Goal: Task Accomplishment & Management: Use online tool/utility

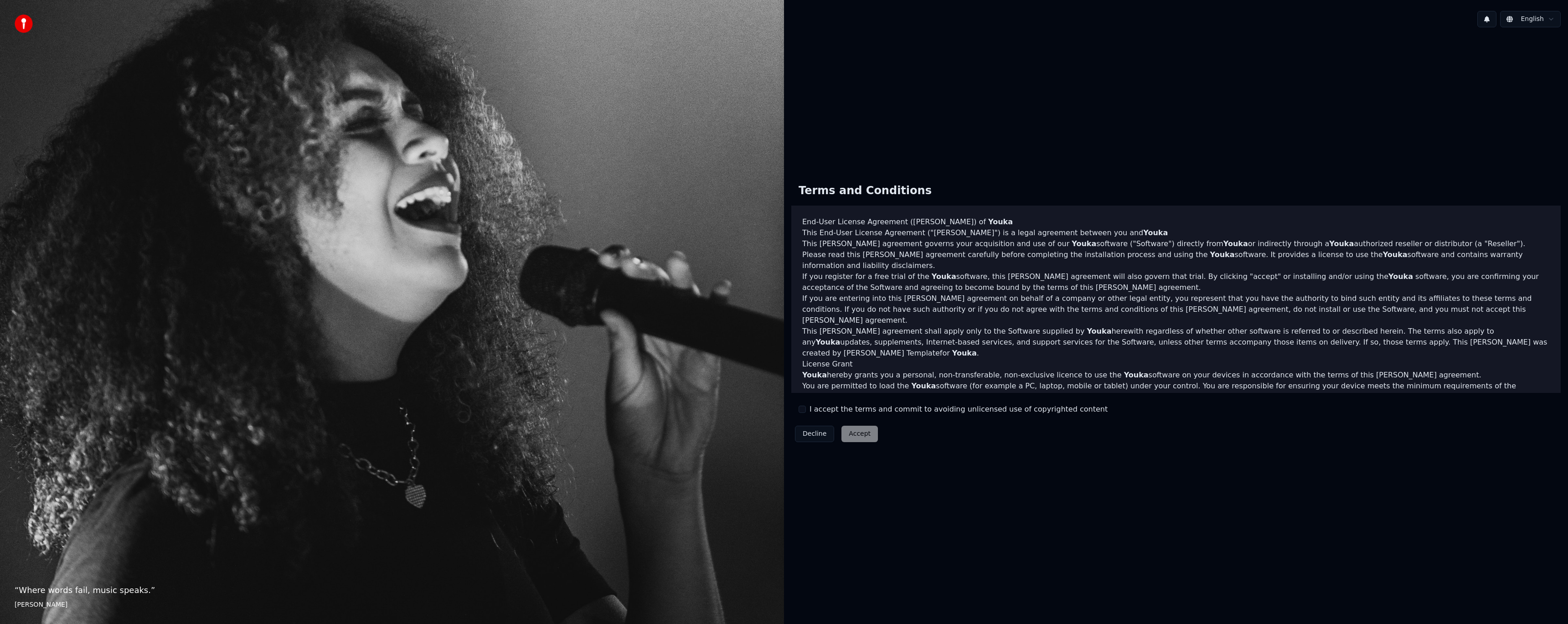
click at [816, 409] on label "I accept the terms and commit to avoiding unlicensed use of copyrighted content" at bounding box center [959, 409] width 298 height 11
click at [806, 409] on button "I accept the terms and commit to avoiding unlicensed use of copyrighted content" at bounding box center [802, 409] width 7 height 7
click at [850, 433] on button "Accept" at bounding box center [860, 434] width 37 height 16
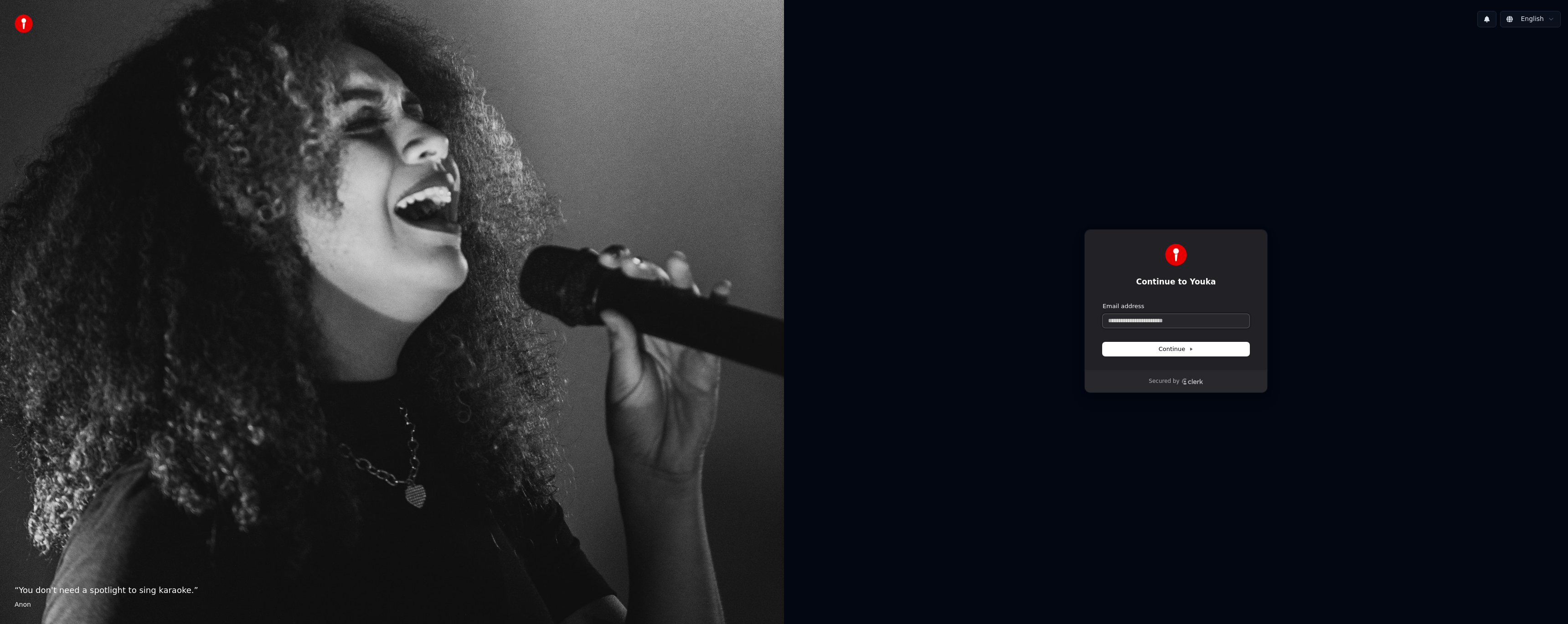
click at [1143, 324] on input "Email address" at bounding box center [1176, 321] width 147 height 14
click at [1103, 302] on button "submit" at bounding box center [1103, 302] width 0 height 0
type input "**********"
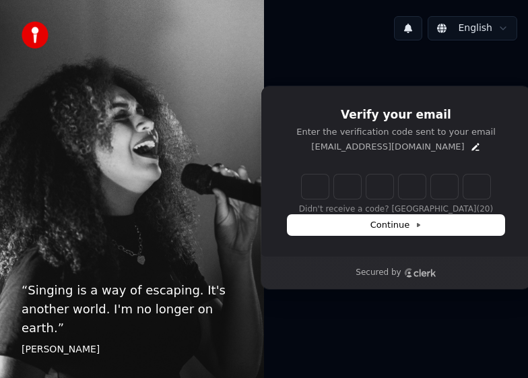
click at [315, 189] on input "Enter verification code" at bounding box center [396, 186] width 188 height 24
type input "******"
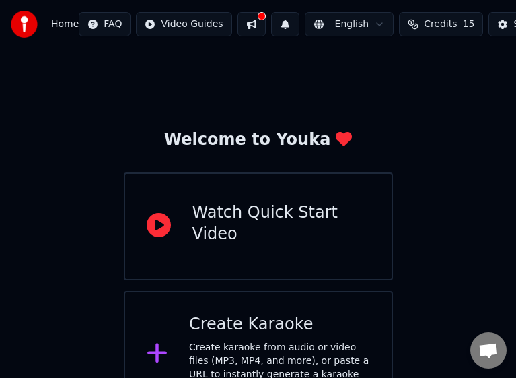
click at [233, 230] on div "Watch Quick Start Video" at bounding box center [282, 223] width 178 height 43
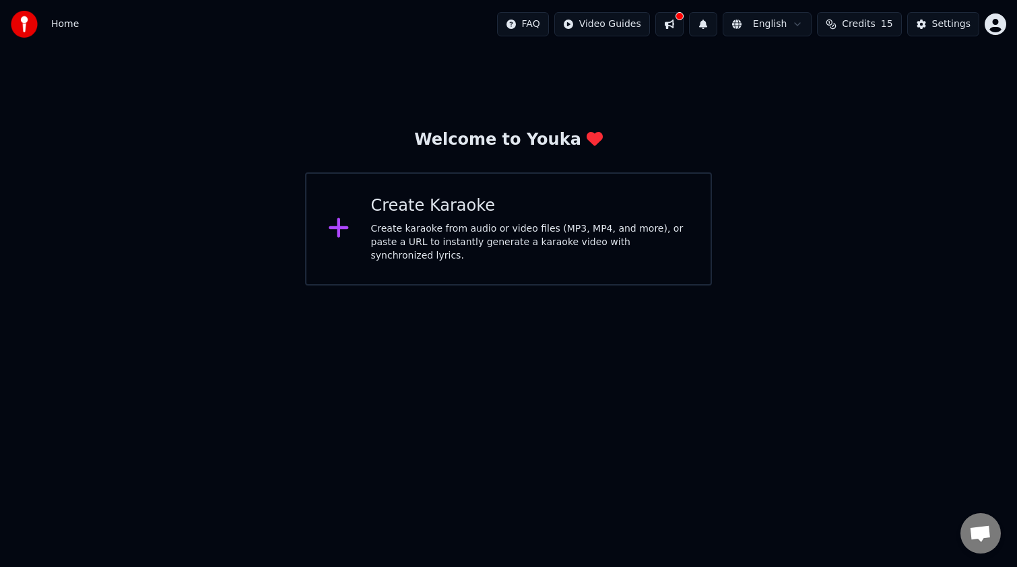
click at [436, 212] on div "Create Karaoke" at bounding box center [530, 206] width 318 height 22
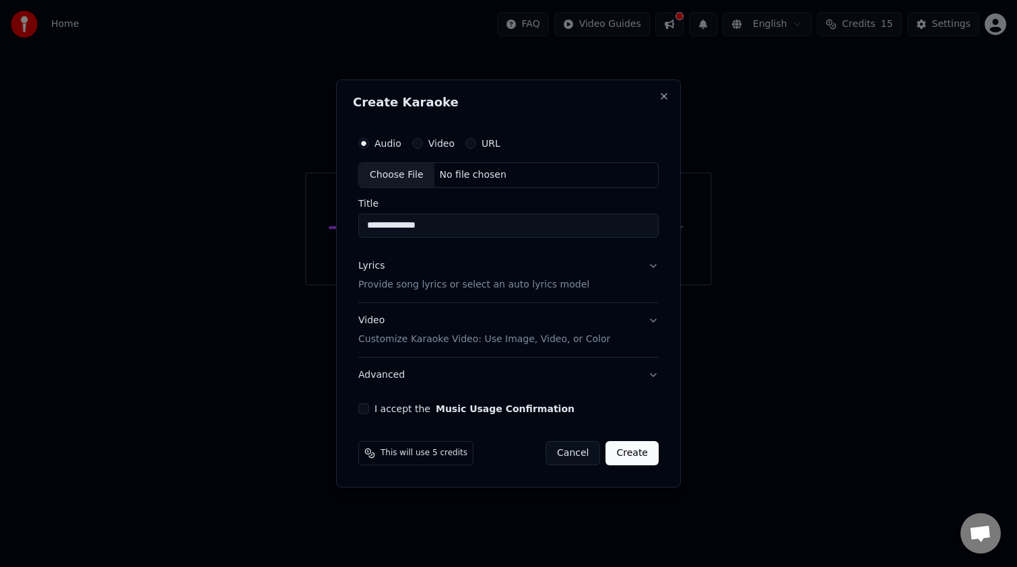
type input "**********"
click at [428, 144] on label "Video" at bounding box center [441, 143] width 26 height 9
click at [423, 144] on button "Video" at bounding box center [417, 143] width 11 height 11
click at [406, 178] on div "Choose File" at bounding box center [396, 175] width 75 height 24
type input "**********"
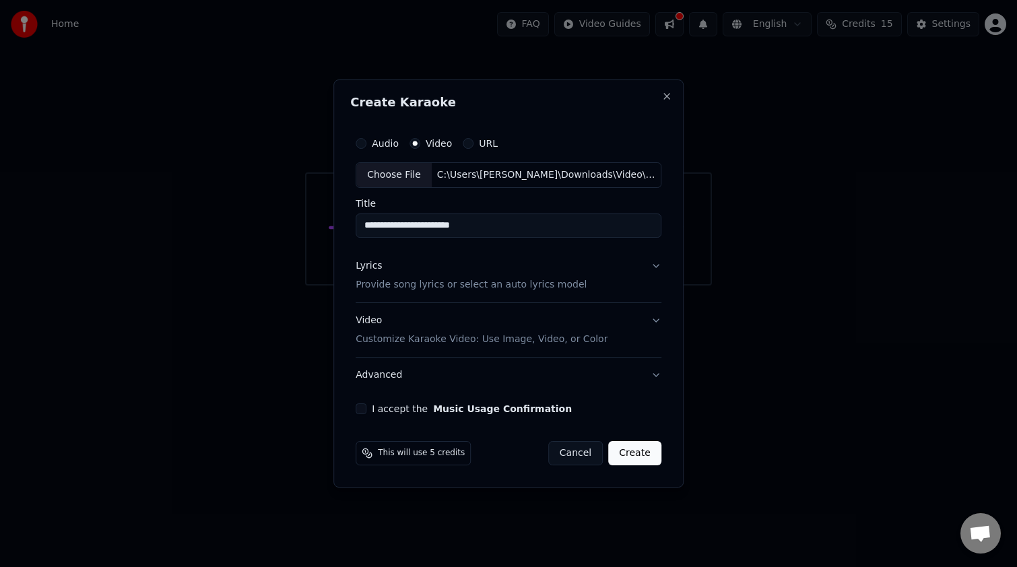
click at [527, 285] on p "Provide song lyrics or select an auto lyrics model" at bounding box center [470, 284] width 231 height 13
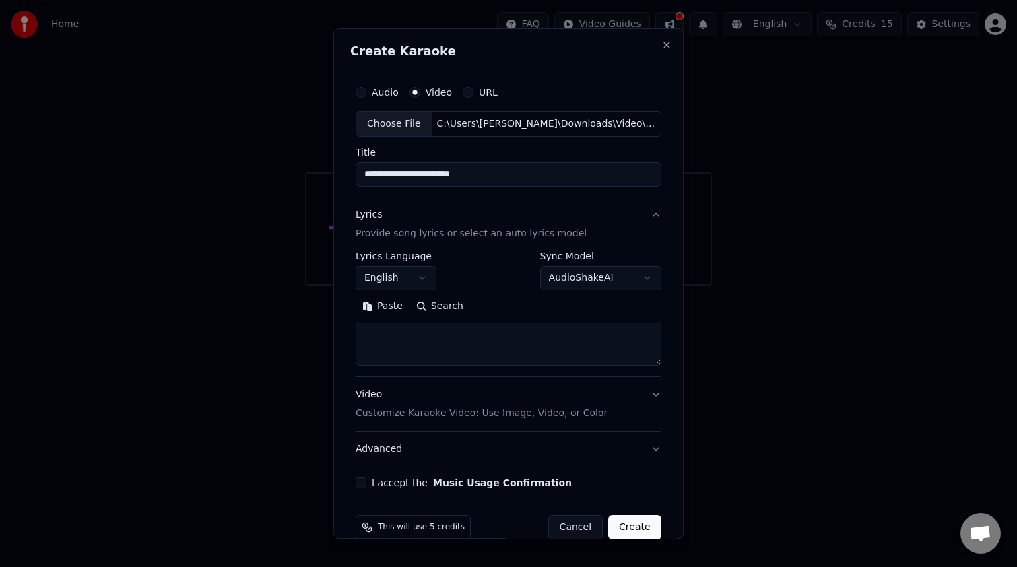
click at [408, 342] on textarea at bounding box center [508, 343] width 306 height 43
paste textarea "**********"
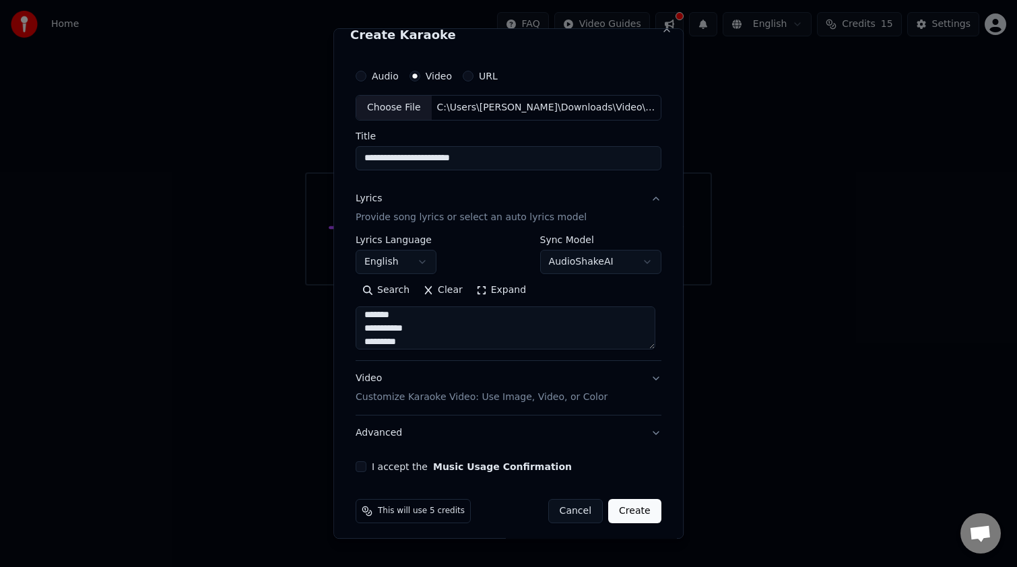
scroll to position [23, 0]
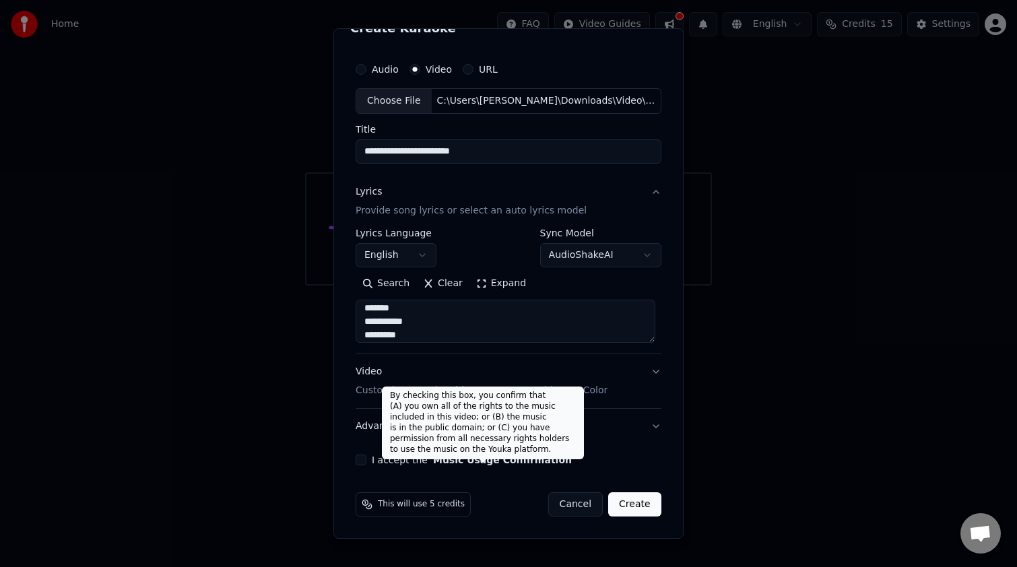
type textarea "**********"
click at [444, 377] on button "Music Usage Confirmation" at bounding box center [502, 459] width 139 height 9
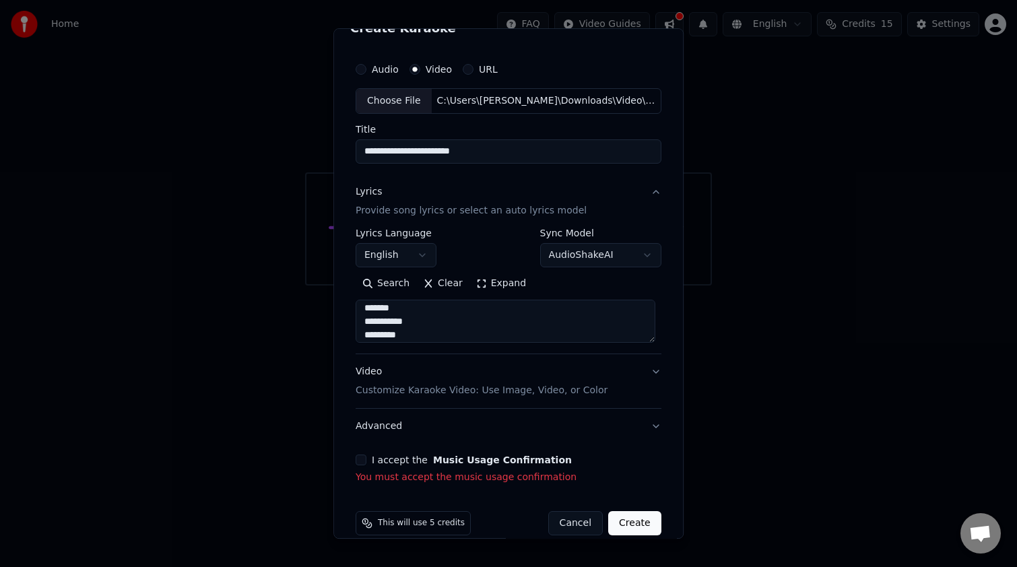
click at [355, 377] on button "I accept the Music Usage Confirmation" at bounding box center [360, 459] width 11 height 11
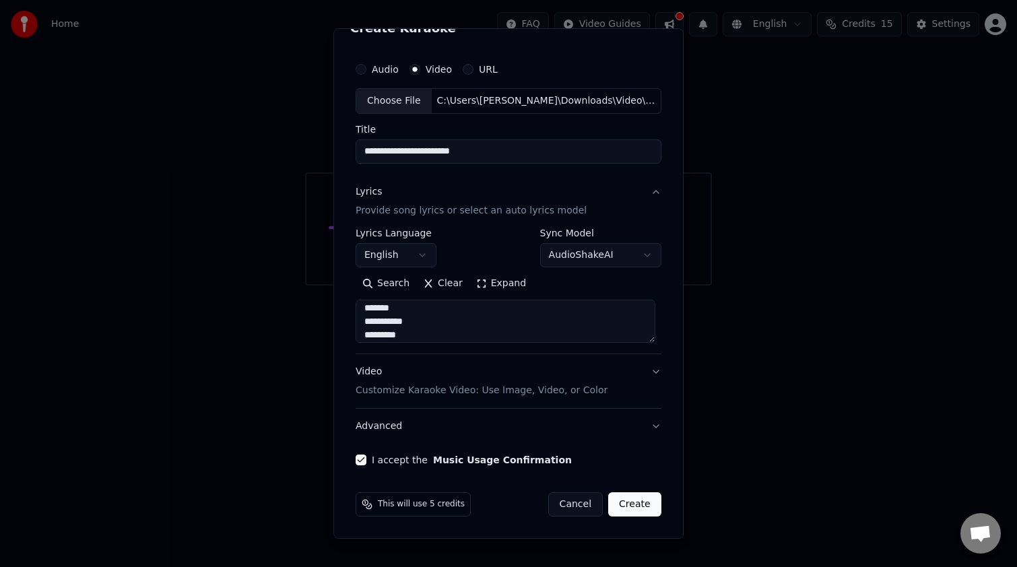
click at [527, 377] on p "Customize Karaoke Video: Use Image, Video, or Color" at bounding box center [481, 390] width 252 height 13
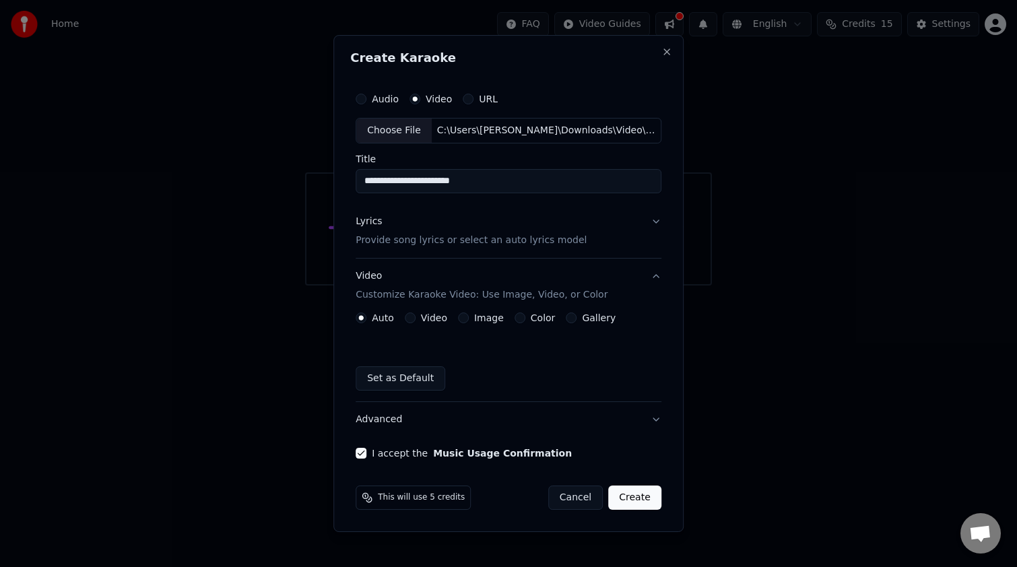
click at [414, 318] on button "Video" at bounding box center [410, 317] width 11 height 11
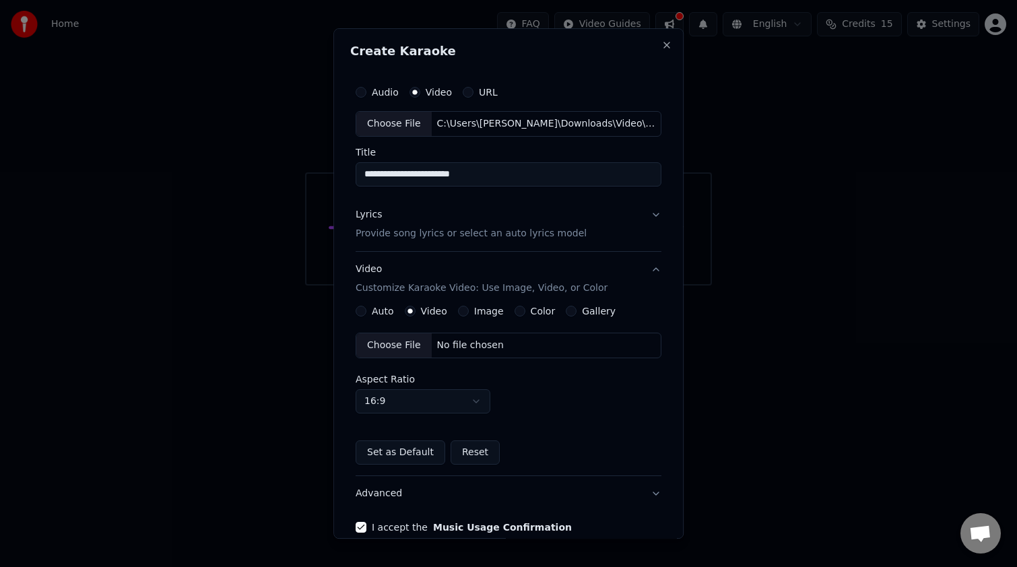
click at [359, 314] on button "Auto" at bounding box center [360, 311] width 11 height 11
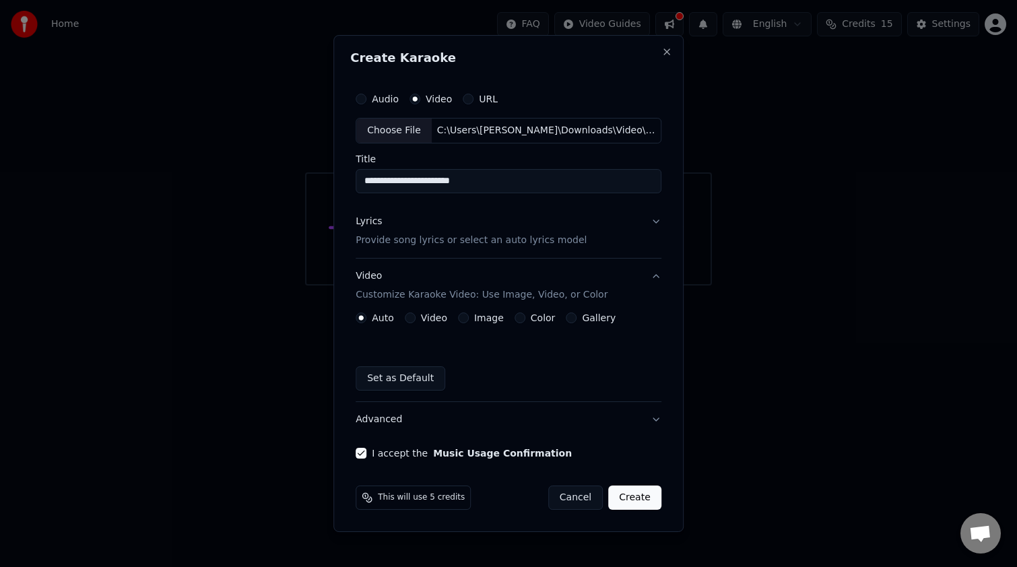
click at [522, 320] on div "Color" at bounding box center [534, 317] width 41 height 11
click at [516, 319] on button "Color" at bounding box center [519, 317] width 11 height 11
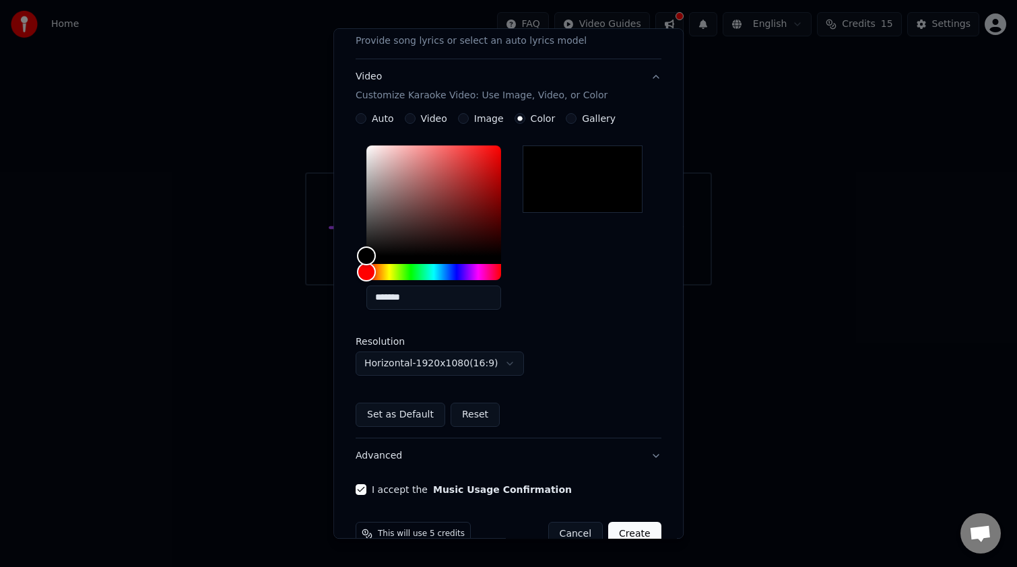
scroll to position [222, 0]
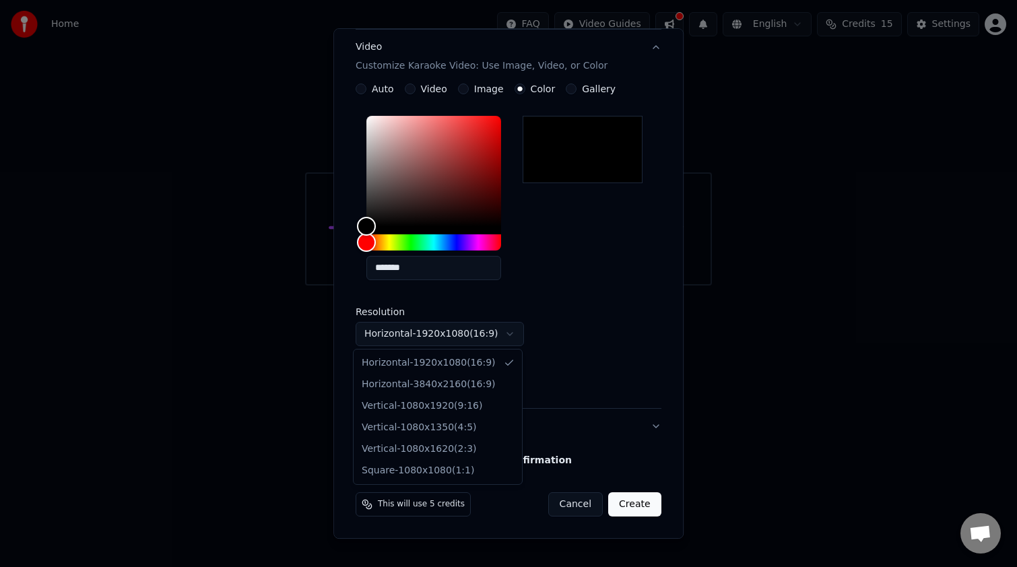
click at [506, 285] on body "**********" at bounding box center [508, 142] width 1017 height 285
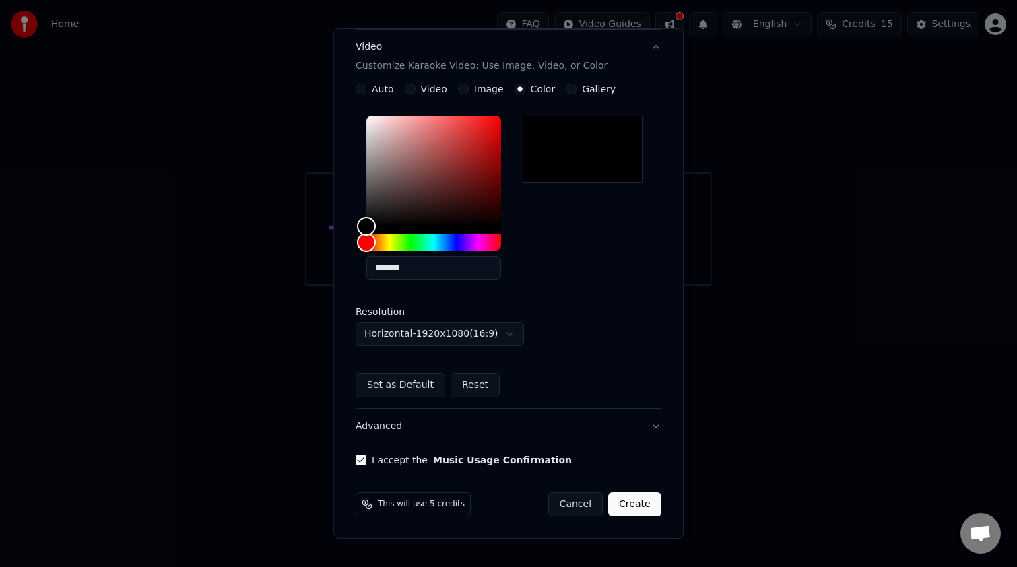
click at [527, 318] on div "**********" at bounding box center [508, 228] width 306 height 236
click at [527, 91] on button "Gallery" at bounding box center [570, 88] width 11 height 11
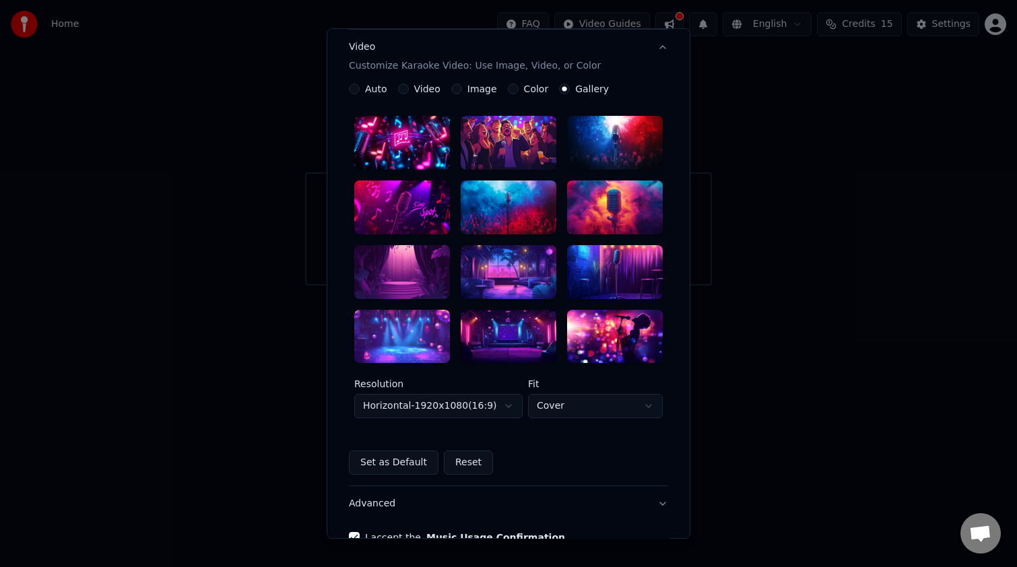
click at [350, 89] on button "Auto" at bounding box center [354, 88] width 11 height 11
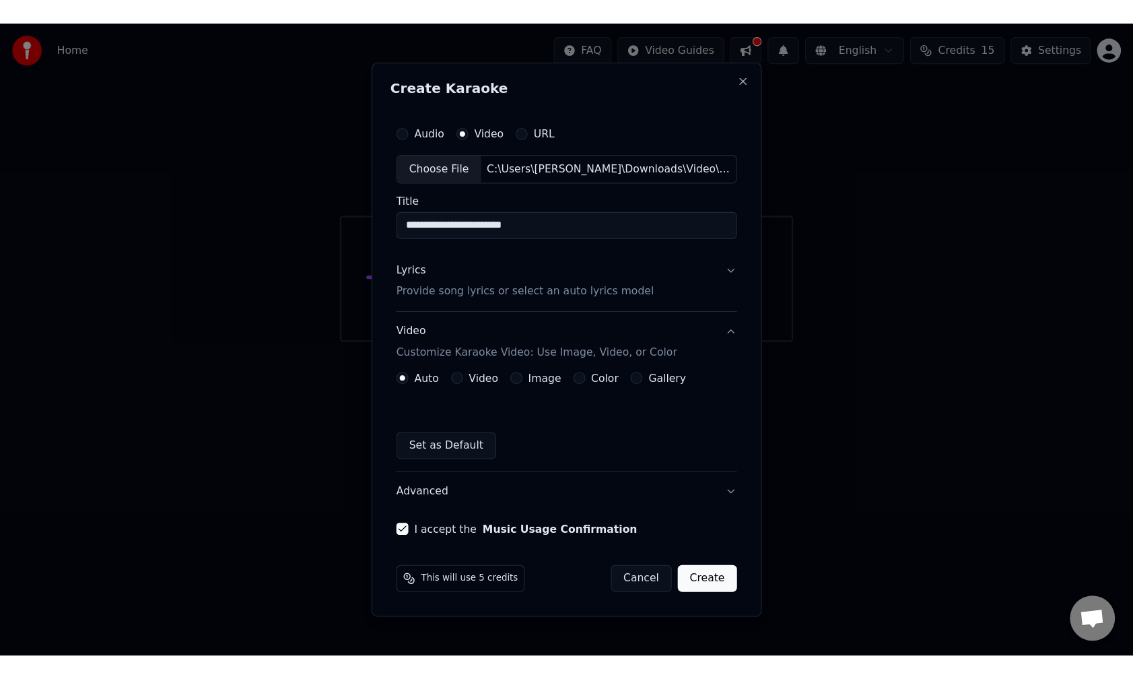
scroll to position [0, 0]
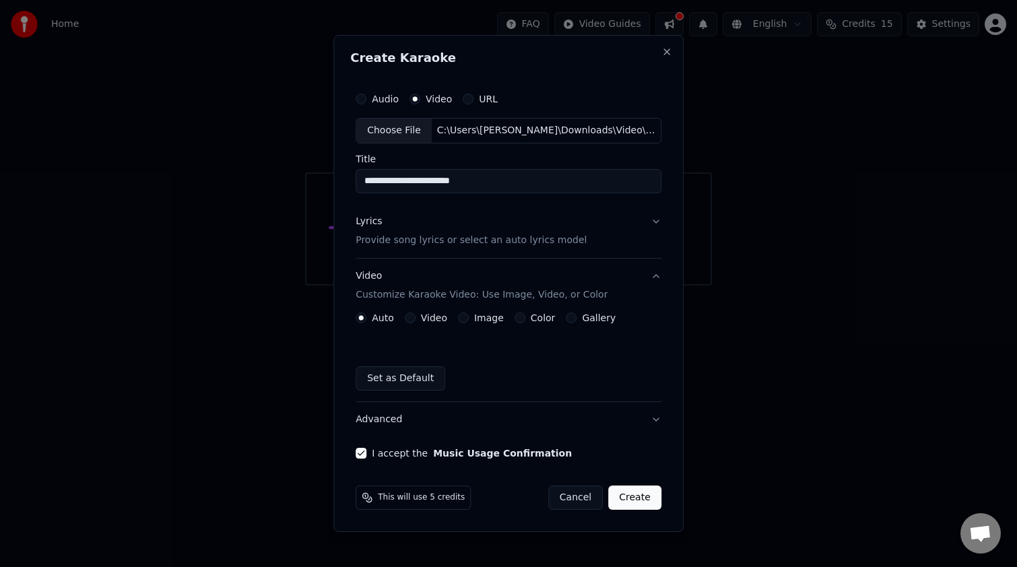
click at [527, 377] on button "Create" at bounding box center [634, 497] width 53 height 24
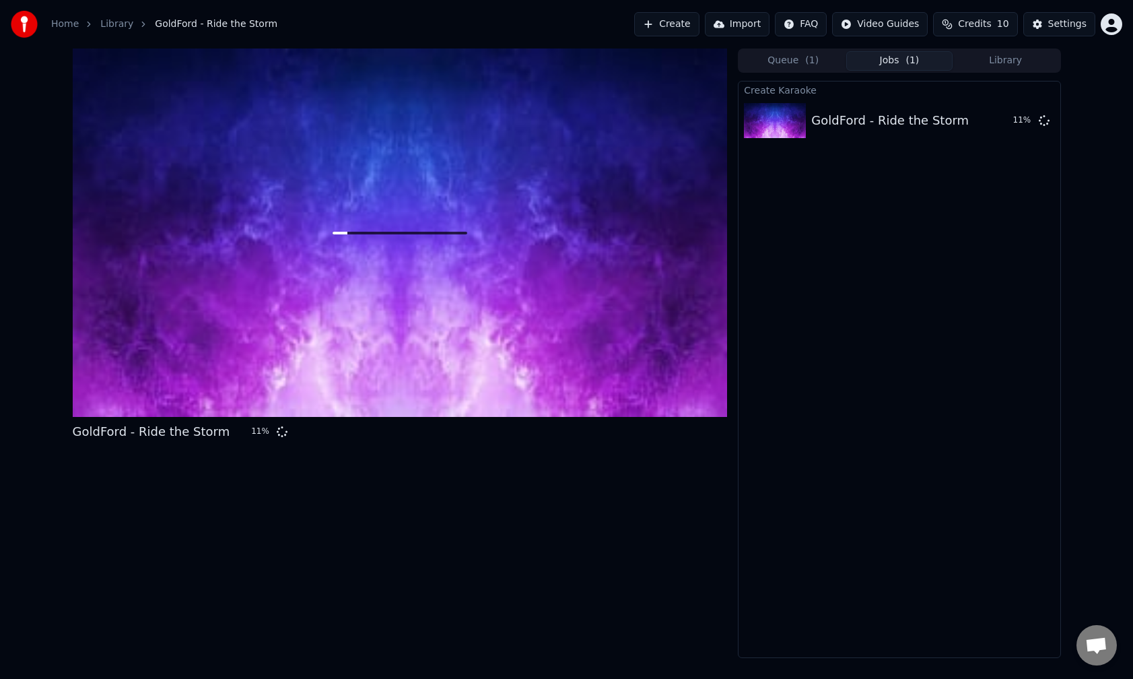
click at [527, 27] on html "Home Library GoldFord - Ride the Storm Create Import FAQ Video Guides Credits 1…" at bounding box center [566, 339] width 1133 height 679
click at [527, 75] on div "Lyrics Sync Guide" at bounding box center [895, 75] width 94 height 22
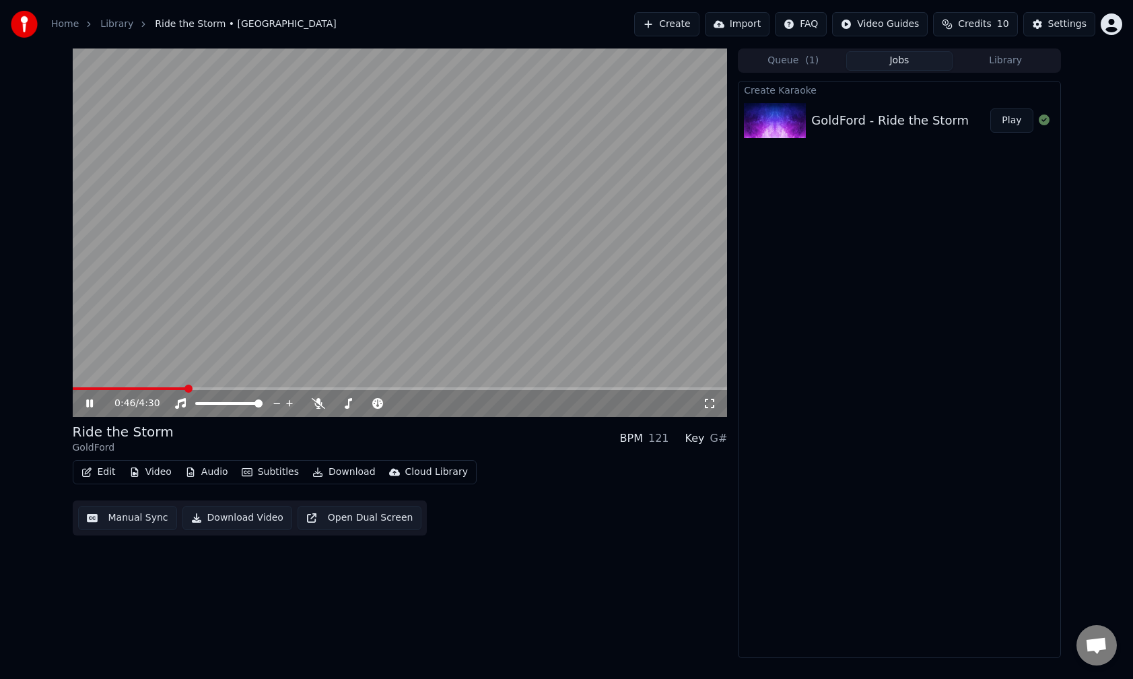
click at [213, 377] on button "Audio" at bounding box center [207, 471] width 54 height 19
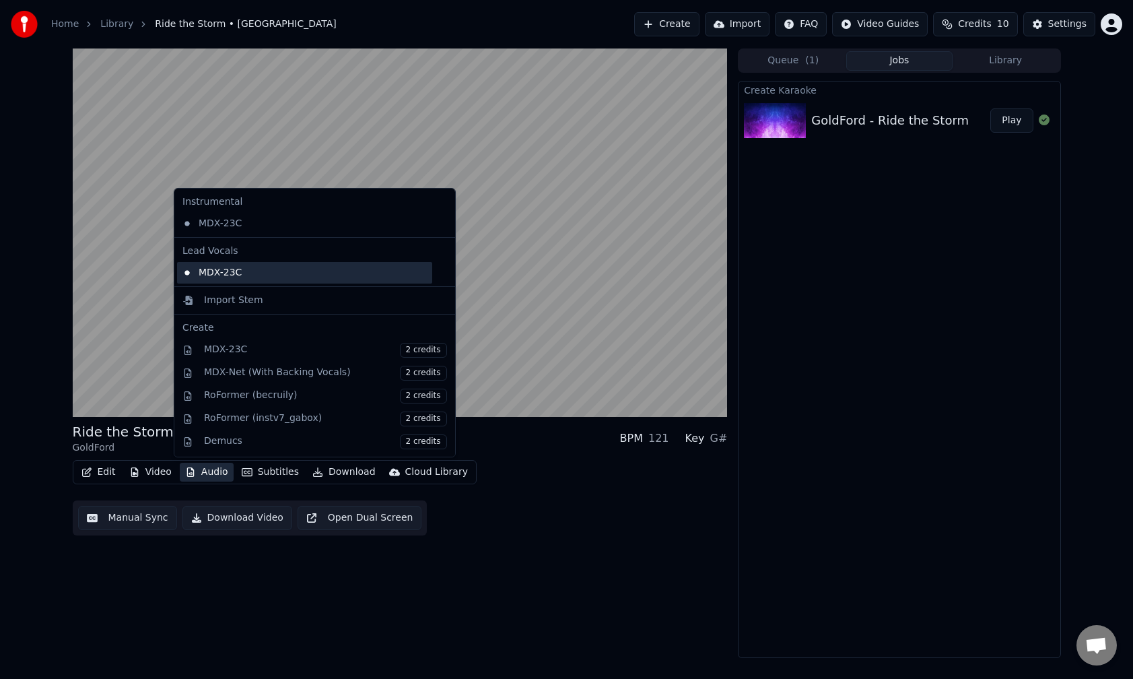
click at [217, 271] on div "MDX-23C" at bounding box center [304, 273] width 255 height 22
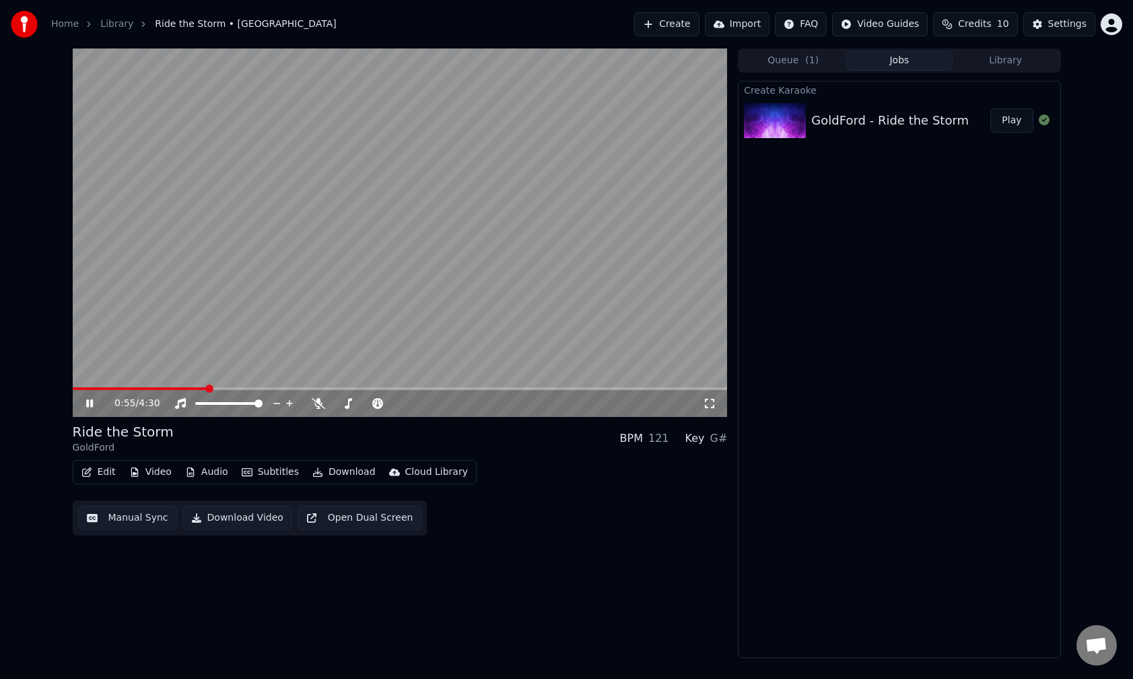
click at [211, 377] on button "Audio" at bounding box center [207, 471] width 54 height 19
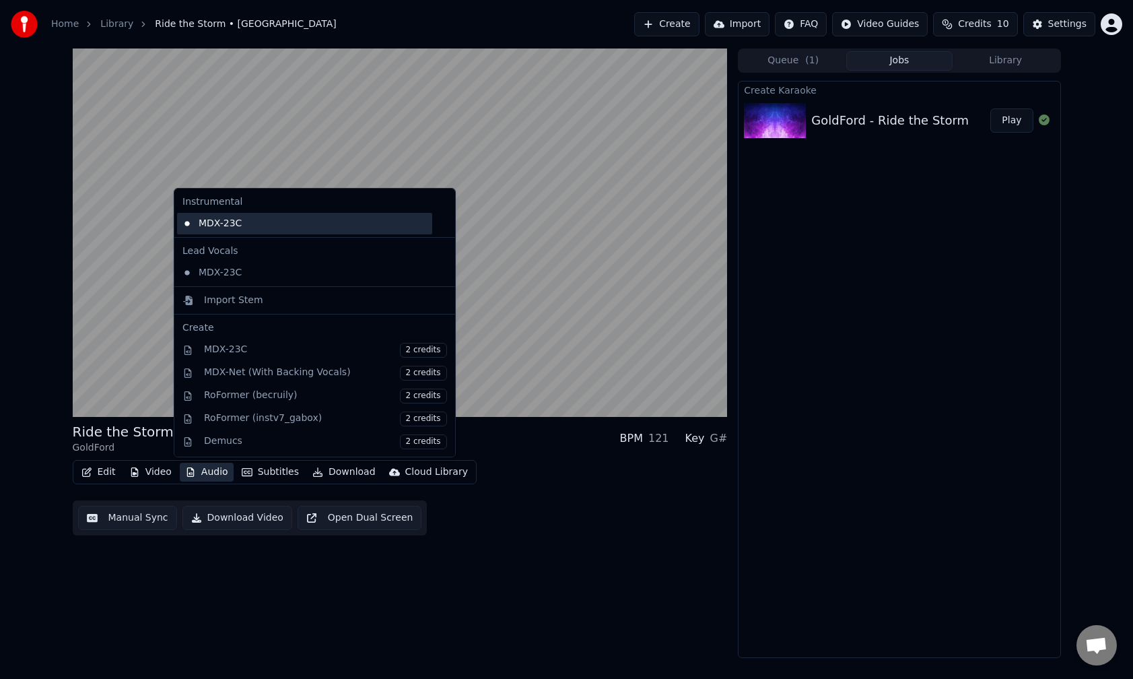
click at [246, 223] on div "MDX-23C" at bounding box center [304, 224] width 255 height 22
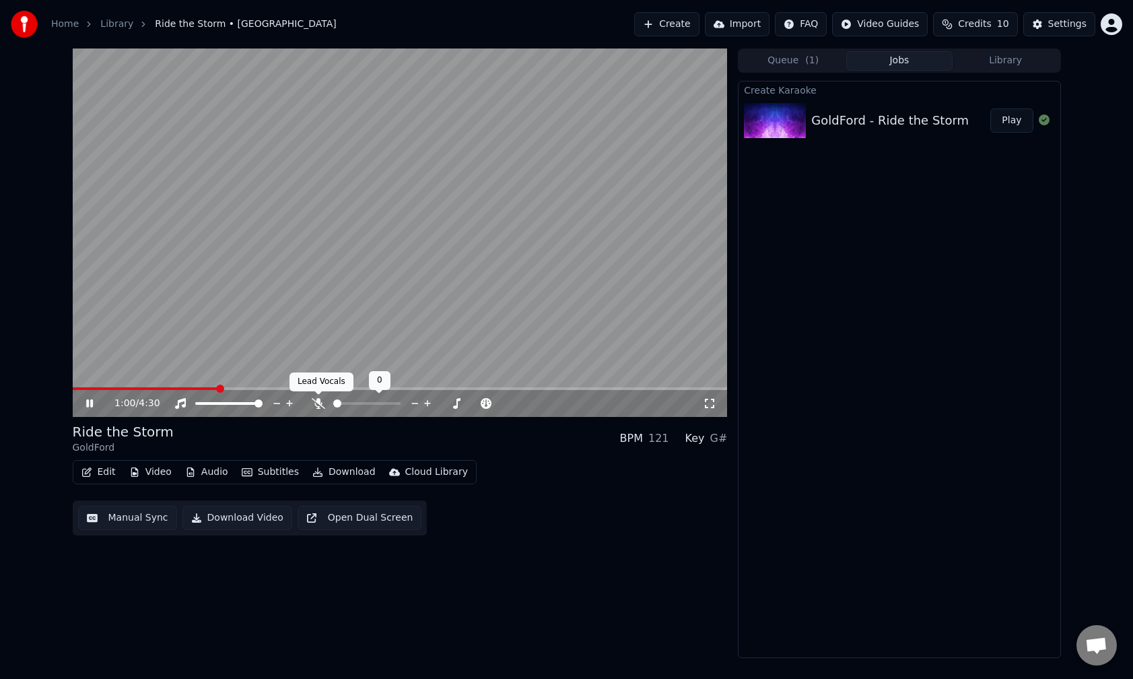
click at [314, 377] on icon at bounding box center [318, 403] width 13 height 11
click at [319, 377] on video at bounding box center [400, 232] width 655 height 368
click at [92, 377] on icon at bounding box center [89, 403] width 8 height 9
click at [397, 377] on span at bounding box center [400, 388] width 655 height 3
click at [501, 377] on video at bounding box center [400, 232] width 655 height 368
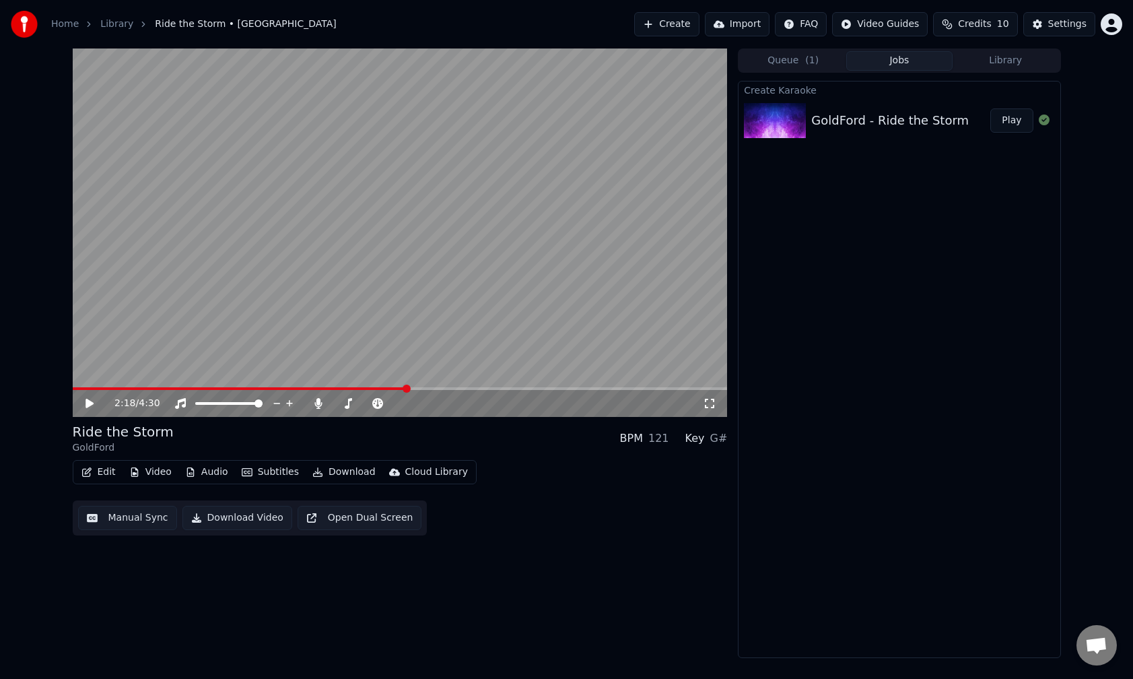
click at [505, 377] on span at bounding box center [400, 388] width 655 height 3
click at [527, 308] on video at bounding box center [400, 232] width 655 height 368
click at [527, 377] on span at bounding box center [400, 388] width 655 height 3
drag, startPoint x: 81, startPoint y: 386, endPoint x: 63, endPoint y: 392, distance: 19.2
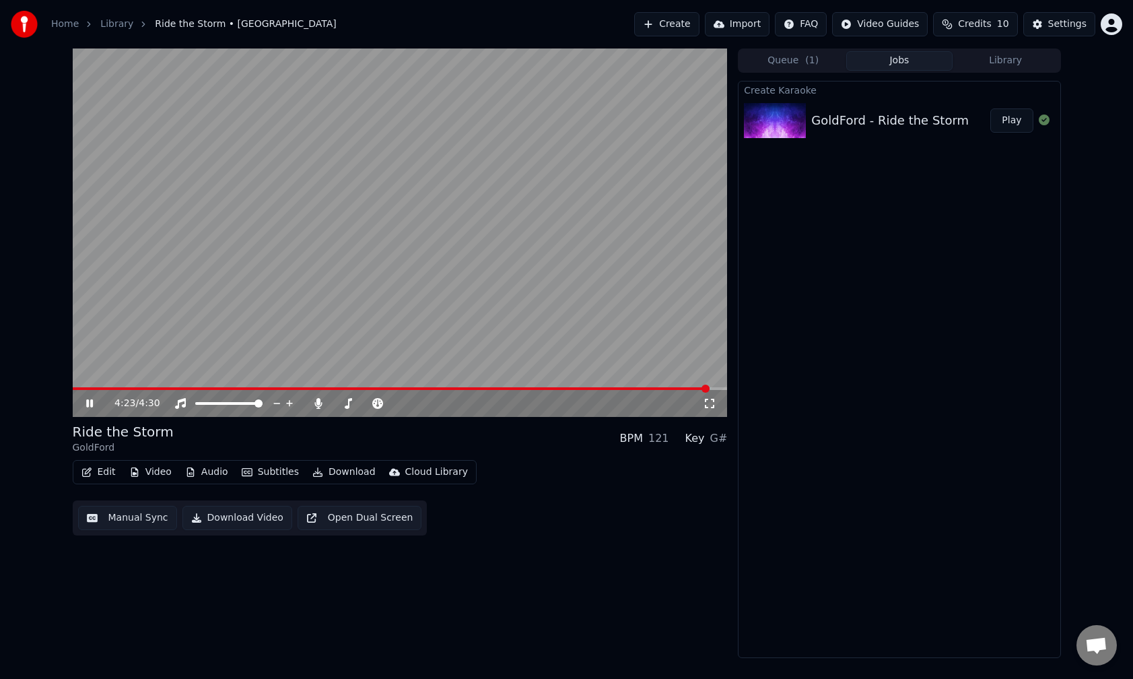
click at [63, 377] on div "4:23 / 4:30 Ride the Storm GoldFord BPM 121 Key G# Edit Video Audio Subtitles D…" at bounding box center [567, 352] width 1010 height 609
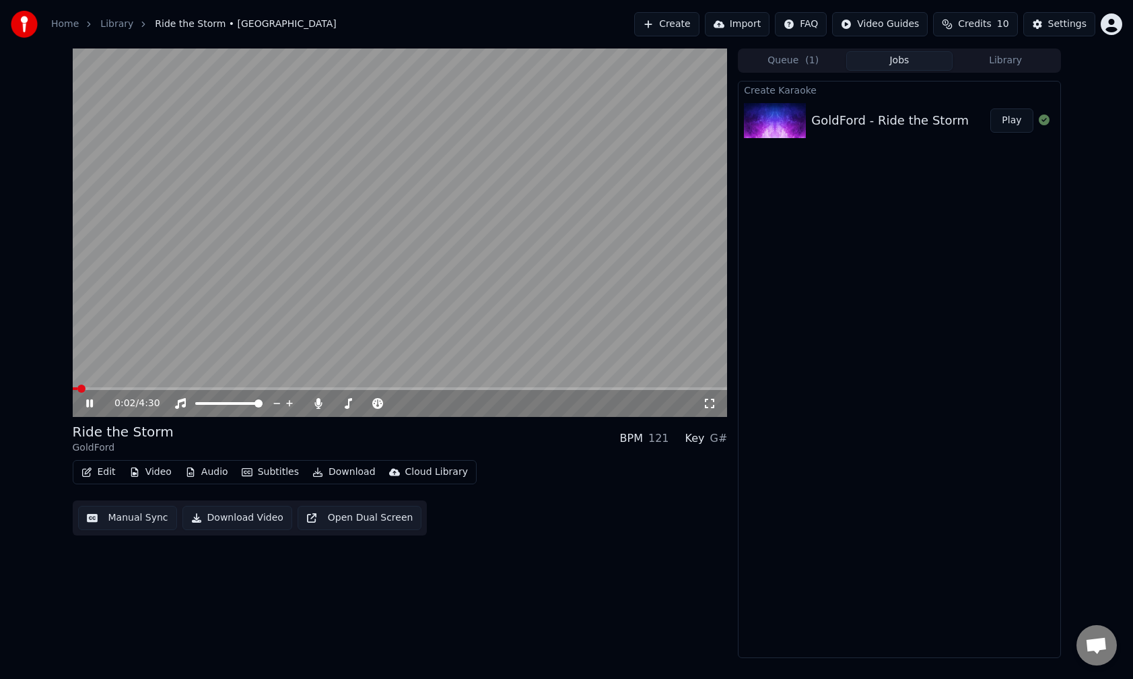
click at [77, 377] on span at bounding box center [75, 388] width 5 height 3
click at [73, 377] on span at bounding box center [77, 388] width 8 height 8
click at [200, 377] on span at bounding box center [400, 388] width 655 height 3
click at [263, 377] on video at bounding box center [400, 232] width 655 height 368
click at [263, 377] on span at bounding box center [400, 388] width 655 height 3
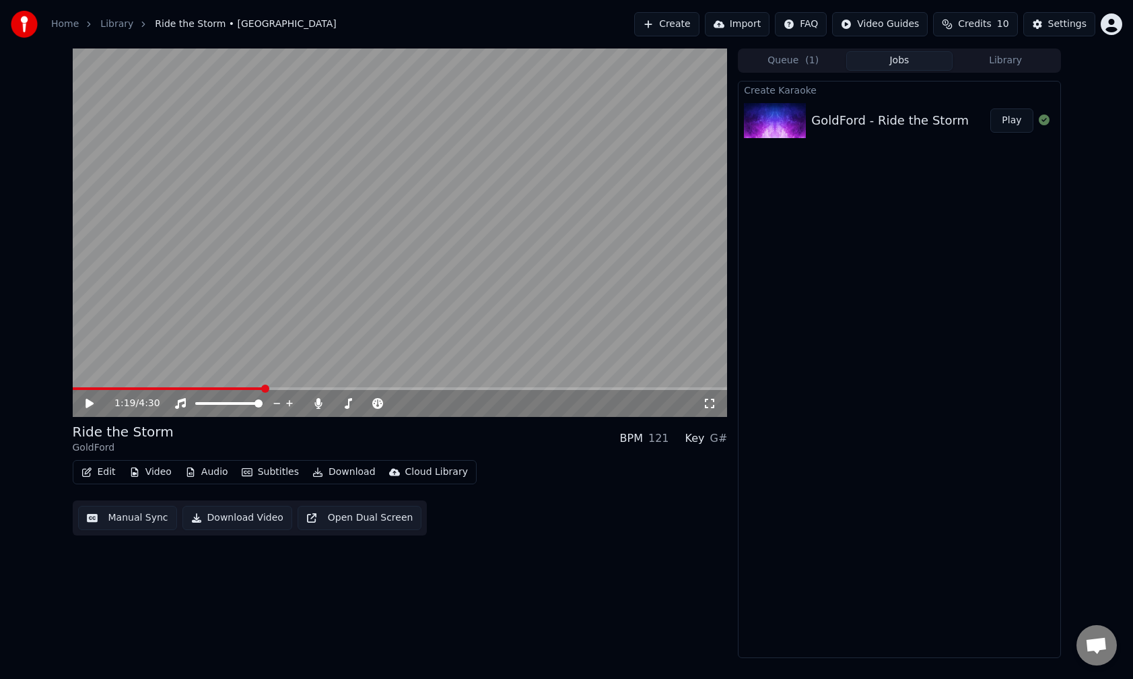
click at [347, 333] on video at bounding box center [400, 232] width 655 height 368
click at [393, 377] on span at bounding box center [400, 388] width 655 height 3
click at [485, 377] on span at bounding box center [400, 388] width 655 height 3
click at [527, 377] on span at bounding box center [400, 388] width 655 height 3
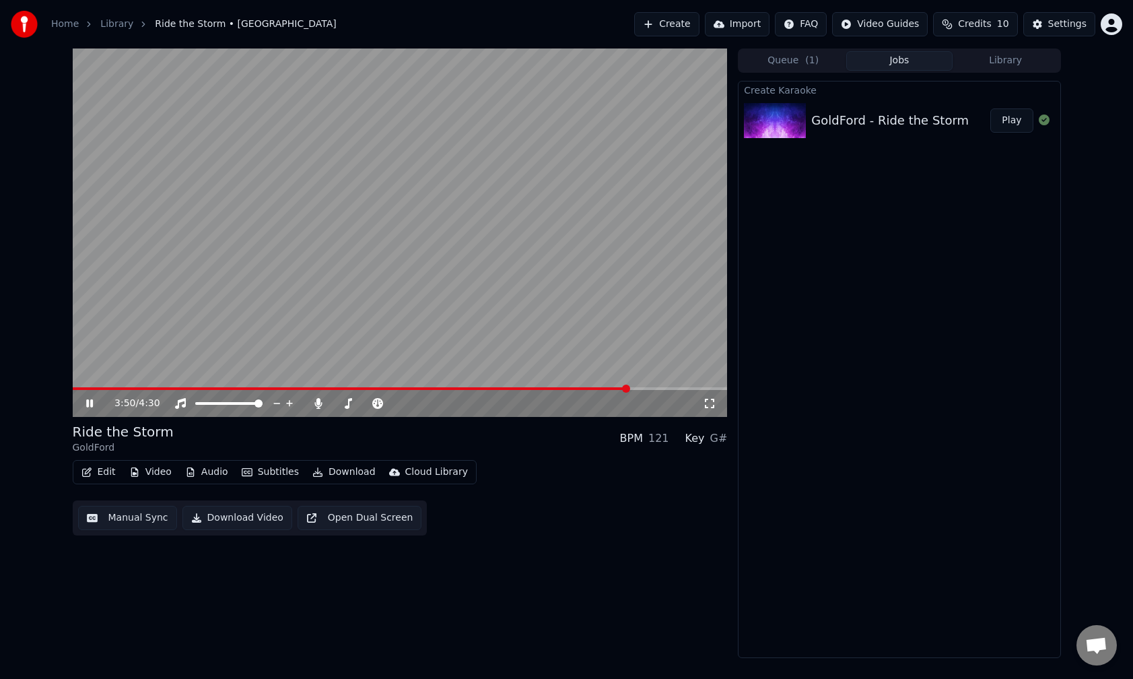
click at [527, 272] on video at bounding box center [400, 232] width 655 height 368
click at [229, 377] on button "Download Video" at bounding box center [237, 518] width 110 height 24
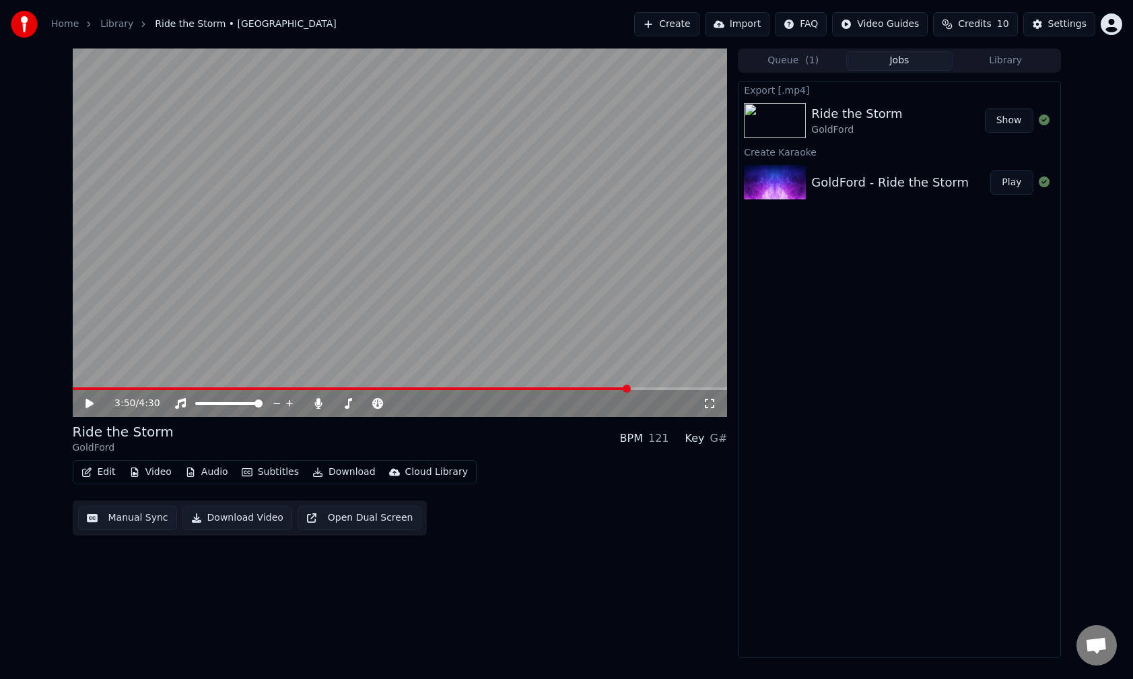
click at [527, 120] on button "Show" at bounding box center [1009, 120] width 48 height 24
click at [527, 115] on button "Show" at bounding box center [1009, 120] width 48 height 24
click at [527, 23] on button "Create" at bounding box center [666, 24] width 65 height 24
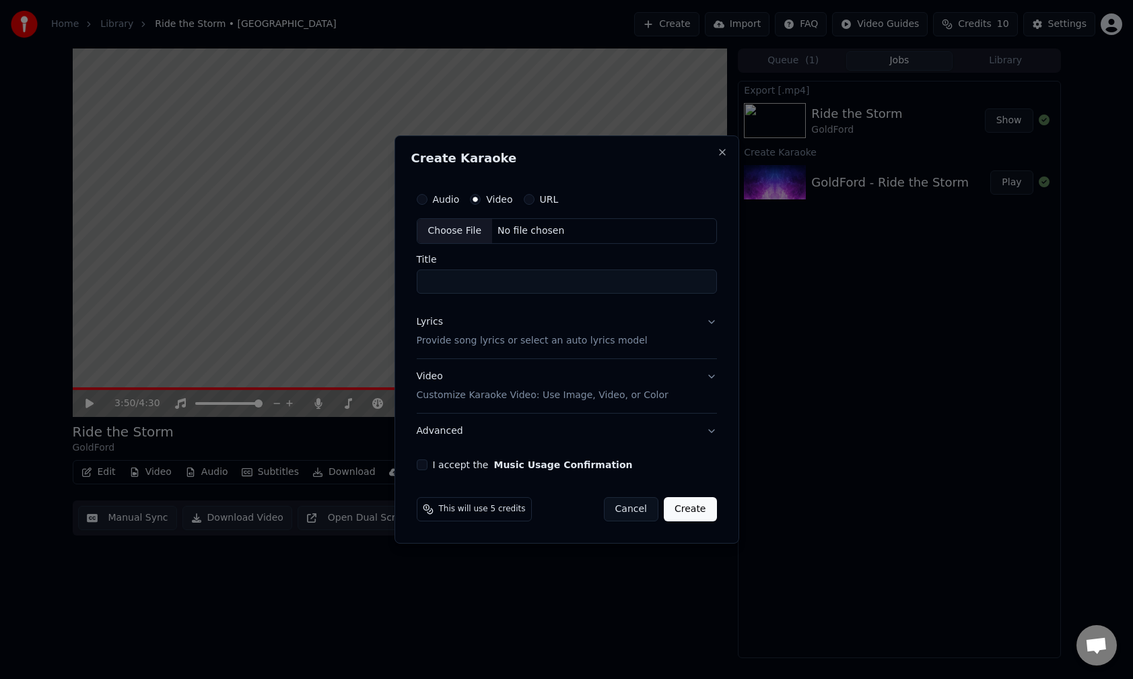
click at [444, 230] on div "Choose File" at bounding box center [454, 231] width 75 height 24
type input "**********"
click at [417, 377] on button "I accept the Music Usage Confirmation" at bounding box center [419, 464] width 11 height 11
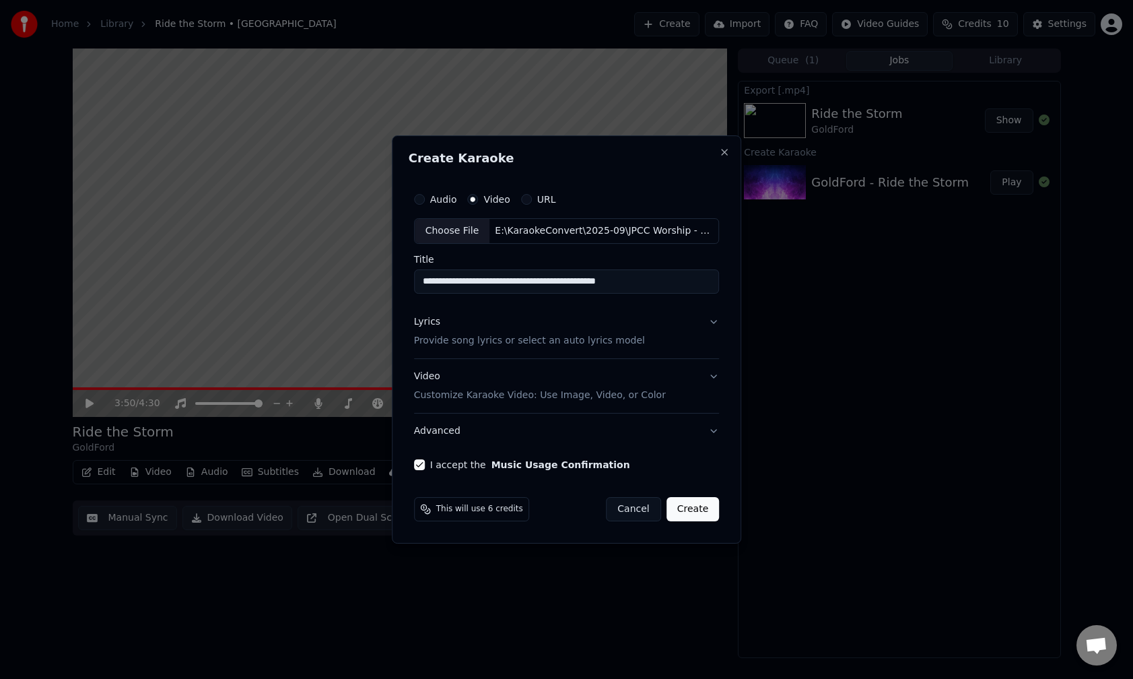
click at [527, 377] on p "Customize Karaoke Video: Use Image, Video, or Color" at bounding box center [540, 394] width 252 height 13
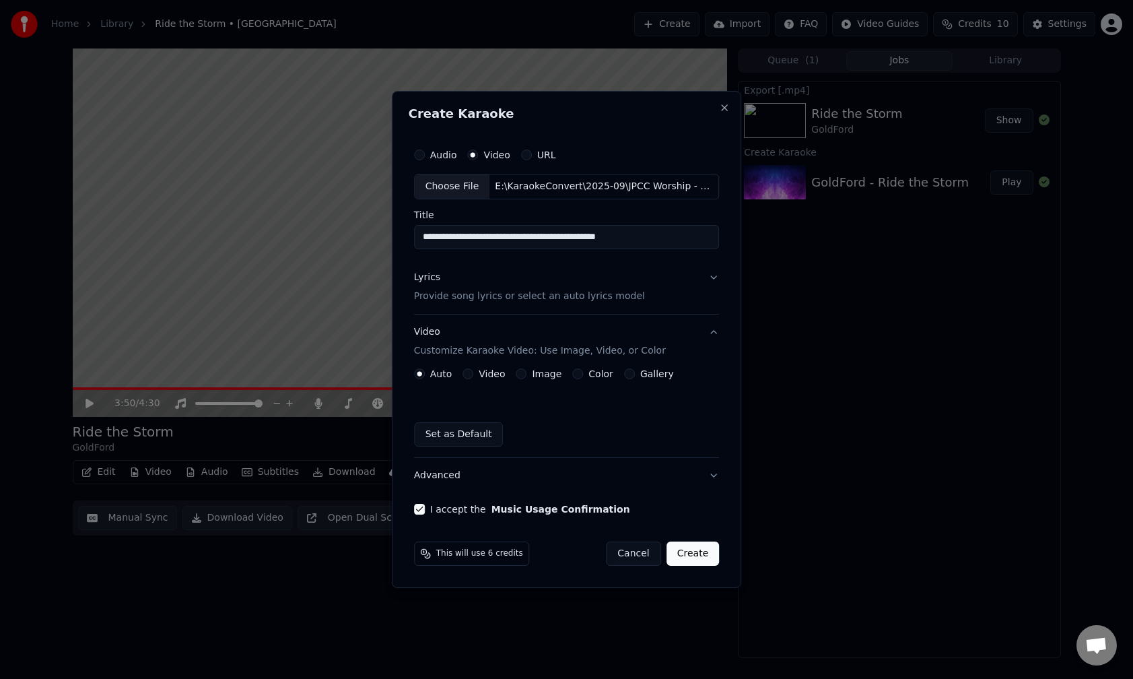
click at [527, 375] on button "Color" at bounding box center [577, 373] width 11 height 11
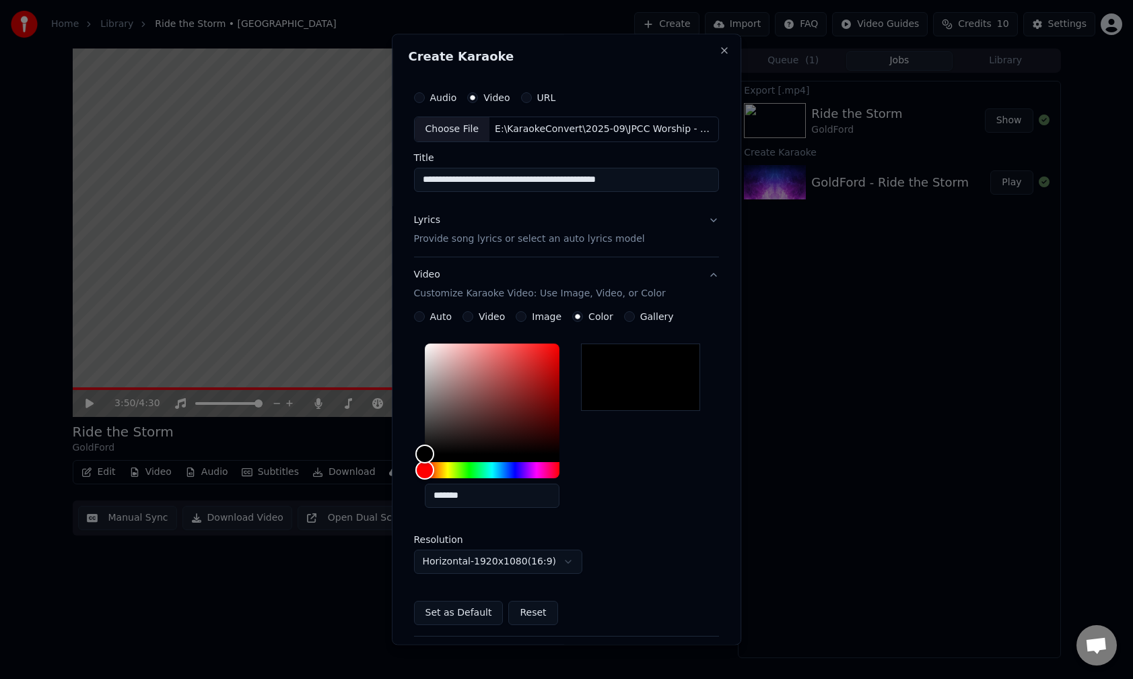
click at [456, 377] on button "Set as Default" at bounding box center [459, 613] width 90 height 24
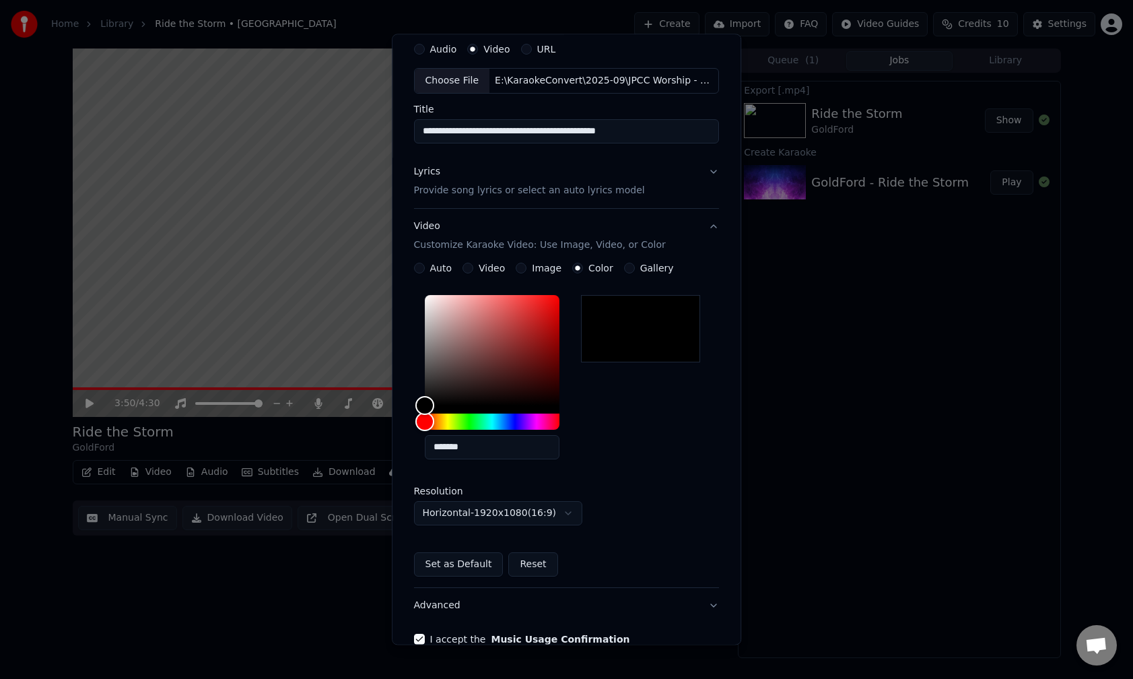
scroll to position [67, 0]
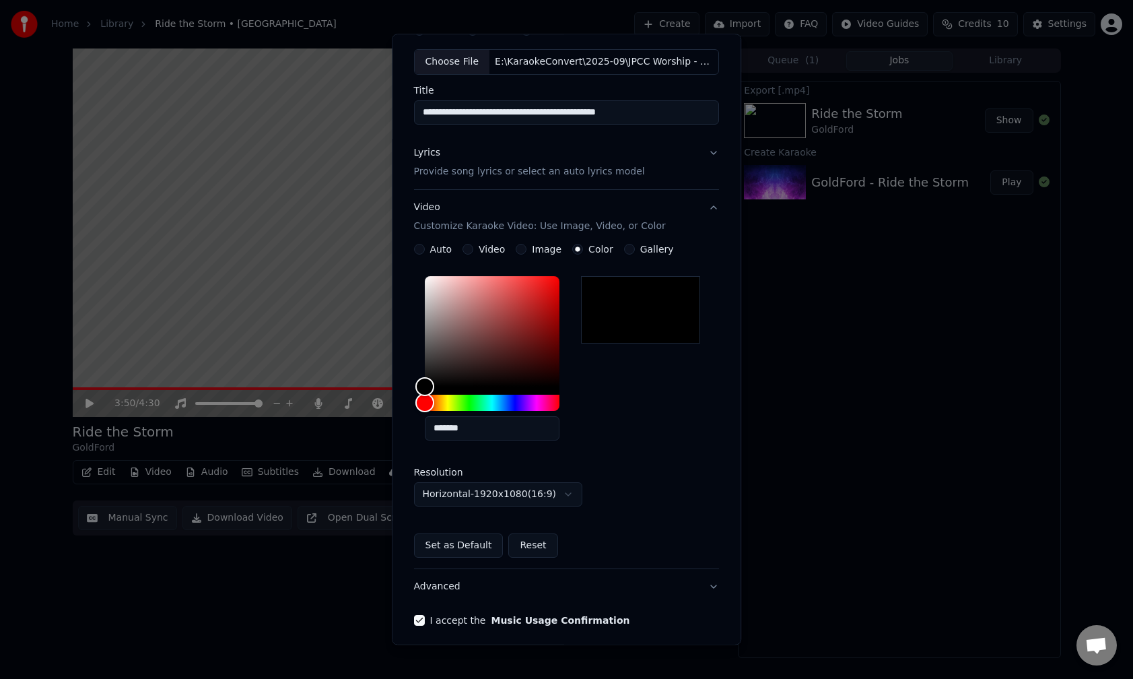
click at [527, 315] on div at bounding box center [641, 309] width 120 height 67
drag, startPoint x: 627, startPoint y: 334, endPoint x: 685, endPoint y: 332, distance: 57.3
click at [527, 332] on div at bounding box center [641, 309] width 120 height 67
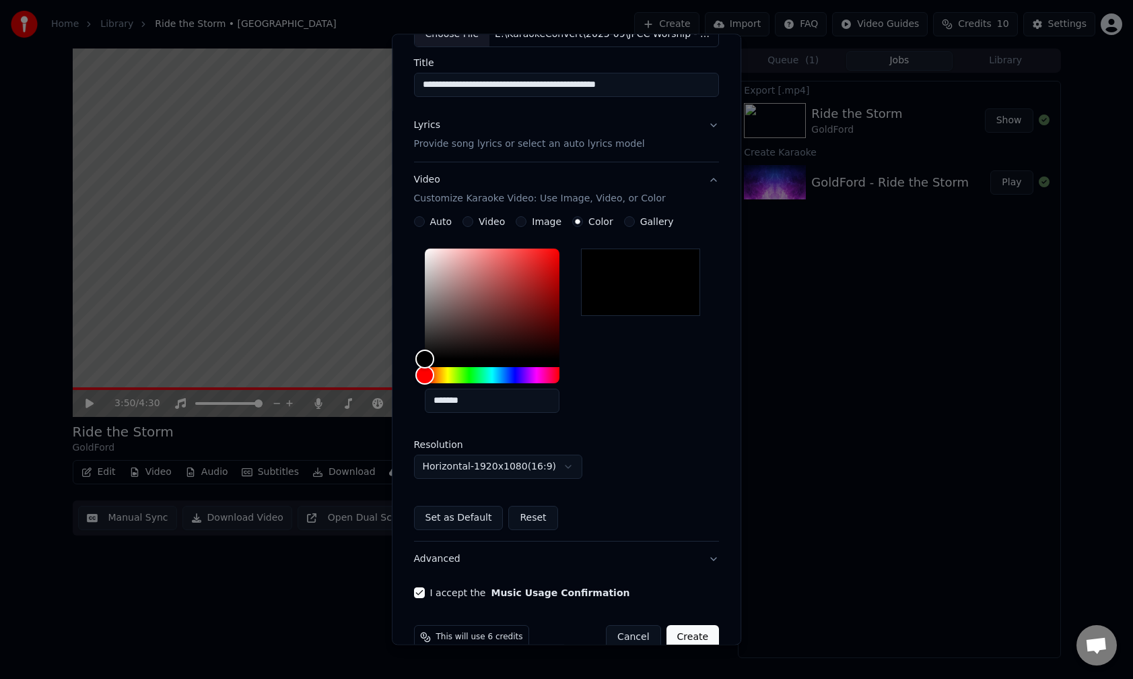
scroll to position [122, 0]
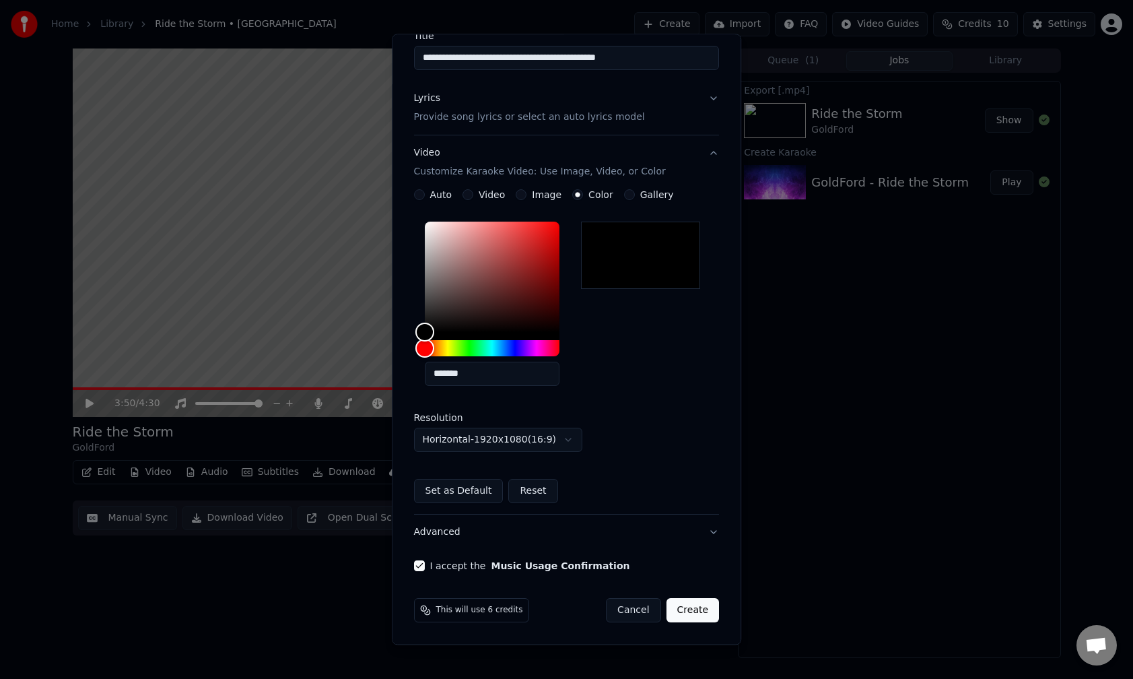
click at [527, 377] on button "Create" at bounding box center [692, 610] width 53 height 24
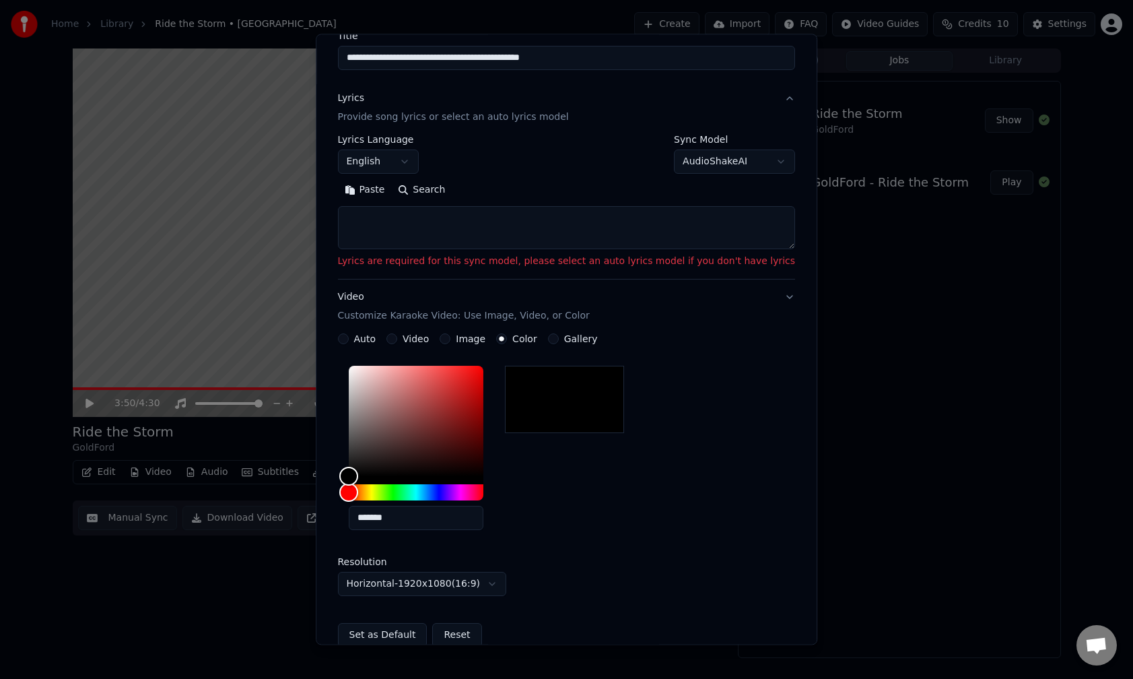
scroll to position [0, 0]
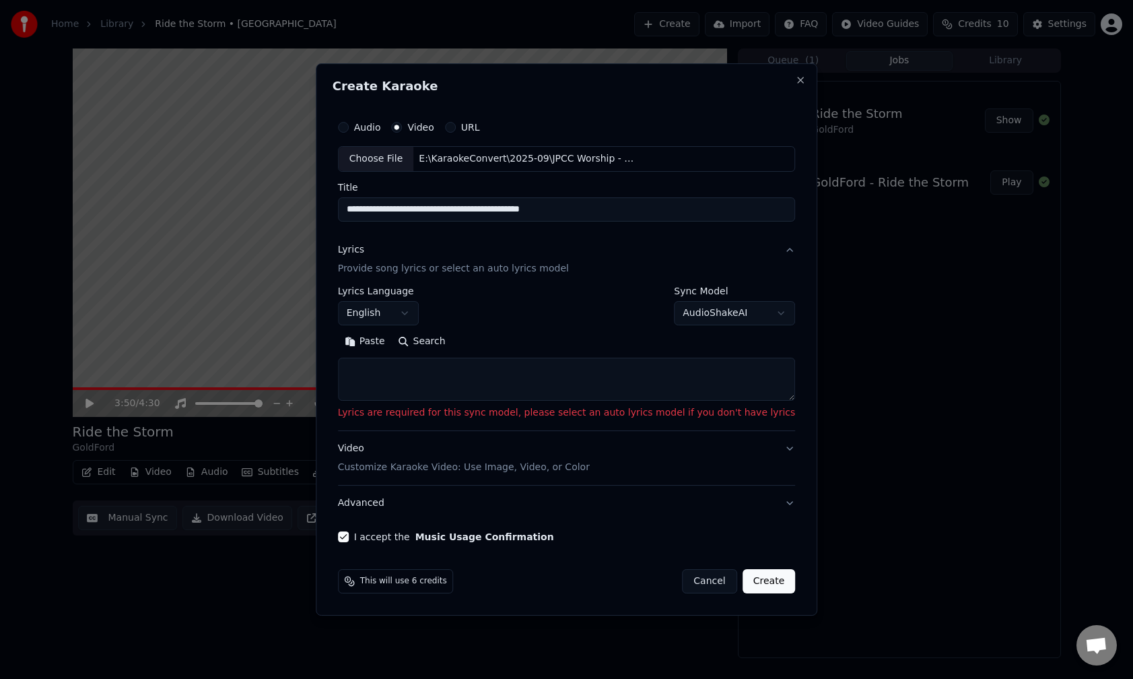
click at [479, 377] on textarea at bounding box center [567, 378] width 458 height 43
paste textarea "**********"
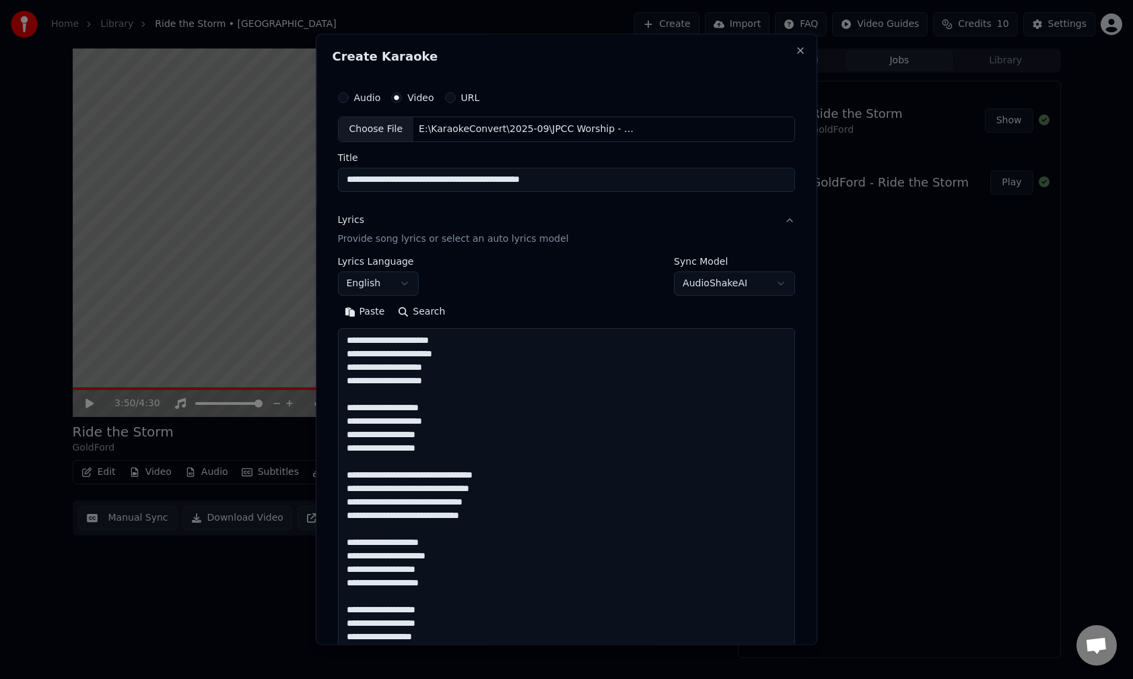
scroll to position [1013, 0]
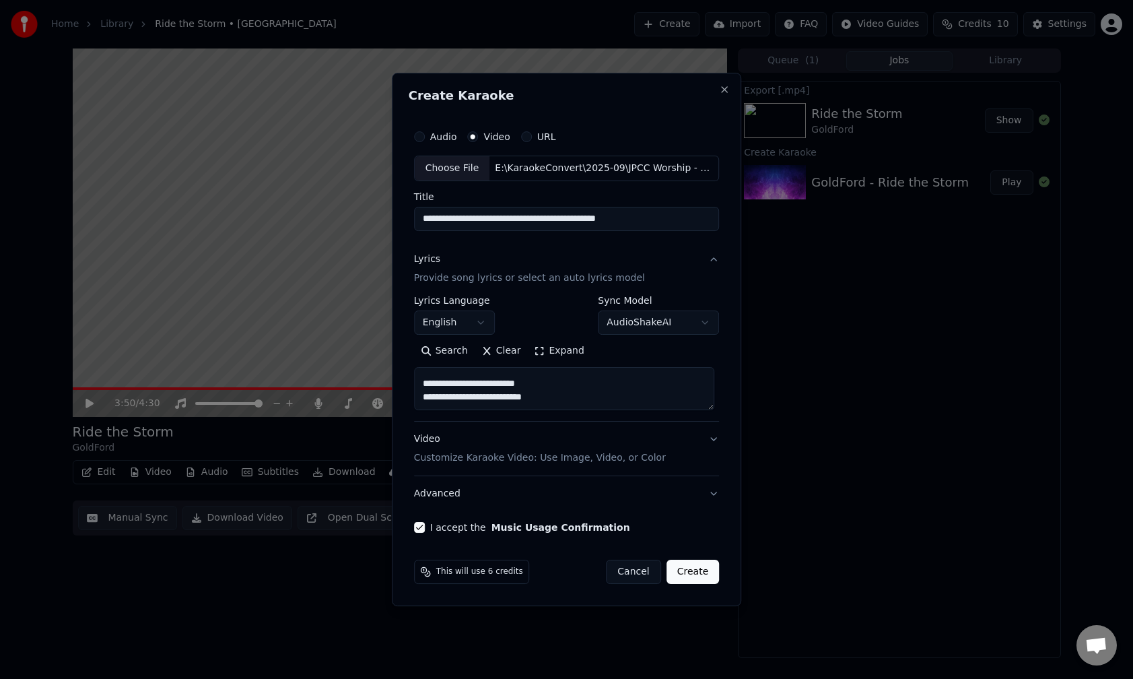
type textarea "**********"
click at [527, 377] on button "Create" at bounding box center [692, 571] width 53 height 24
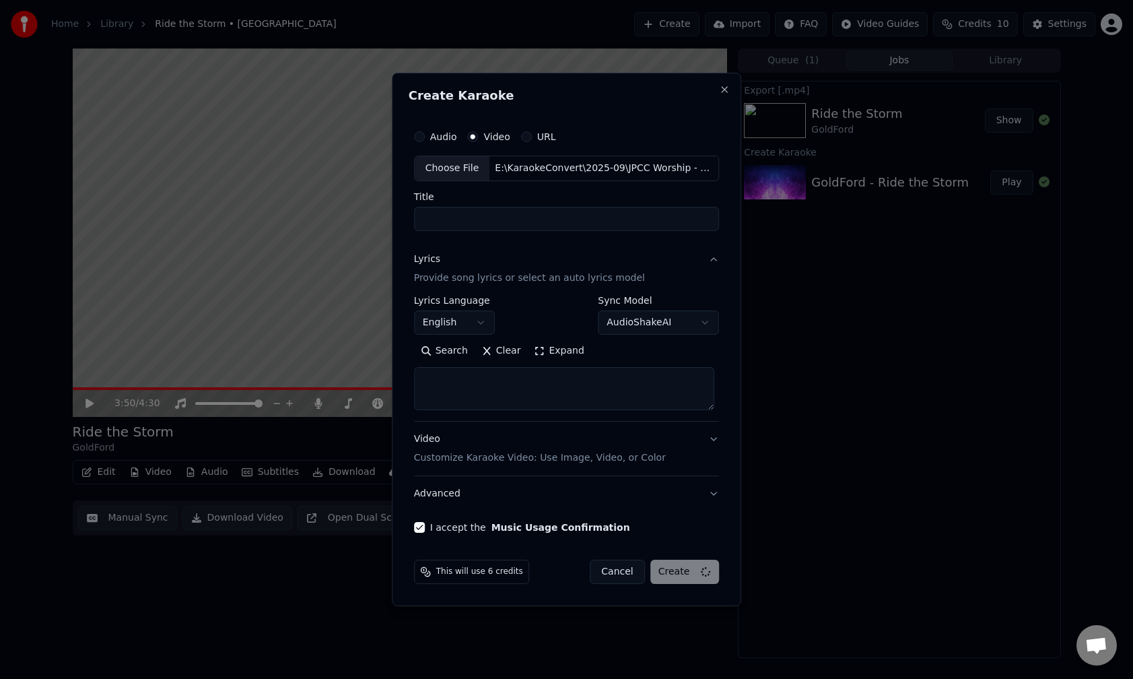
select select
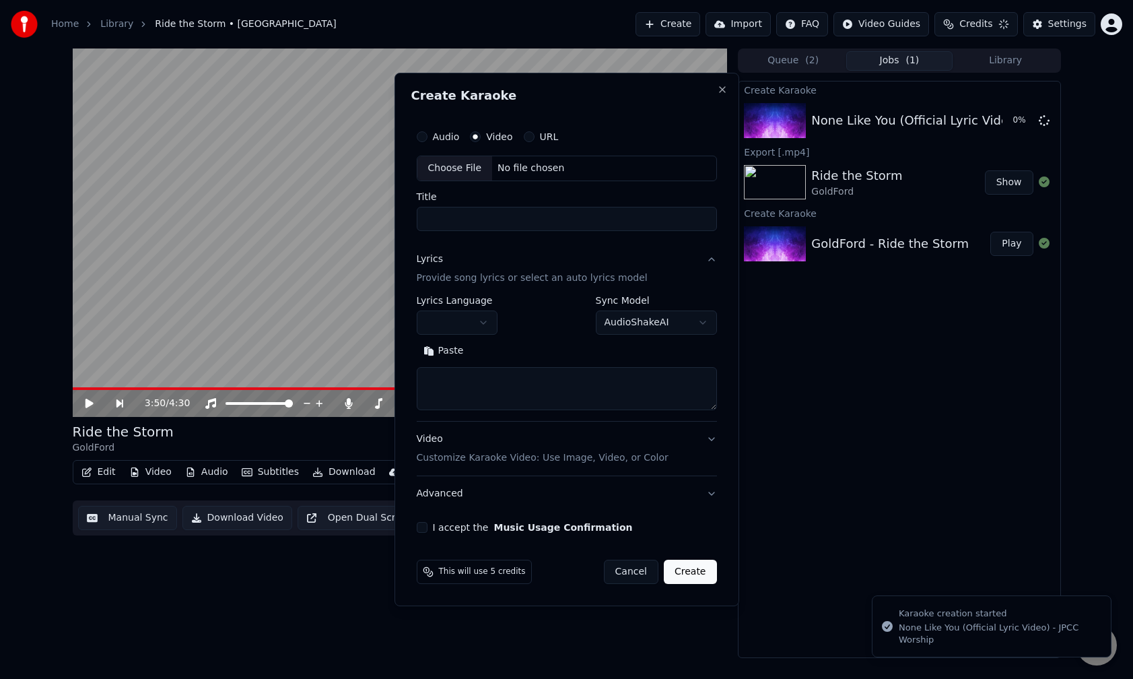
scroll to position [0, 0]
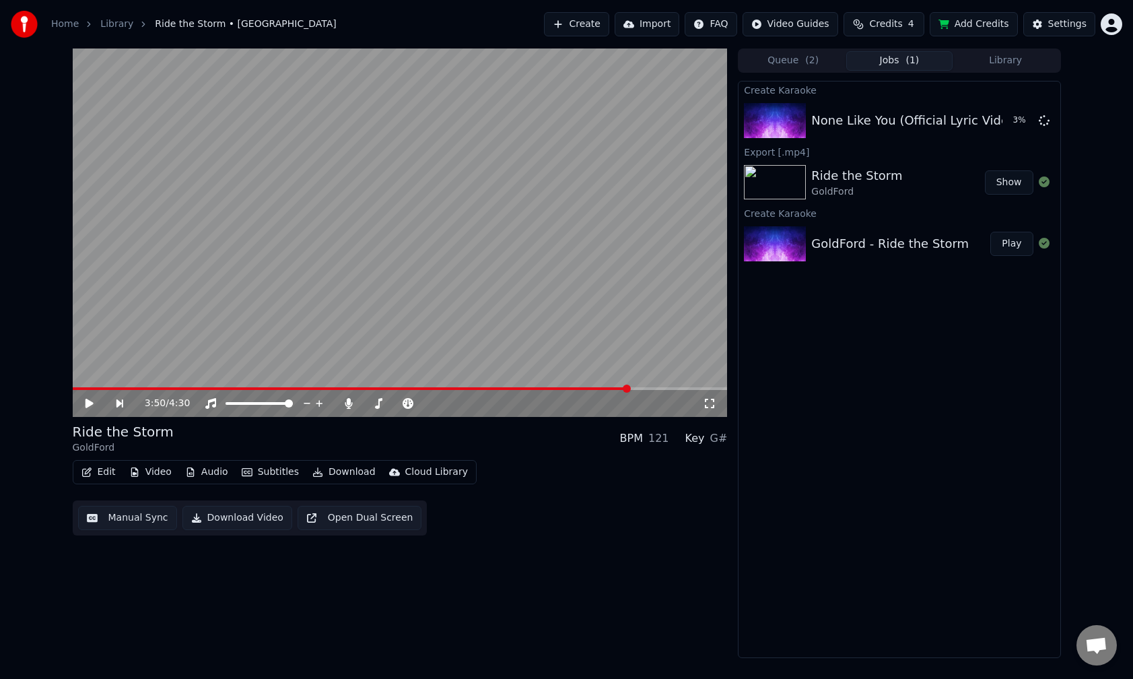
click at [527, 27] on button "Add Credits" at bounding box center [974, 24] width 88 height 24
click at [527, 27] on div "Settings" at bounding box center [1067, 24] width 38 height 13
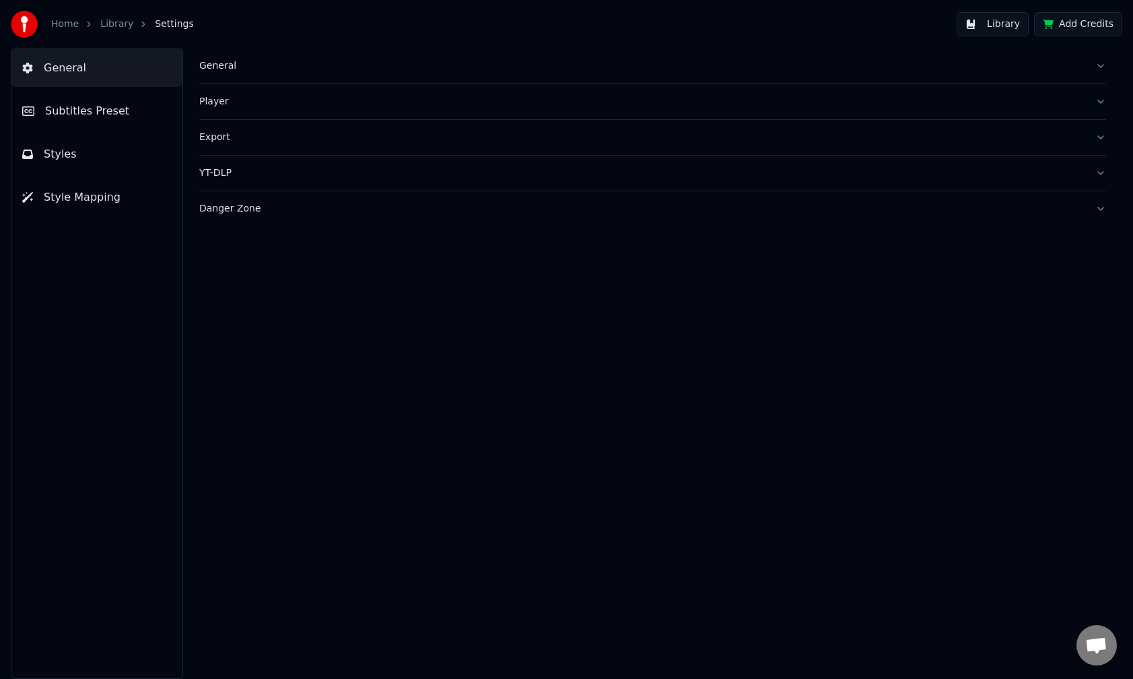
click at [72, 153] on button "Styles" at bounding box center [96, 154] width 171 height 38
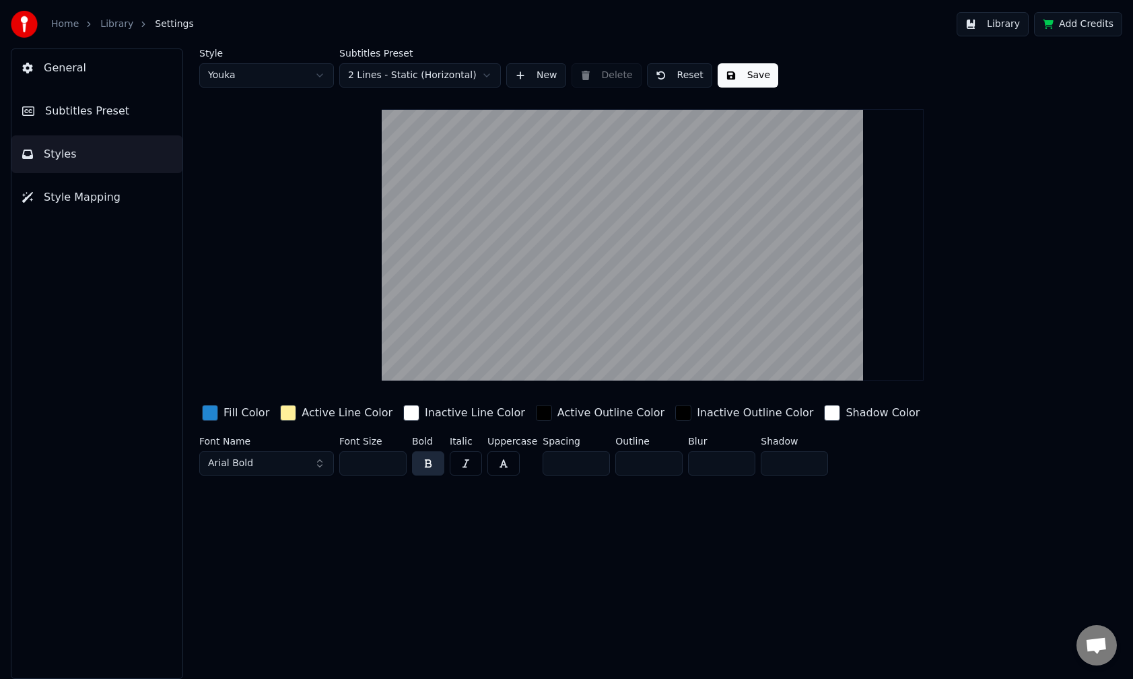
click at [120, 26] on link "Library" at bounding box center [116, 24] width 33 height 13
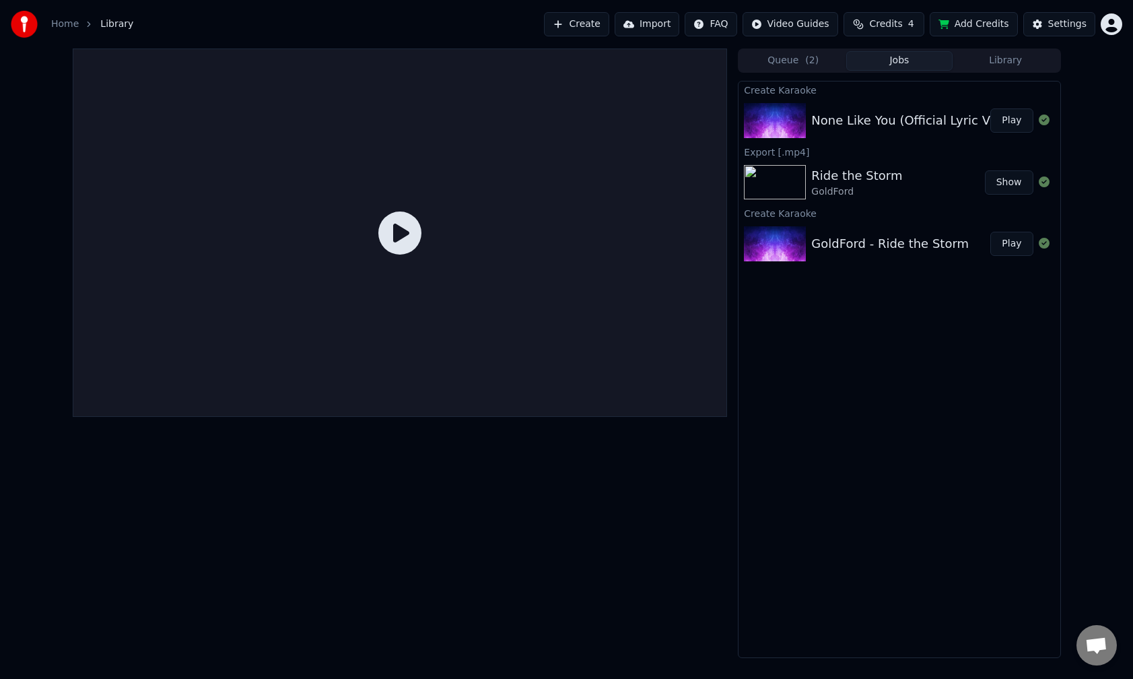
click at [396, 233] on icon at bounding box center [399, 232] width 43 height 43
click at [527, 124] on button "Play" at bounding box center [1011, 120] width 42 height 24
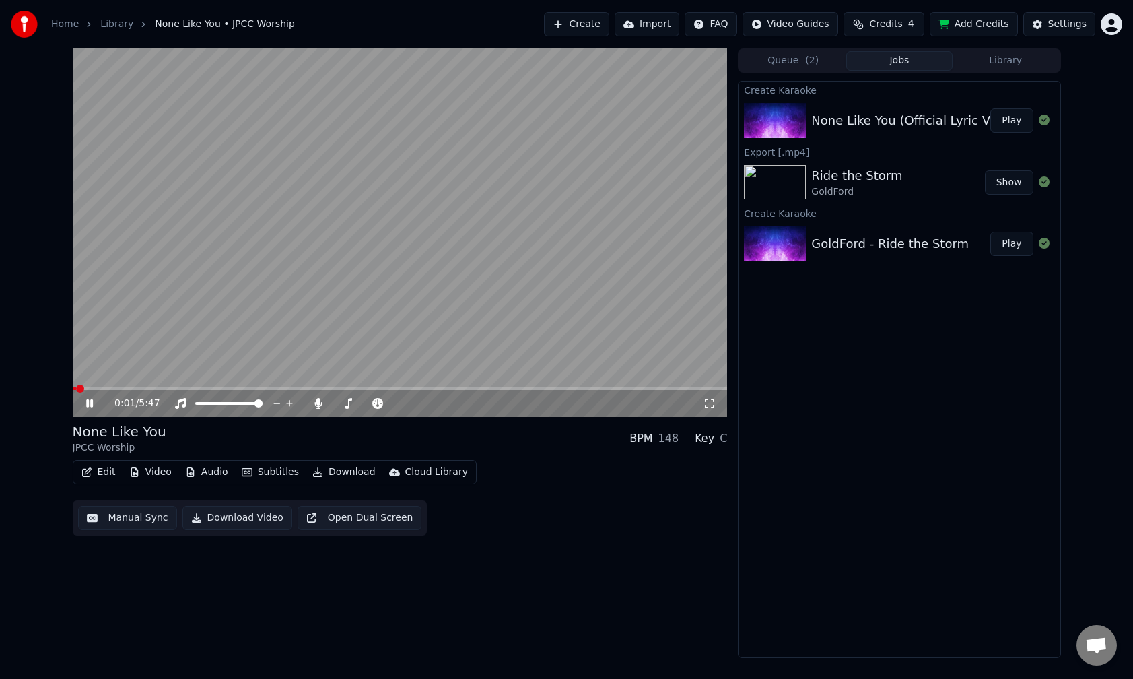
click at [108, 377] on span at bounding box center [400, 388] width 655 height 3
click at [153, 377] on span at bounding box center [400, 388] width 655 height 3
click at [232, 377] on video at bounding box center [400, 232] width 655 height 368
click at [231, 377] on span at bounding box center [400, 388] width 655 height 3
click at [351, 377] on video at bounding box center [400, 232] width 655 height 368
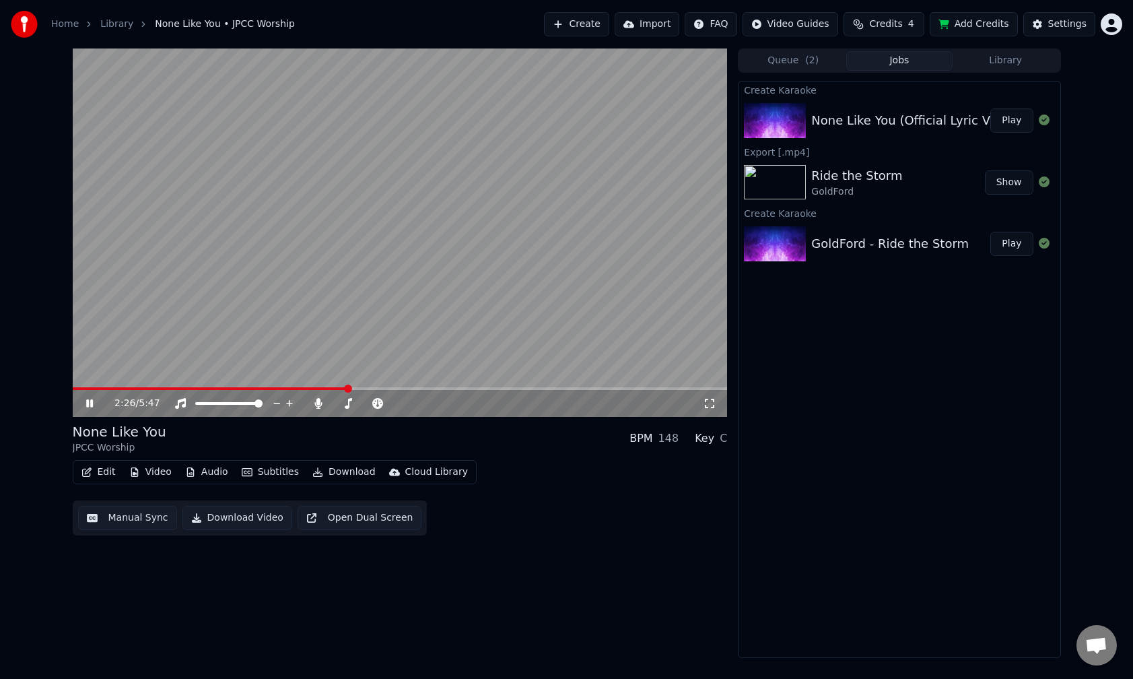
click at [347, 377] on span at bounding box center [400, 388] width 655 height 3
click at [472, 377] on span at bounding box center [400, 388] width 655 height 3
click at [527, 377] on span at bounding box center [400, 388] width 655 height 3
click at [527, 377] on video at bounding box center [400, 232] width 655 height 368
click at [527, 377] on div "4:16 / 5:47" at bounding box center [400, 403] width 655 height 27
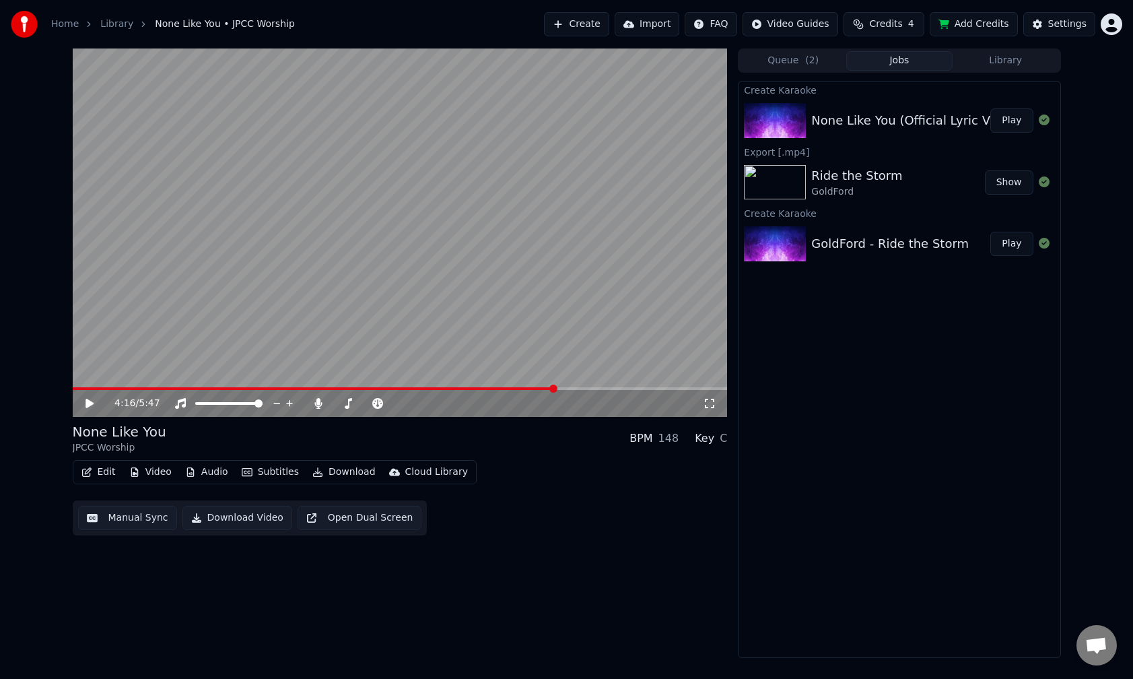
click at [527, 377] on span at bounding box center [400, 388] width 655 height 3
click at [527, 295] on video at bounding box center [400, 232] width 655 height 368
click at [527, 377] on span at bounding box center [400, 388] width 655 height 3
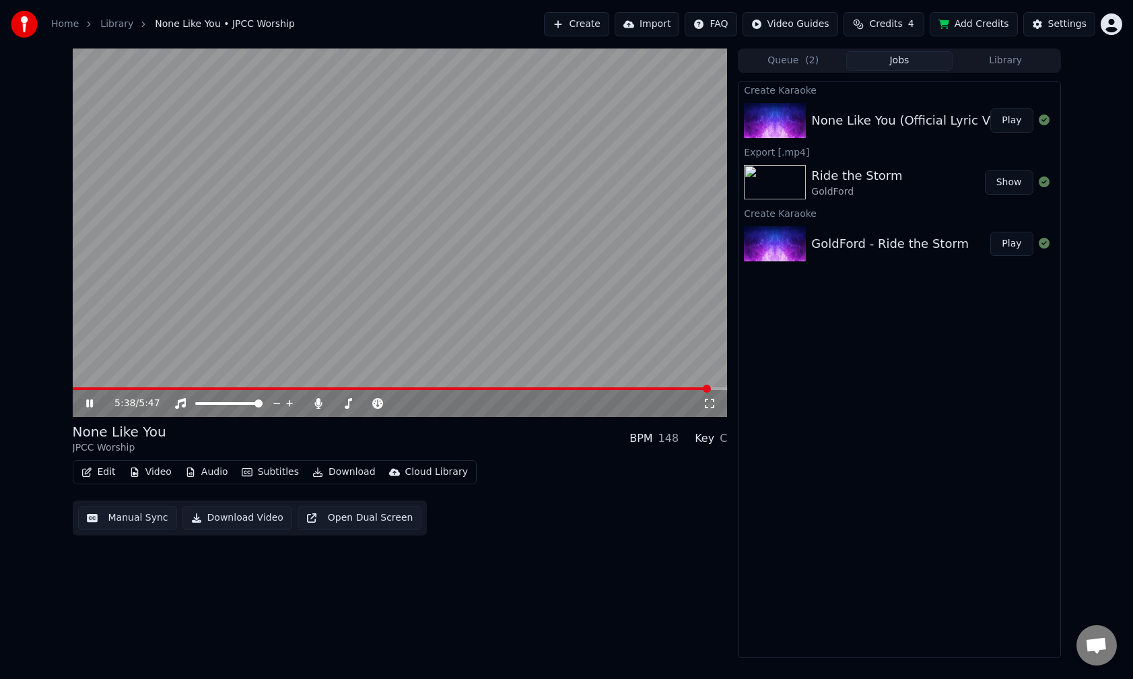
click at [527, 377] on span at bounding box center [707, 388] width 8 height 8
click at [527, 377] on span at bounding box center [386, 388] width 626 height 3
click at [195, 377] on span at bounding box center [134, 388] width 123 height 3
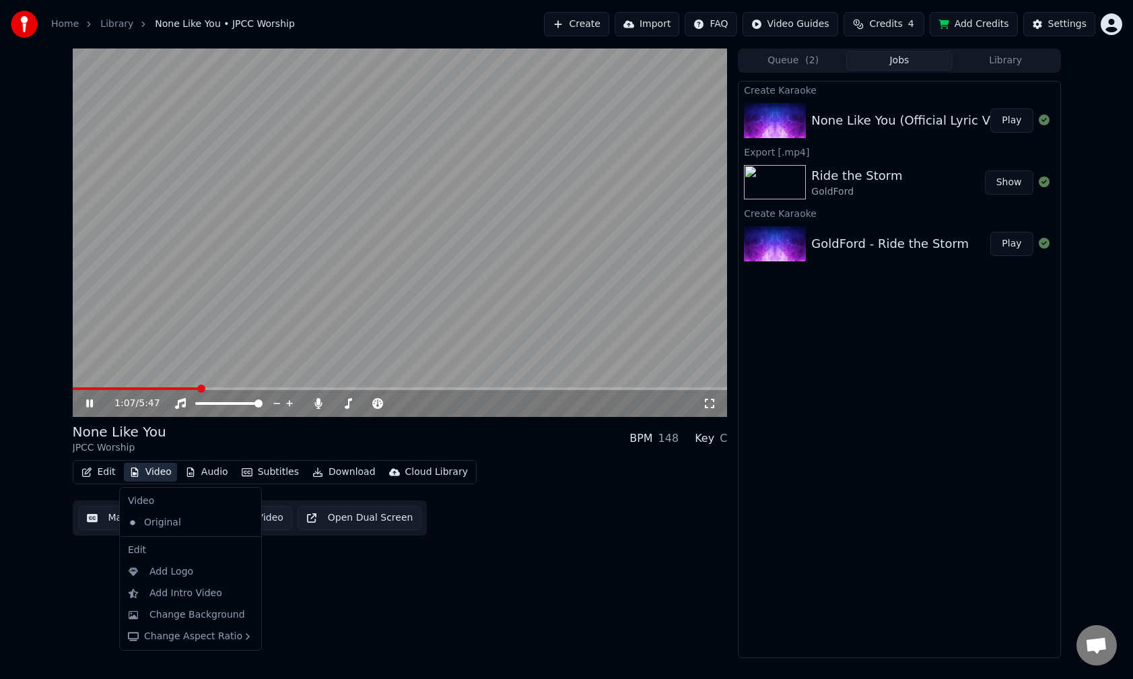
click at [164, 377] on button "Video" at bounding box center [150, 471] width 53 height 19
click at [164, 377] on div "Original" at bounding box center [181, 523] width 116 height 22
click at [149, 377] on button "Video" at bounding box center [150, 471] width 53 height 19
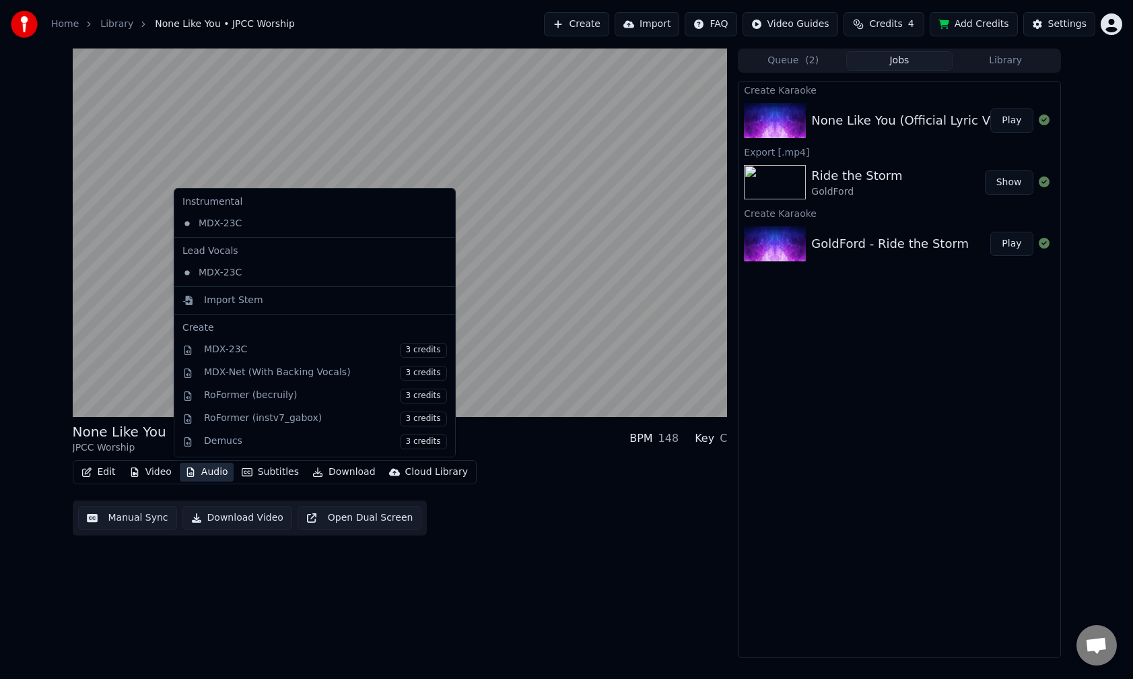
click at [173, 377] on div "None Like You JPCC Worship BPM 148 Key C Edit Video Audio Subtitles Download Cl…" at bounding box center [400, 352] width 655 height 609
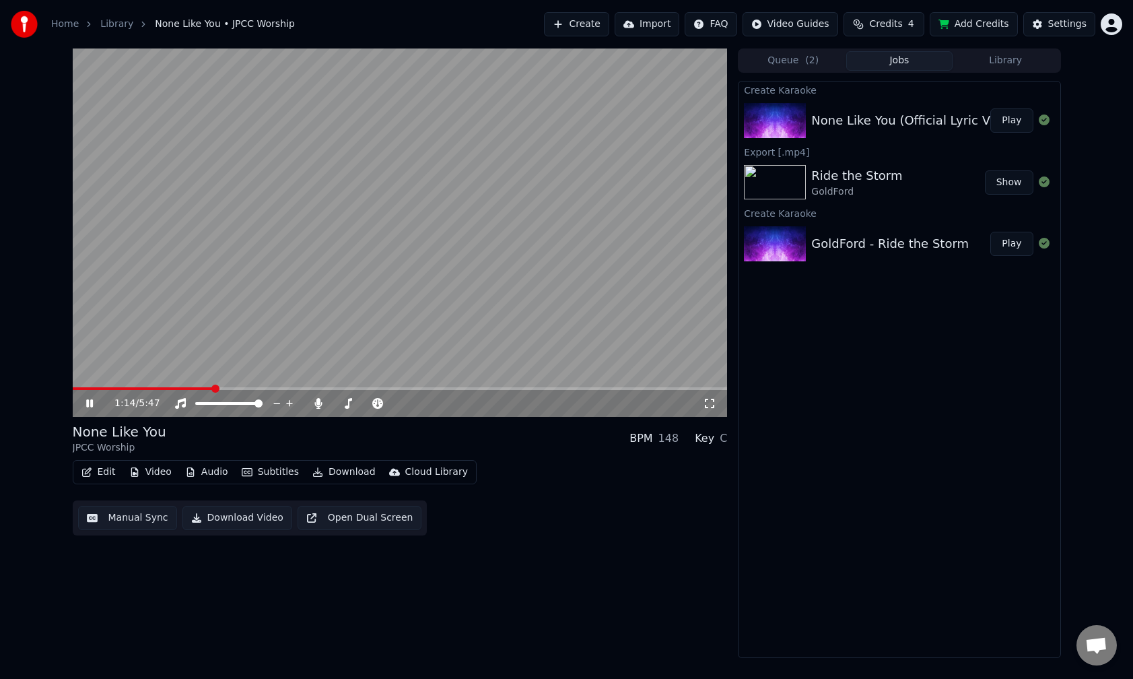
click at [432, 271] on video at bounding box center [400, 232] width 655 height 368
click at [155, 377] on button "Video" at bounding box center [150, 471] width 53 height 19
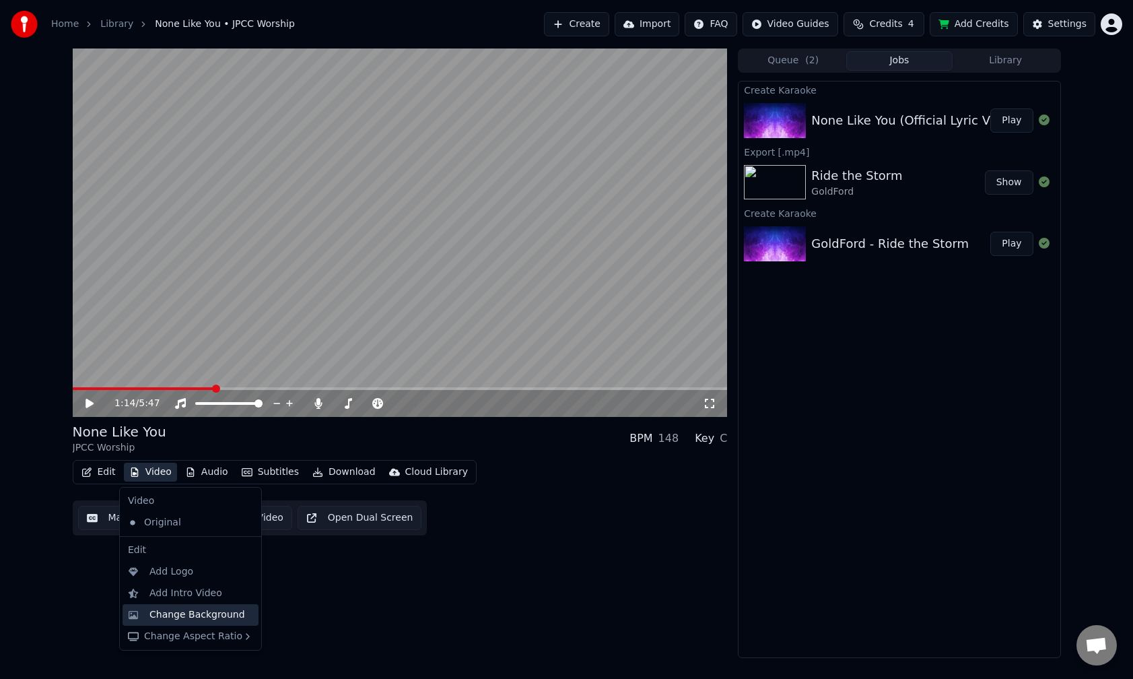
click at [185, 377] on div "Change Background" at bounding box center [197, 614] width 96 height 13
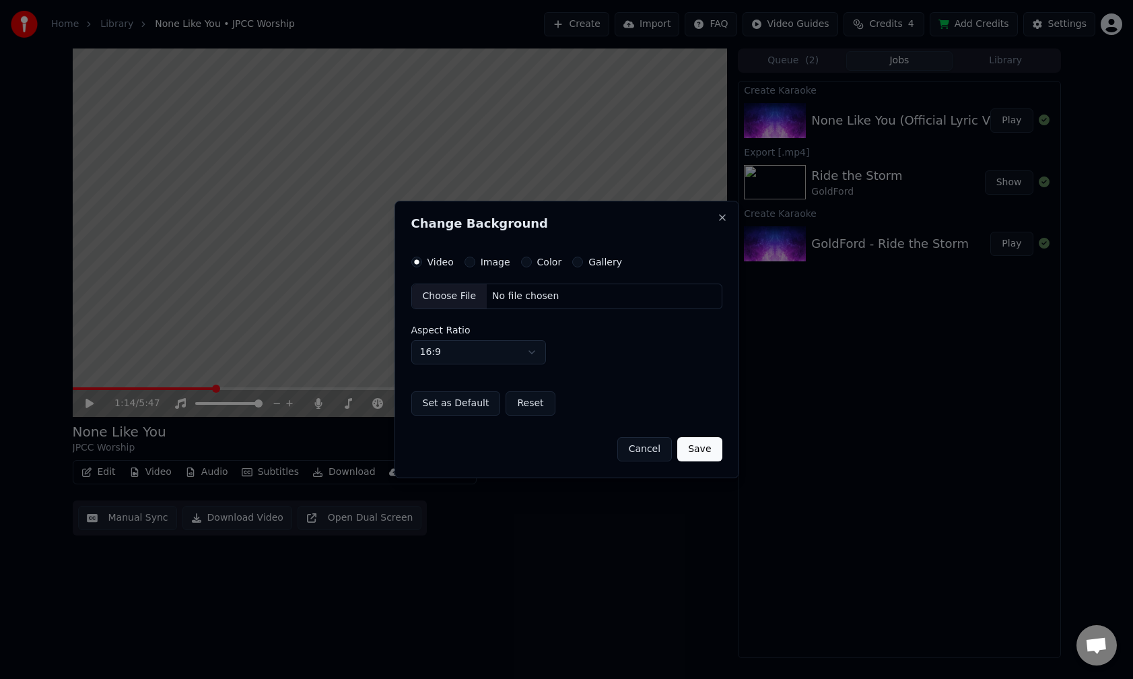
click at [453, 294] on div "Choose File" at bounding box center [449, 296] width 75 height 24
click at [527, 377] on button "Save" at bounding box center [699, 449] width 44 height 24
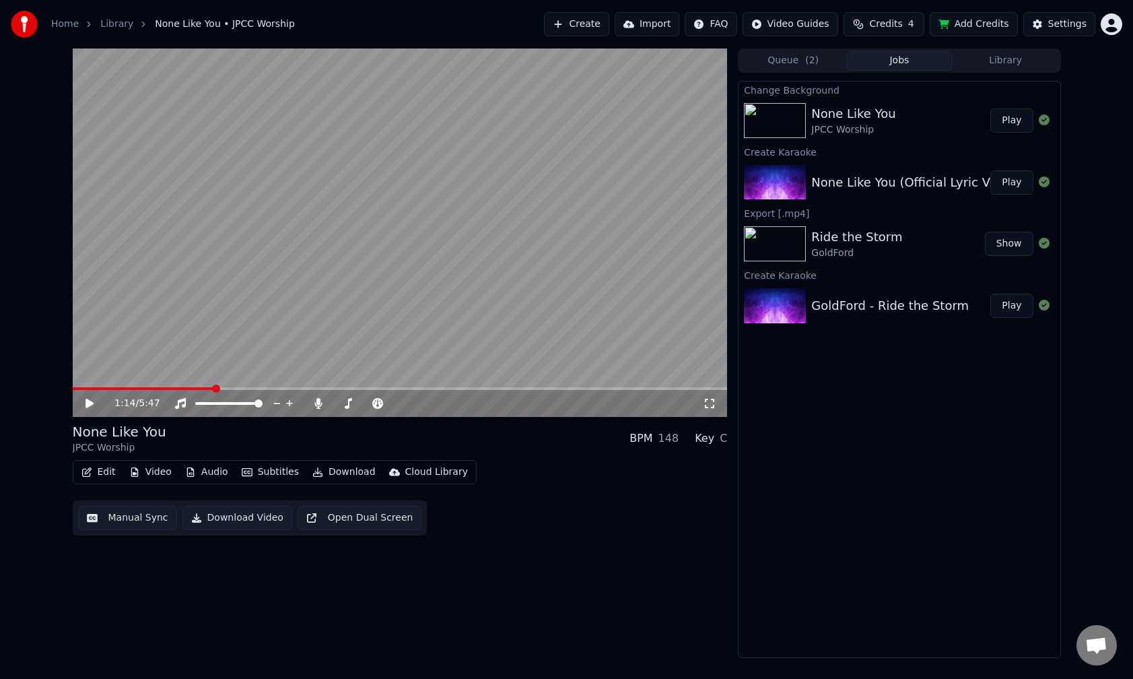
click at [527, 121] on button "Play" at bounding box center [1011, 120] width 42 height 24
click at [156, 377] on span at bounding box center [400, 388] width 655 height 3
click at [342, 377] on span at bounding box center [400, 388] width 655 height 3
click at [485, 377] on span at bounding box center [400, 388] width 655 height 3
click at [490, 377] on span at bounding box center [400, 388] width 655 height 3
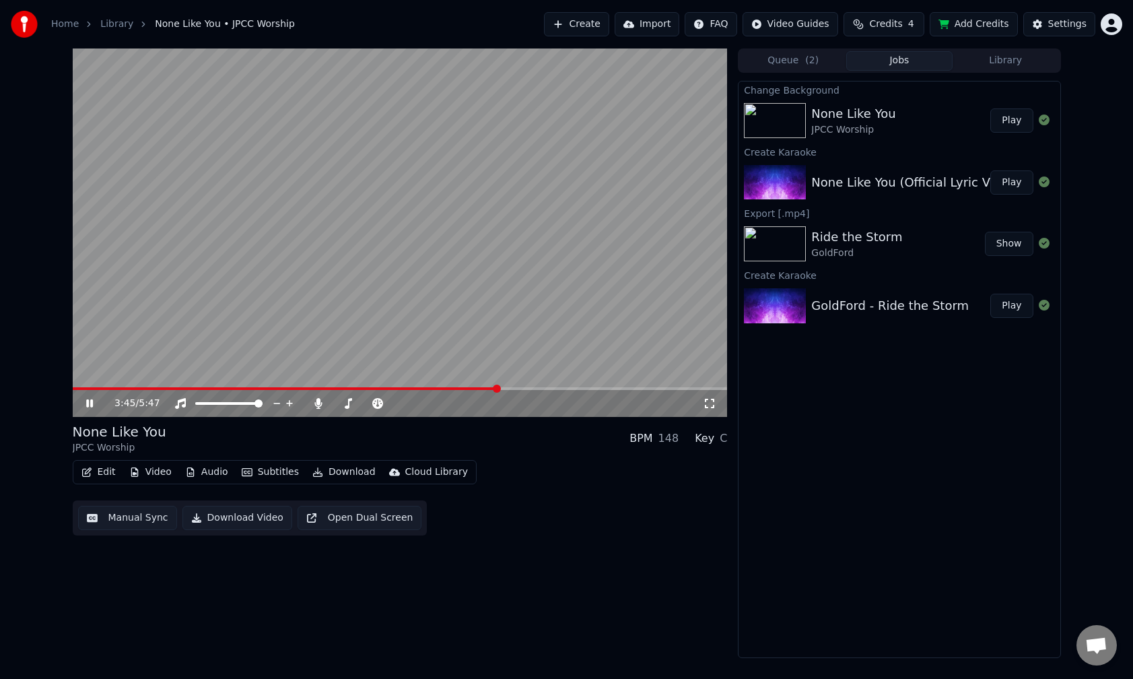
click at [477, 377] on video at bounding box center [400, 232] width 655 height 368
click at [466, 377] on div "3:46 / 5:47" at bounding box center [400, 403] width 655 height 27
click at [462, 377] on video at bounding box center [400, 232] width 655 height 368
click at [460, 377] on span at bounding box center [286, 388] width 427 height 3
click at [429, 377] on span at bounding box center [251, 388] width 356 height 3
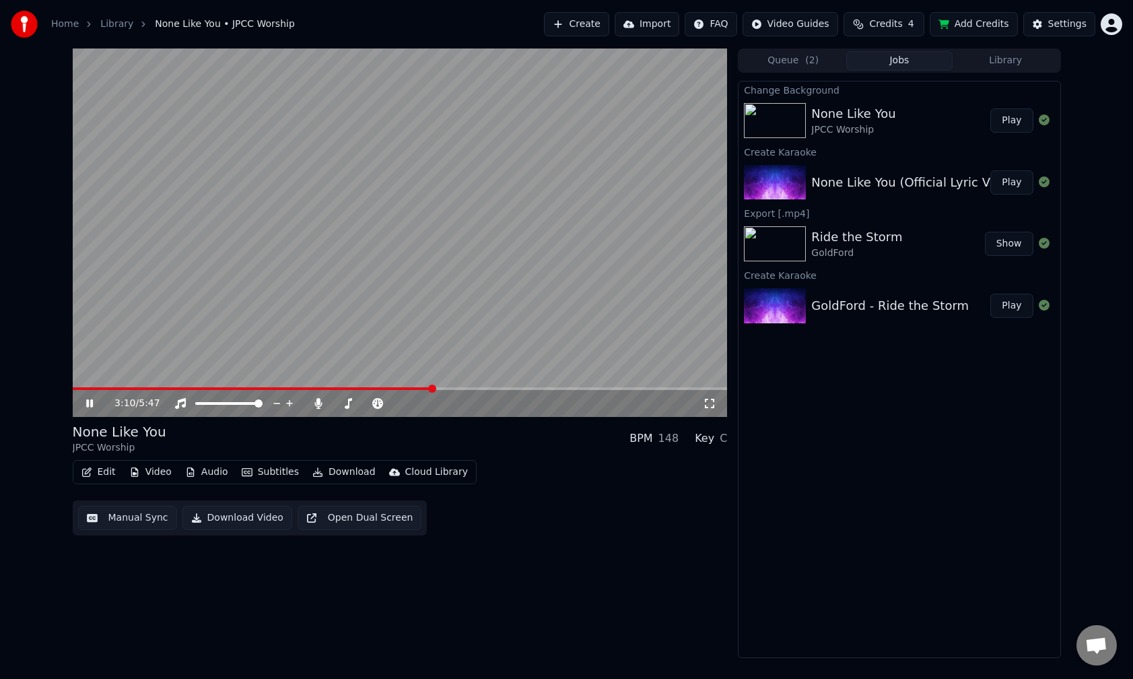
click at [415, 377] on span at bounding box center [253, 388] width 360 height 3
click at [384, 377] on span at bounding box center [247, 388] width 349 height 3
click at [90, 377] on icon at bounding box center [99, 403] width 32 height 11
click at [260, 377] on button "Subtitles" at bounding box center [270, 471] width 68 height 19
click at [102, 377] on button "Edit" at bounding box center [98, 471] width 45 height 19
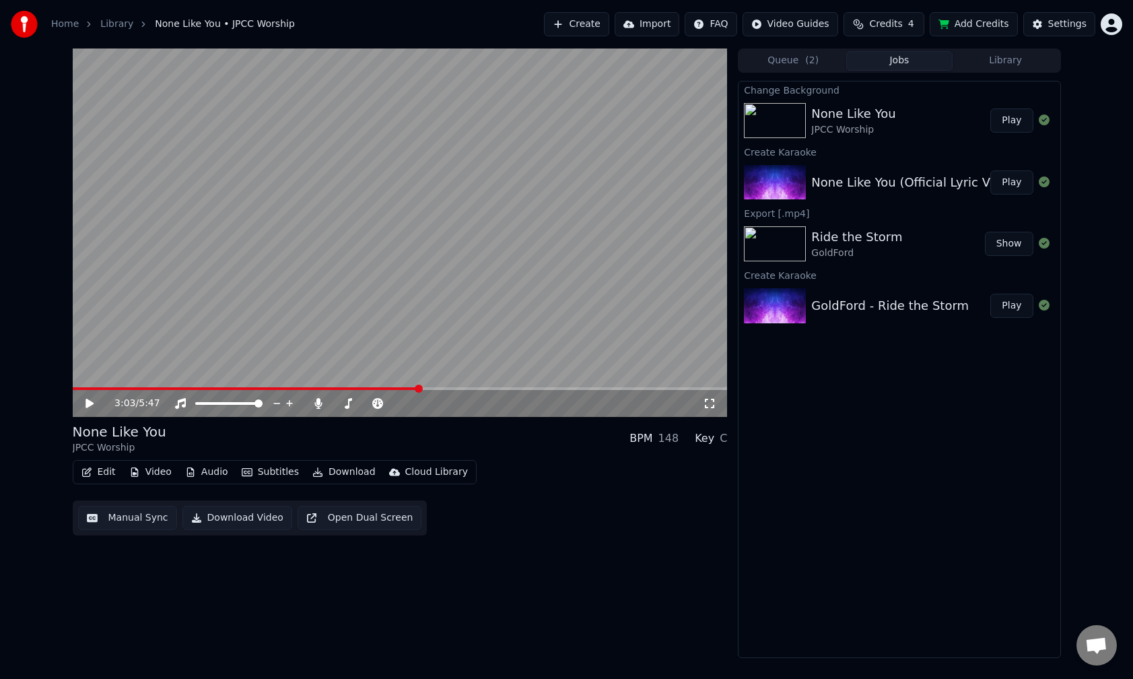
click at [103, 377] on button "Edit" at bounding box center [98, 471] width 45 height 19
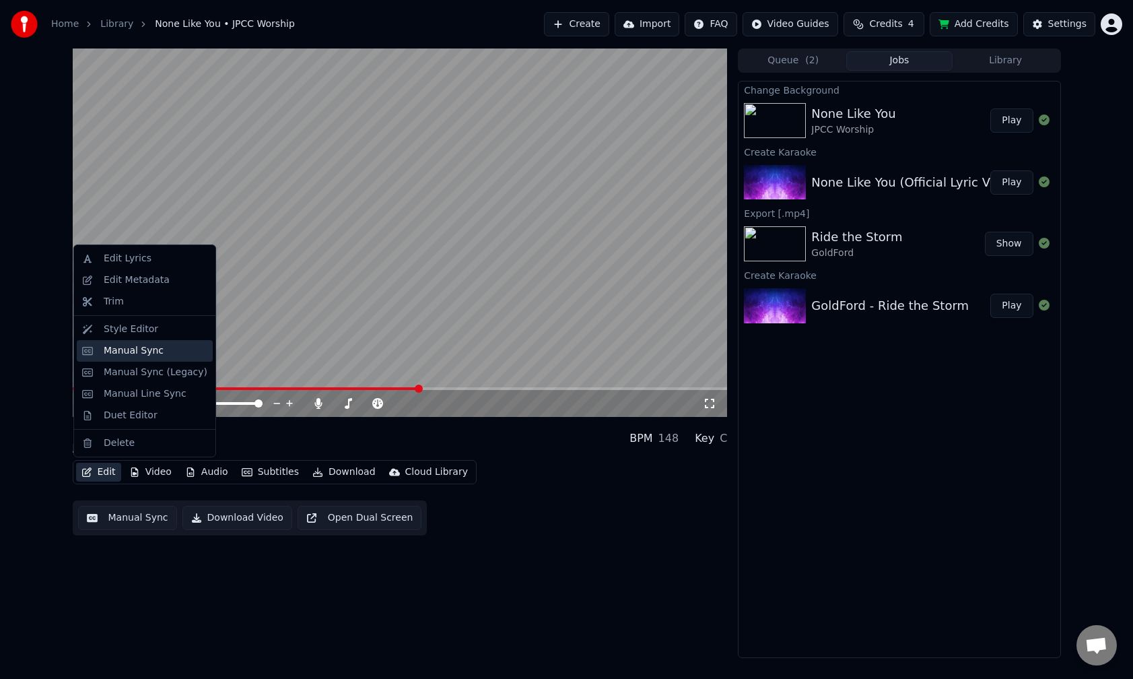
click at [149, 354] on div "Manual Sync" at bounding box center [134, 350] width 60 height 13
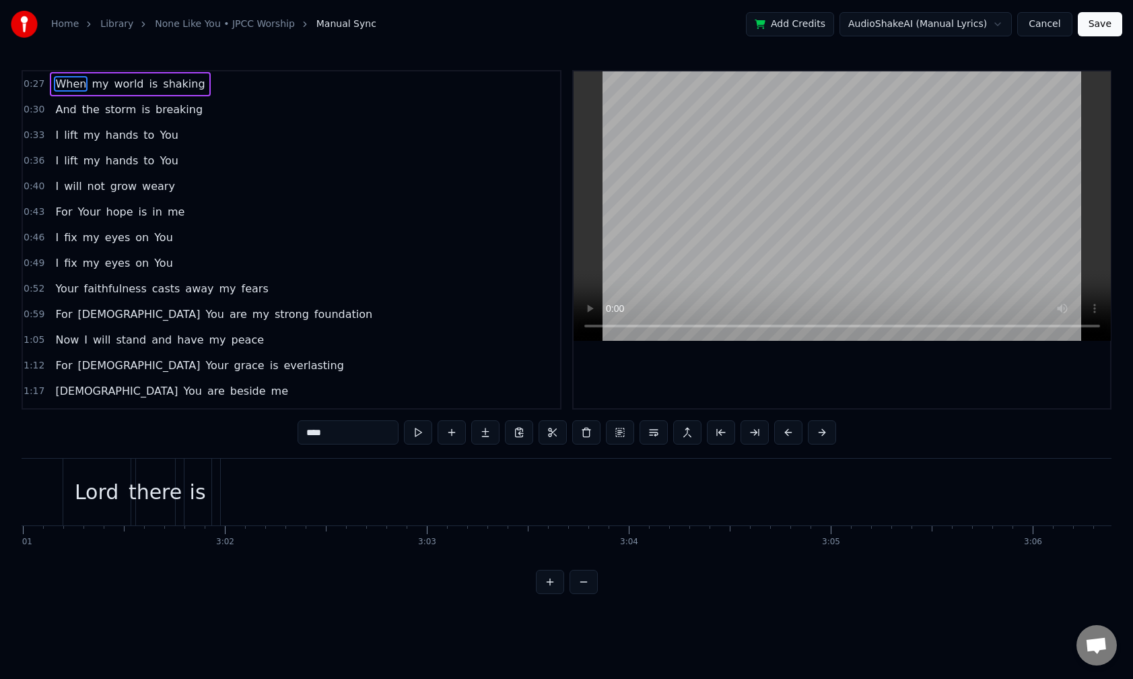
scroll to position [0, 36481]
click at [222, 377] on div "there" at bounding box center [227, 492] width 53 height 30
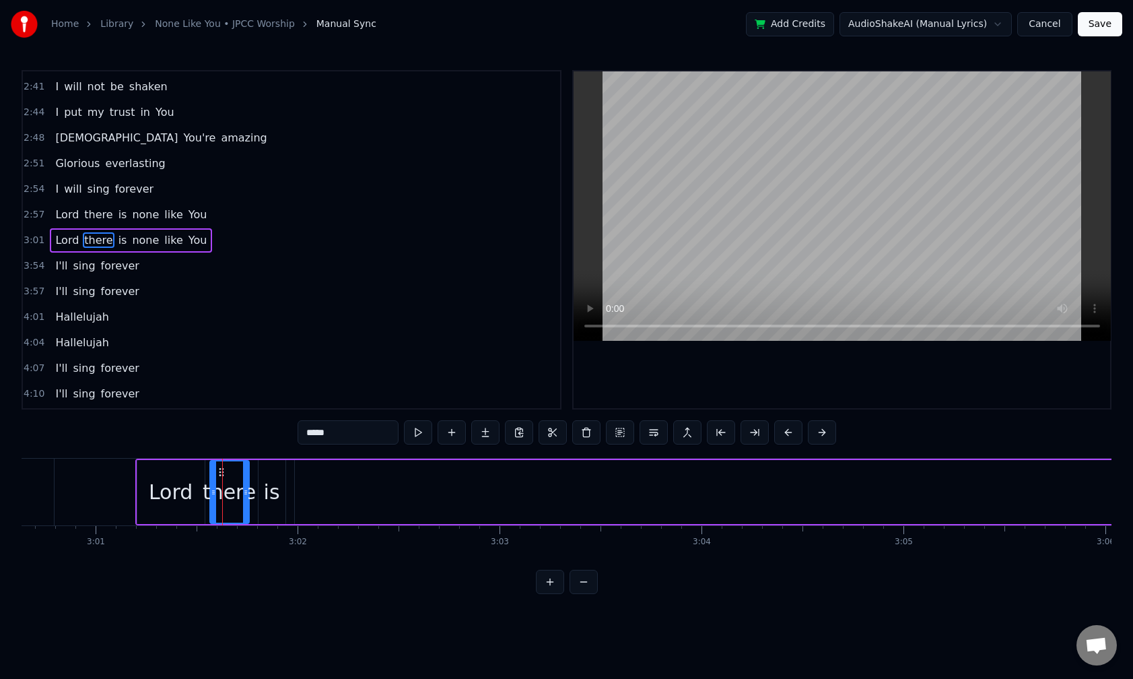
scroll to position [791, 0]
click at [131, 243] on span "none" at bounding box center [146, 239] width 30 height 15
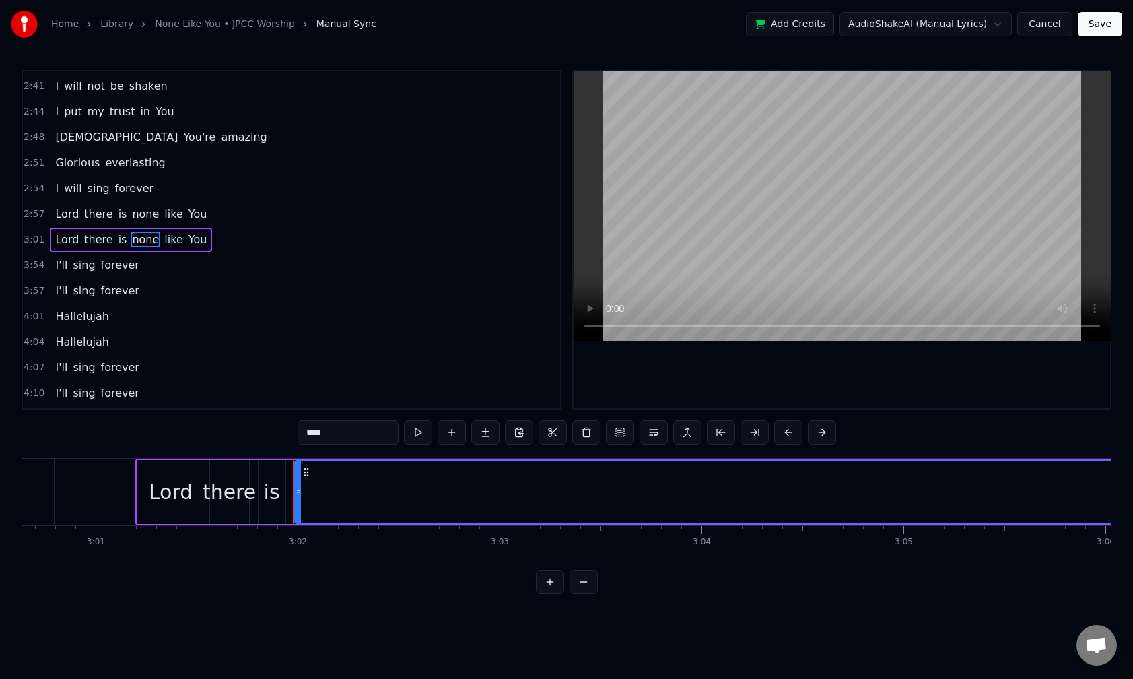
click at [163, 240] on span "like" at bounding box center [173, 239] width 21 height 15
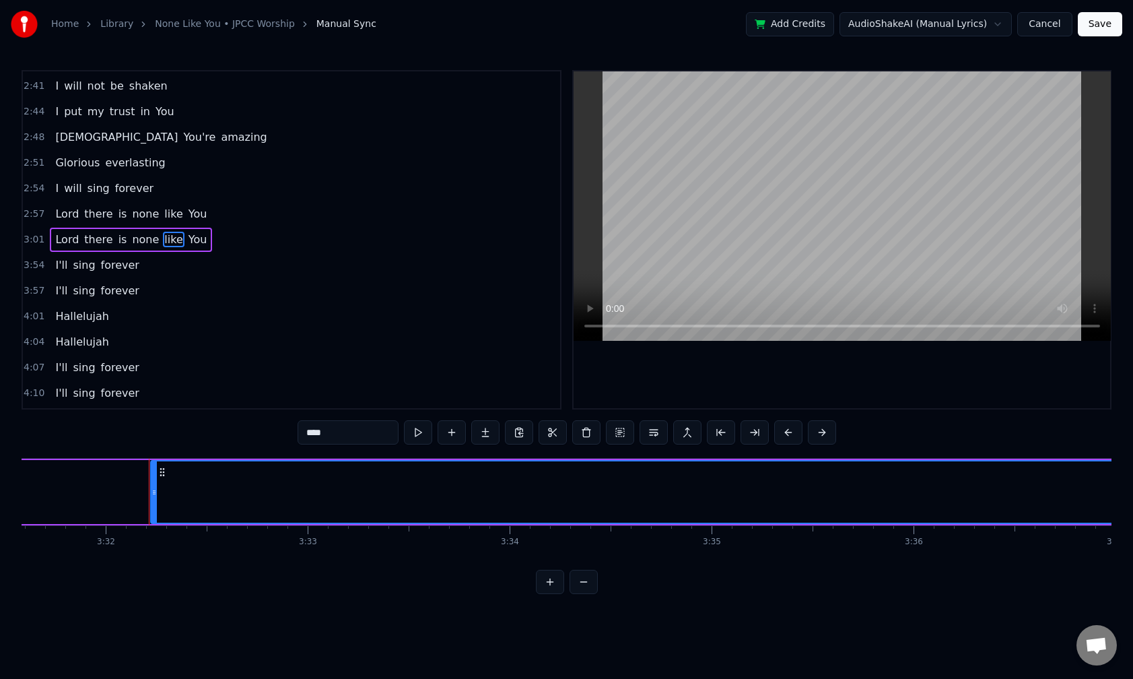
scroll to position [0, 42792]
click at [134, 243] on span "none" at bounding box center [146, 239] width 30 height 15
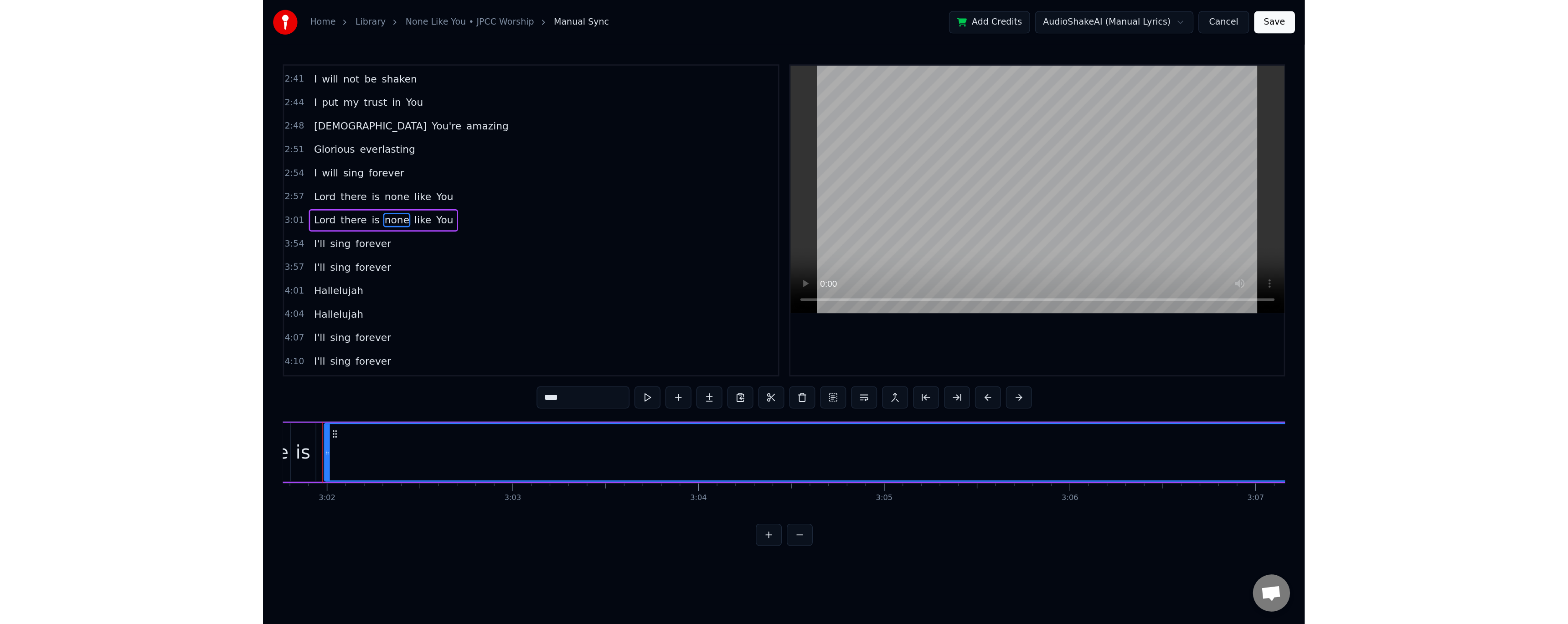
scroll to position [0, 24837]
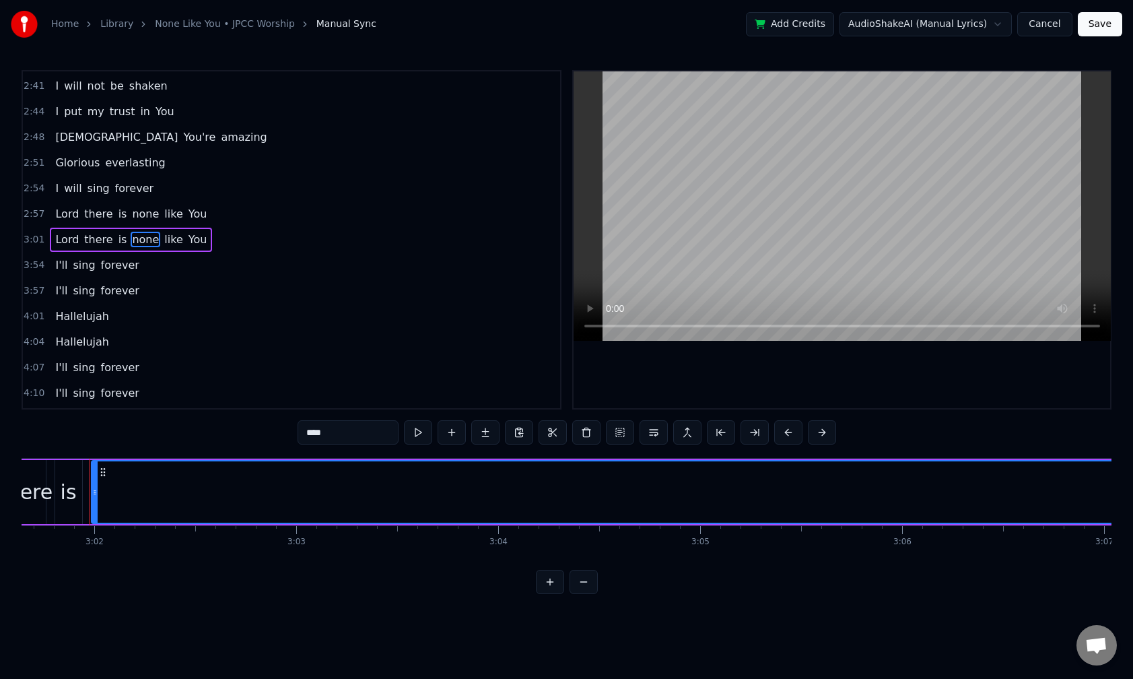
click at [96, 377] on icon at bounding box center [94, 492] width 5 height 11
click at [131, 243] on span "none" at bounding box center [146, 239] width 30 height 15
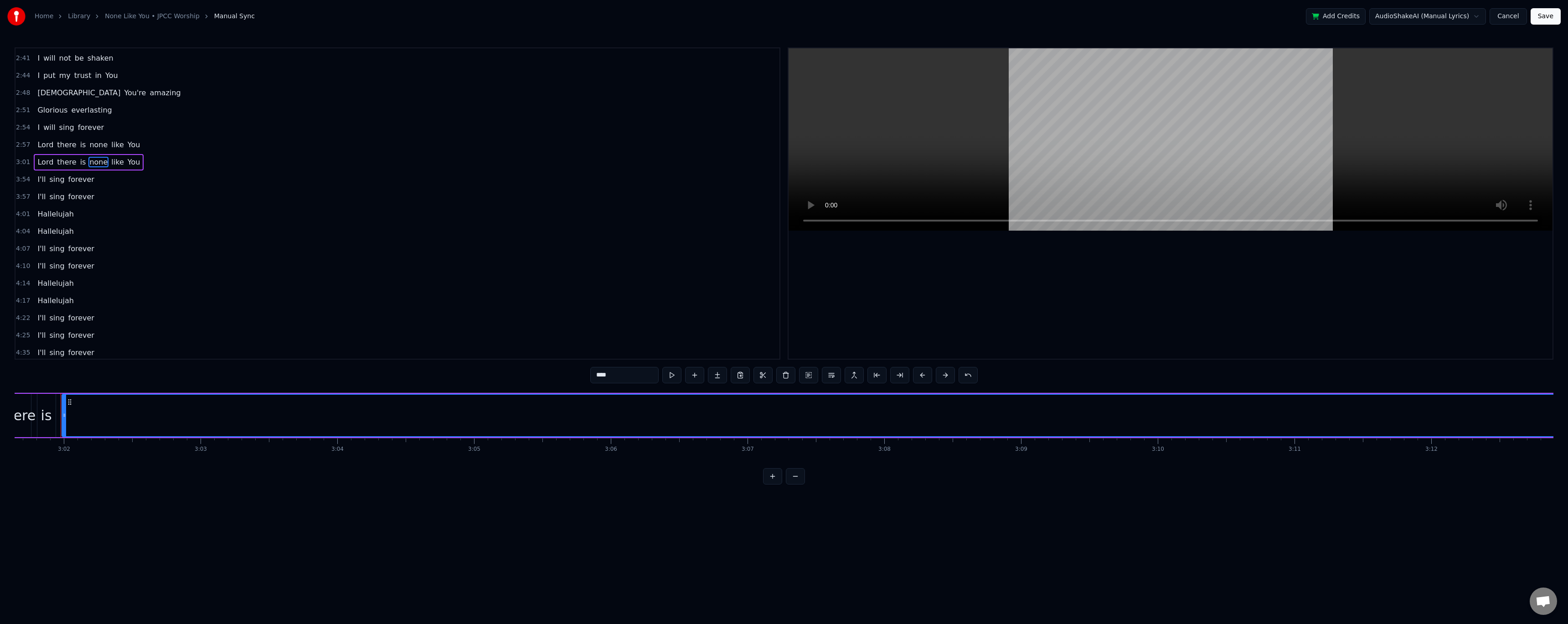
click at [91, 164] on span "none" at bounding box center [99, 162] width 20 height 10
click at [110, 206] on span "like" at bounding box center [117, 203] width 14 height 10
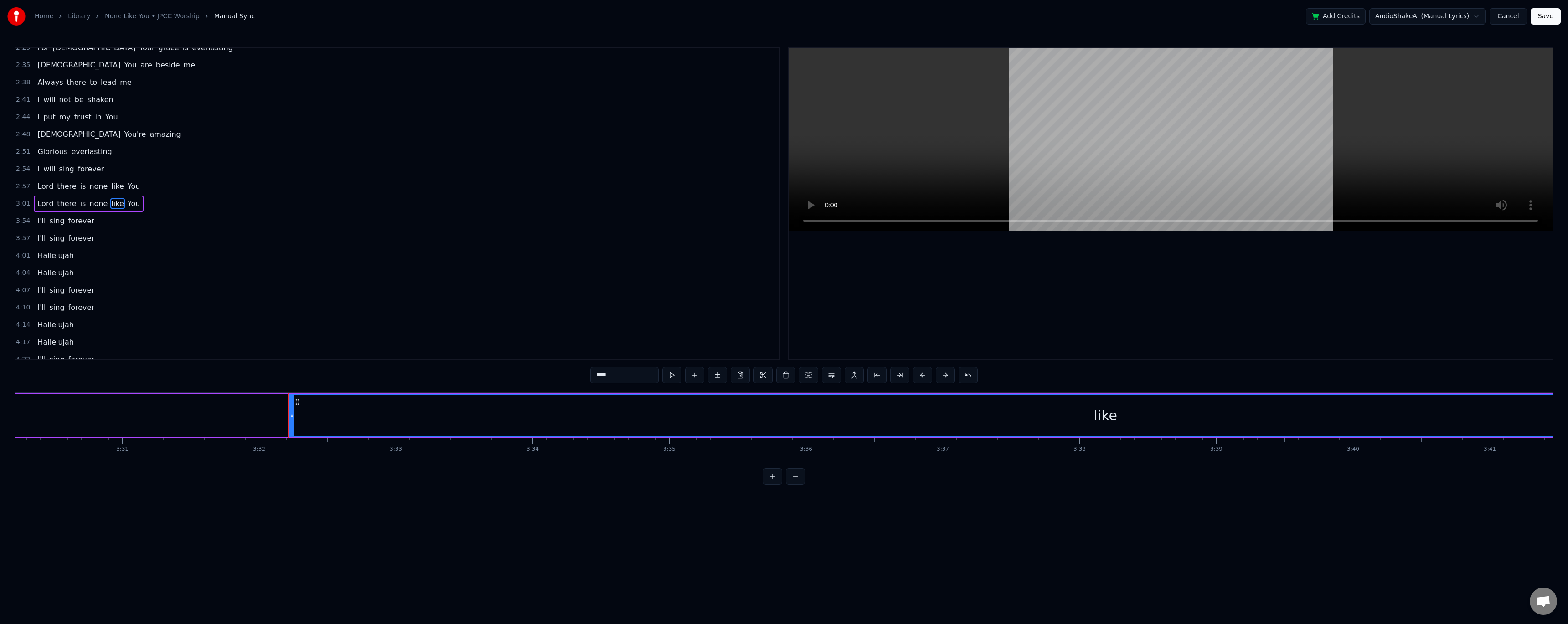
scroll to position [0, 28971]
drag, startPoint x: 669, startPoint y: 418, endPoint x: 620, endPoint y: 417, distance: 49.0
click at [357, 255] on div "like" at bounding box center [877, 415] width 1631 height 41
drag, startPoint x: 63, startPoint y: 414, endPoint x: -487, endPoint y: 387, distance: 550.7
click at [0, 255] on html "Home Library None Like You • JPCC Worship Manual Sync Add Credits AudioShakeAI …" at bounding box center [784, 249] width 1568 height 499
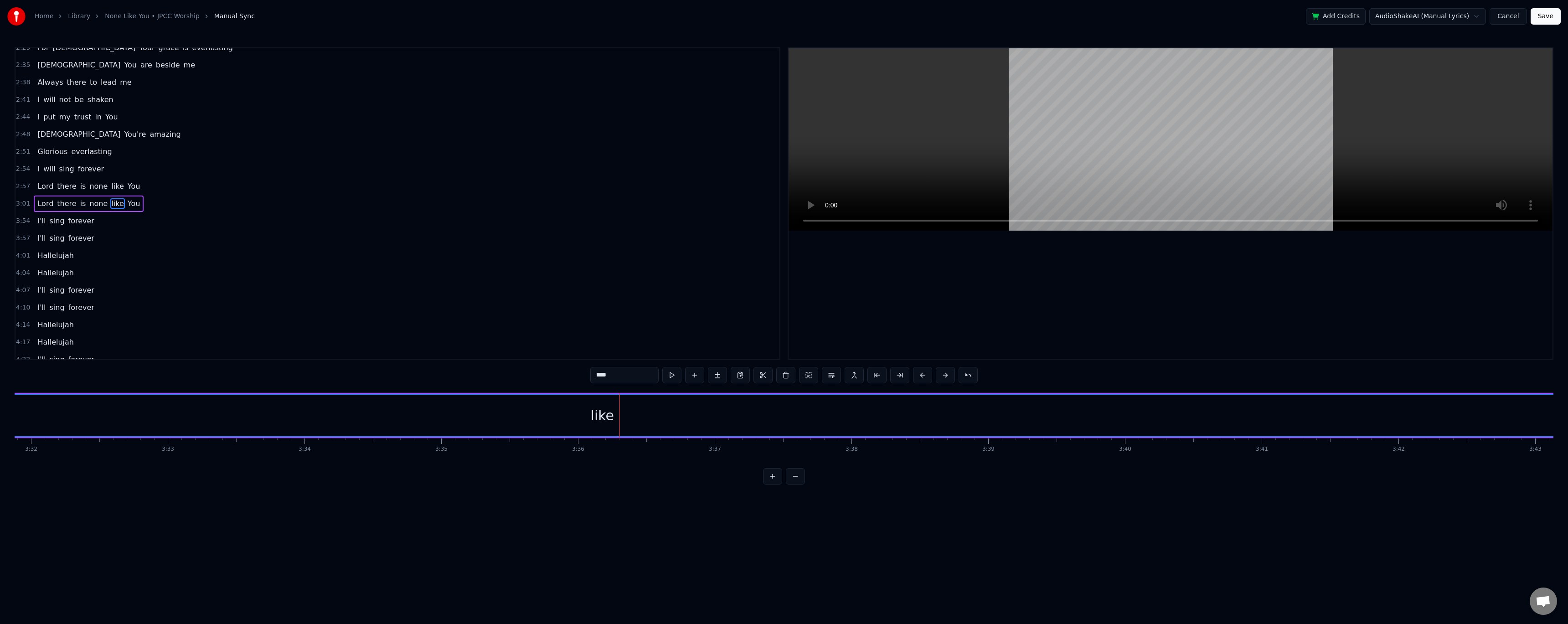
click at [89, 206] on span "none" at bounding box center [99, 203] width 20 height 10
click at [190, 255] on div "Trim Start" at bounding box center [196, 496] width 112 height 15
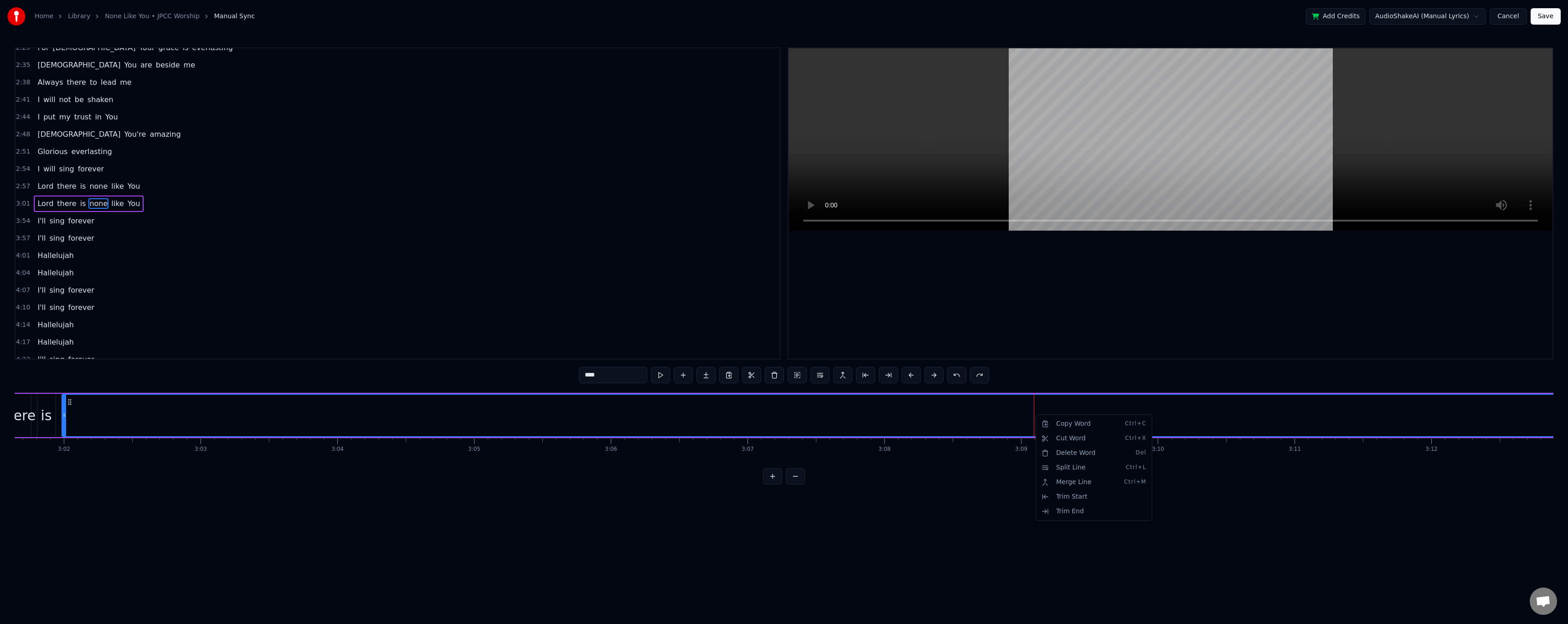
click at [357, 255] on html "Home Library None Like You • JPCC Worship Manual Sync Add Credits AudioShakeAI …" at bounding box center [784, 249] width 1568 height 499
click at [38, 223] on span "I'll" at bounding box center [41, 220] width 10 height 10
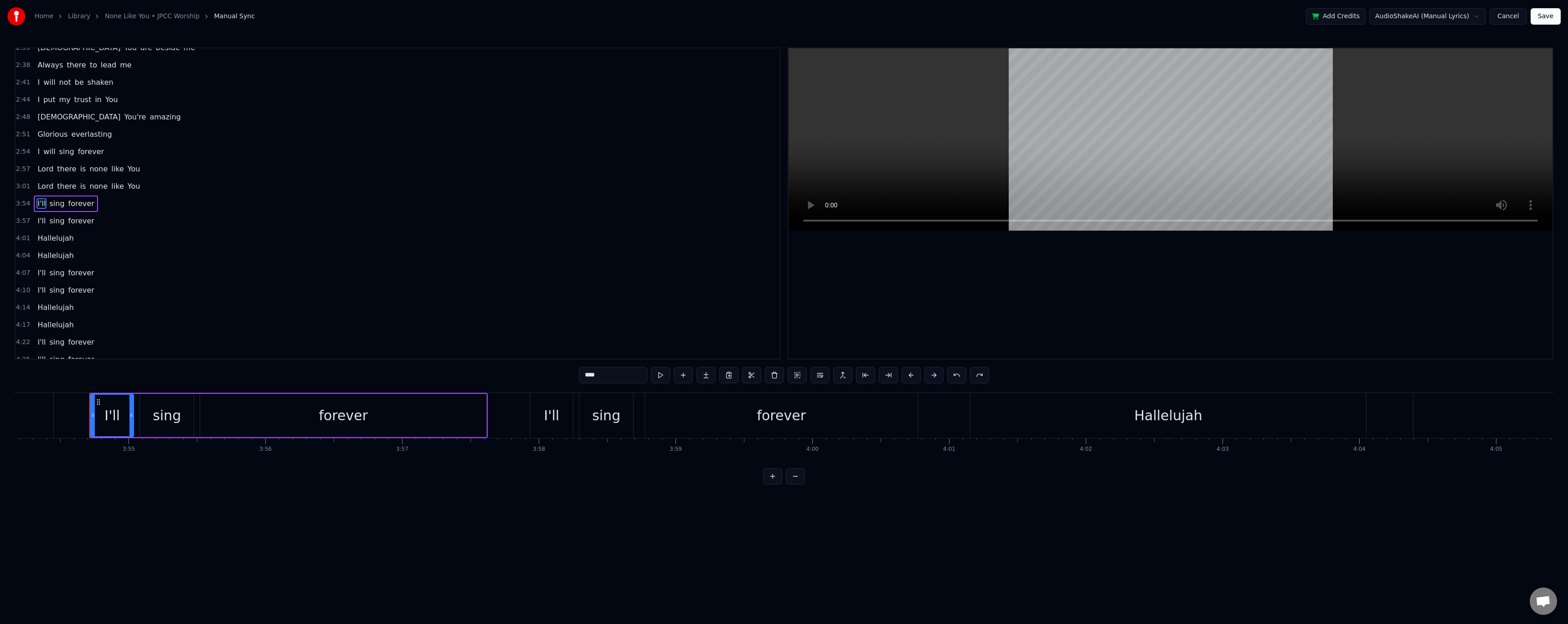
scroll to position [0, 32048]
click at [94, 185] on span "none" at bounding box center [99, 185] width 20 height 10
type input "****"
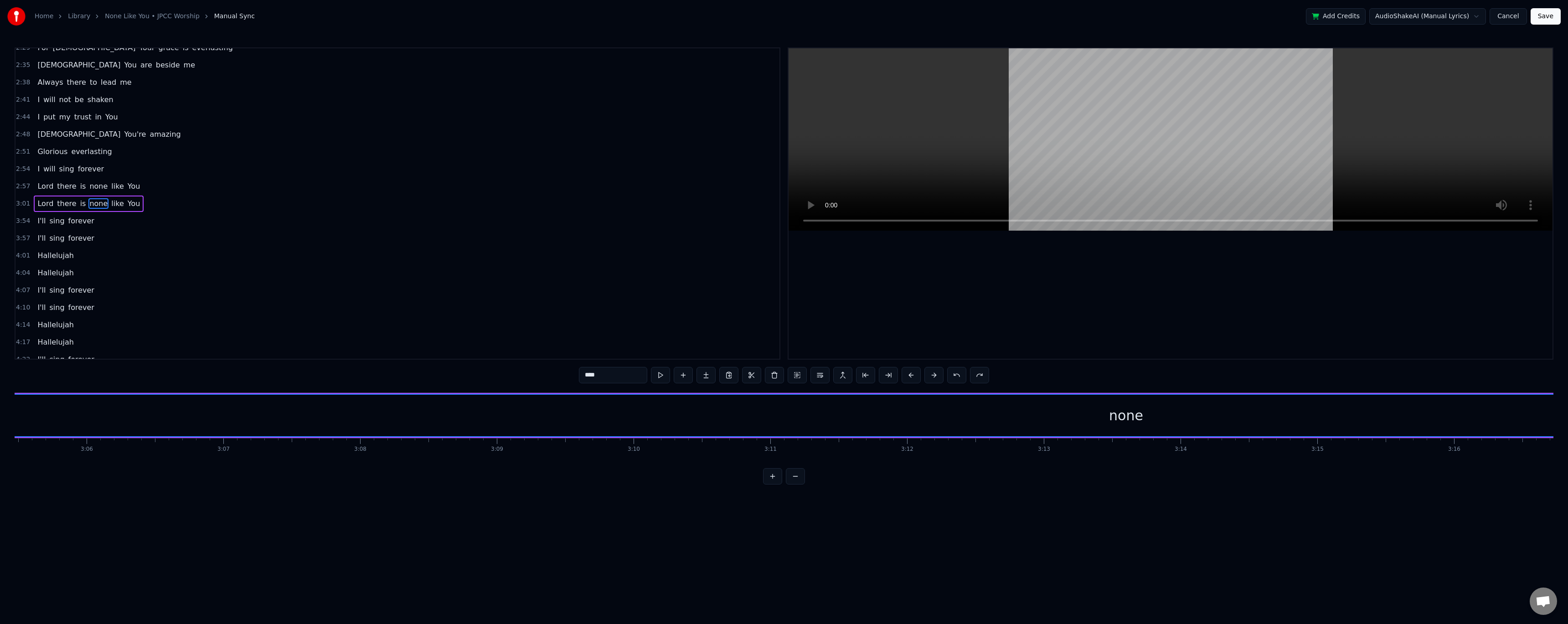
scroll to position [0, 24837]
click at [95, 190] on span "none" at bounding box center [99, 185] width 20 height 10
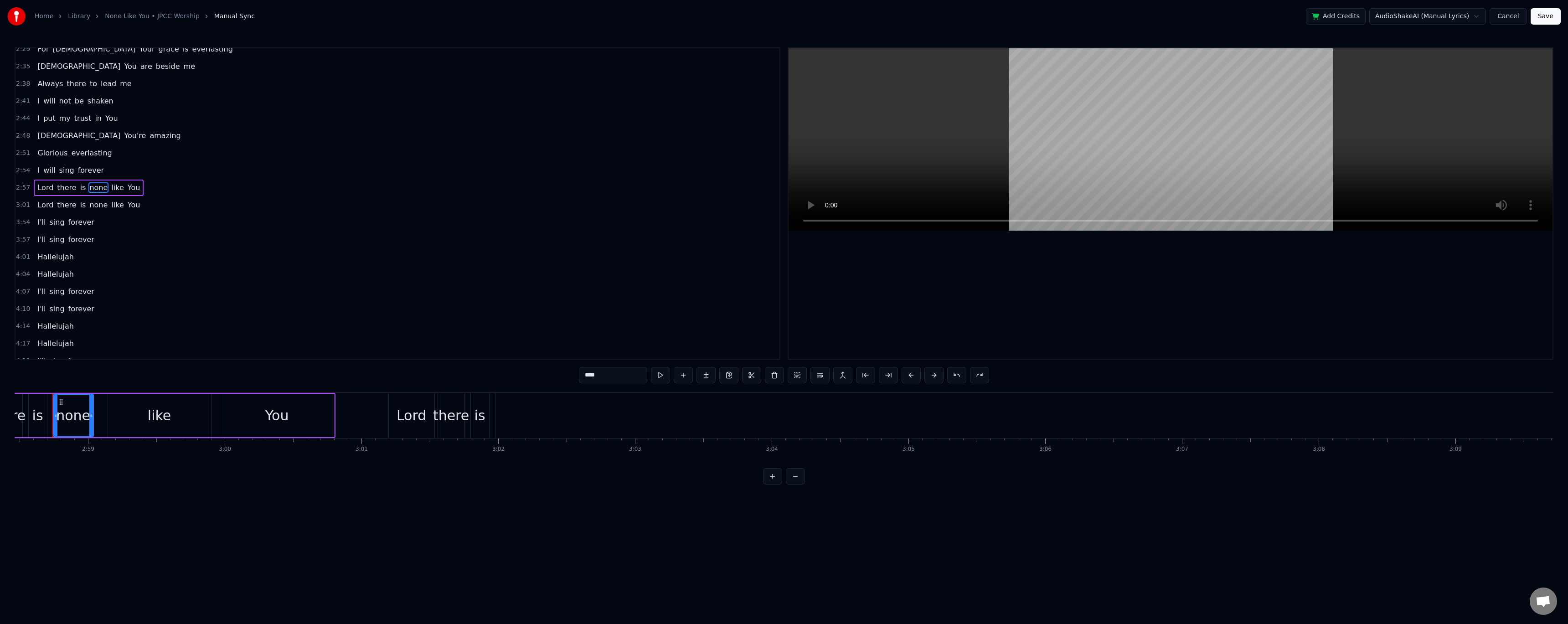
scroll to position [0, 24393]
click at [95, 203] on span "none" at bounding box center [99, 204] width 20 height 10
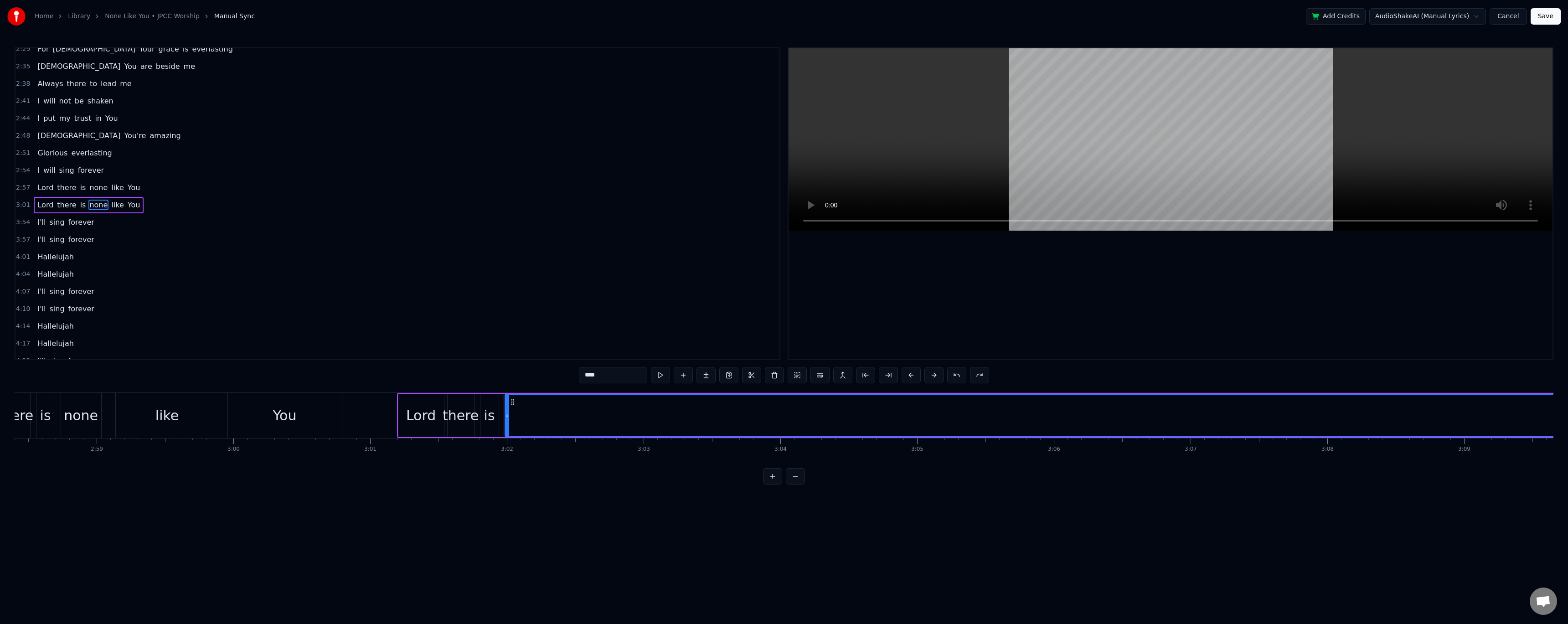
scroll to position [494, 0]
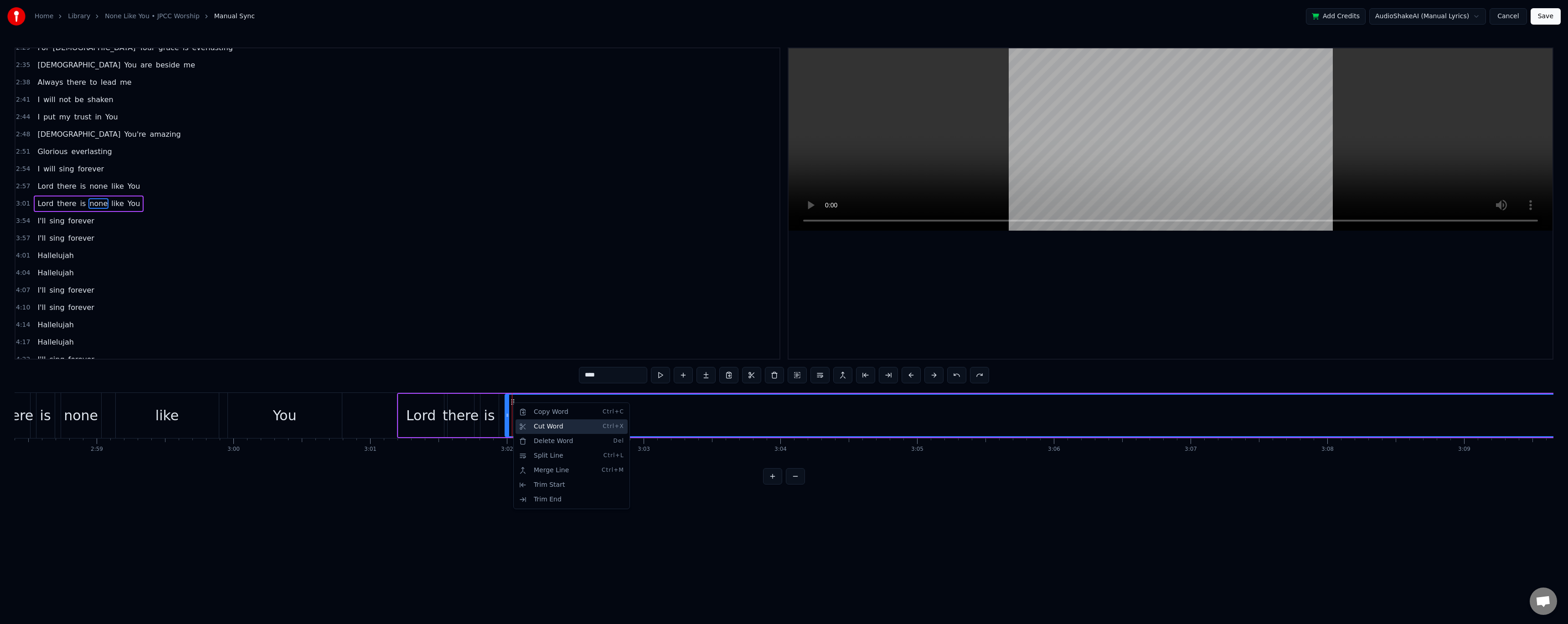
click at [357, 255] on div "Cut Word Ctrl+X" at bounding box center [571, 426] width 112 height 15
click at [357, 255] on div "Cut Word Ctrl+X" at bounding box center [640, 443] width 112 height 15
drag, startPoint x: 606, startPoint y: 424, endPoint x: 628, endPoint y: 438, distance: 26.1
click at [357, 255] on div "Delete Word Del" at bounding box center [666, 462] width 112 height 15
drag, startPoint x: 508, startPoint y: 414, endPoint x: 515, endPoint y: 415, distance: 7.1
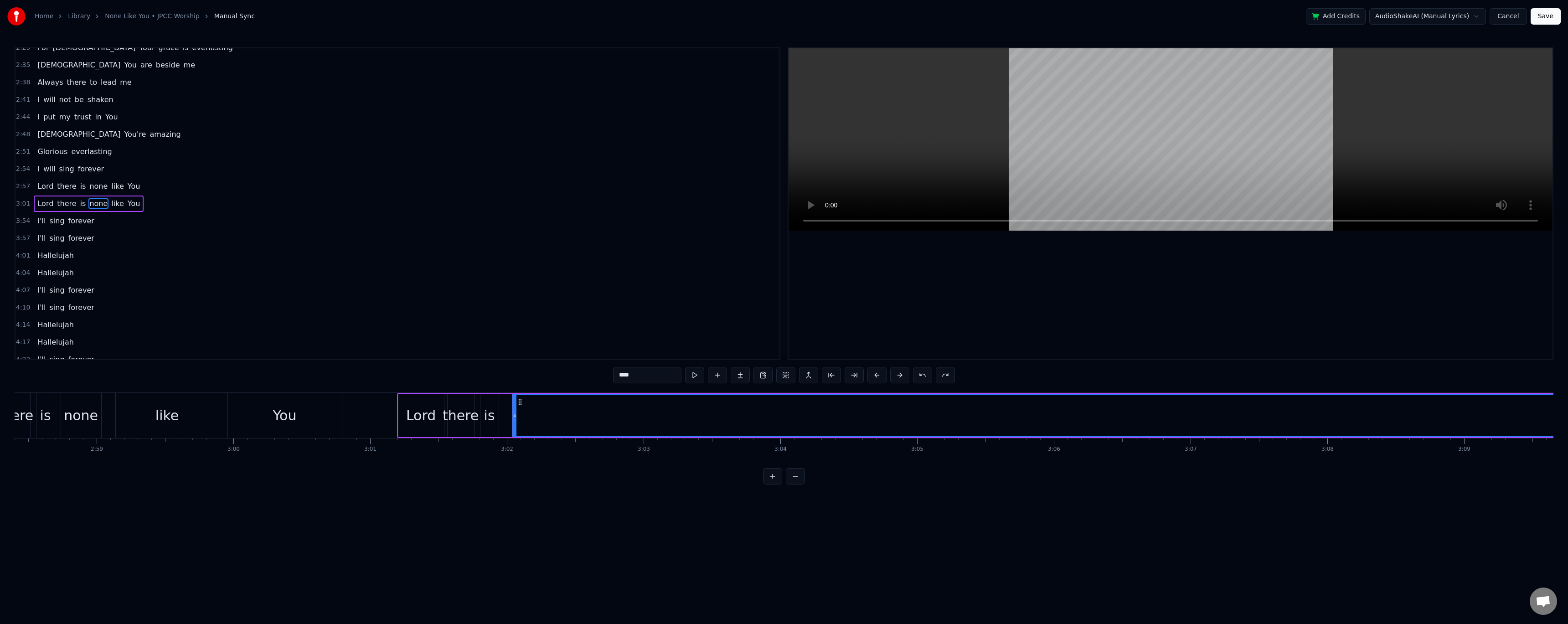
click at [357, 255] on icon at bounding box center [514, 415] width 3 height 7
click at [357, 255] on button at bounding box center [922, 375] width 19 height 16
click at [357, 255] on button at bounding box center [957, 375] width 19 height 16
click at [357, 255] on button at bounding box center [865, 375] width 19 height 16
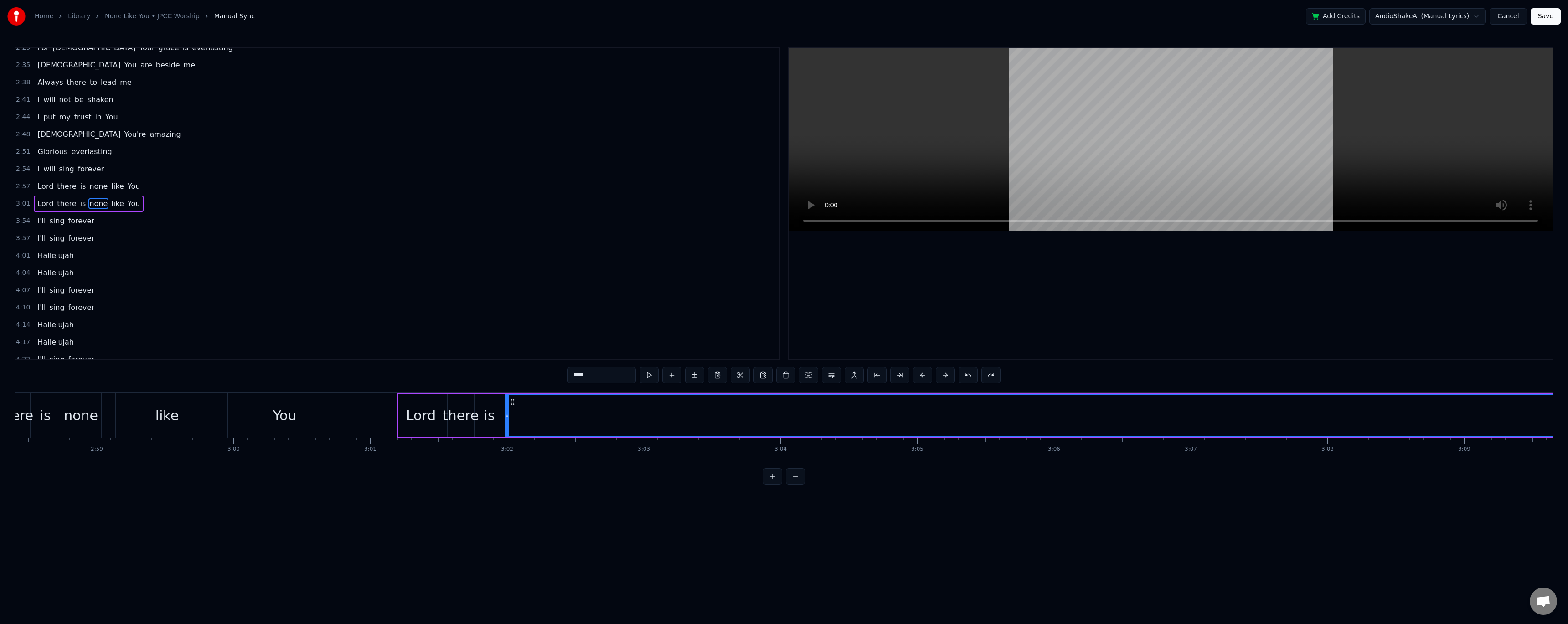
click at [91, 206] on span "none" at bounding box center [99, 203] width 20 height 10
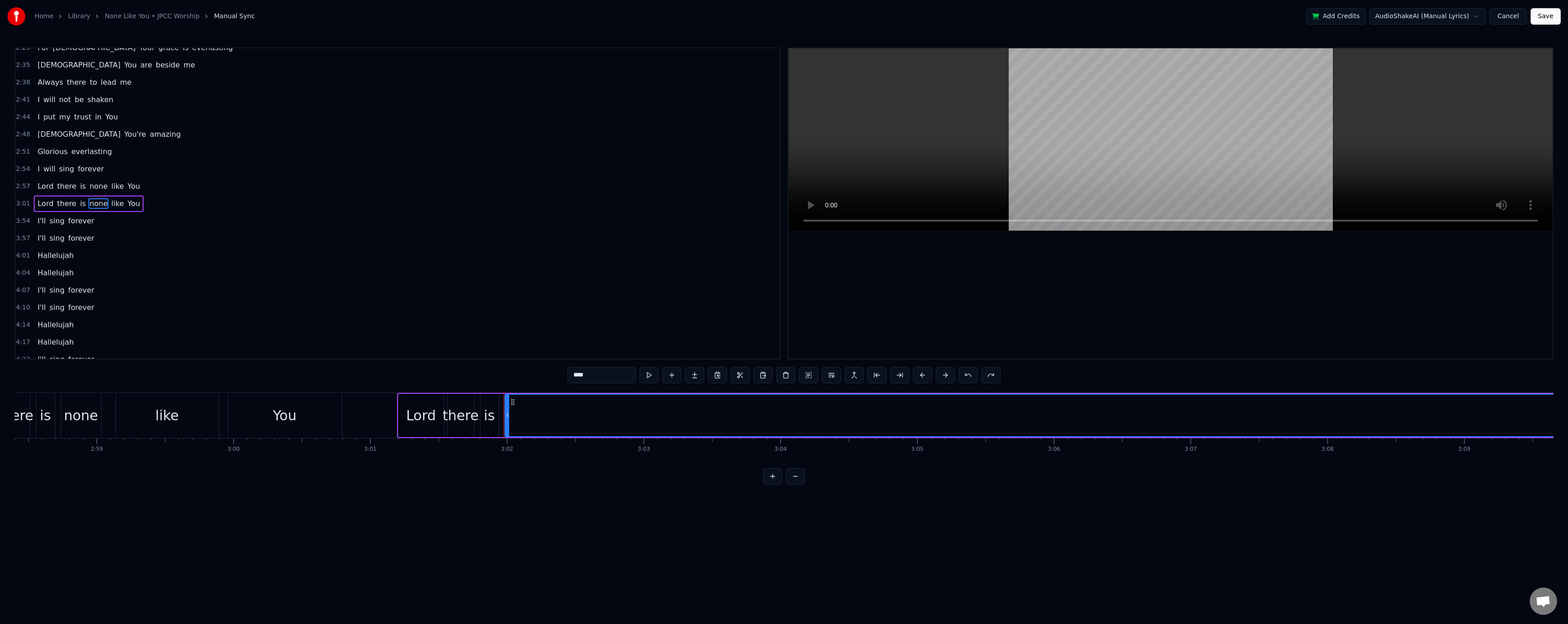
click at [91, 206] on span "none" at bounding box center [99, 203] width 20 height 10
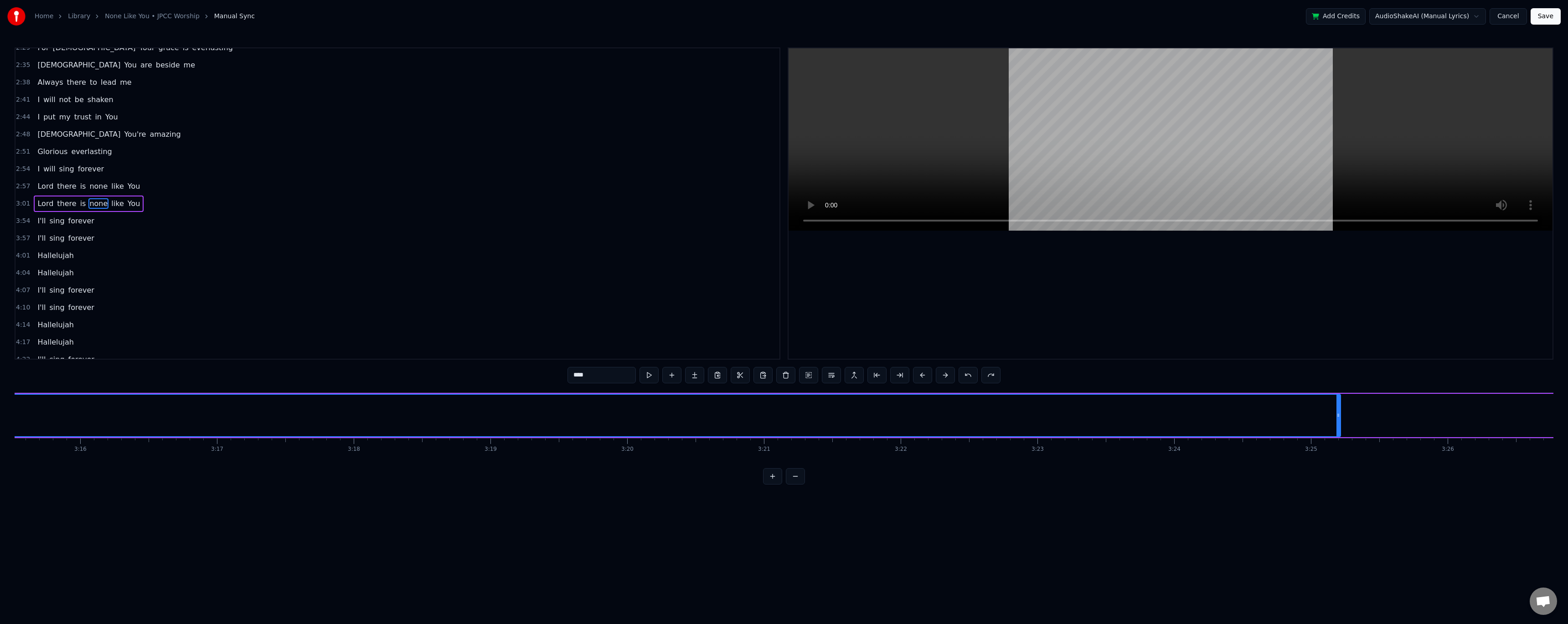
scroll to position [0, 26834]
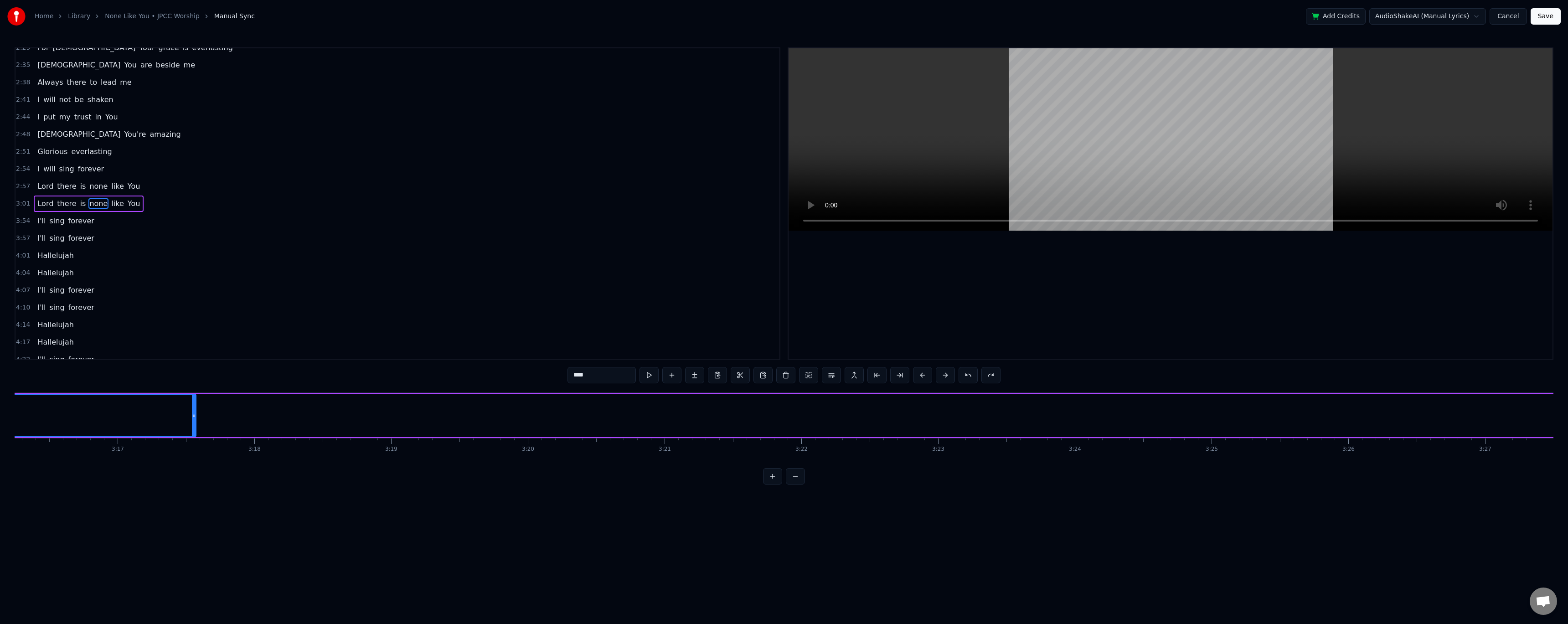
drag, startPoint x: 1238, startPoint y: 414, endPoint x: 192, endPoint y: 407, distance: 1046.0
click at [192, 255] on div at bounding box center [193, 415] width 3 height 41
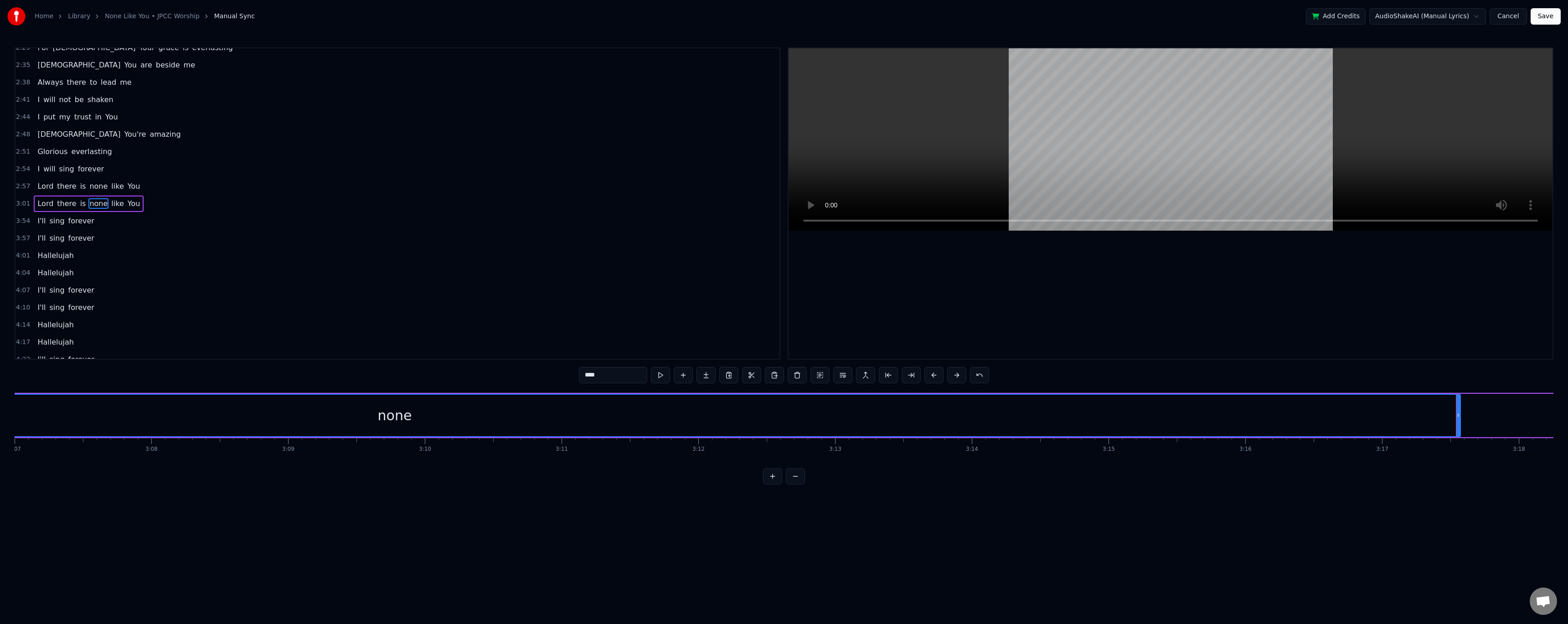
scroll to position [0, 25797]
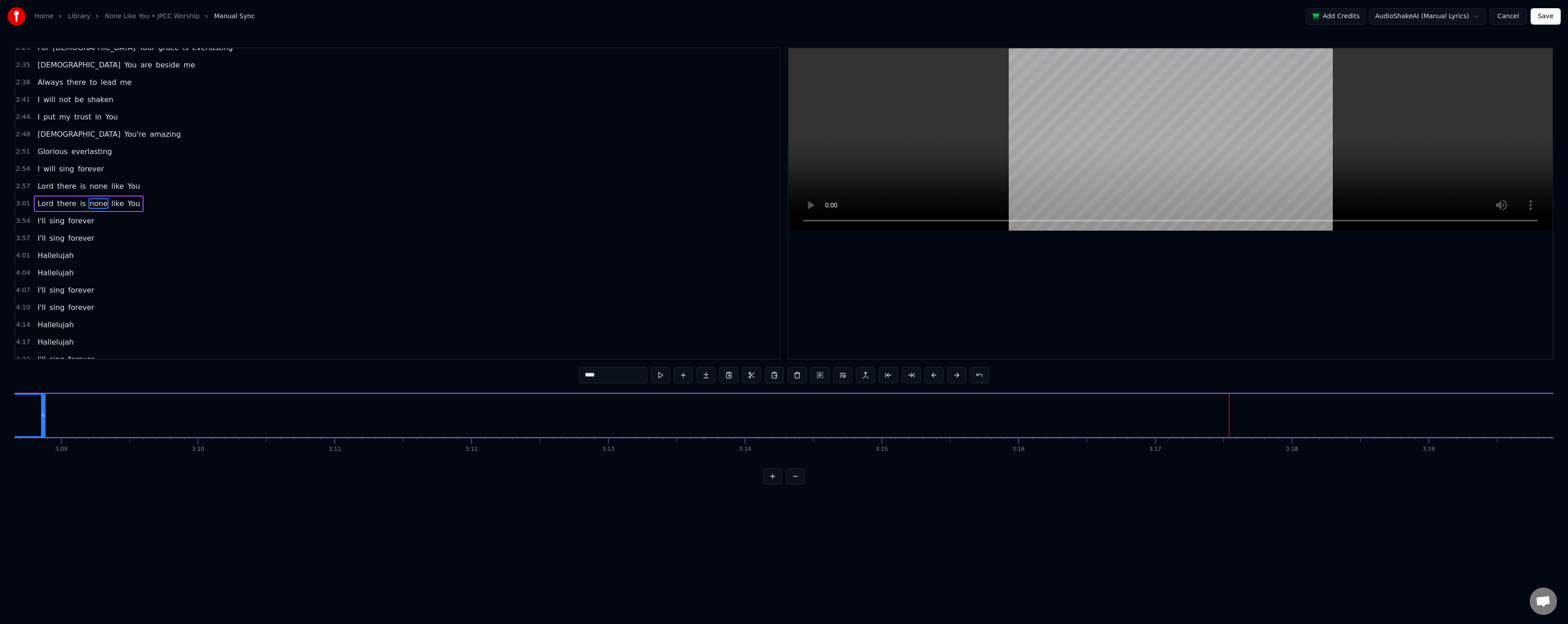
drag, startPoint x: 1232, startPoint y: 412, endPoint x: 44, endPoint y: 399, distance: 1188.1
click at [44, 255] on div at bounding box center [43, 415] width 3 height 41
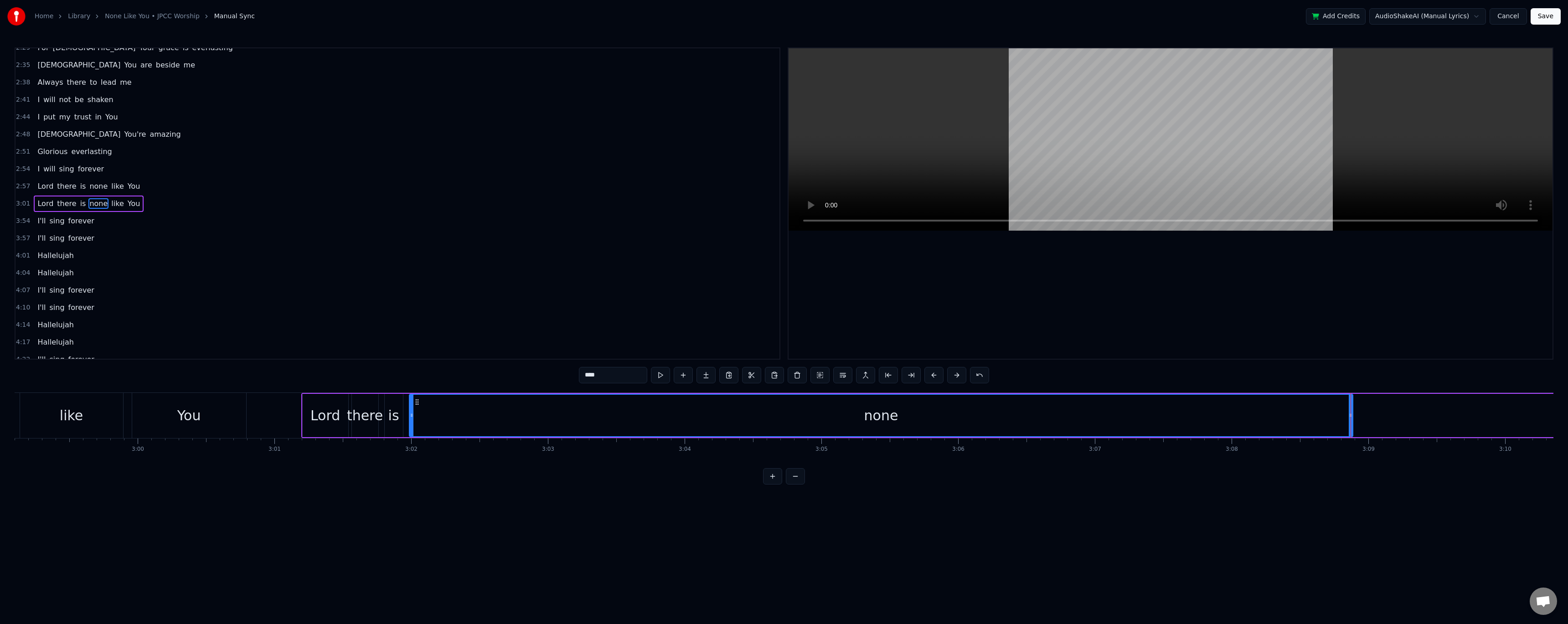
scroll to position [0, 24504]
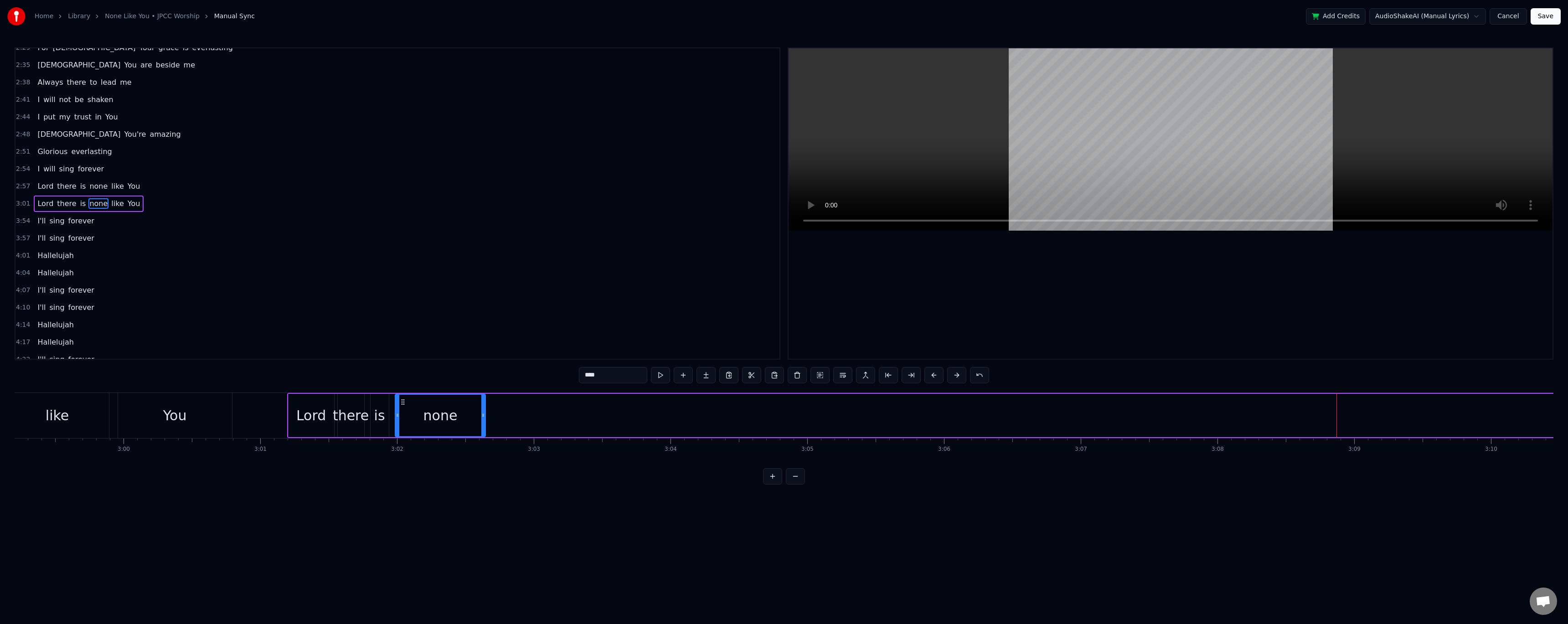
drag, startPoint x: 1337, startPoint y: 411, endPoint x: 484, endPoint y: 397, distance: 853.1
click at [357, 255] on div at bounding box center [483, 415] width 3 height 41
click at [306, 255] on div "0:27 When my world is shaking 0:30 And the storm is breaking 0:33 I lift my han…" at bounding box center [784, 266] width 1539 height 437
click at [261, 255] on div "4:14 Hallelujah" at bounding box center [397, 325] width 764 height 18
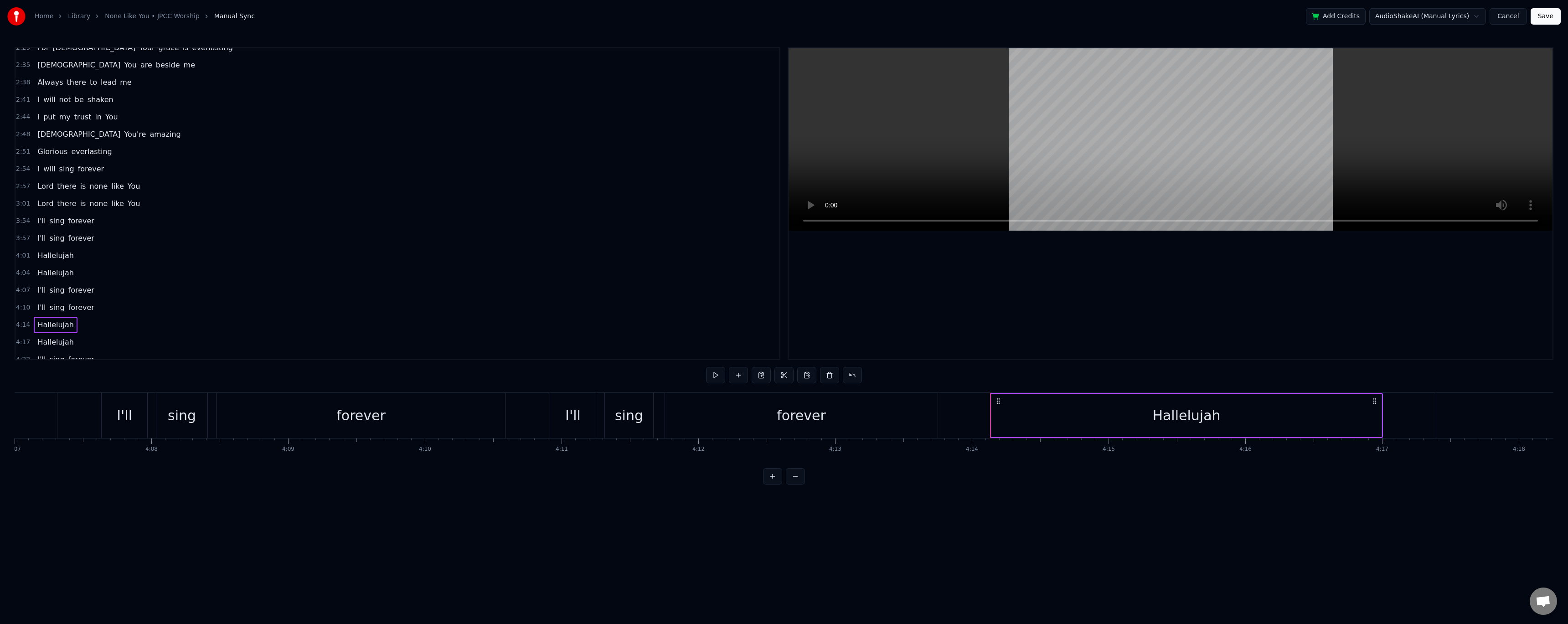
scroll to position [0, 34703]
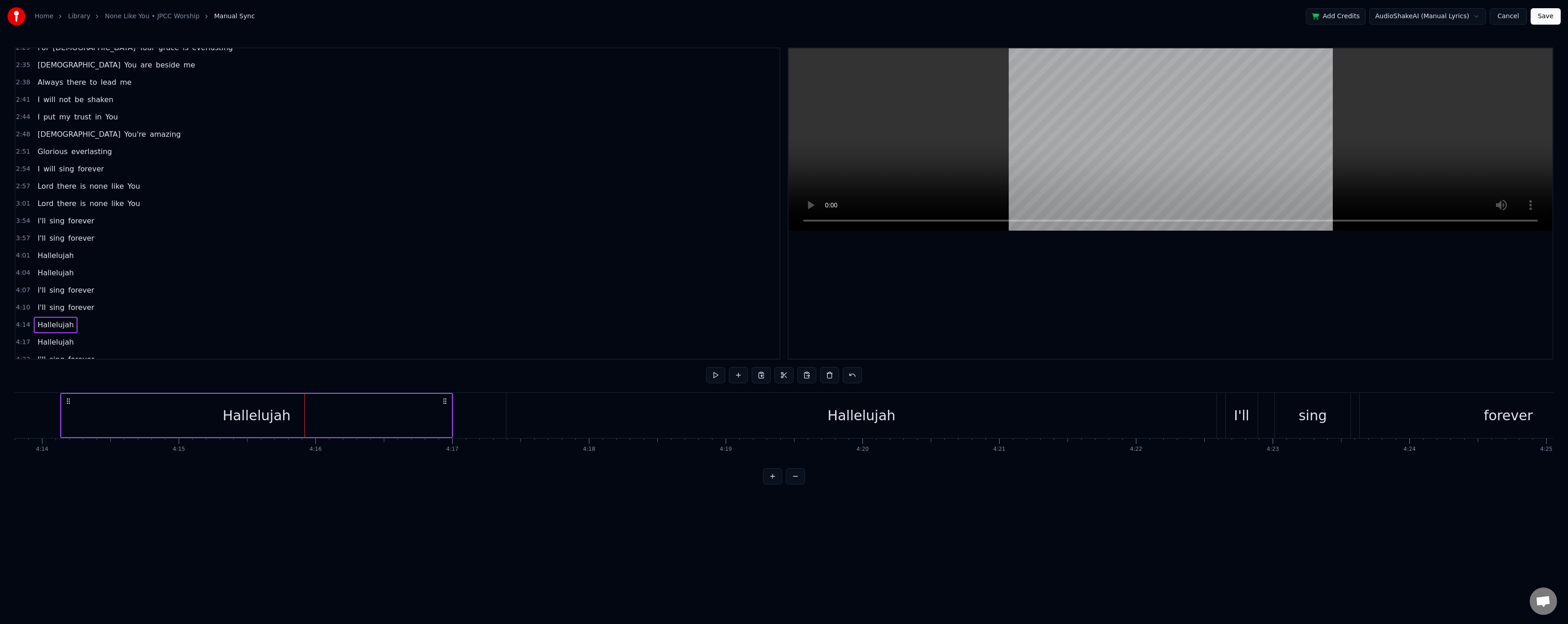
click at [89, 183] on span "none" at bounding box center [99, 185] width 20 height 10
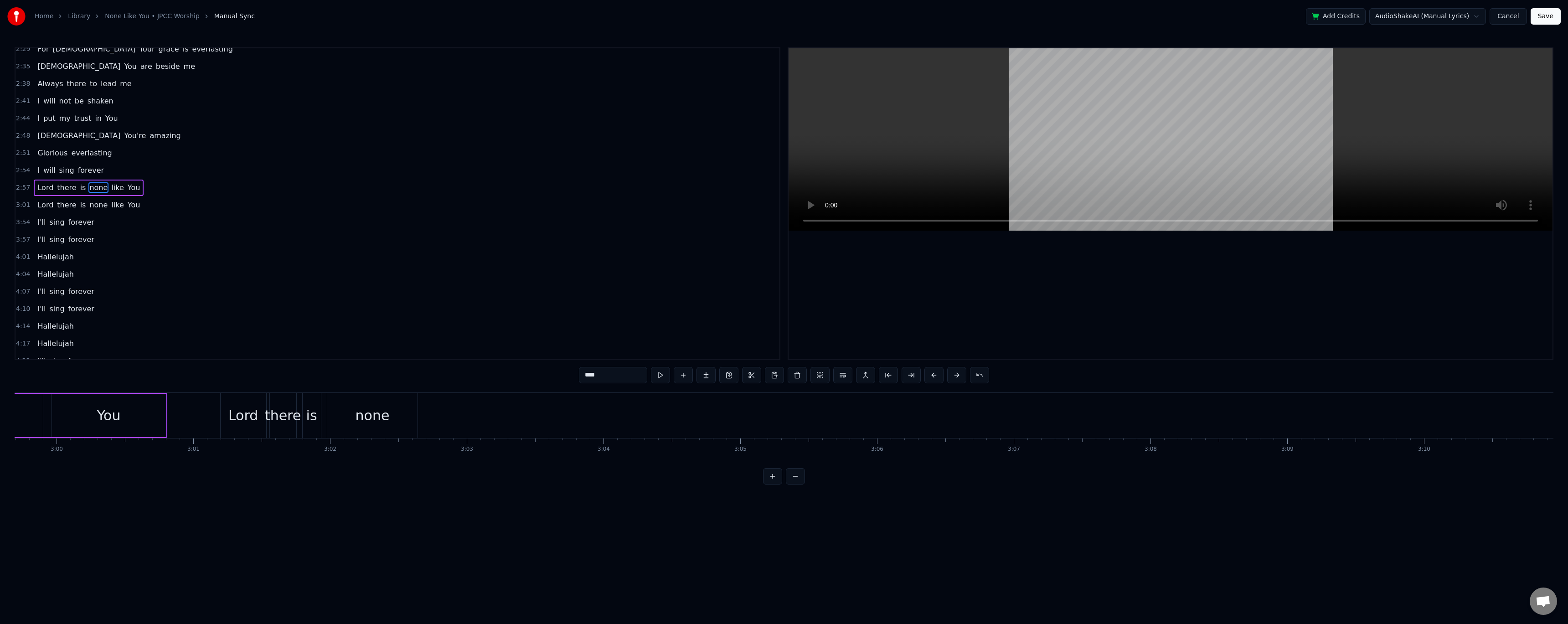
scroll to position [0, 24393]
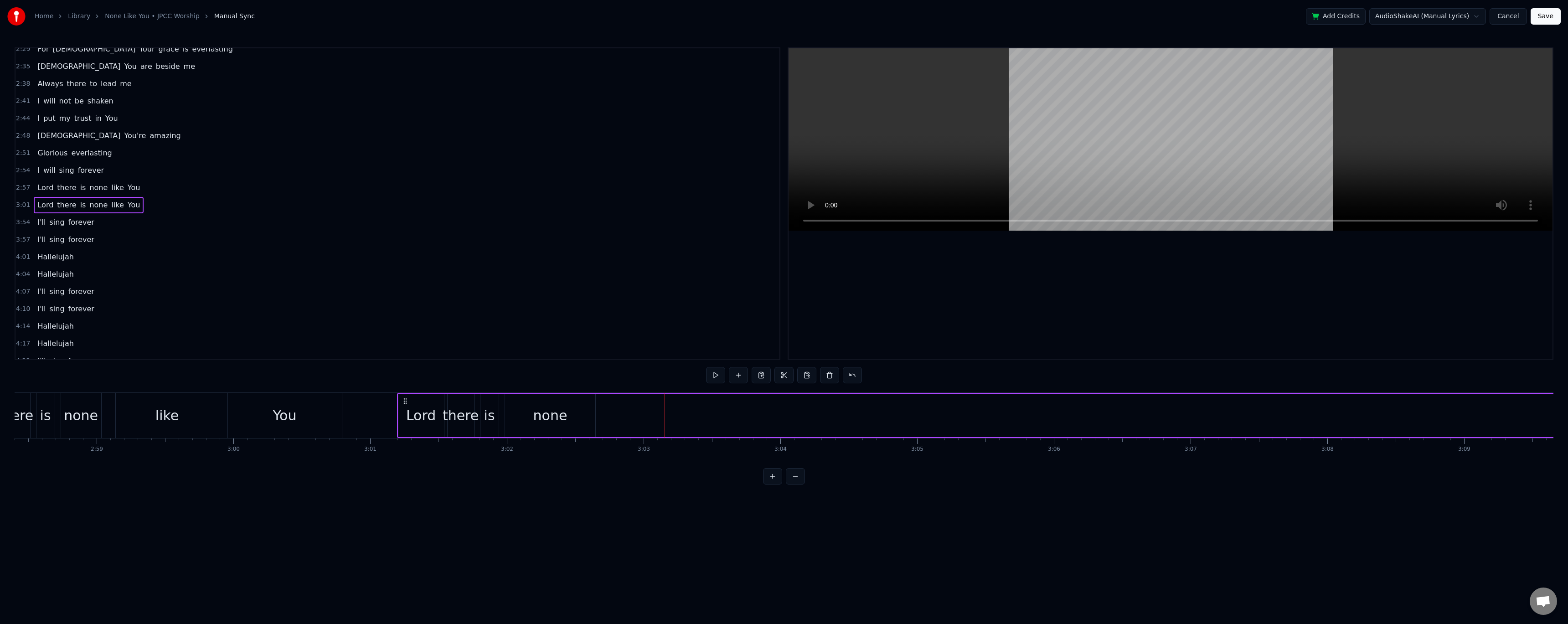
click at [357, 255] on div "none" at bounding box center [611, 415] width 34 height 20
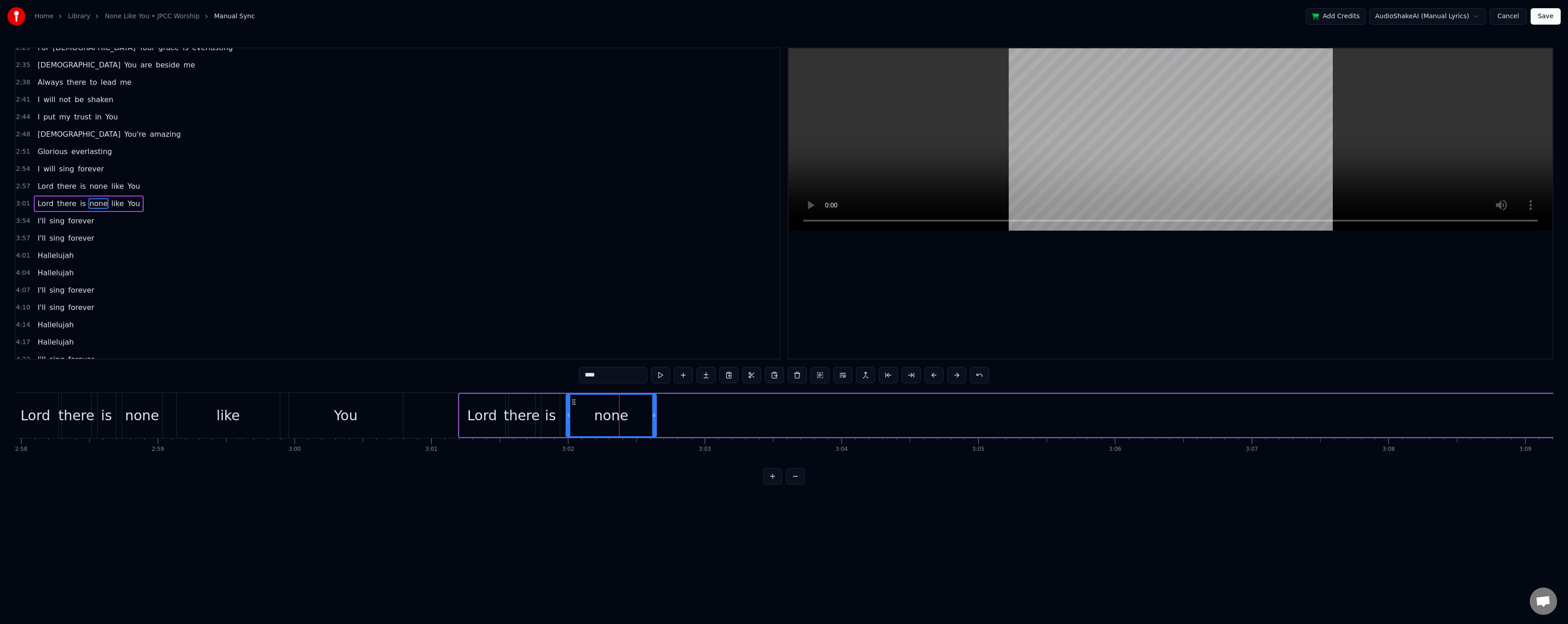
click at [357, 255] on div "none" at bounding box center [611, 415] width 34 height 20
click at [357, 255] on div "none" at bounding box center [611, 416] width 91 height 43
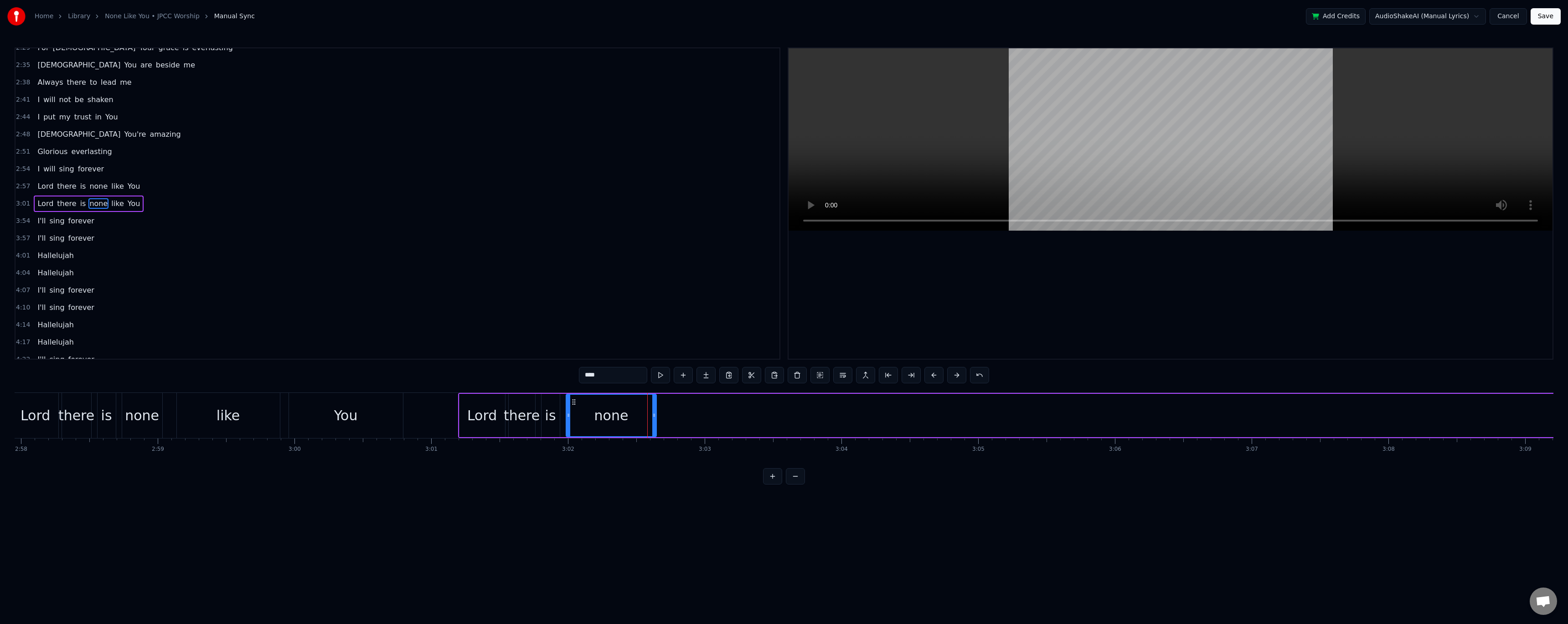
click at [110, 203] on span "like" at bounding box center [117, 203] width 14 height 10
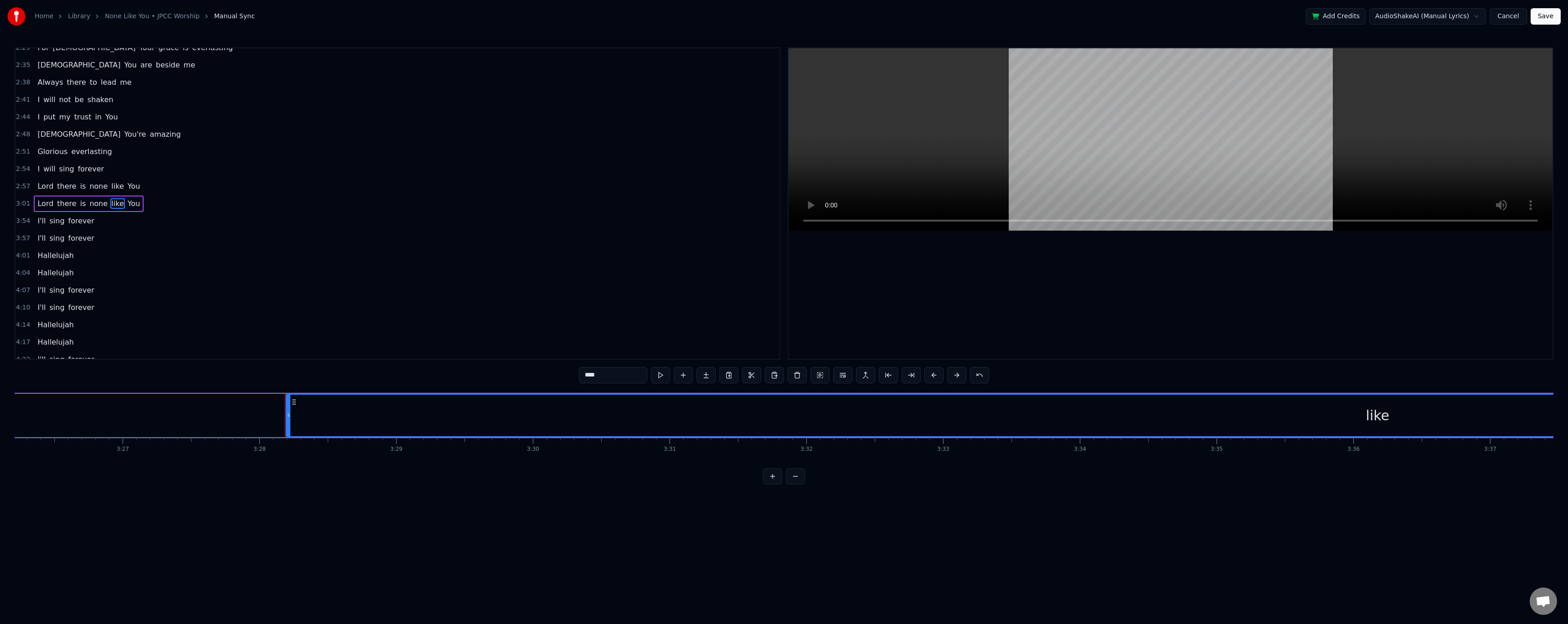
scroll to position [0, 28421]
drag, startPoint x: 63, startPoint y: 416, endPoint x: 45, endPoint y: 416, distance: 18.0
click at [45, 255] on icon at bounding box center [45, 415] width 3 height 7
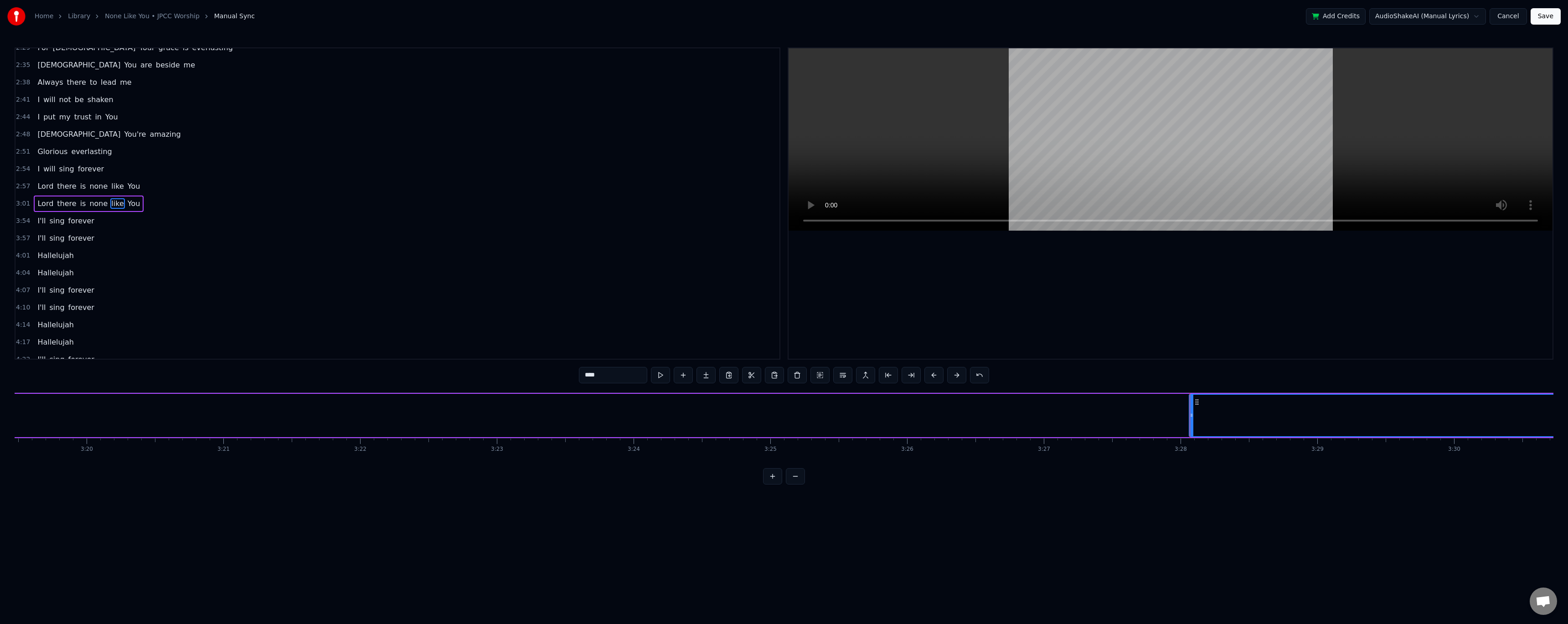
scroll to position [0, 27189]
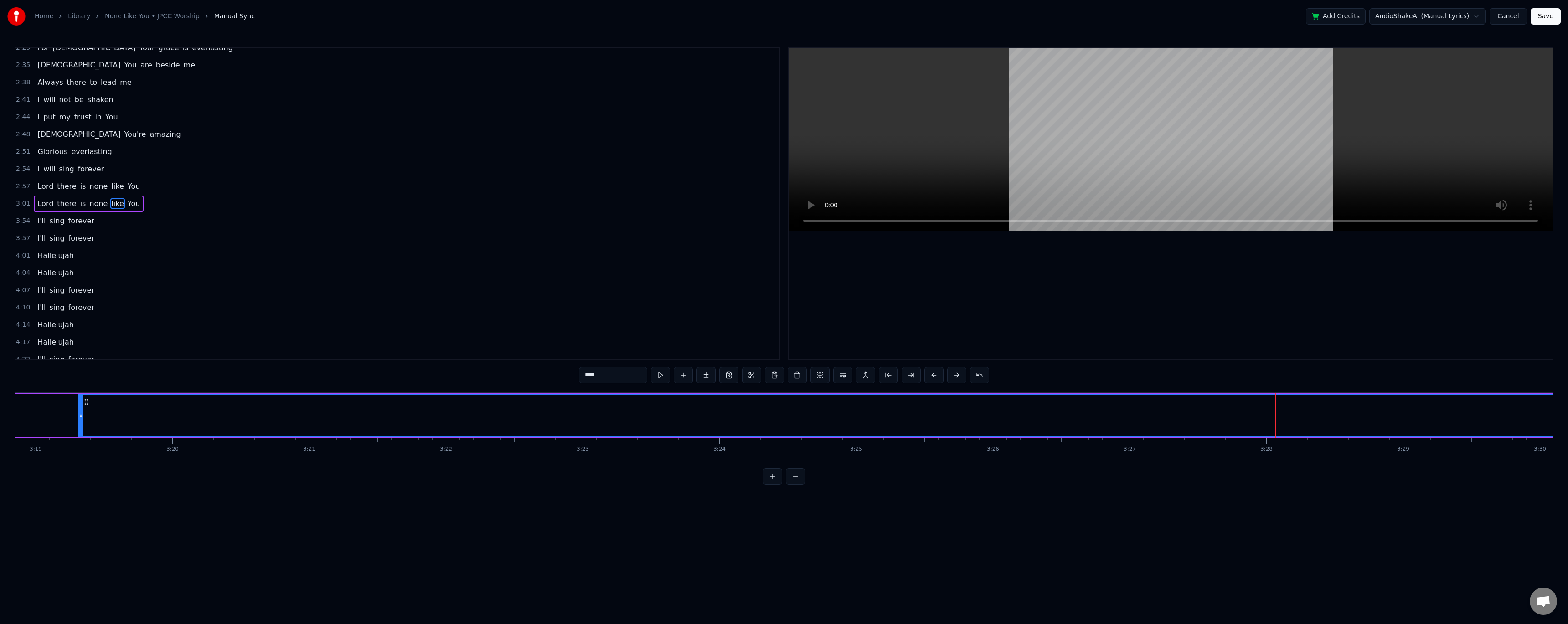
drag, startPoint x: 1277, startPoint y: 411, endPoint x: 80, endPoint y: 407, distance: 1197.0
click at [80, 255] on div at bounding box center [80, 415] width 3 height 41
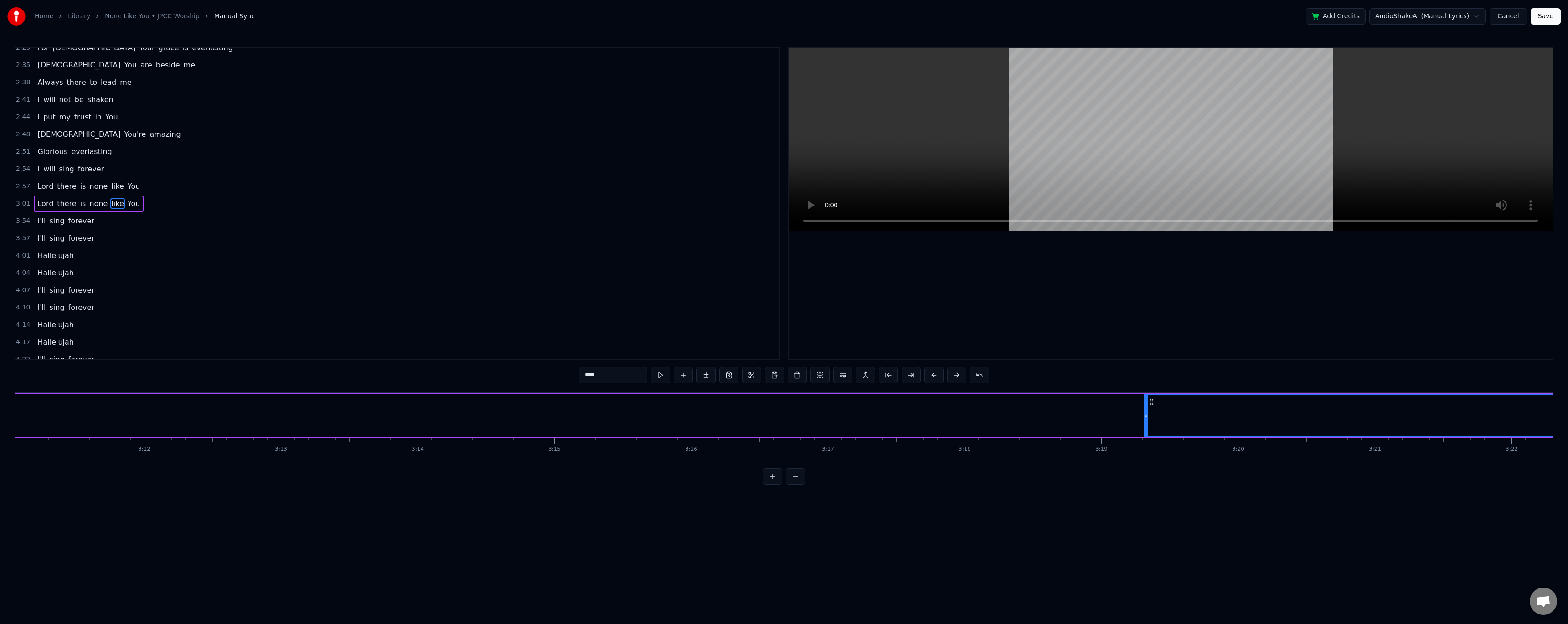
scroll to position [0, 25953]
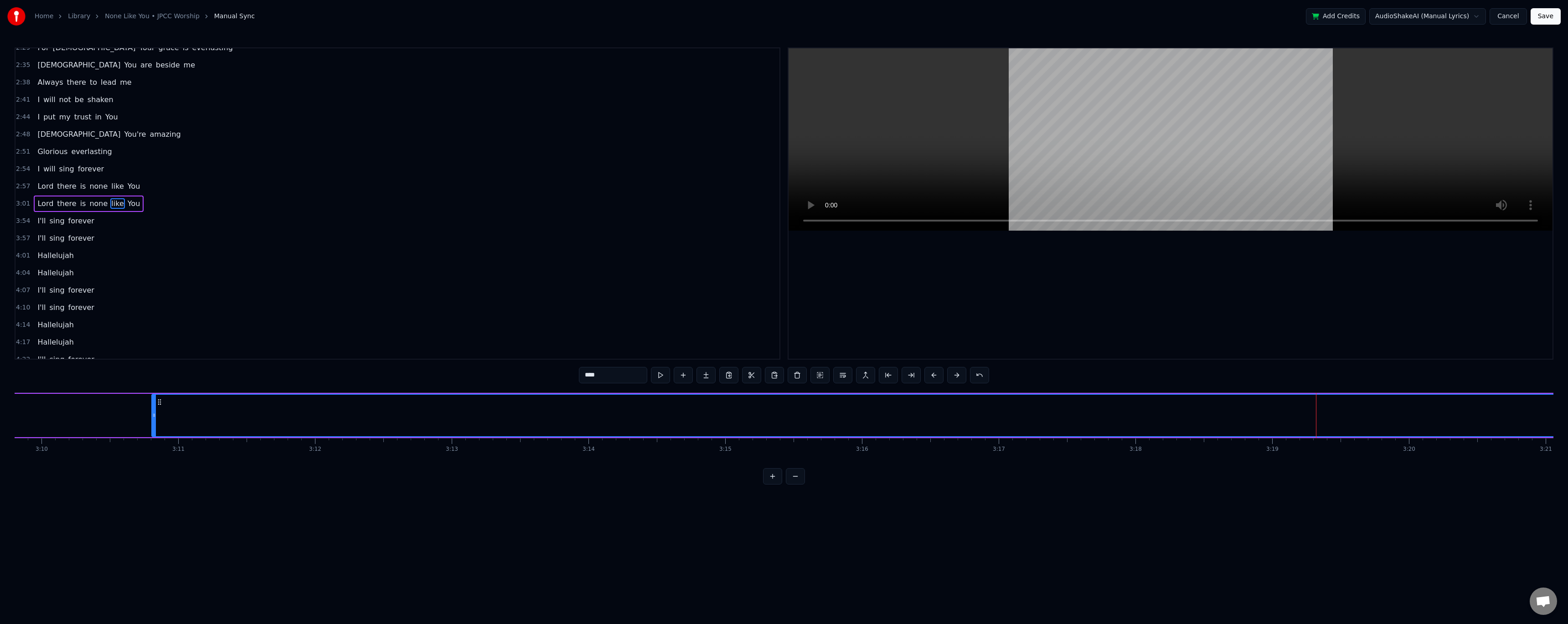
drag, startPoint x: 1319, startPoint y: 414, endPoint x: 150, endPoint y: 408, distance: 1169.0
click at [152, 255] on div at bounding box center [154, 415] width 3 height 41
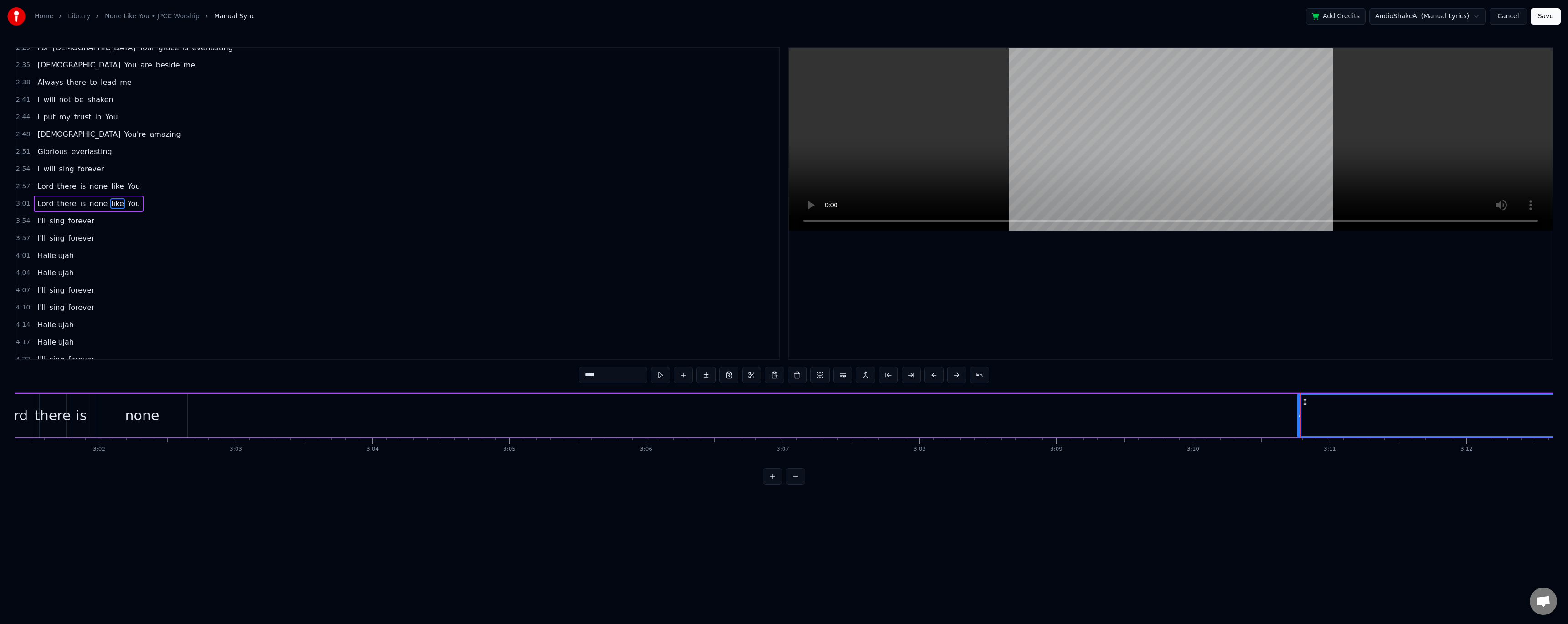
scroll to position [0, 24830]
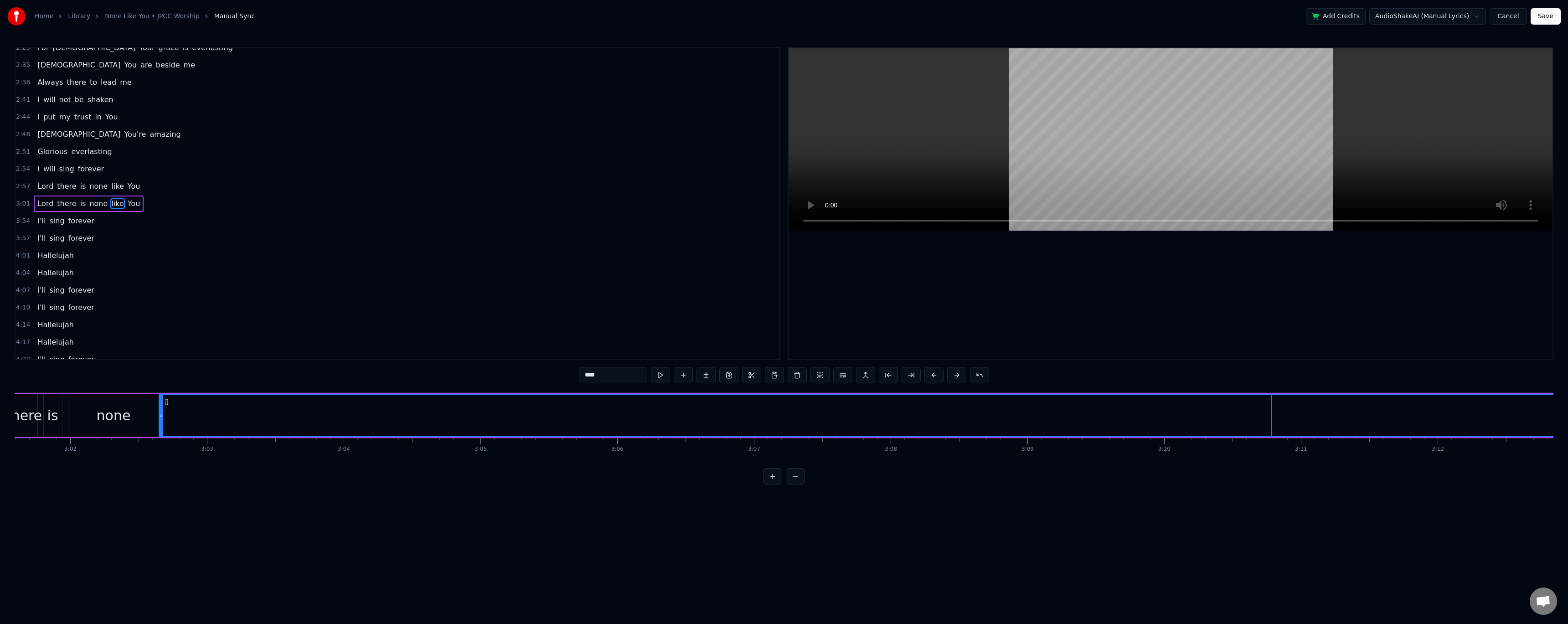
drag, startPoint x: 1271, startPoint y: 414, endPoint x: 161, endPoint y: 397, distance: 1110.1
click at [161, 255] on div at bounding box center [161, 415] width 3 height 41
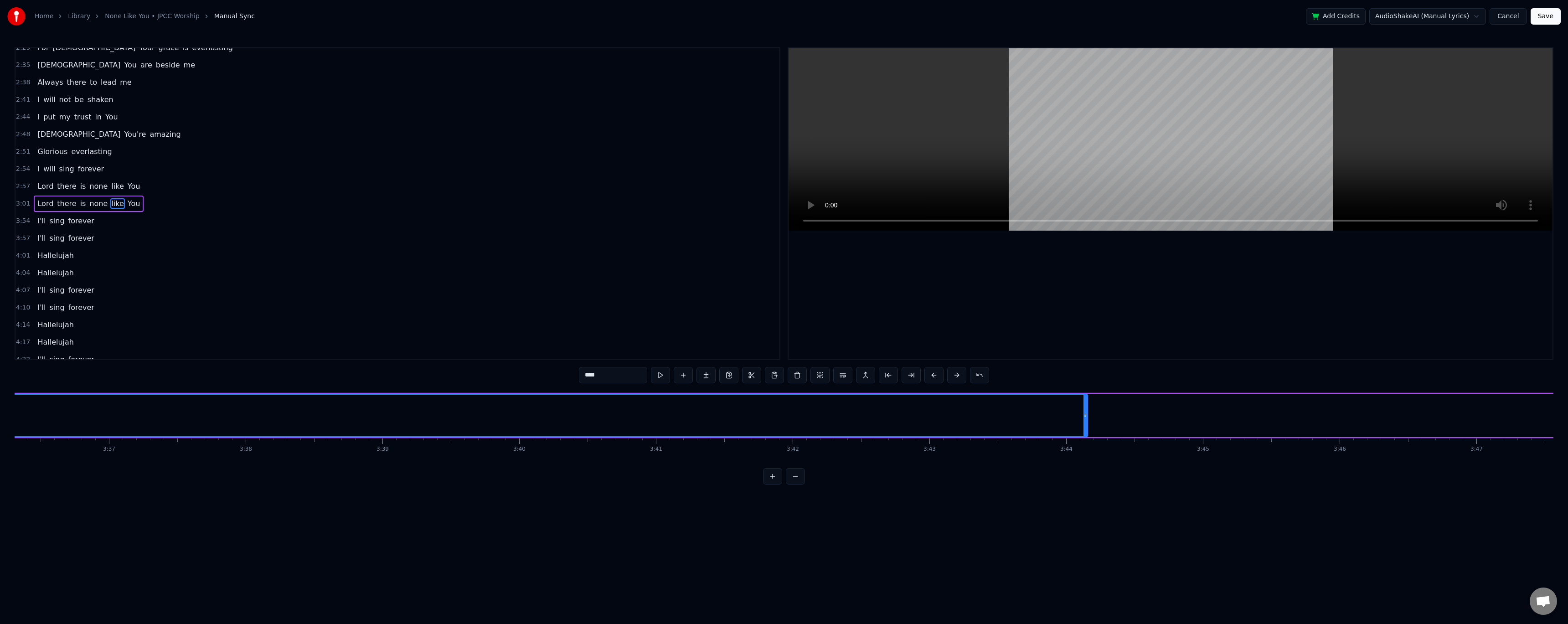
scroll to position [0, 29677]
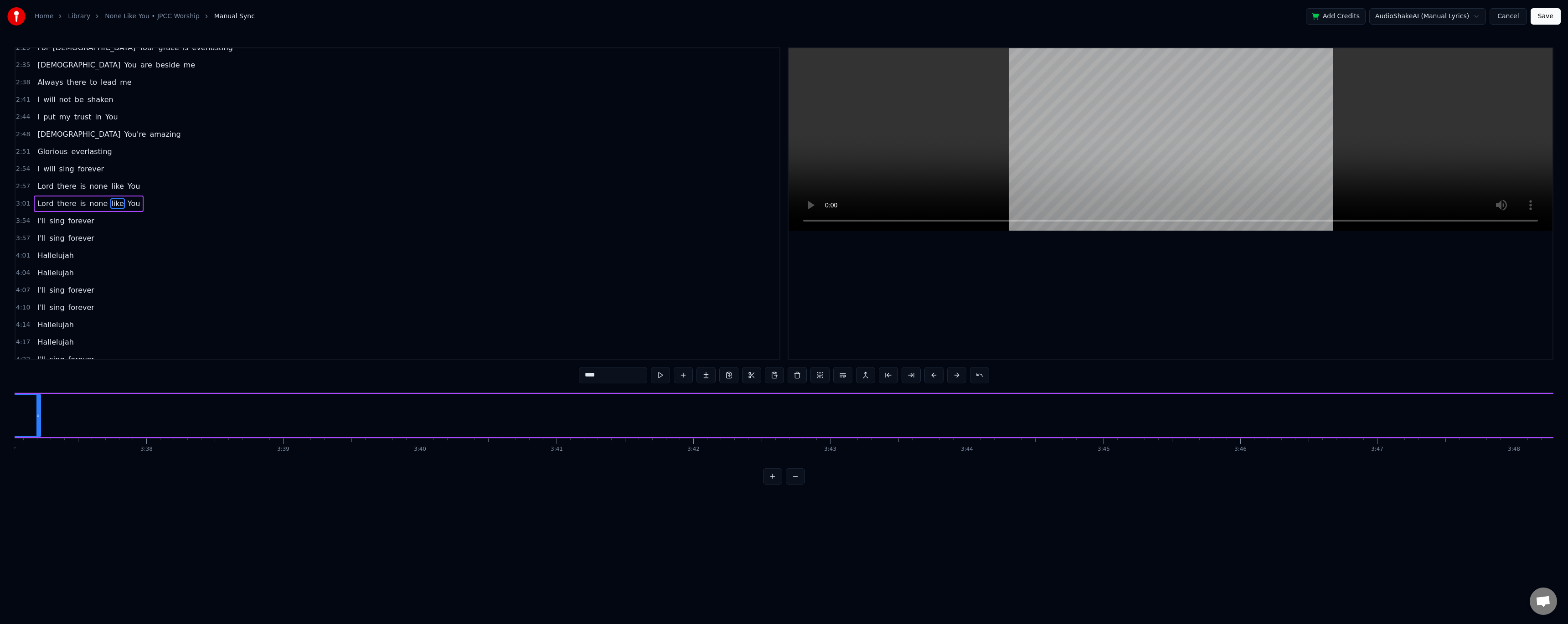
drag, startPoint x: 985, startPoint y: 416, endPoint x: 38, endPoint y: 388, distance: 947.4
click at [38, 255] on div "0:27 When my world is shaking 0:30 And the storm is breaking 0:33 I lift my han…" at bounding box center [784, 266] width 1539 height 437
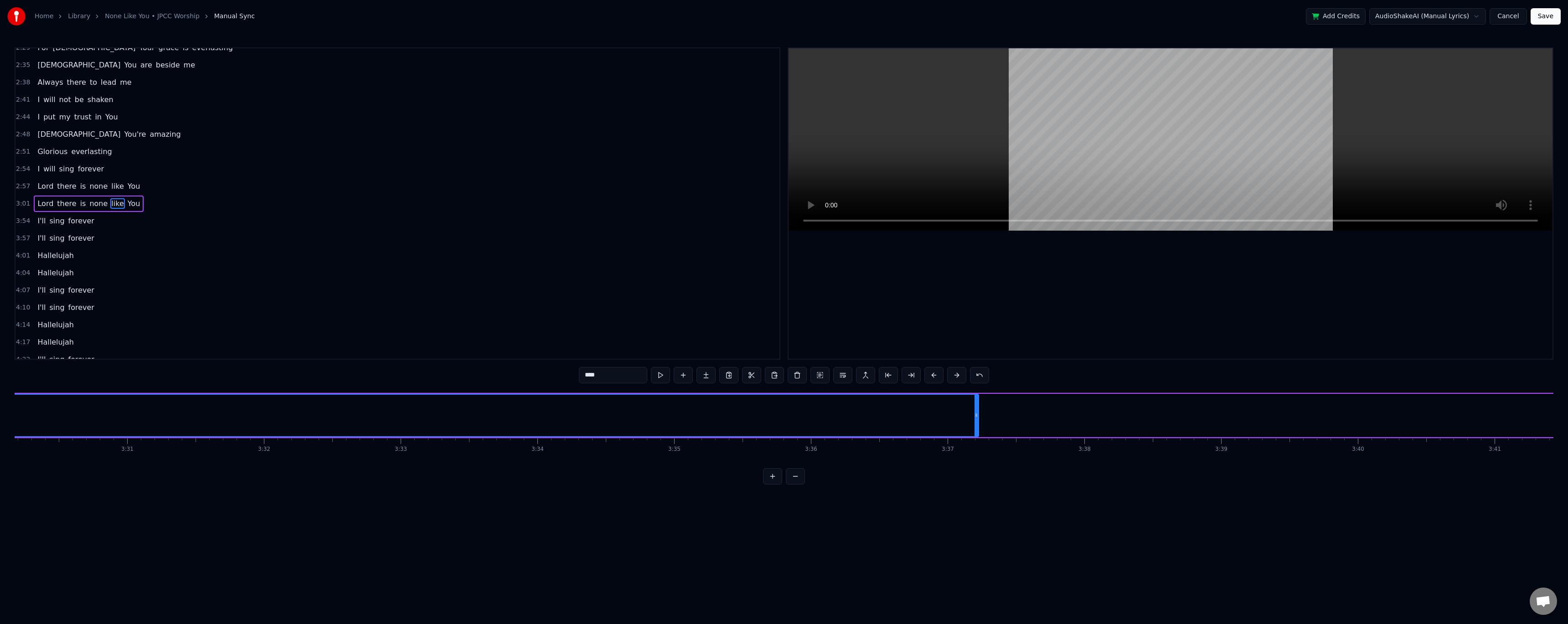
scroll to position [0, 28710]
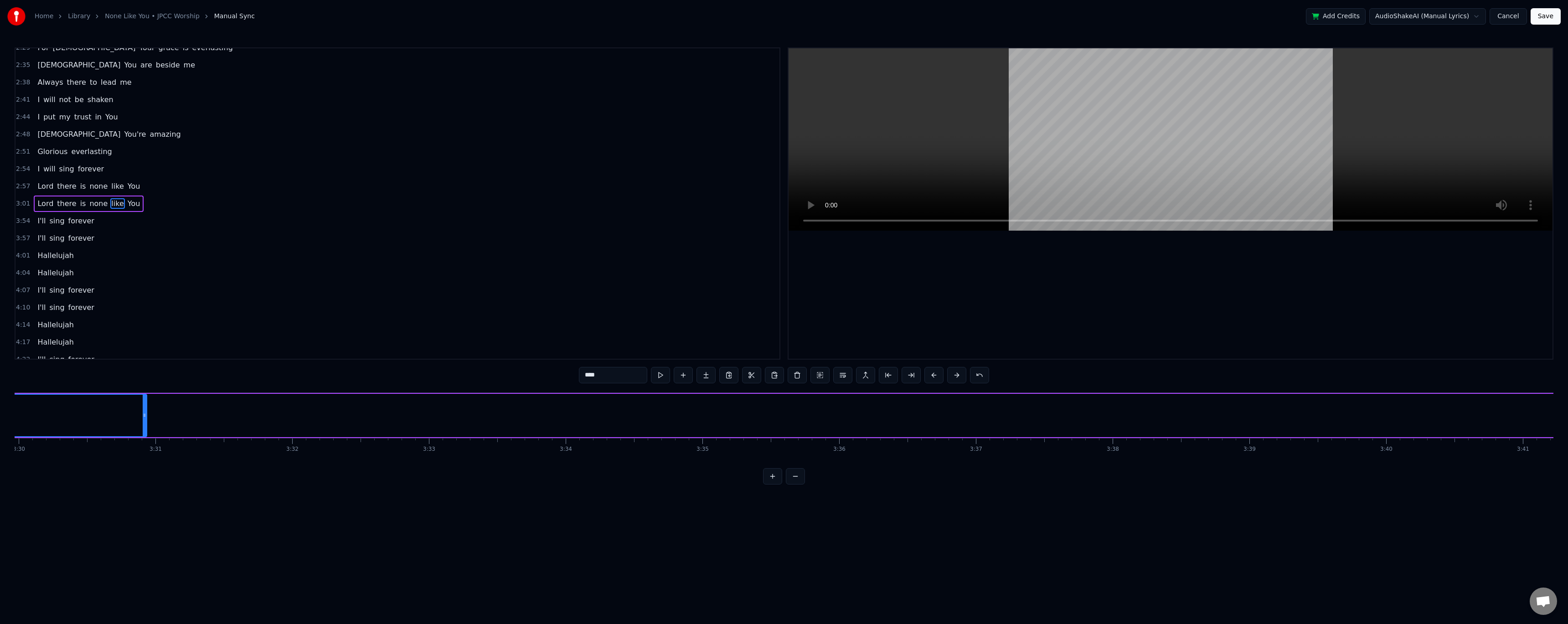
drag, startPoint x: 1006, startPoint y: 415, endPoint x: 140, endPoint y: 406, distance: 866.0
click at [143, 255] on div at bounding box center [144, 415] width 3 height 41
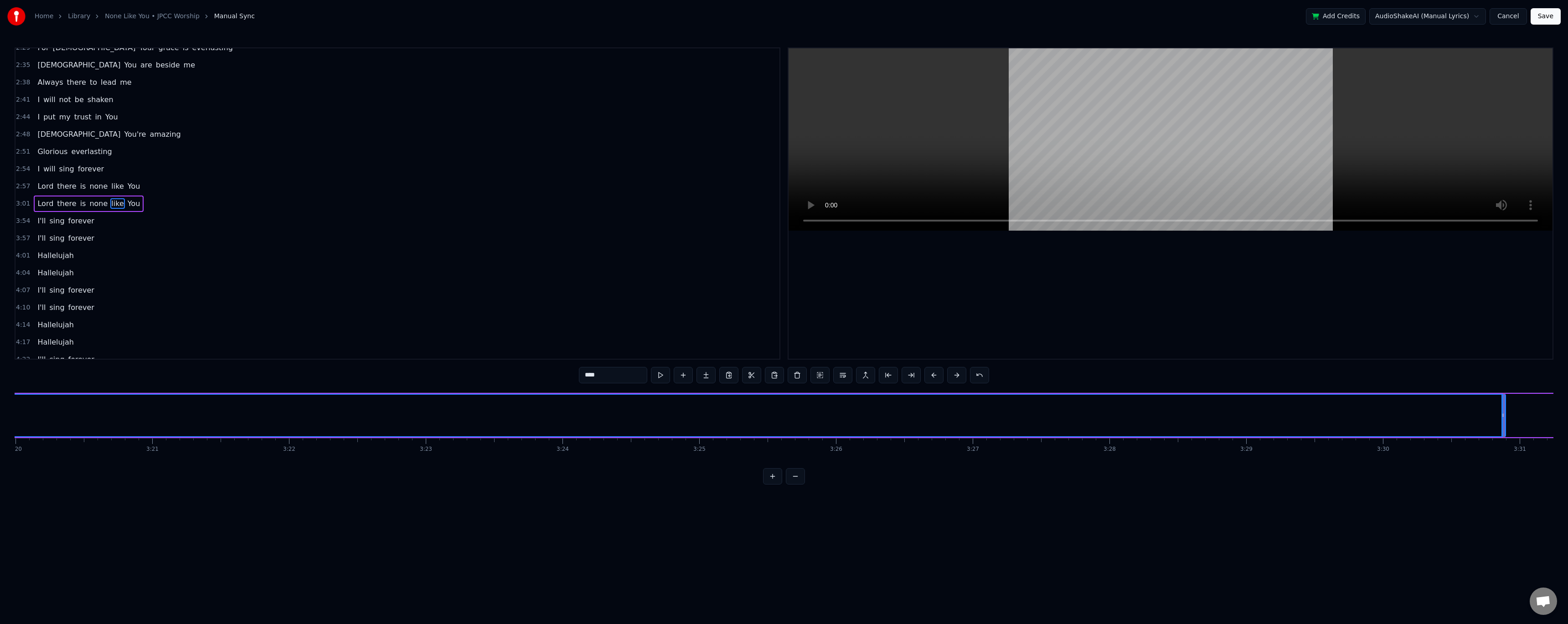
scroll to position [0, 27389]
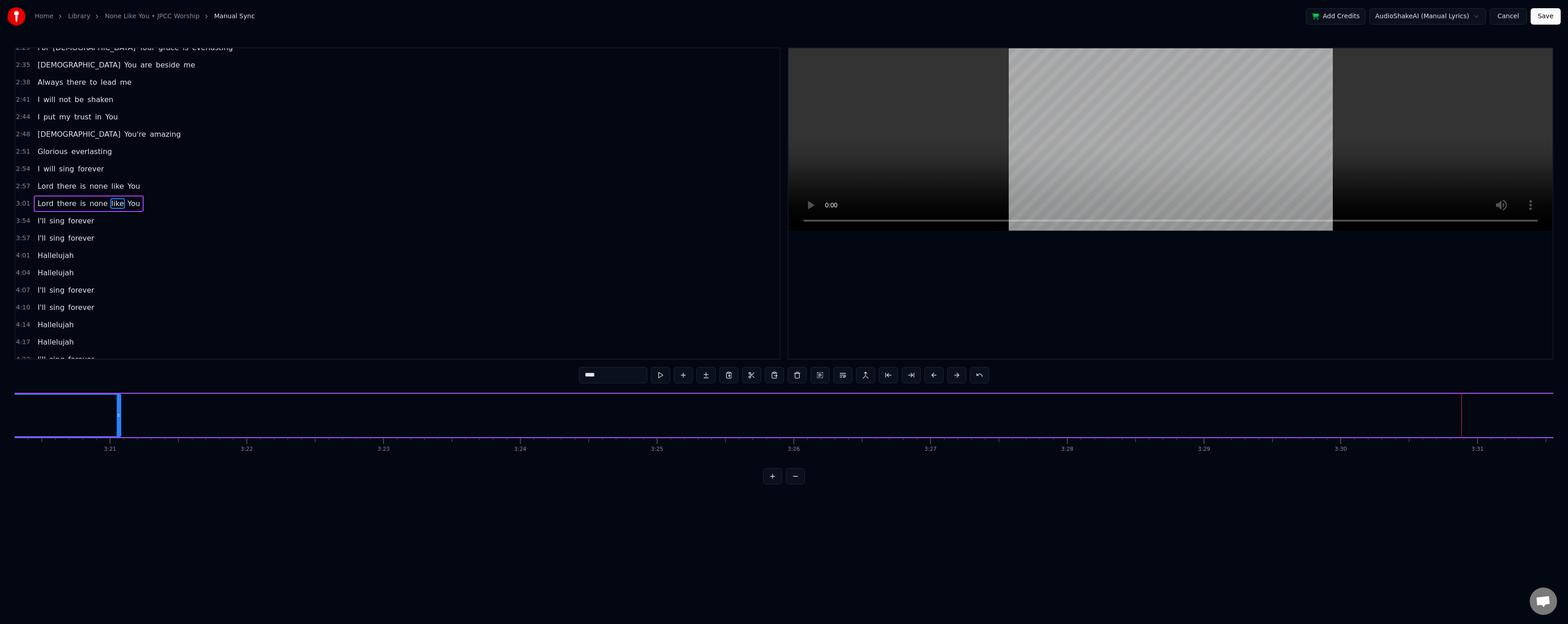
drag, startPoint x: 1462, startPoint y: 416, endPoint x: 120, endPoint y: 399, distance: 1342.1
click at [120, 255] on div at bounding box center [118, 415] width 3 height 41
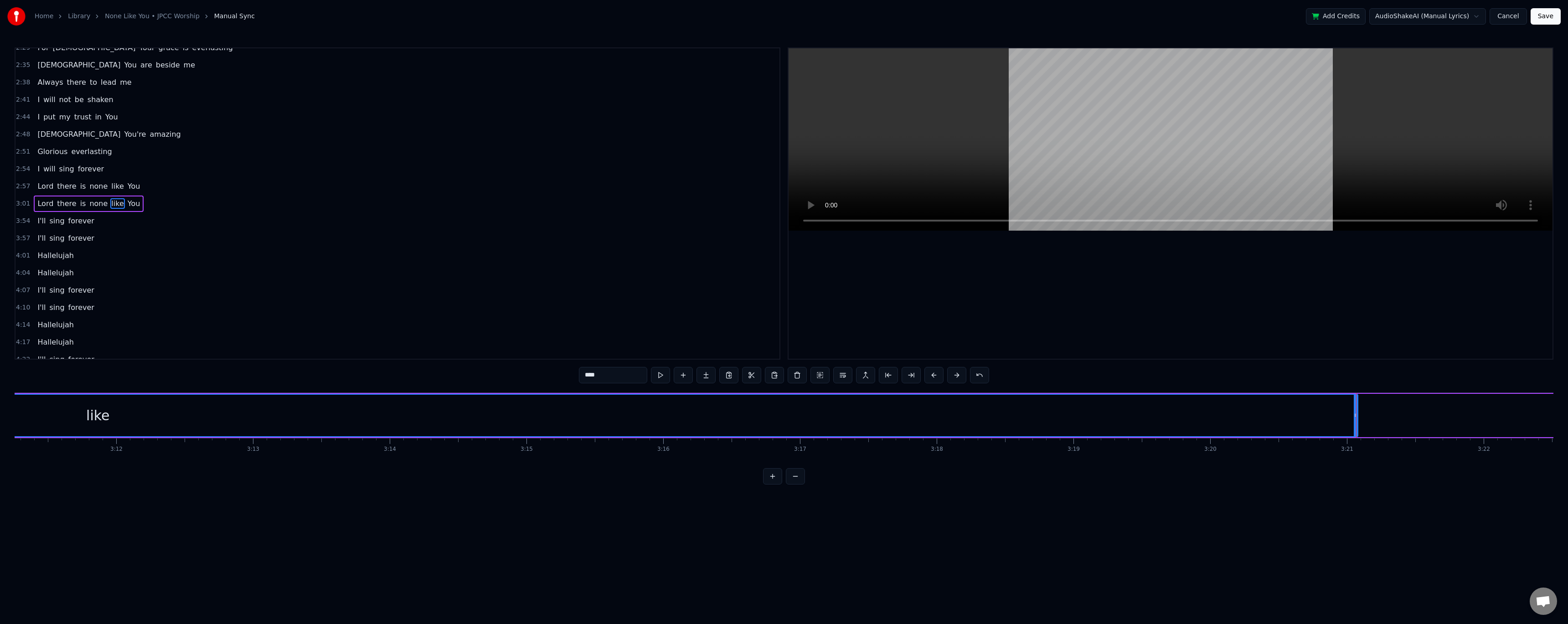
scroll to position [0, 26180]
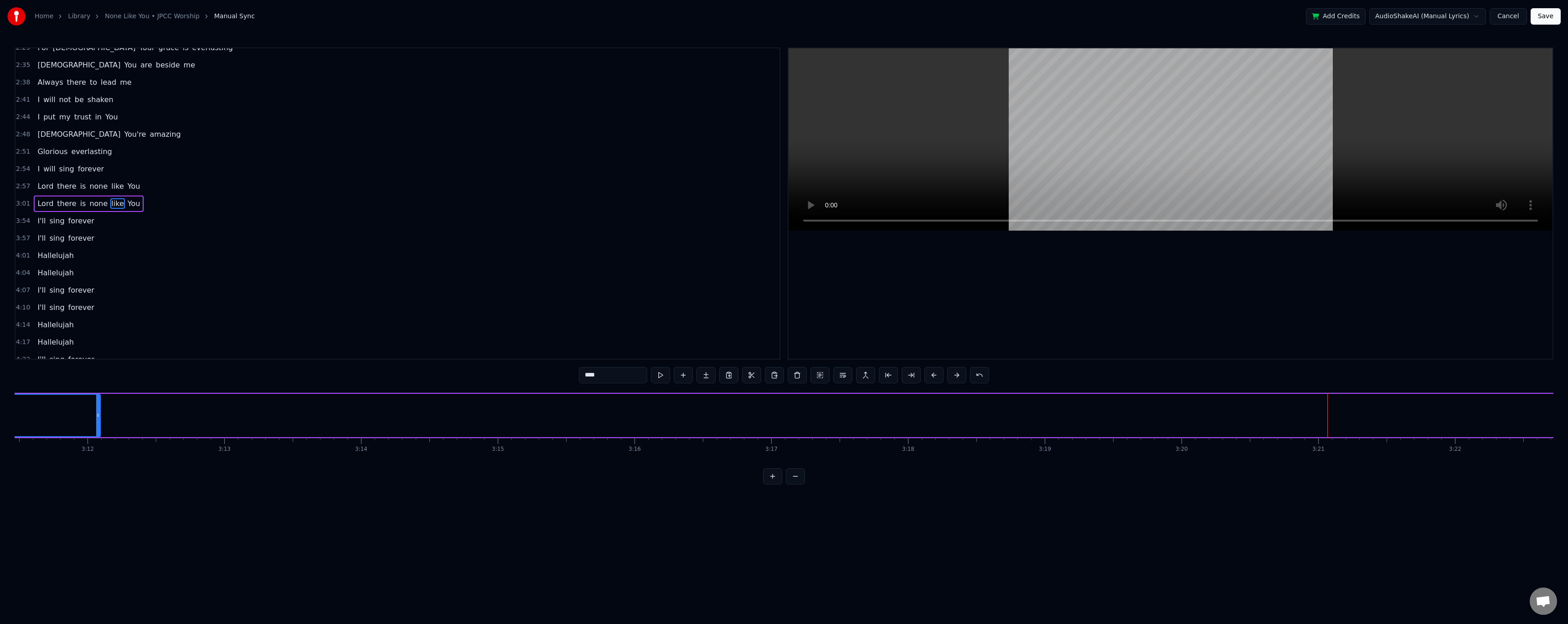
drag, startPoint x: 1326, startPoint y: 415, endPoint x: 89, endPoint y: 420, distance: 1237.0
click at [96, 255] on div at bounding box center [97, 415] width 3 height 41
click at [95, 207] on span "none" at bounding box center [99, 203] width 20 height 10
type input "****"
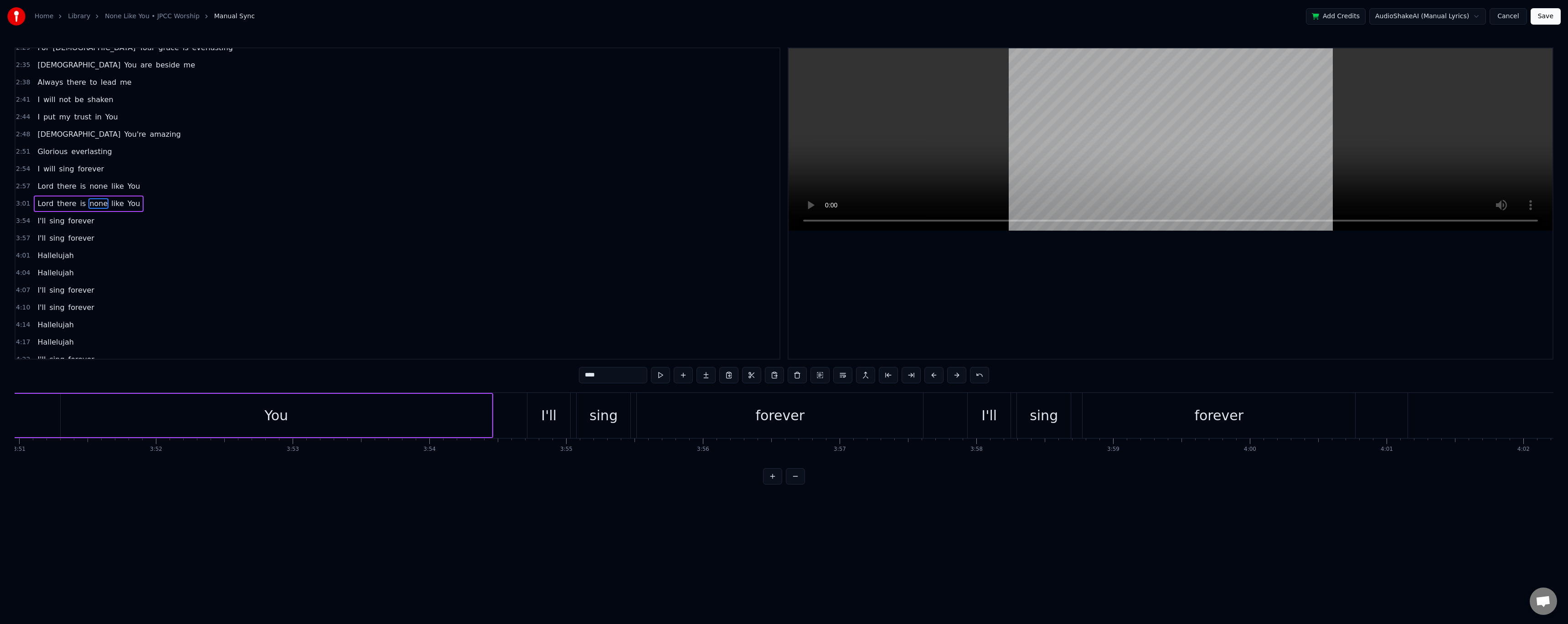
scroll to position [0, 30913]
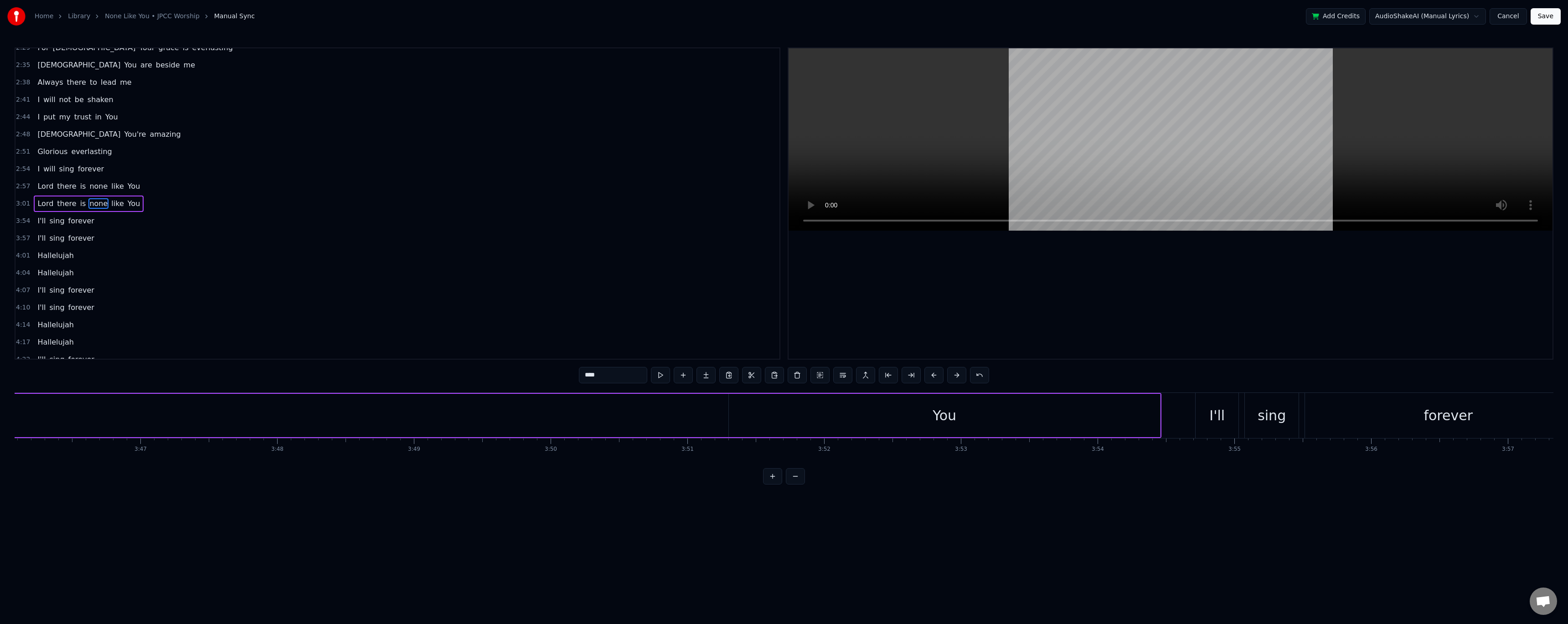
click at [357, 255] on div "You" at bounding box center [944, 416] width 431 height 43
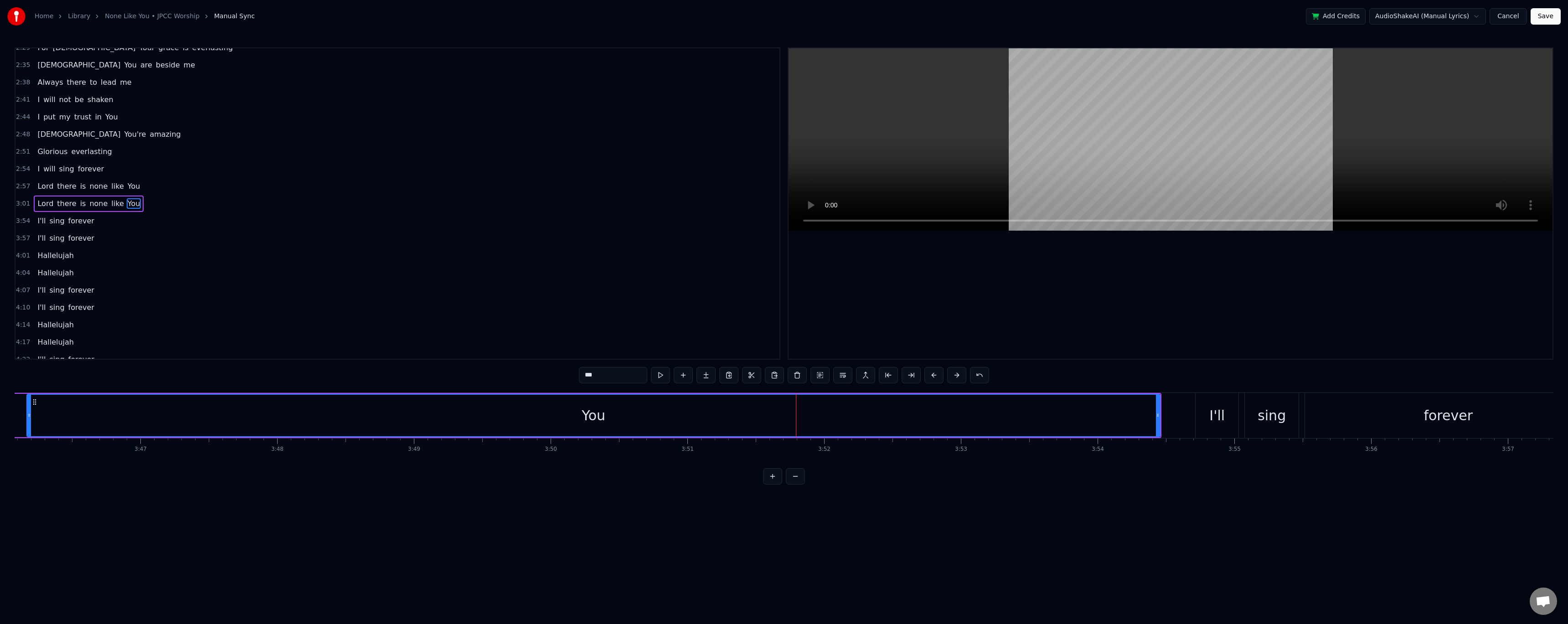
drag, startPoint x: 731, startPoint y: 415, endPoint x: 35, endPoint y: 388, distance: 696.5
click at [35, 255] on div "0:27 When my world is shaking 0:30 And the storm is breaking 0:33 I lift my han…" at bounding box center [784, 266] width 1539 height 437
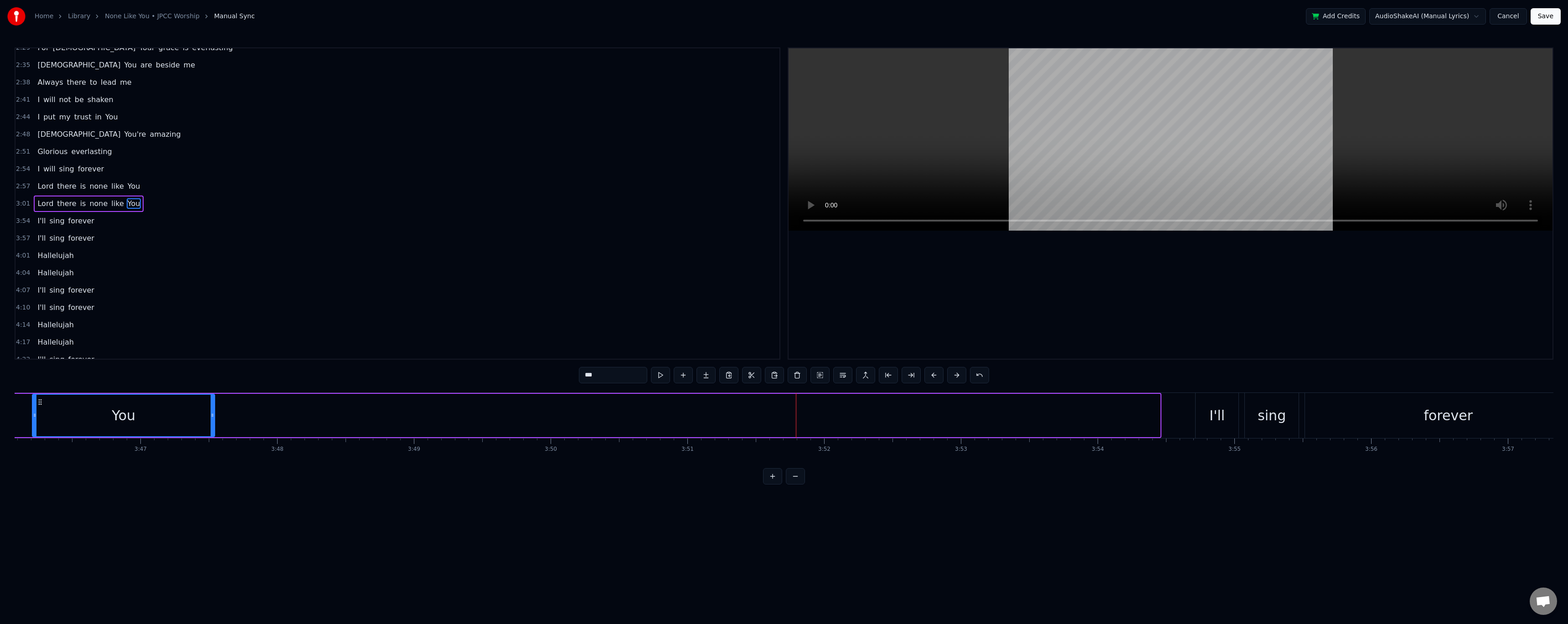
drag, startPoint x: 1157, startPoint y: 414, endPoint x: 211, endPoint y: 402, distance: 946.1
click at [211, 255] on div at bounding box center [212, 415] width 3 height 41
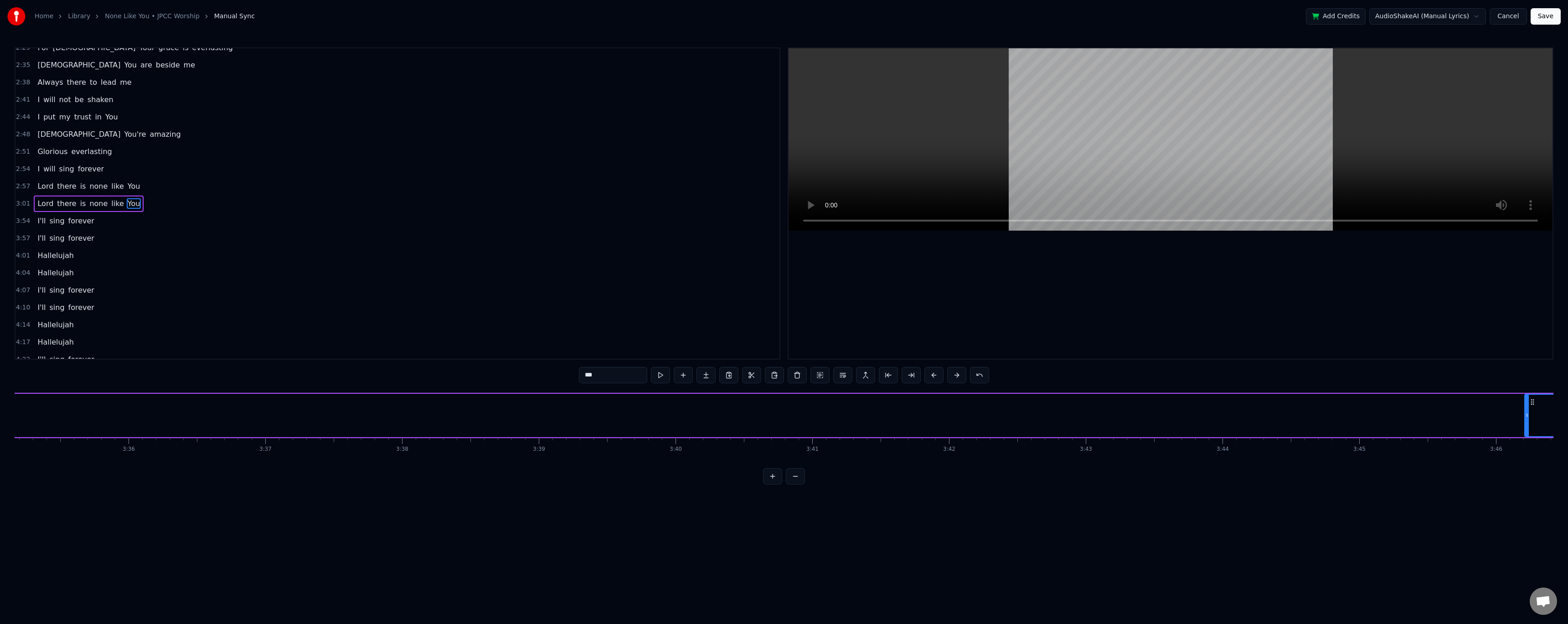
scroll to position [0, 29947]
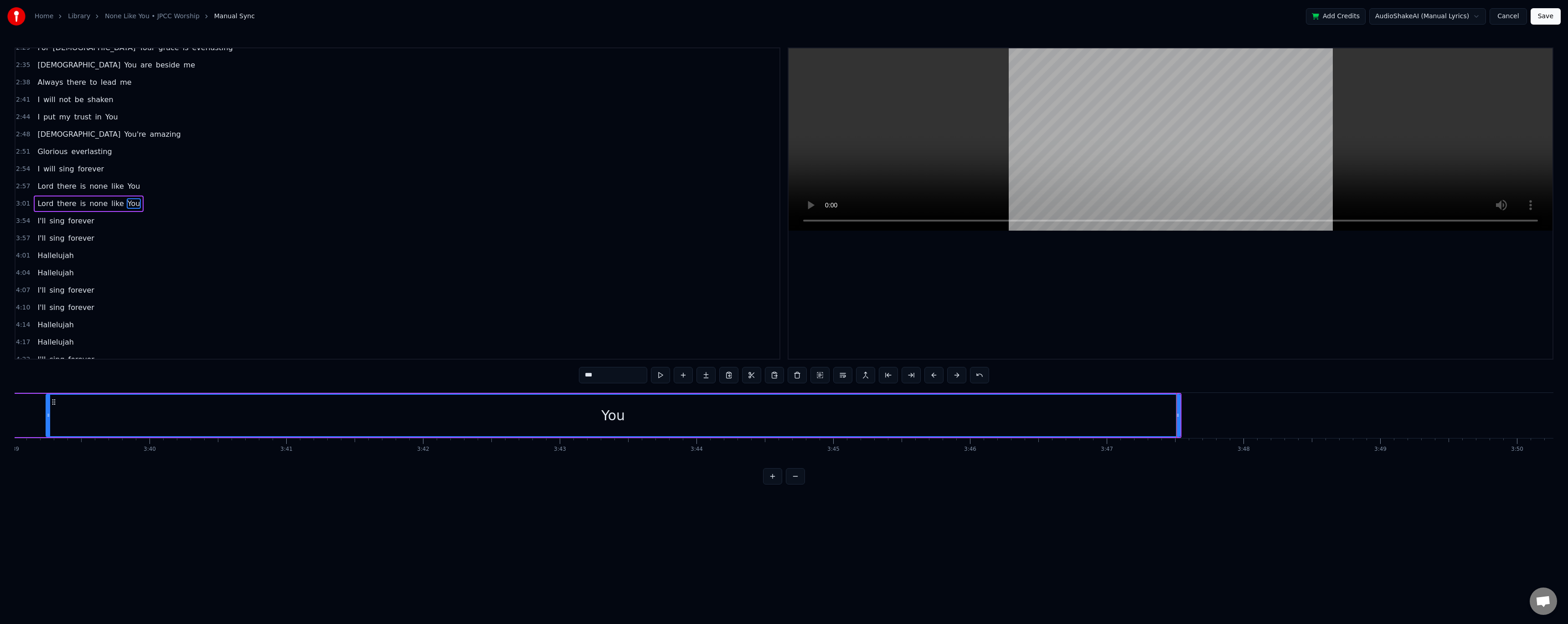
drag, startPoint x: 999, startPoint y: 414, endPoint x: 47, endPoint y: 390, distance: 952.3
click at [47, 255] on div "0:27 When my world is shaking 0:30 And the storm is breaking 0:33 I lift my han…" at bounding box center [784, 266] width 1539 height 437
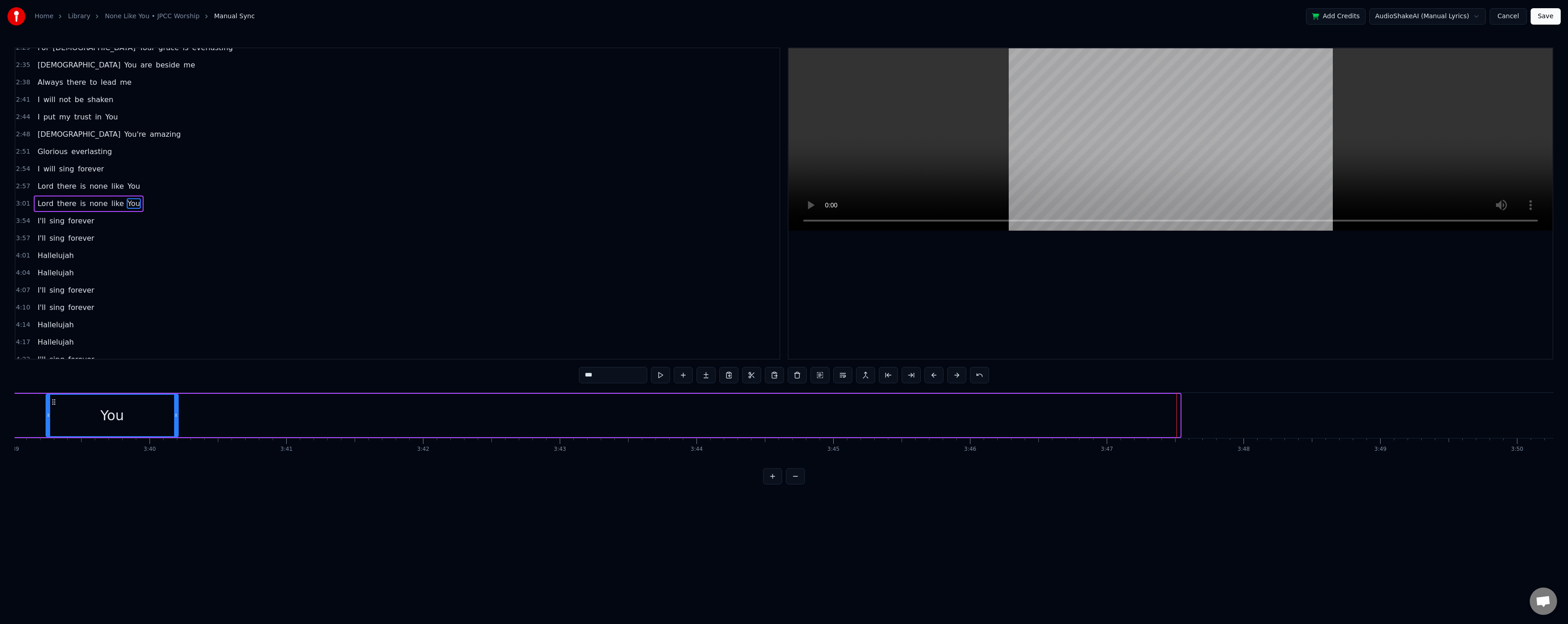
drag, startPoint x: 1178, startPoint y: 413, endPoint x: 159, endPoint y: 396, distance: 1019.1
click at [174, 255] on div at bounding box center [175, 415] width 3 height 41
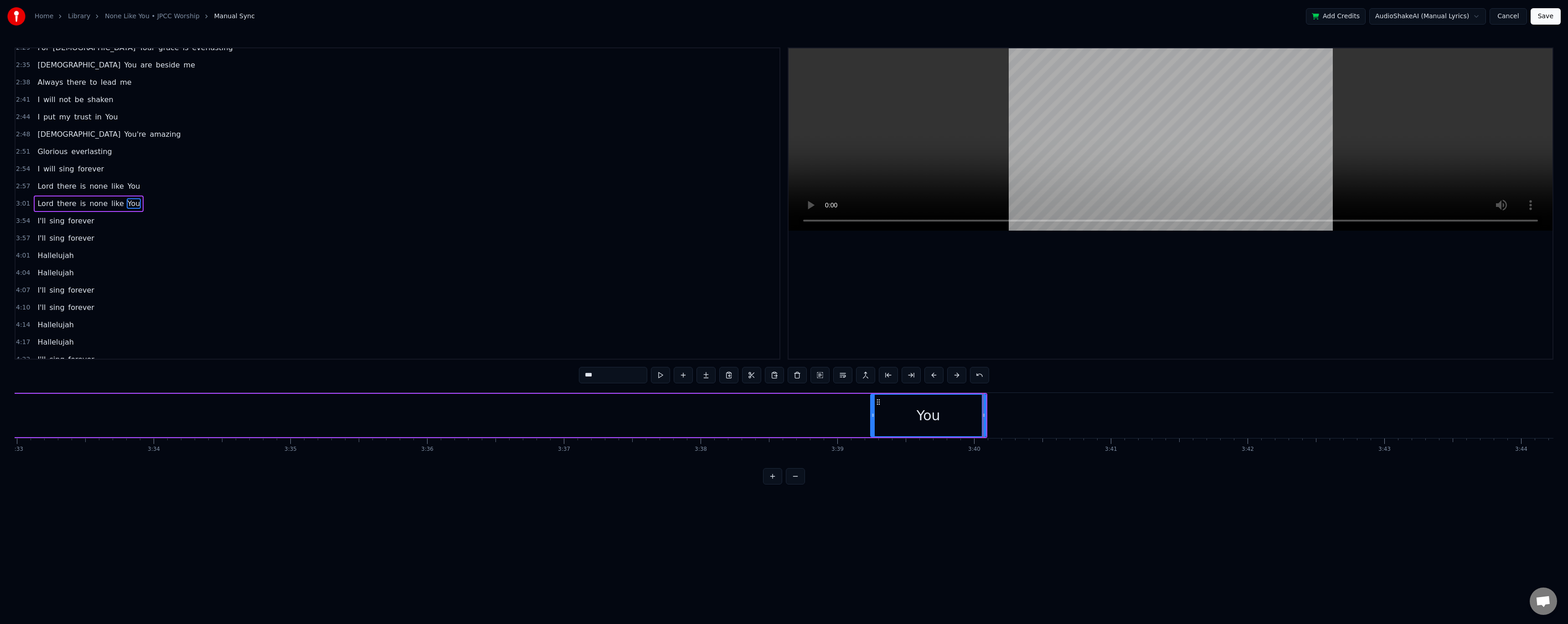
scroll to position [0, 28724]
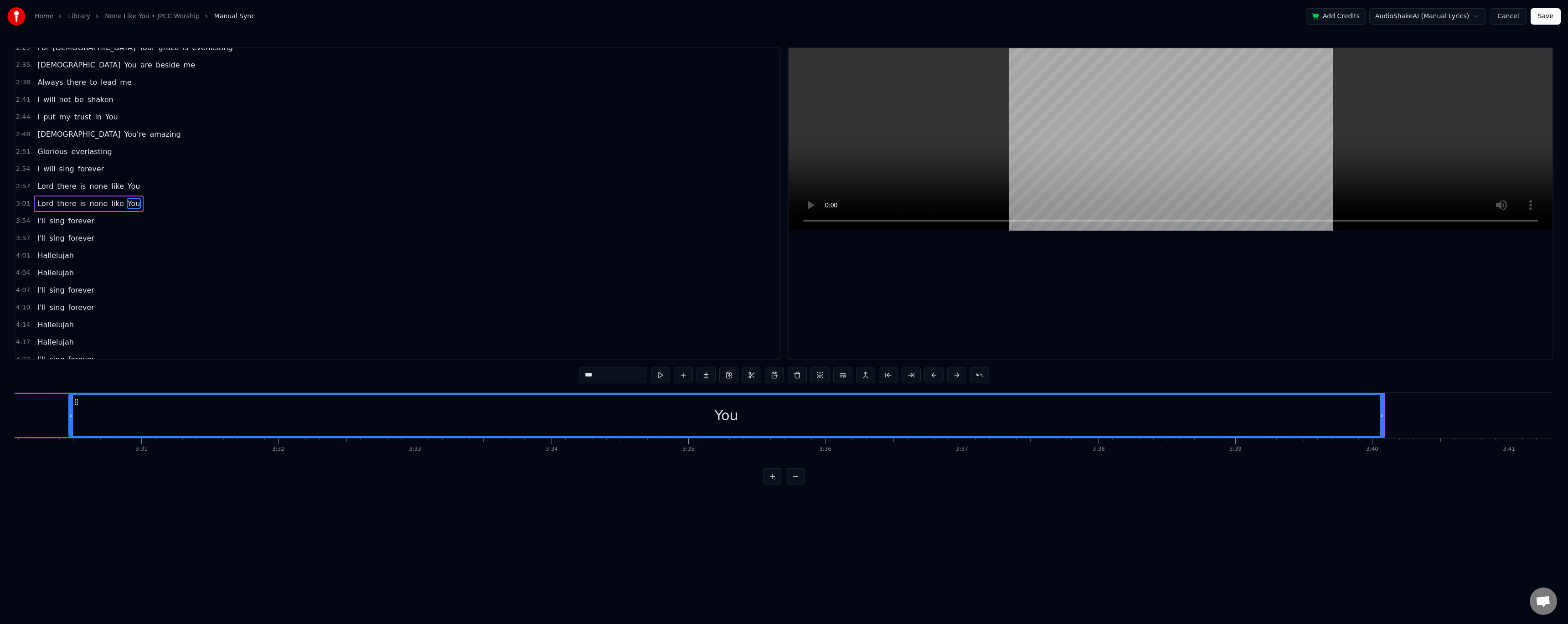
drag, startPoint x: 1270, startPoint y: 413, endPoint x: 70, endPoint y: 384, distance: 1200.4
click at [70, 255] on div "0:27 When my world is shaking 0:30 And the storm is breaking 0:33 I lift my han…" at bounding box center [784, 266] width 1539 height 437
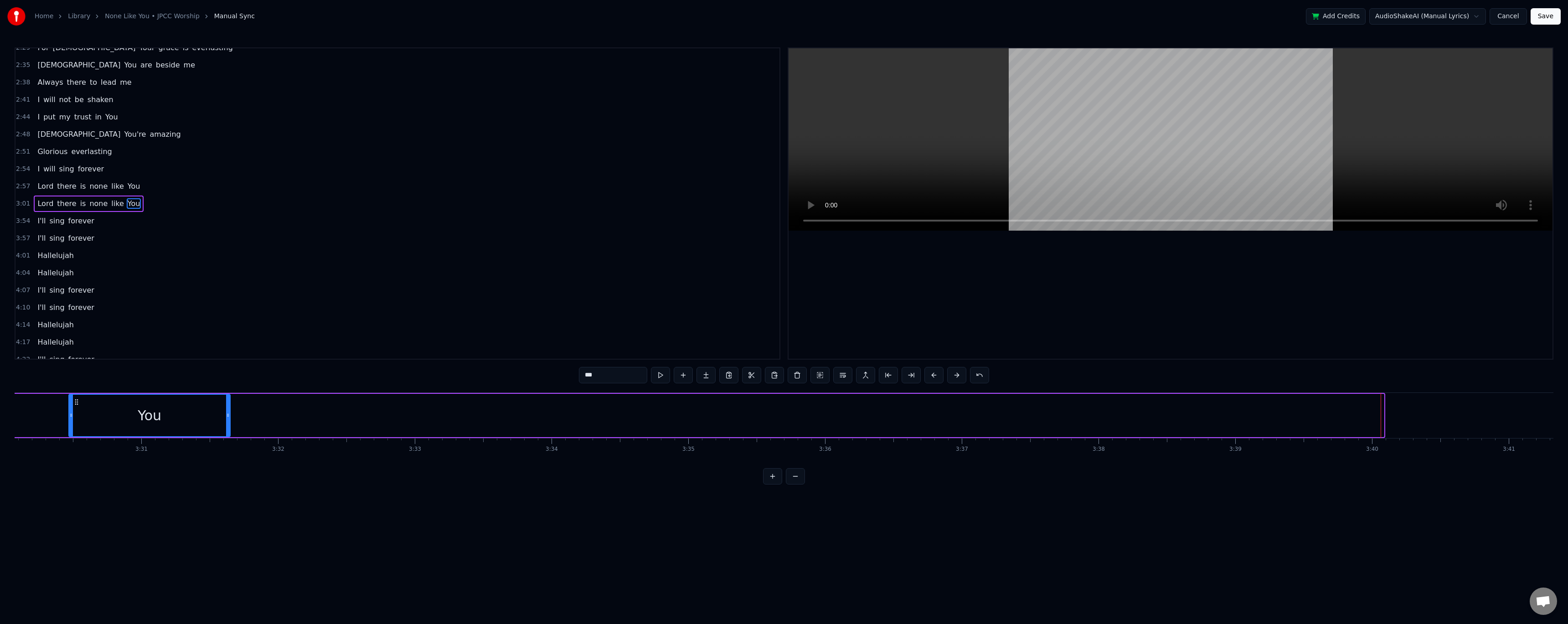
drag, startPoint x: 1382, startPoint y: 416, endPoint x: 233, endPoint y: 388, distance: 1149.3
click at [221, 255] on div "0:27 When my world is shaking 0:30 And the storm is breaking 0:33 I lift my han…" at bounding box center [784, 266] width 1539 height 437
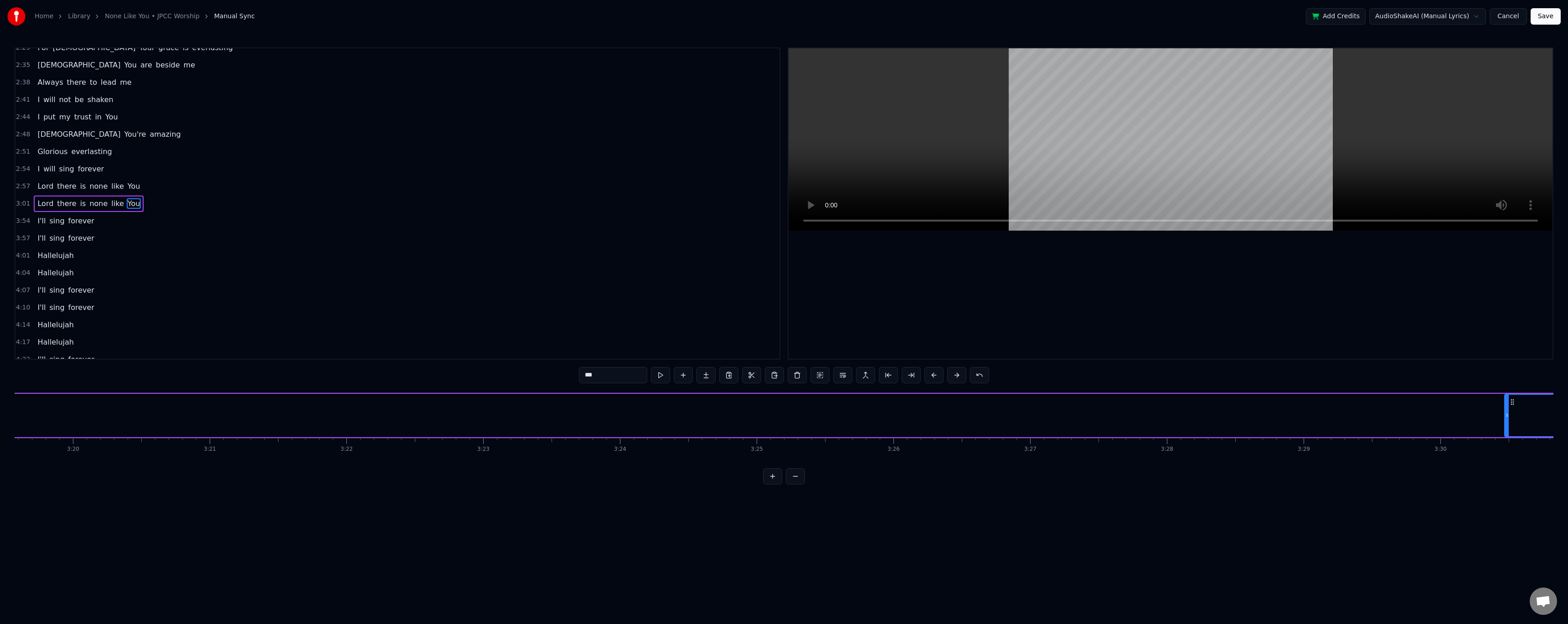
scroll to position [0, 27488]
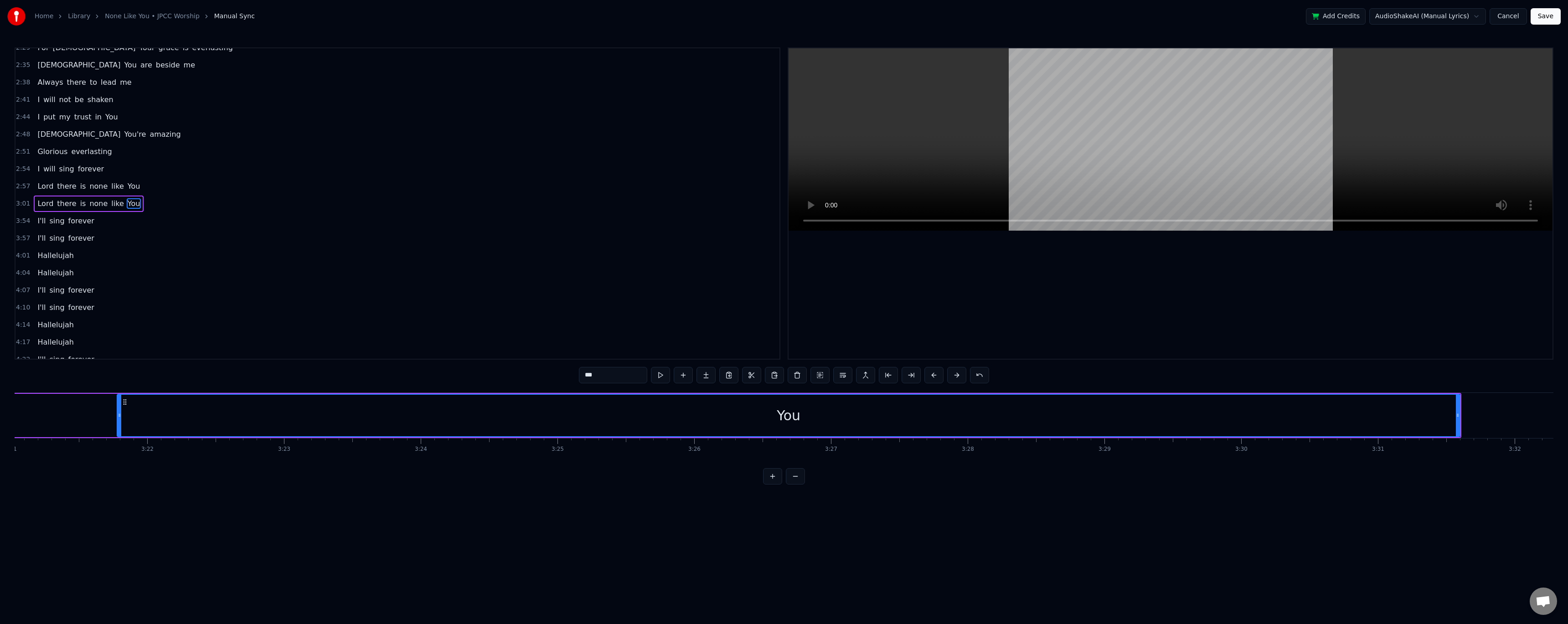
drag, startPoint x: 1307, startPoint y: 415, endPoint x: 129, endPoint y: 403, distance: 1178.1
click at [118, 255] on div at bounding box center [119, 415] width 3 height 41
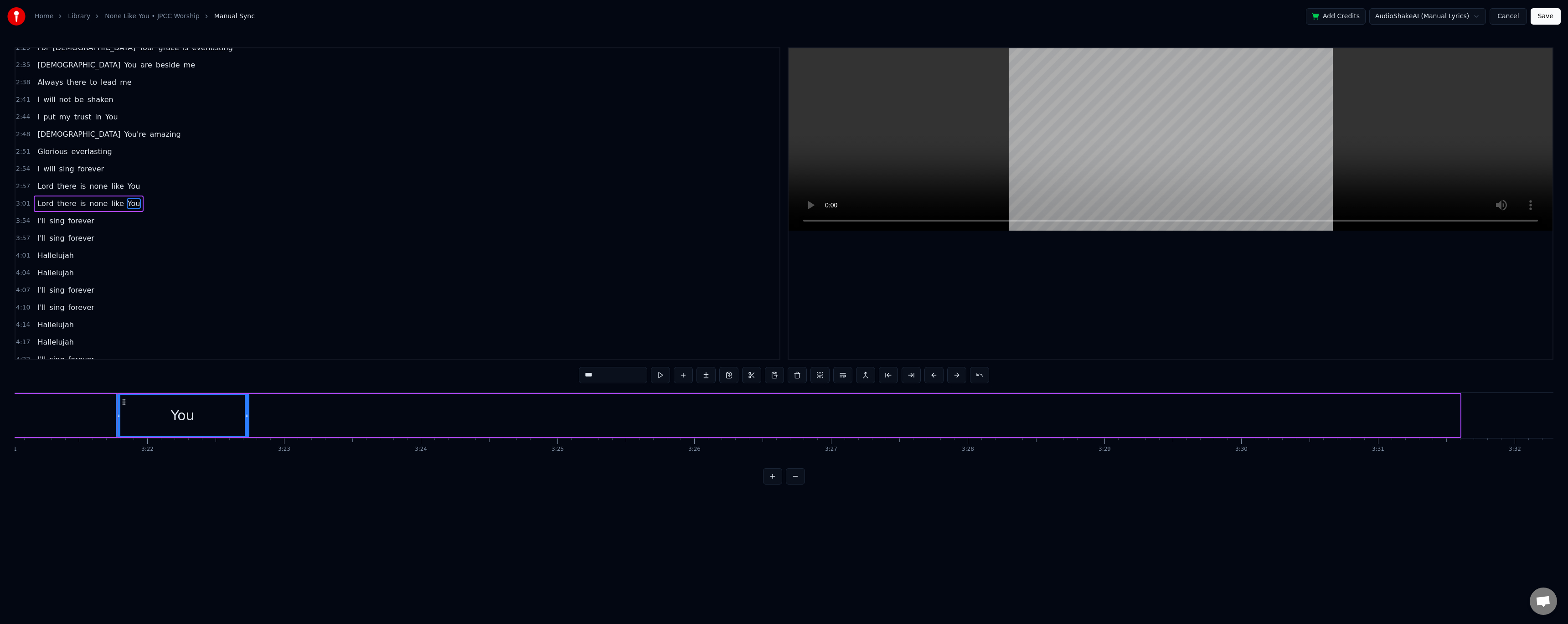
drag, startPoint x: 1458, startPoint y: 411, endPoint x: 248, endPoint y: 380, distance: 1210.4
click at [248, 255] on div "0:27 When my world is shaking 0:30 And the storm is breaking 0:33 I lift my han…" at bounding box center [784, 266] width 1539 height 437
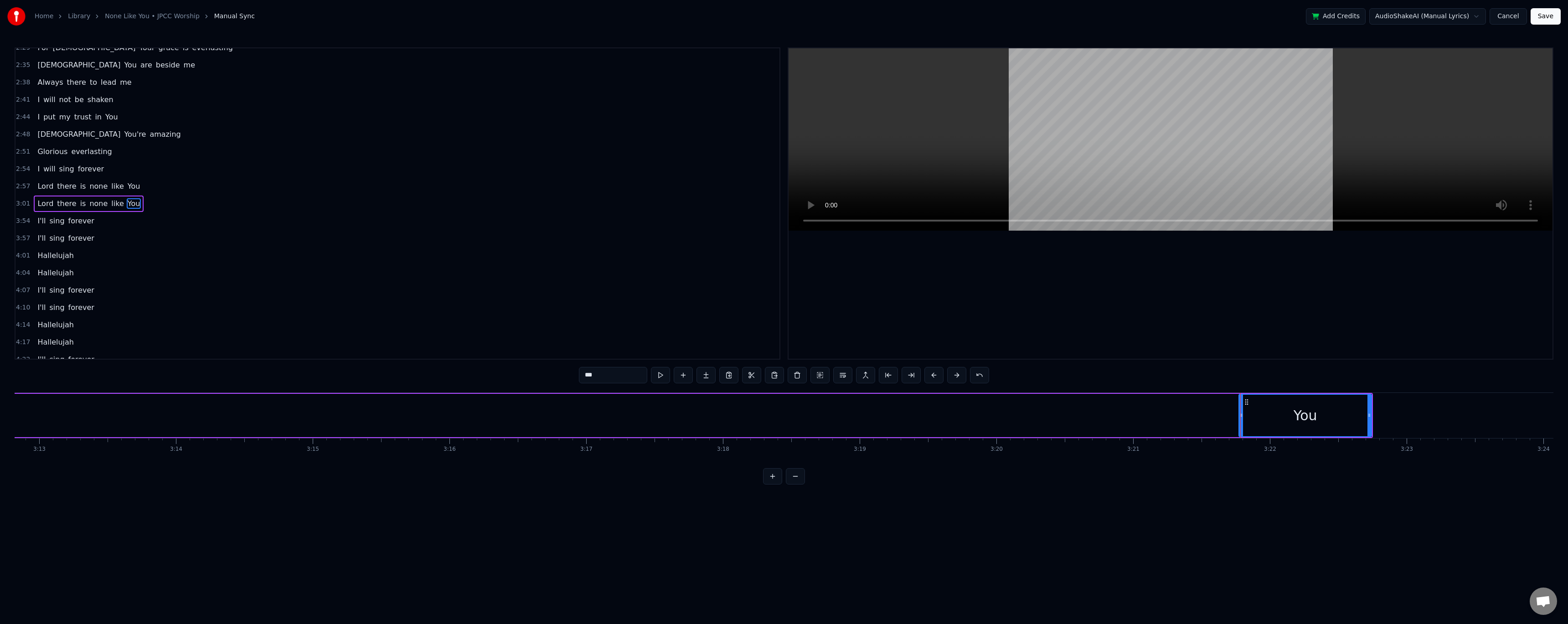
scroll to position [0, 26294]
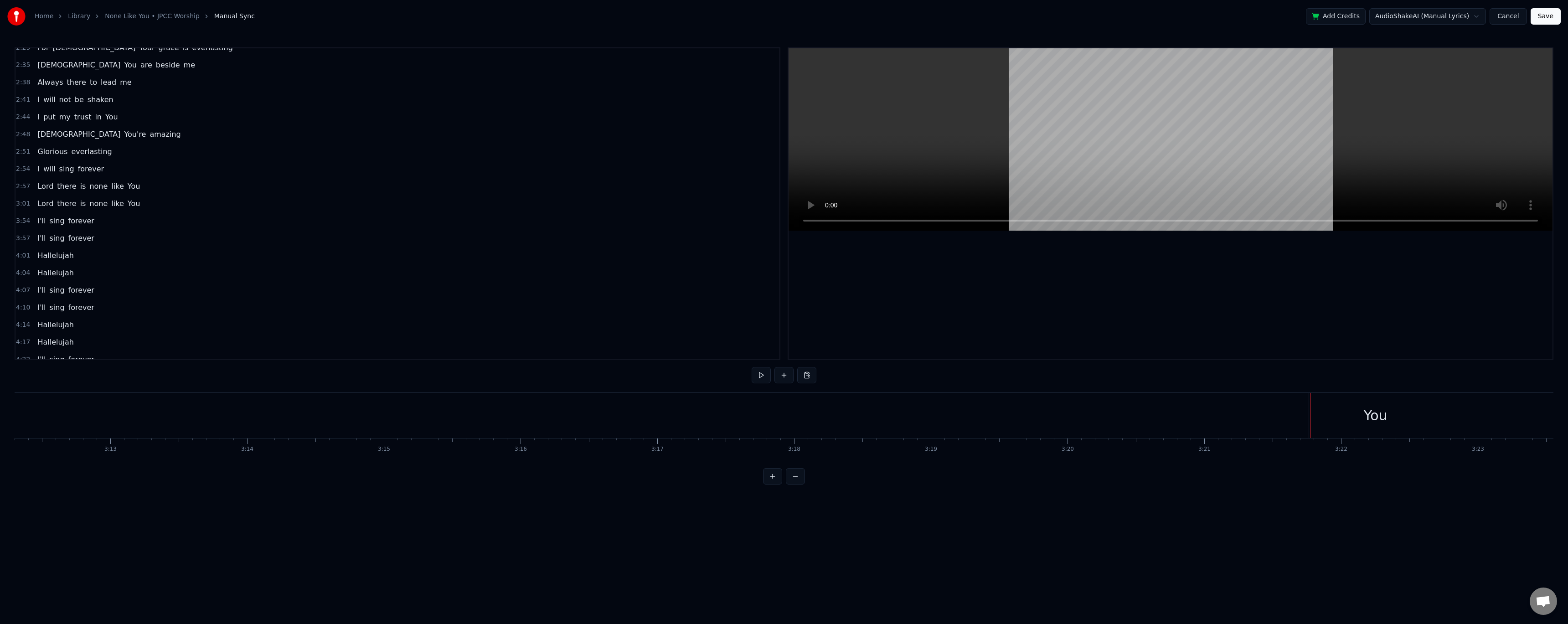
click at [357, 255] on div "You" at bounding box center [1375, 415] width 133 height 45
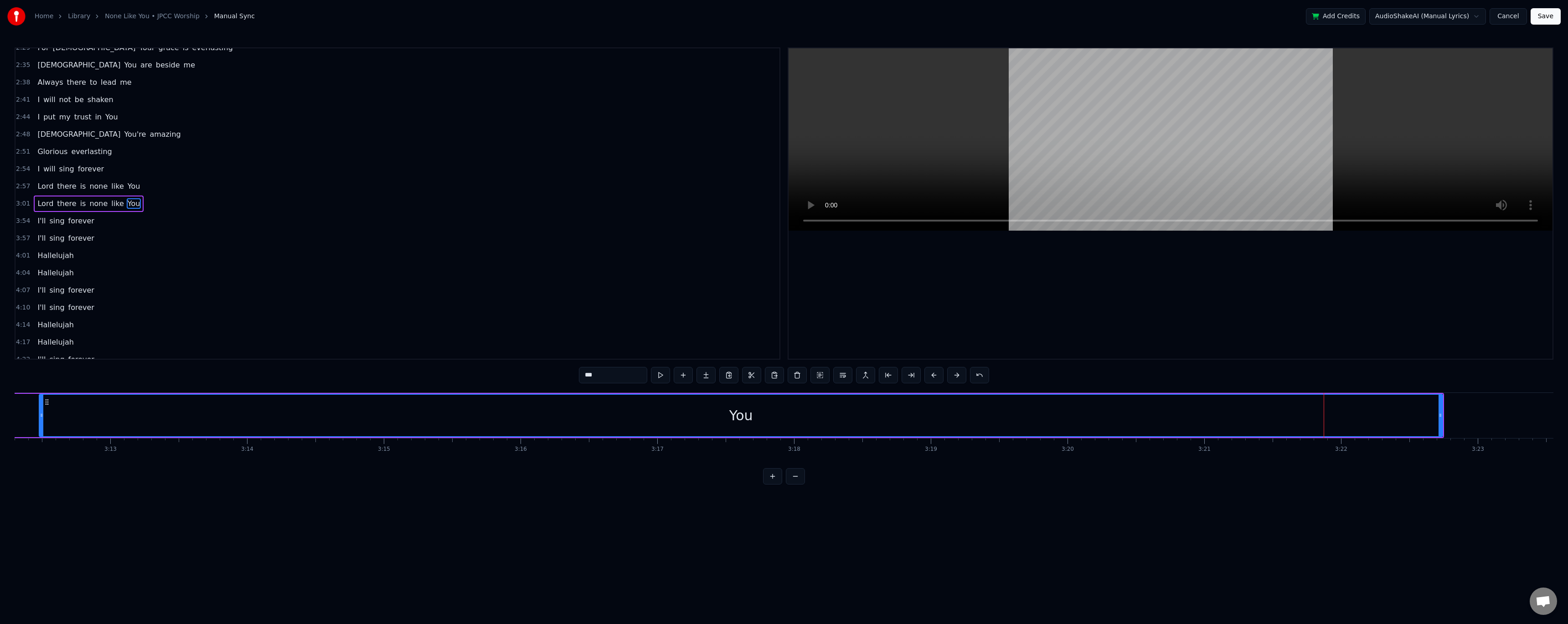
drag, startPoint x: 1311, startPoint y: 416, endPoint x: 32, endPoint y: 409, distance: 1279.0
click at [40, 255] on div at bounding box center [41, 415] width 3 height 41
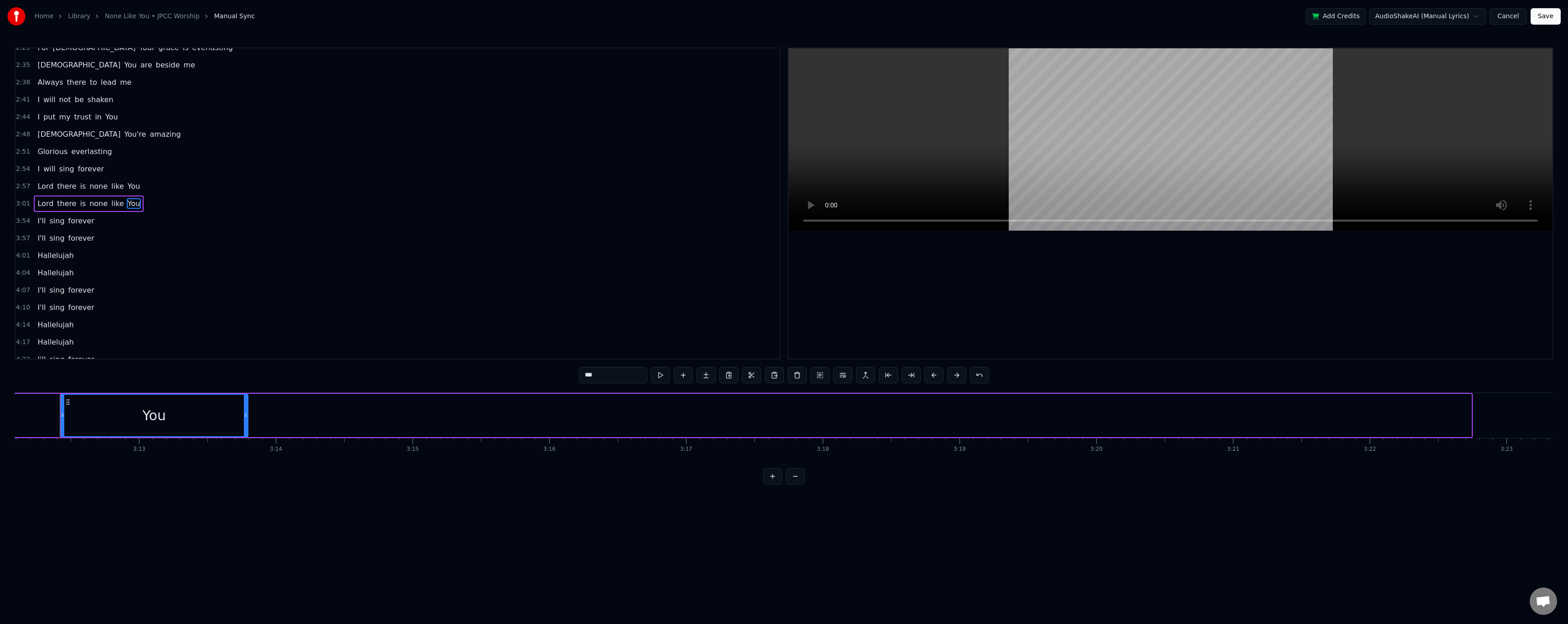
drag, startPoint x: 1471, startPoint y: 416, endPoint x: 229, endPoint y: 401, distance: 1242.1
click at [244, 255] on div at bounding box center [245, 415] width 3 height 41
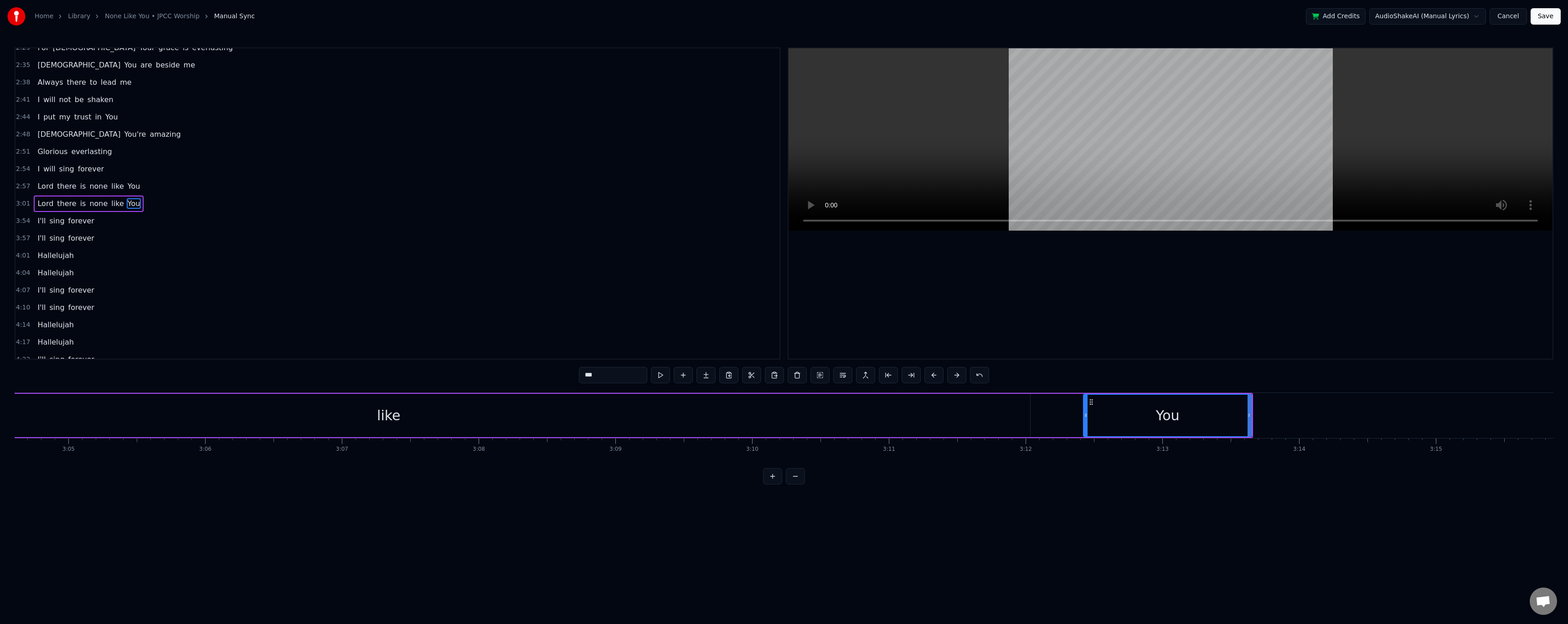
scroll to position [0, 25072]
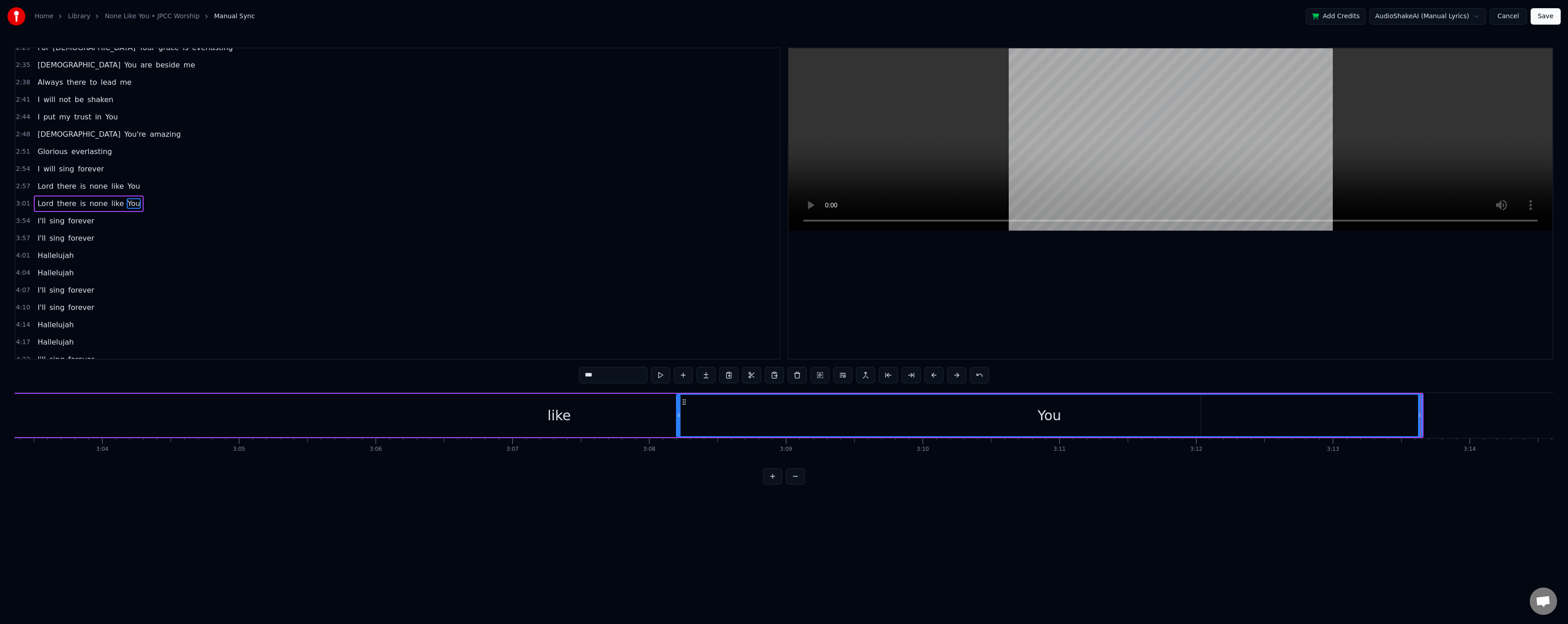
drag, startPoint x: 1257, startPoint y: 415, endPoint x: 680, endPoint y: 422, distance: 577.0
click at [357, 255] on div at bounding box center [678, 415] width 3 height 41
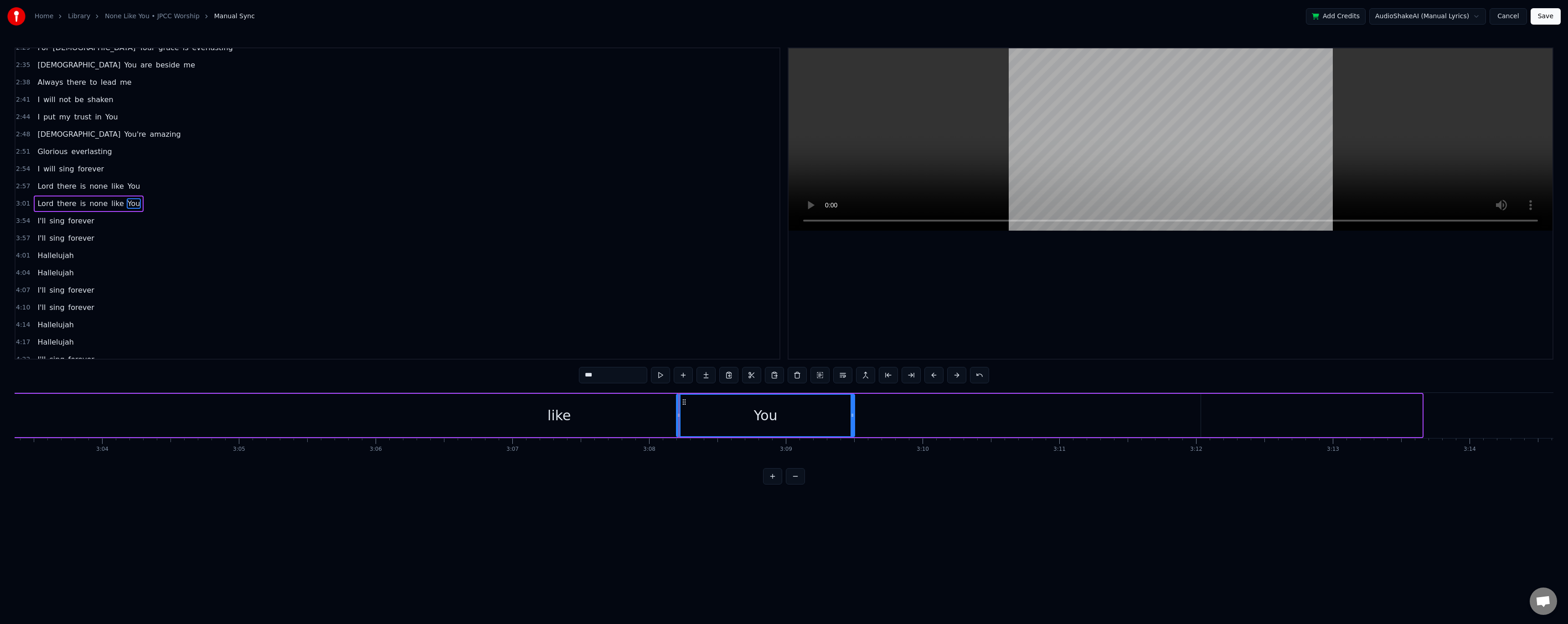
drag, startPoint x: 1419, startPoint y: 412, endPoint x: 825, endPoint y: 418, distance: 594.0
click at [357, 255] on icon at bounding box center [852, 415] width 3 height 7
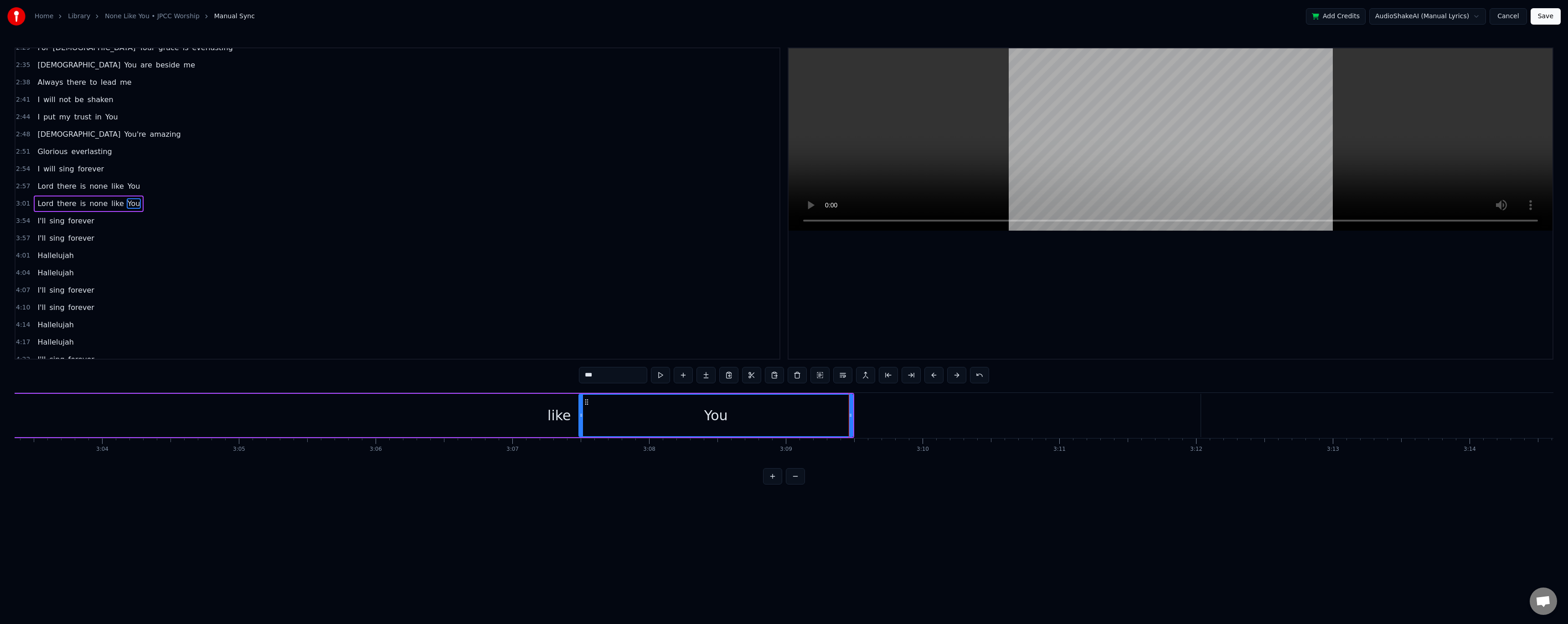
drag, startPoint x: 674, startPoint y: 414, endPoint x: 580, endPoint y: 408, distance: 94.2
click at [357, 255] on div at bounding box center [581, 415] width 3 height 41
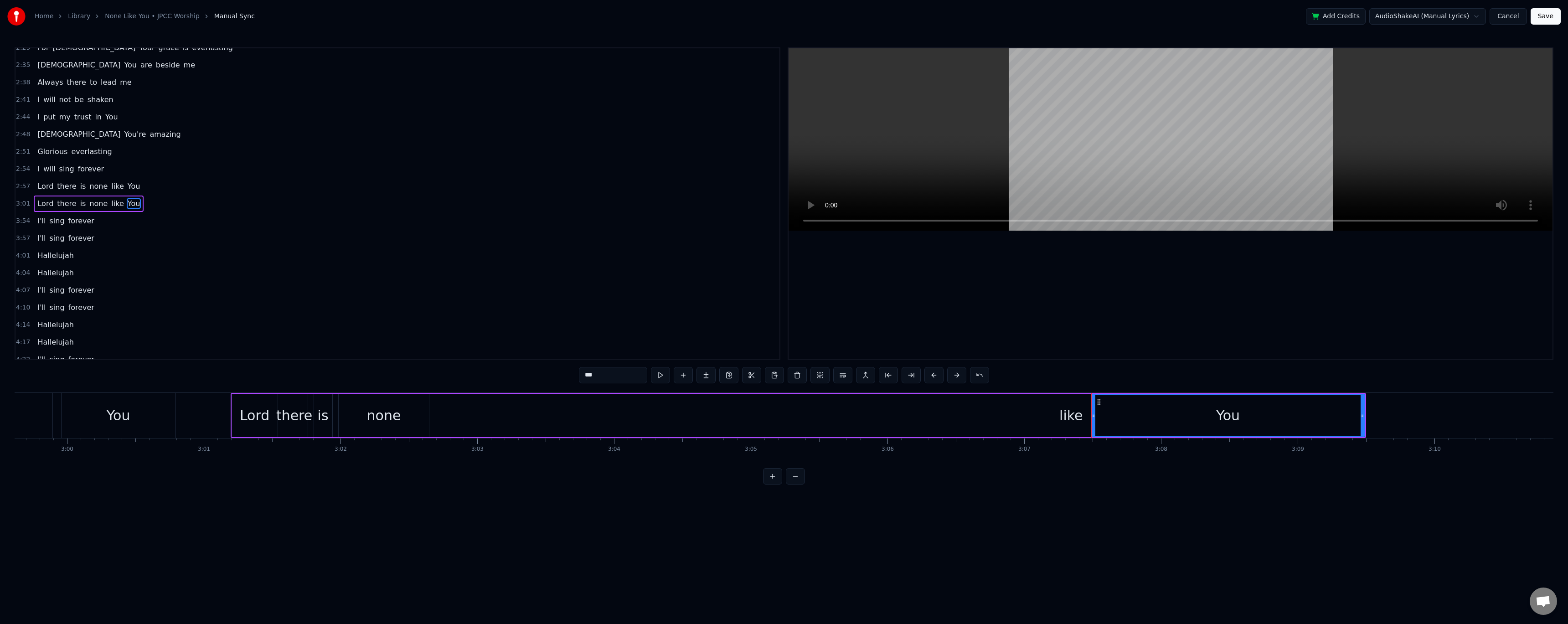
click at [357, 255] on div "like" at bounding box center [1070, 416] width 1283 height 43
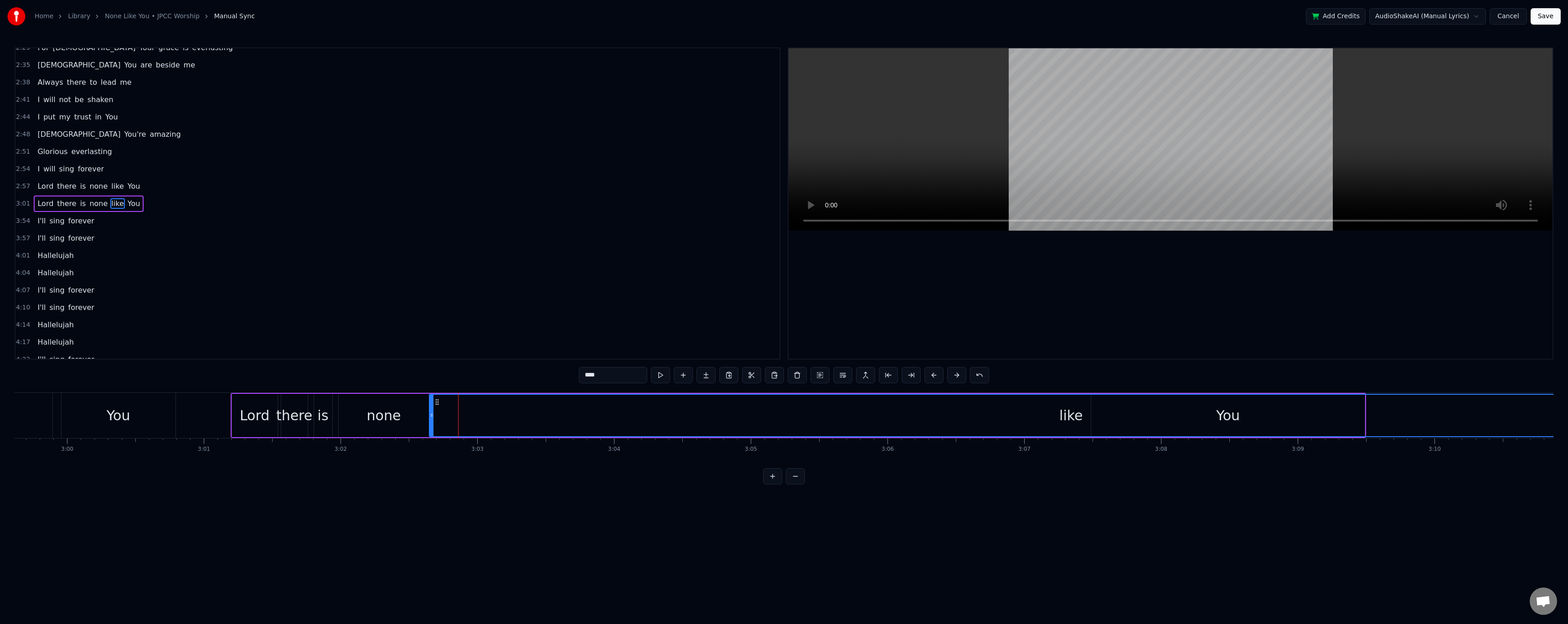
click at [357, 255] on div "like" at bounding box center [1071, 415] width 1282 height 41
click at [357, 255] on div "like" at bounding box center [1071, 415] width 23 height 20
click at [110, 202] on span "like" at bounding box center [117, 203] width 14 height 10
click at [92, 202] on span "none" at bounding box center [99, 203] width 20 height 10
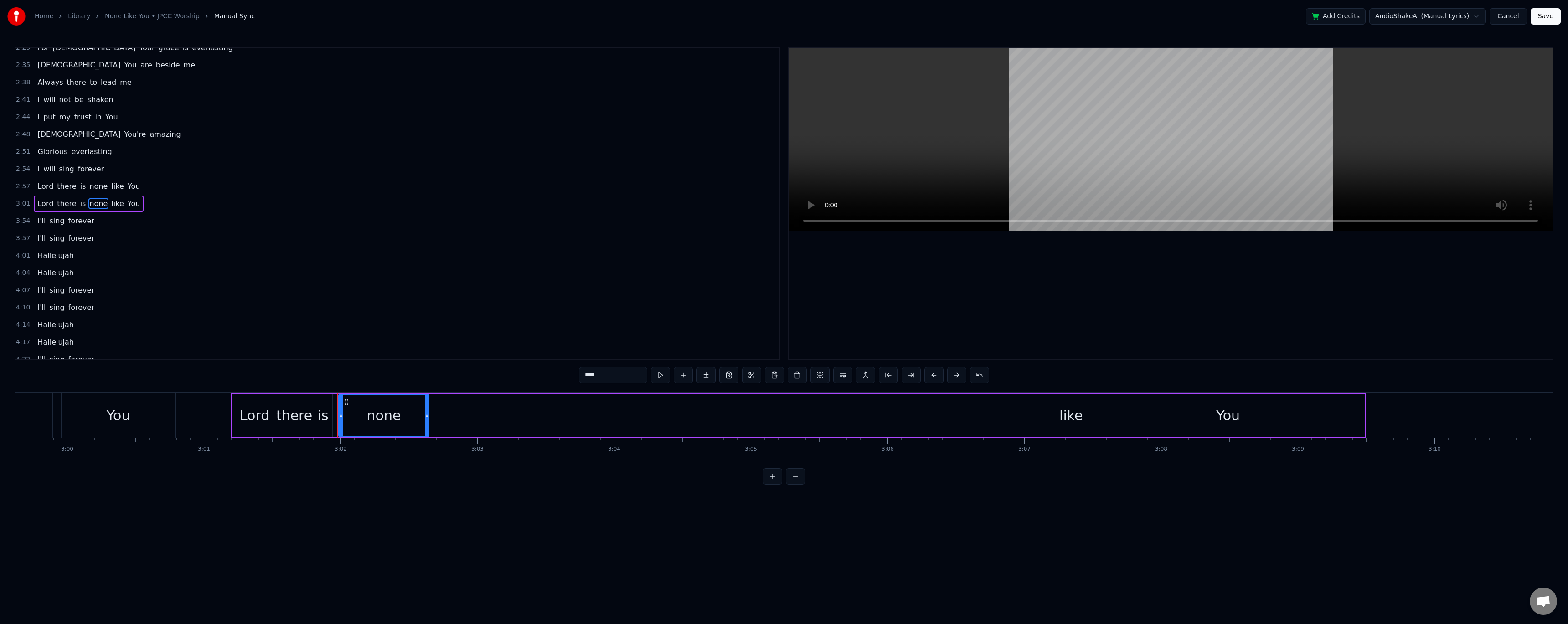
click at [110, 205] on span "like" at bounding box center [117, 203] width 14 height 10
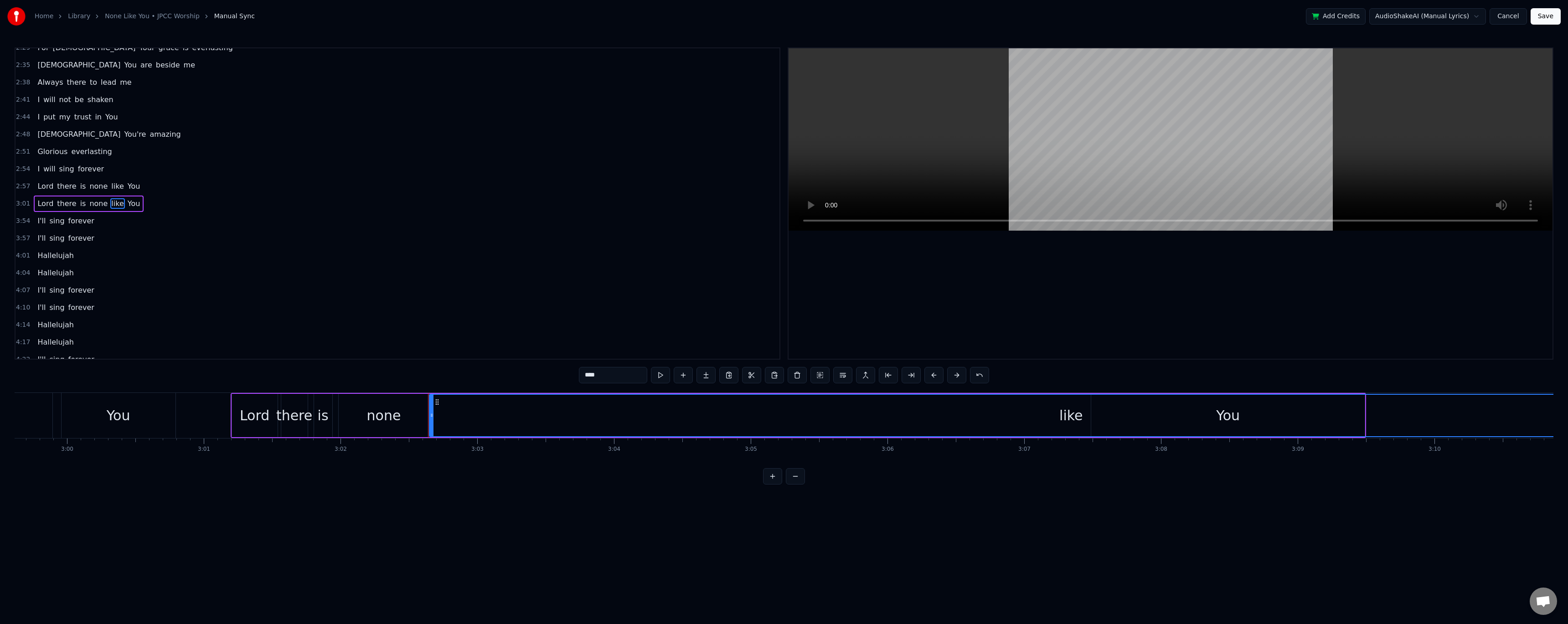
scroll to position [0, 24944]
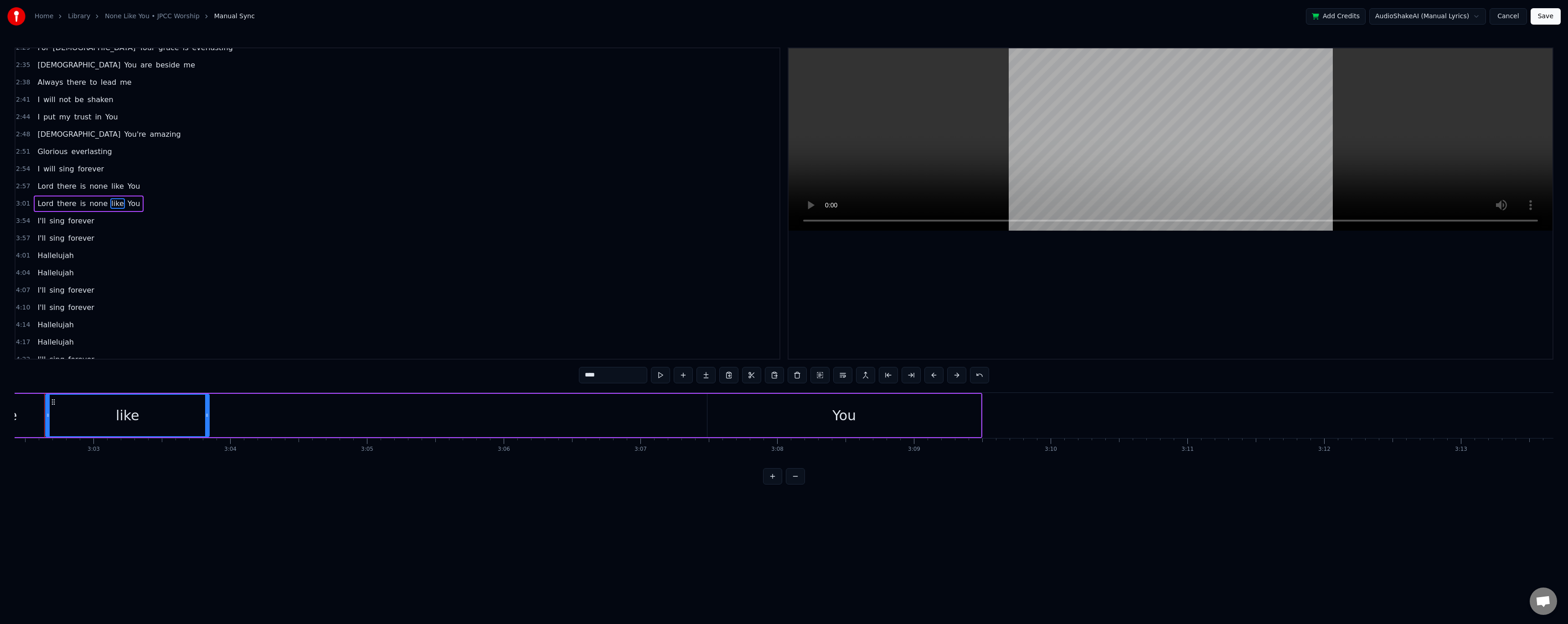
drag, startPoint x: 1313, startPoint y: 416, endPoint x: 225, endPoint y: 401, distance: 1088.1
click at [206, 255] on div at bounding box center [206, 415] width 3 height 41
click at [357, 255] on div "You" at bounding box center [844, 416] width 274 height 43
type input "***"
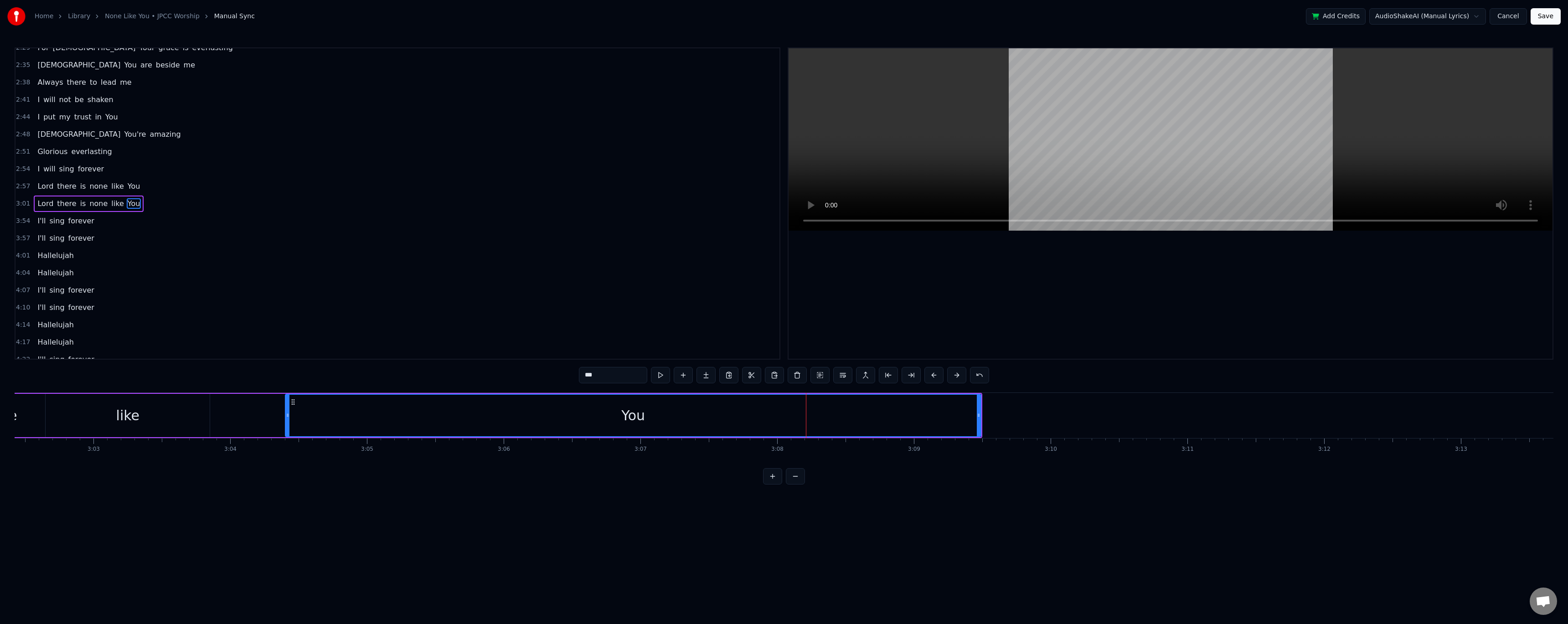
drag, startPoint x: 707, startPoint y: 414, endPoint x: 286, endPoint y: 393, distance: 421.5
click at [286, 255] on div "Lord there is none like You" at bounding box center [415, 415] width 1136 height 45
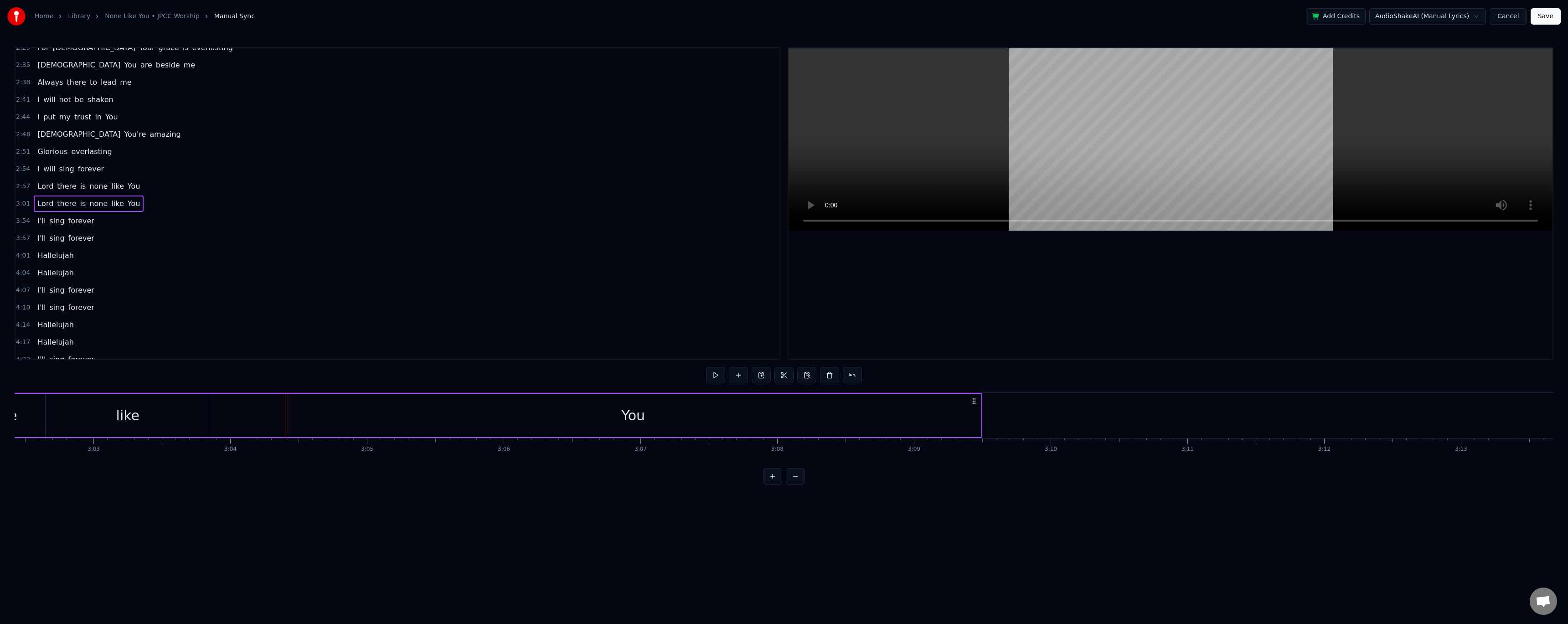
click at [357, 255] on div "You" at bounding box center [632, 416] width 695 height 43
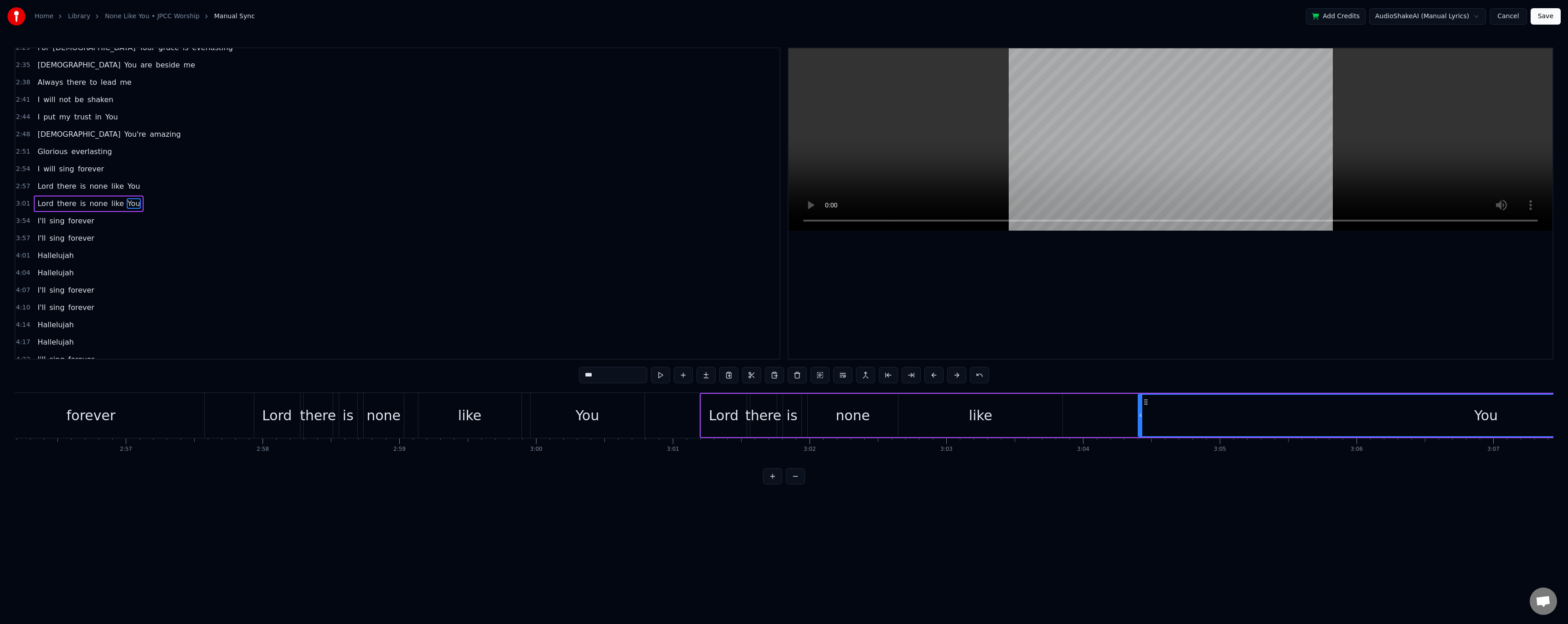
scroll to position [0, 23779]
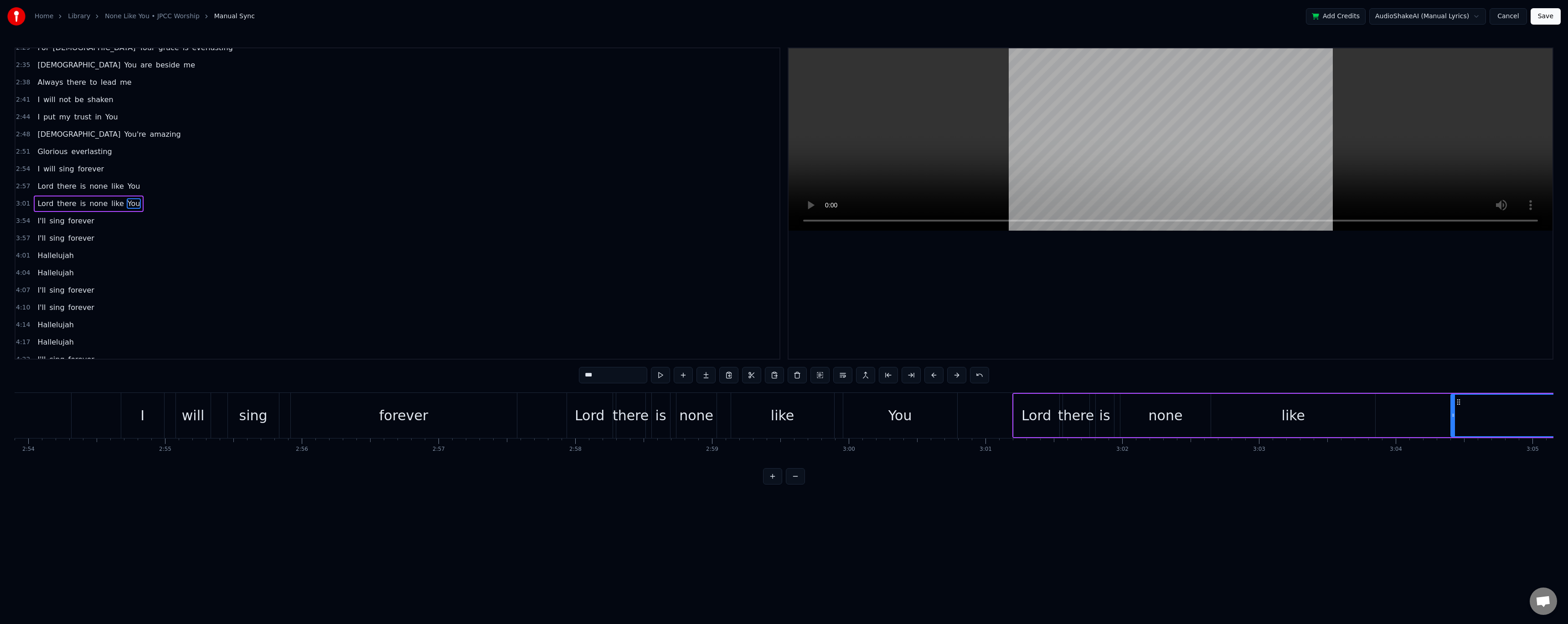
click at [357, 255] on div "Lord" at bounding box center [1037, 415] width 30 height 20
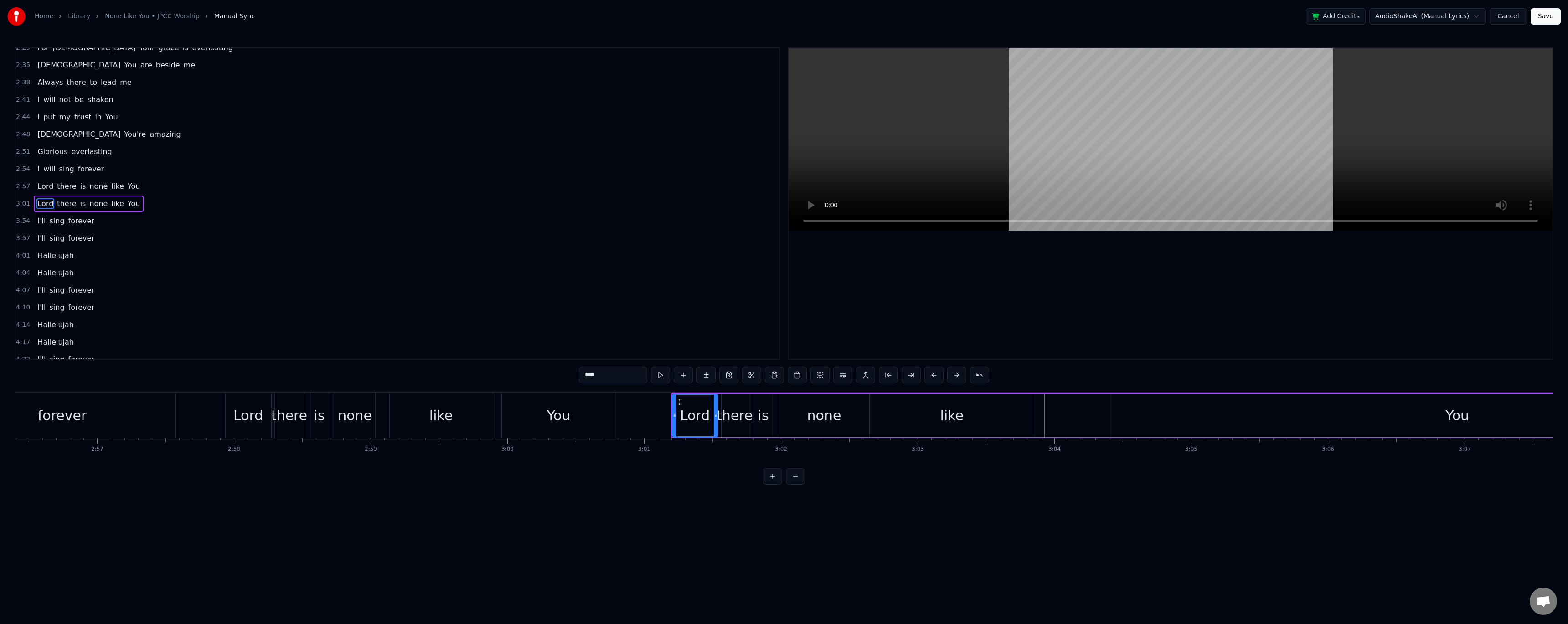
scroll to position [0, 24148]
click at [357, 255] on div "like" at bounding box center [923, 416] width 164 height 43
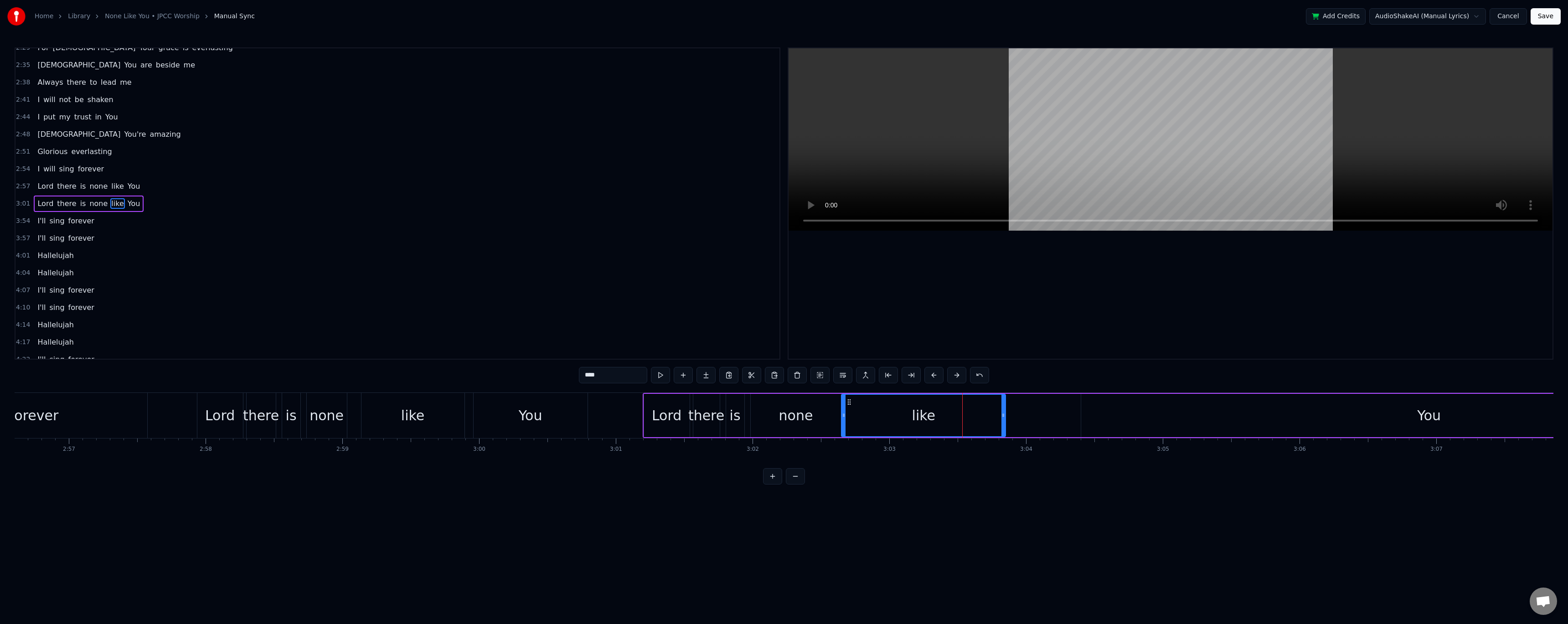
click at [357, 255] on div "You" at bounding box center [1429, 416] width 695 height 43
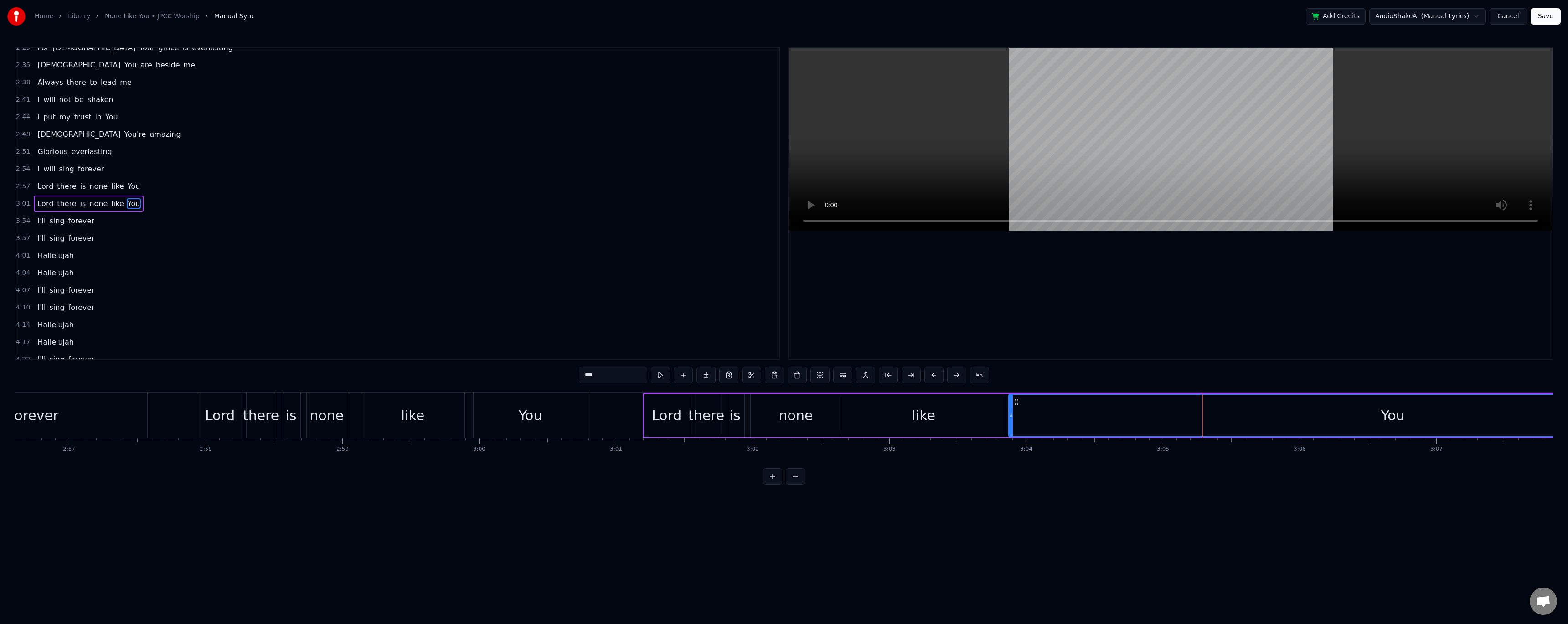
drag, startPoint x: 1082, startPoint y: 416, endPoint x: 1009, endPoint y: 414, distance: 73.0
click at [357, 255] on icon at bounding box center [1010, 415] width 3 height 7
click at [357, 255] on div "like" at bounding box center [923, 416] width 164 height 43
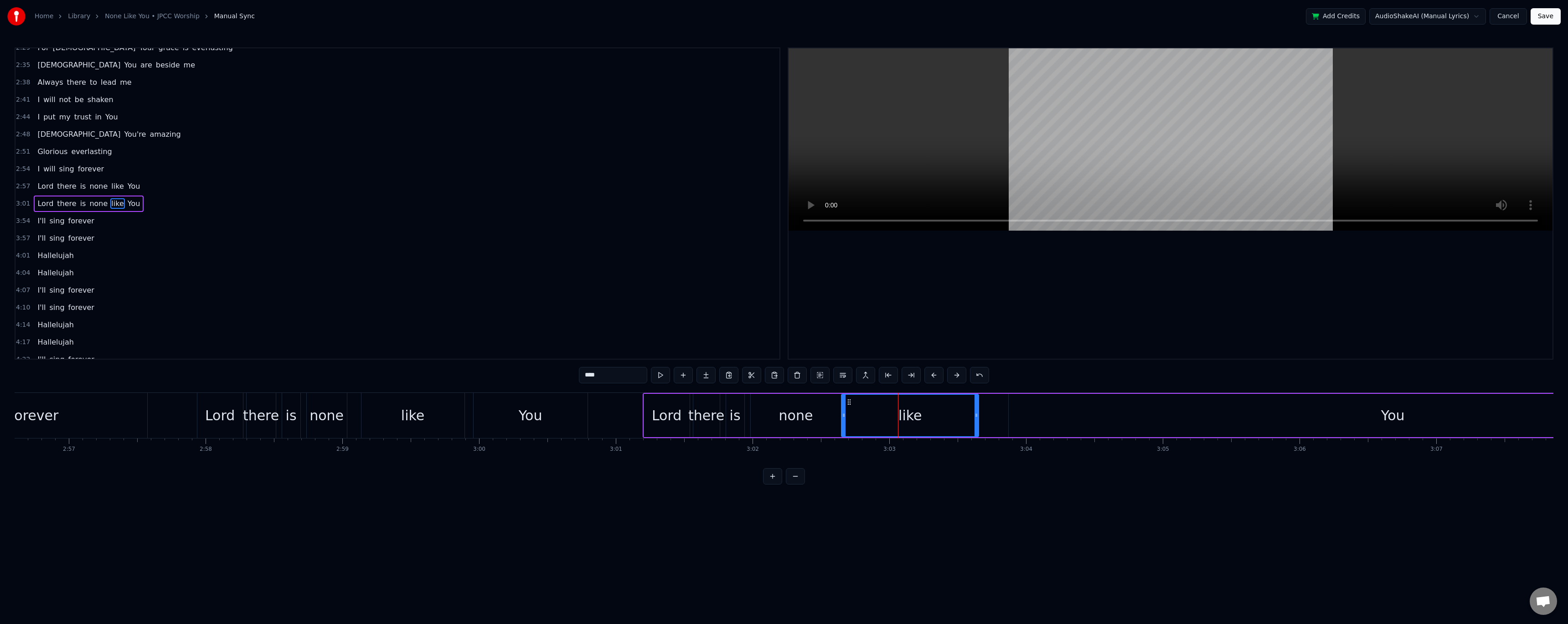
drag, startPoint x: 1002, startPoint y: 416, endPoint x: 970, endPoint y: 416, distance: 32.0
click at [357, 255] on icon at bounding box center [976, 415] width 3 height 7
click at [357, 255] on div "You" at bounding box center [1393, 416] width 768 height 43
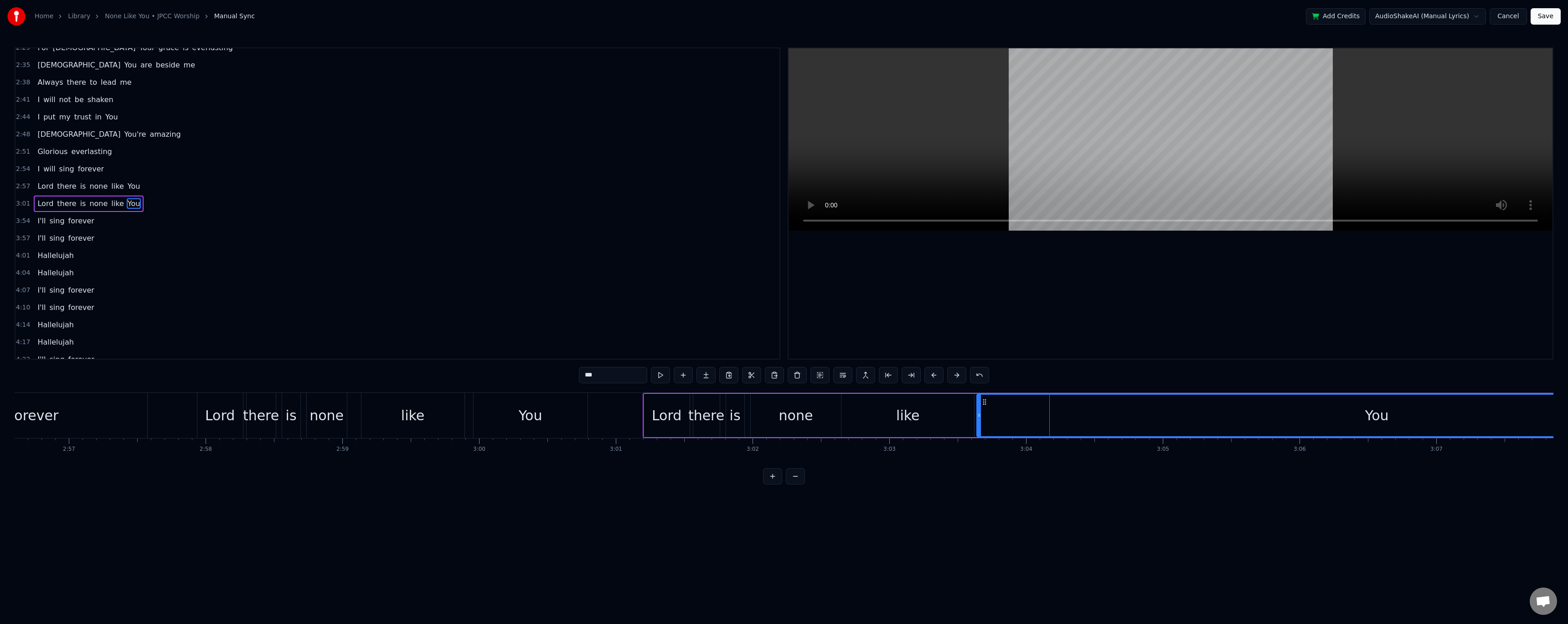
drag, startPoint x: 1011, startPoint y: 412, endPoint x: 980, endPoint y: 414, distance: 31.1
click at [357, 255] on icon at bounding box center [978, 415] width 3 height 7
click at [357, 255] on button at bounding box center [796, 476] width 19 height 16
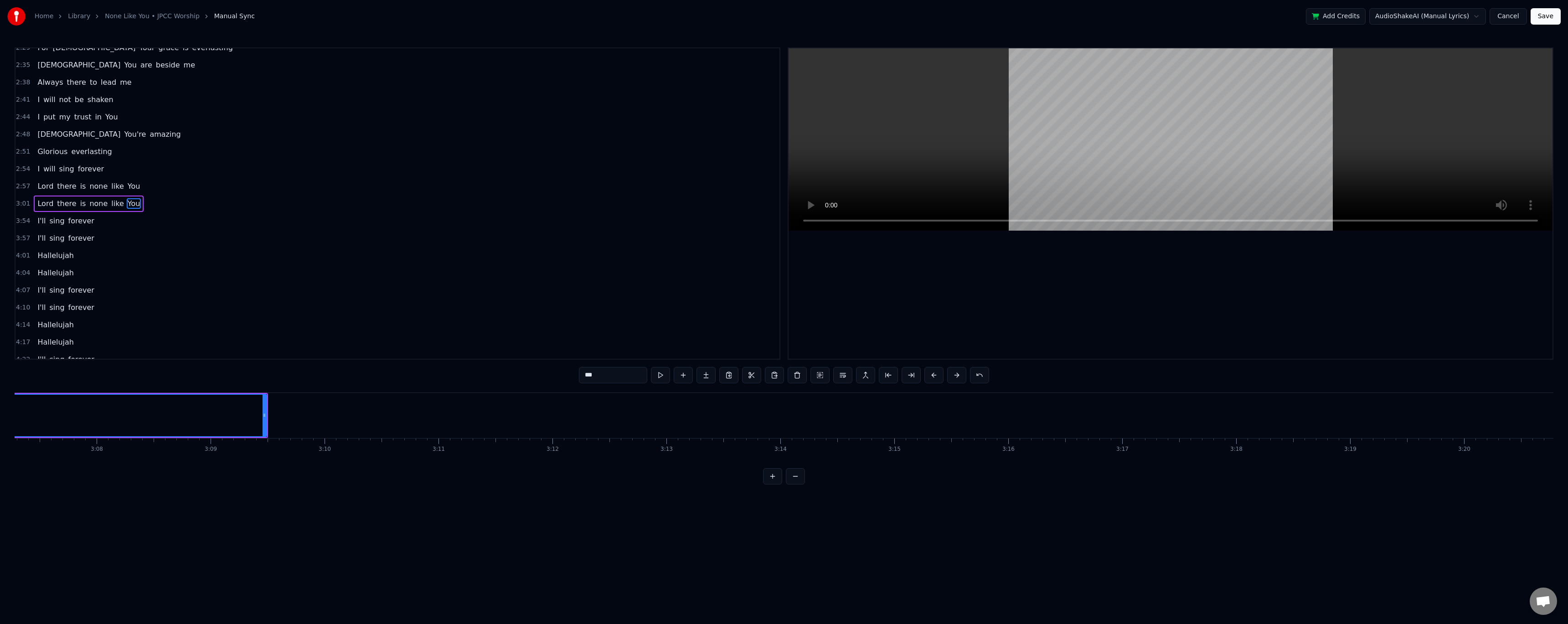
scroll to position [0, 20881]
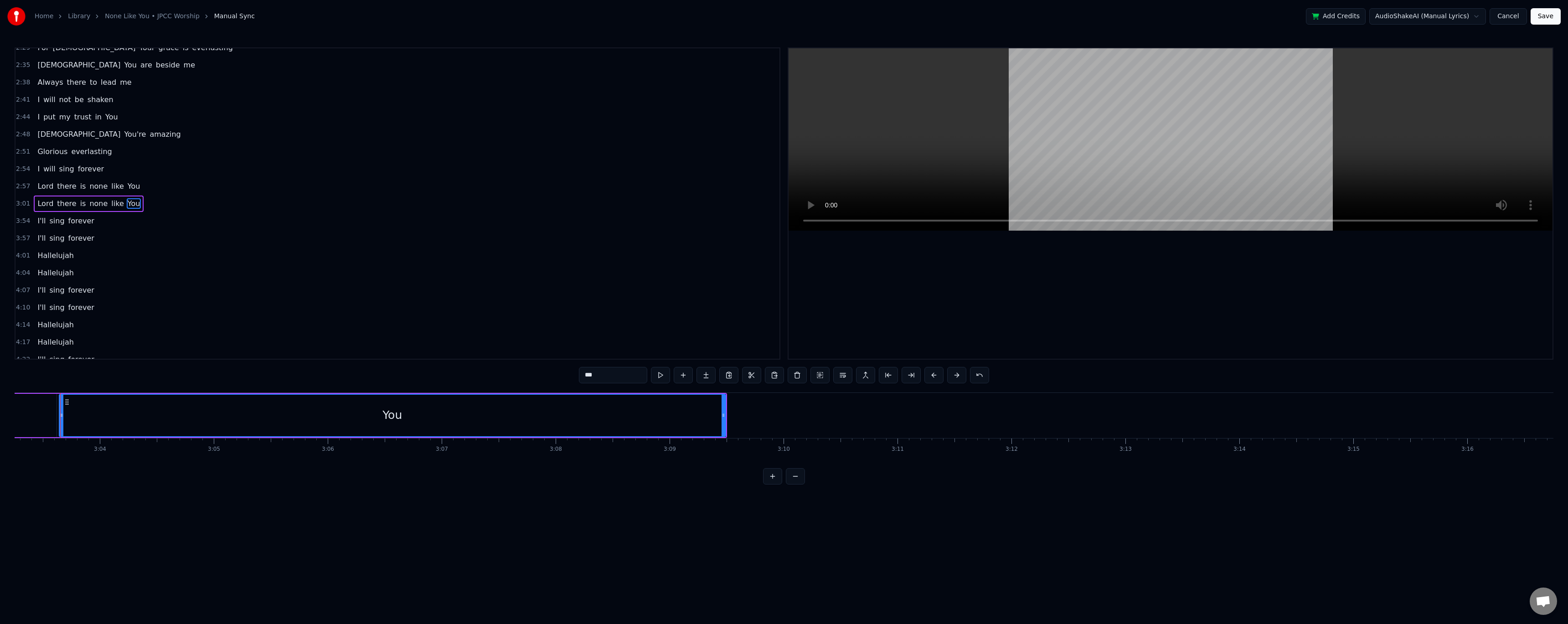
click at [110, 205] on span "like" at bounding box center [117, 203] width 14 height 10
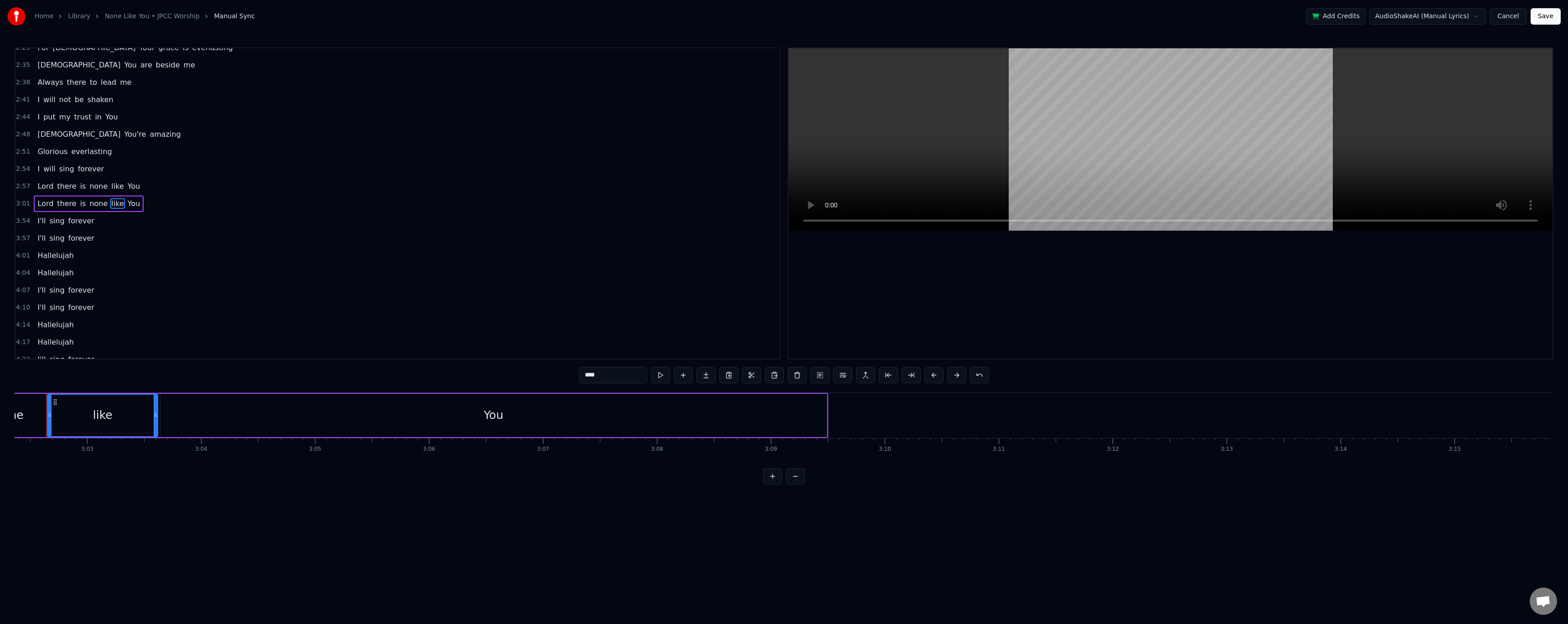
scroll to position [0, 20766]
click at [357, 255] on div "You" at bounding box center [508, 416] width 666 height 43
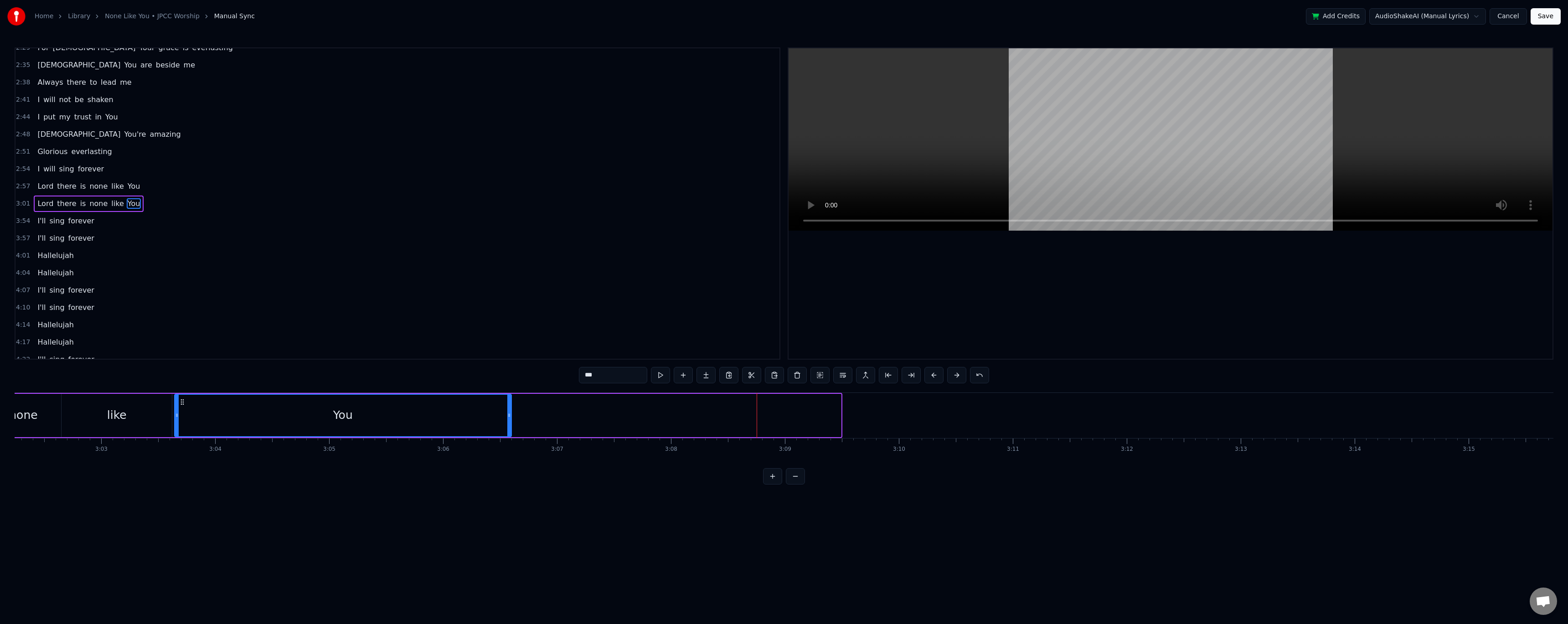
drag, startPoint x: 839, startPoint y: 415, endPoint x: 504, endPoint y: 401, distance: 335.3
click at [357, 255] on div at bounding box center [508, 415] width 3 height 41
click at [56, 205] on span "there" at bounding box center [66, 204] width 21 height 11
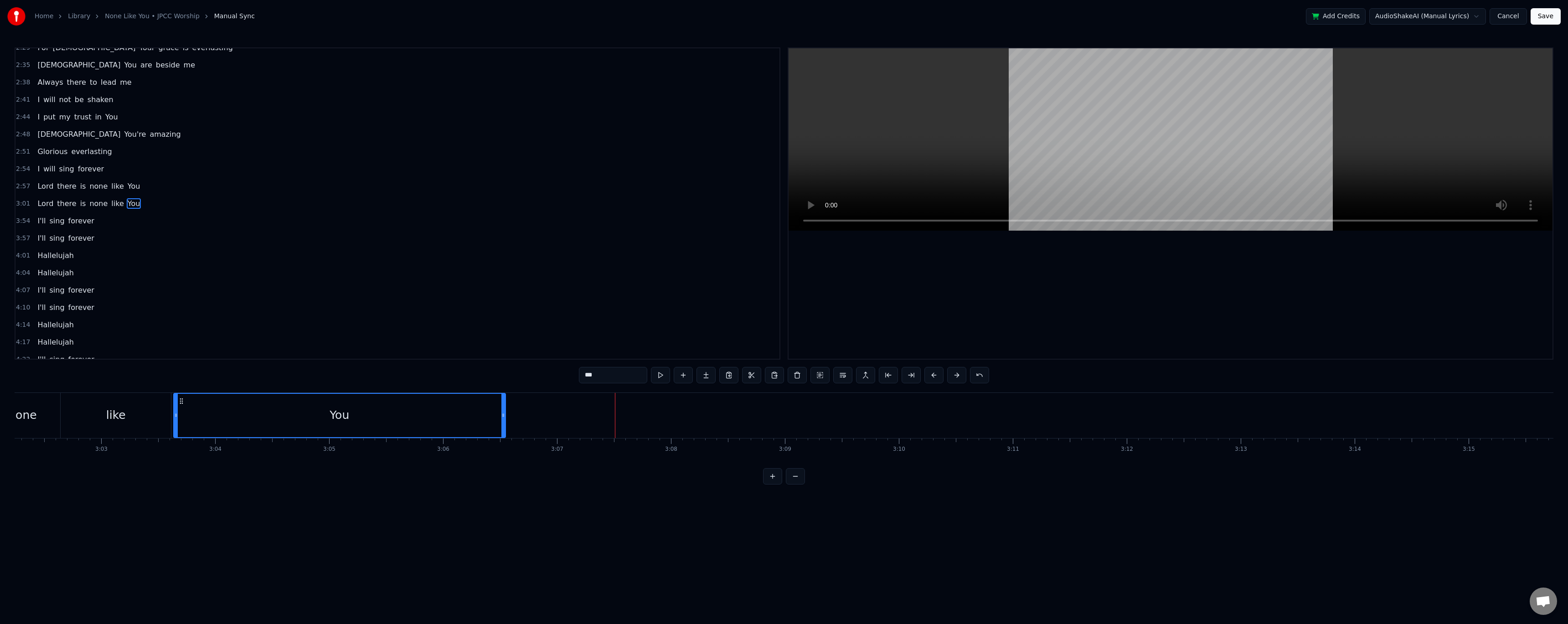
click at [43, 203] on span "Lord" at bounding box center [45, 203] width 18 height 10
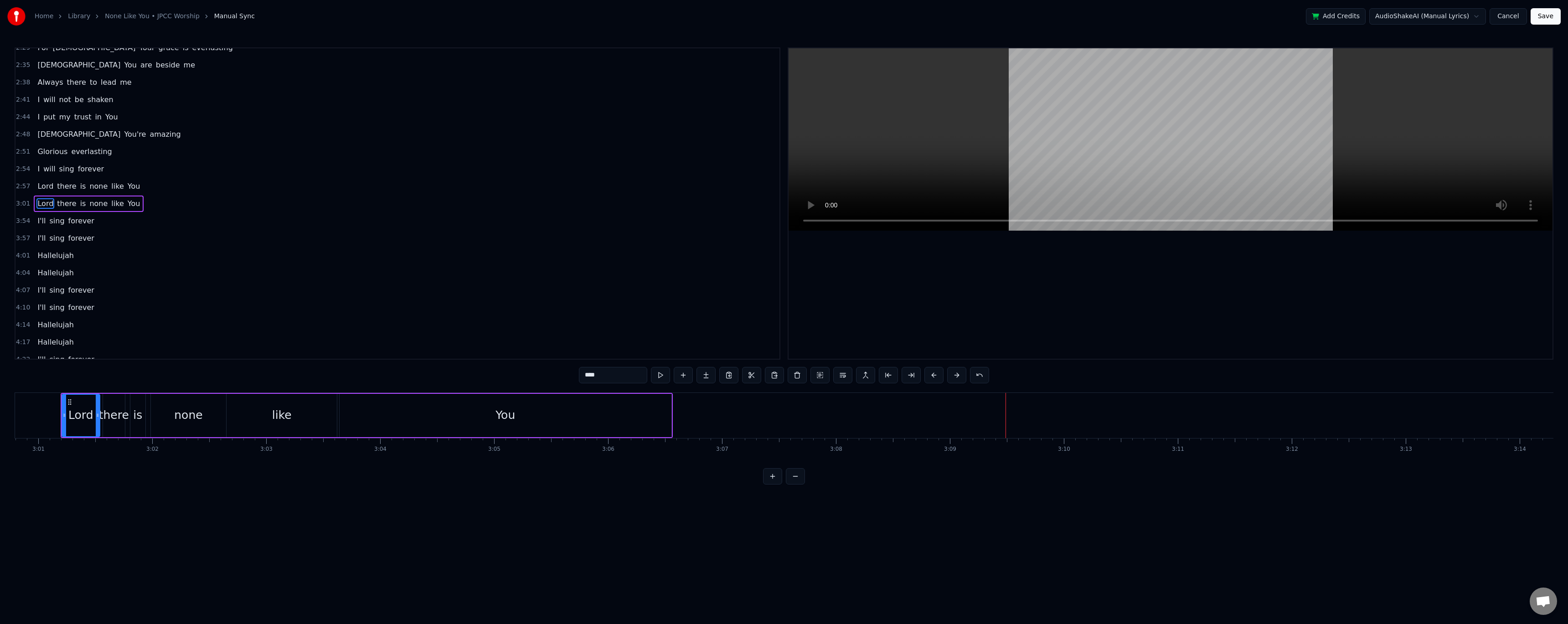
click at [37, 223] on span "I'll" at bounding box center [41, 220] width 10 height 10
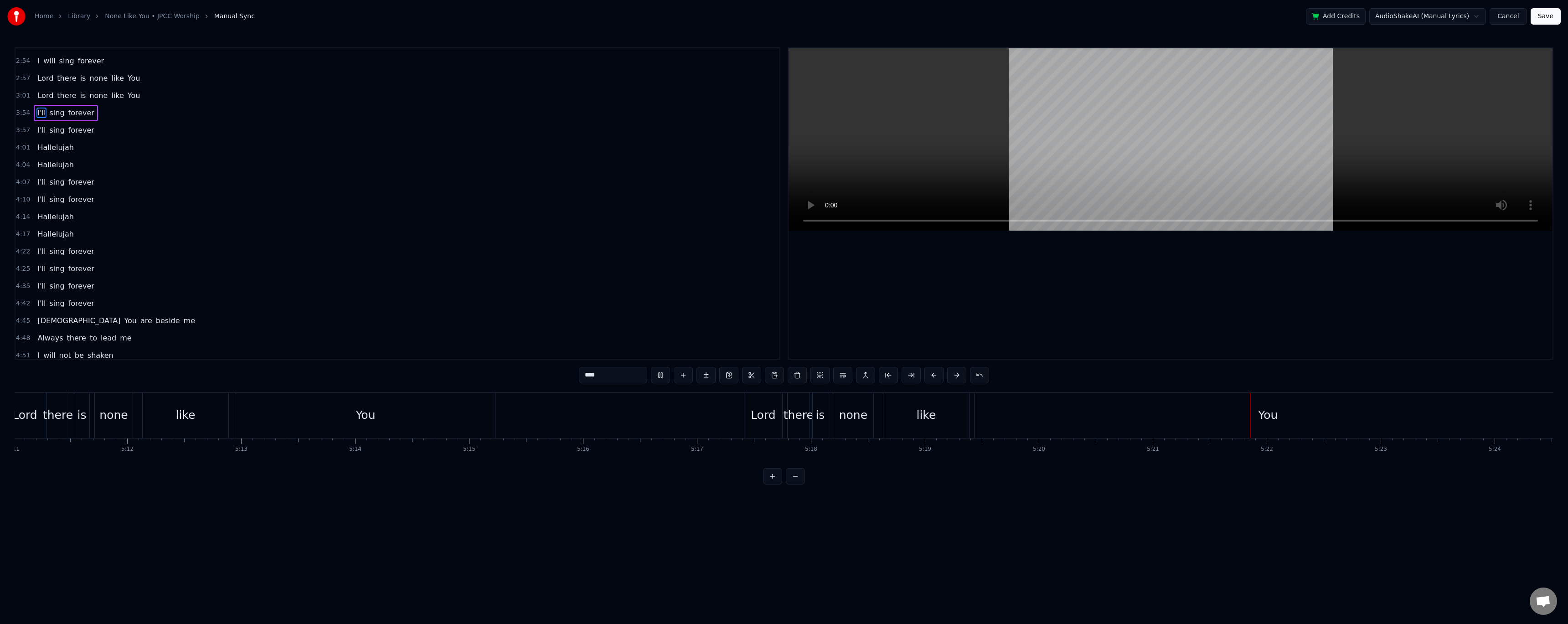
scroll to position [427, 0]
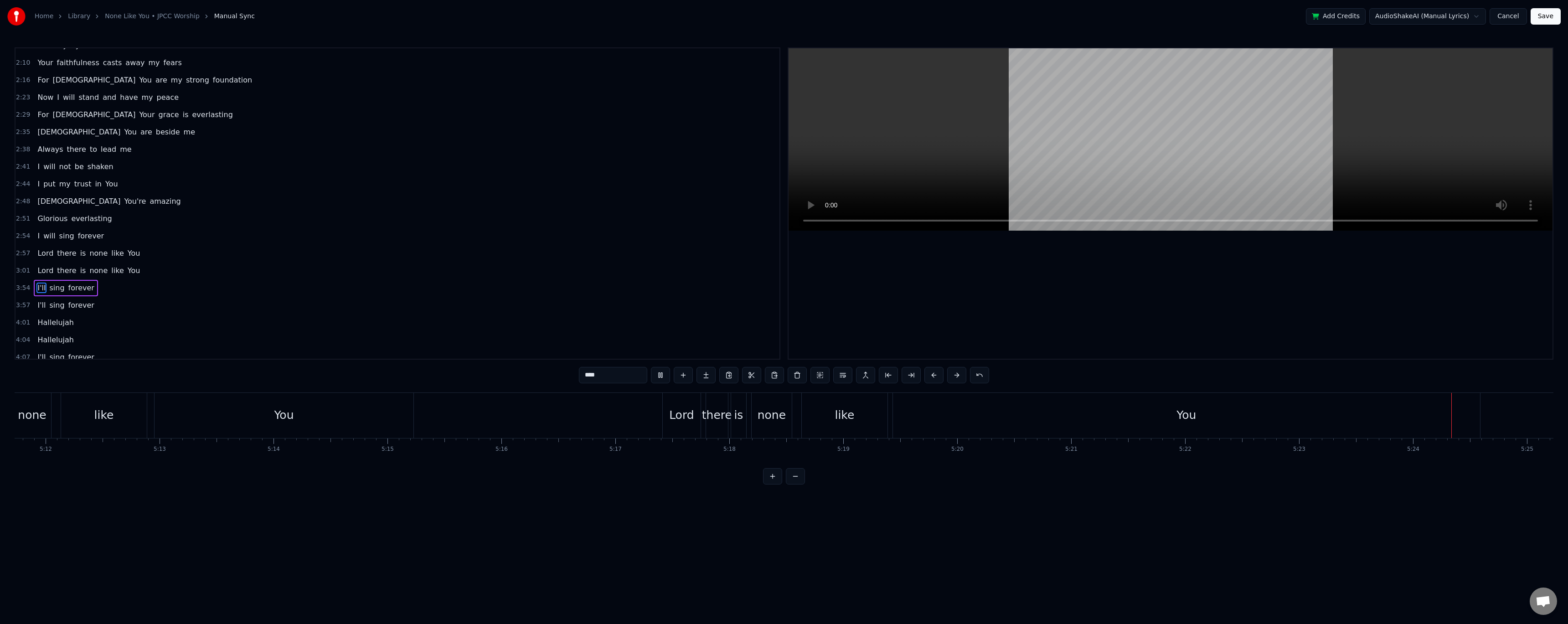
click at [39, 255] on span "Lord" at bounding box center [45, 270] width 18 height 10
type input "****"
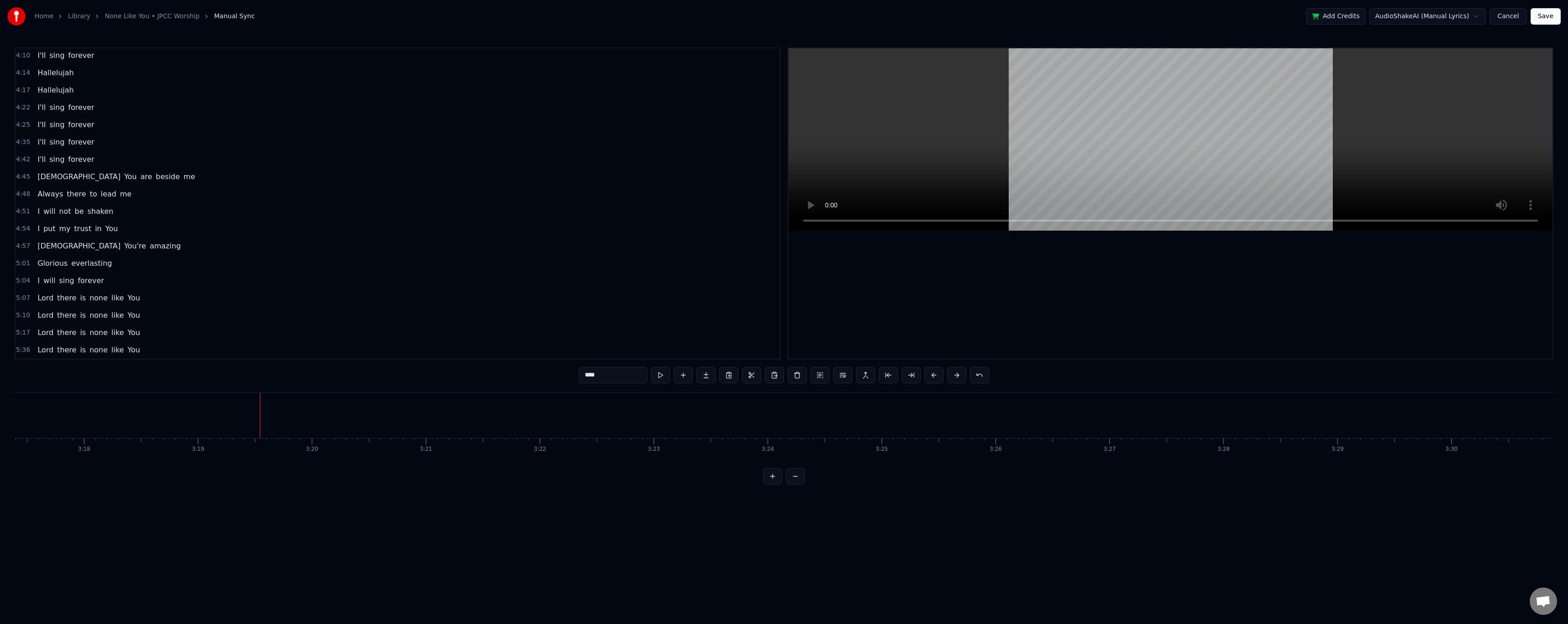
scroll to position [0, 22692]
click at [357, 140] on video at bounding box center [1171, 139] width 764 height 182
click at [357, 20] on button "Save" at bounding box center [1546, 16] width 30 height 16
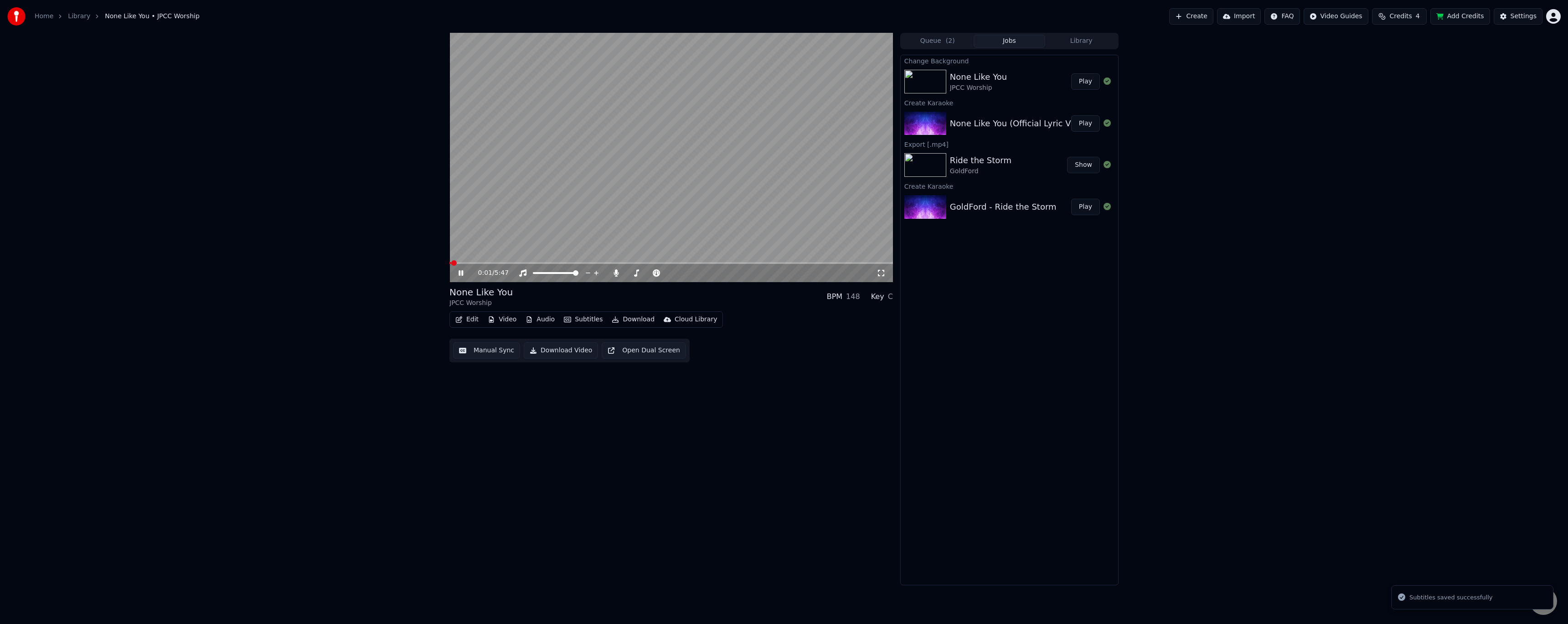
click at [357, 255] on video at bounding box center [671, 157] width 443 height 249
click at [357, 255] on div "0:01 / 5:47" at bounding box center [671, 273] width 443 height 18
click at [357, 255] on span at bounding box center [671, 263] width 443 height 2
click at [357, 224] on video at bounding box center [671, 157] width 443 height 249
click at [357, 255] on span at bounding box center [671, 263] width 443 height 2
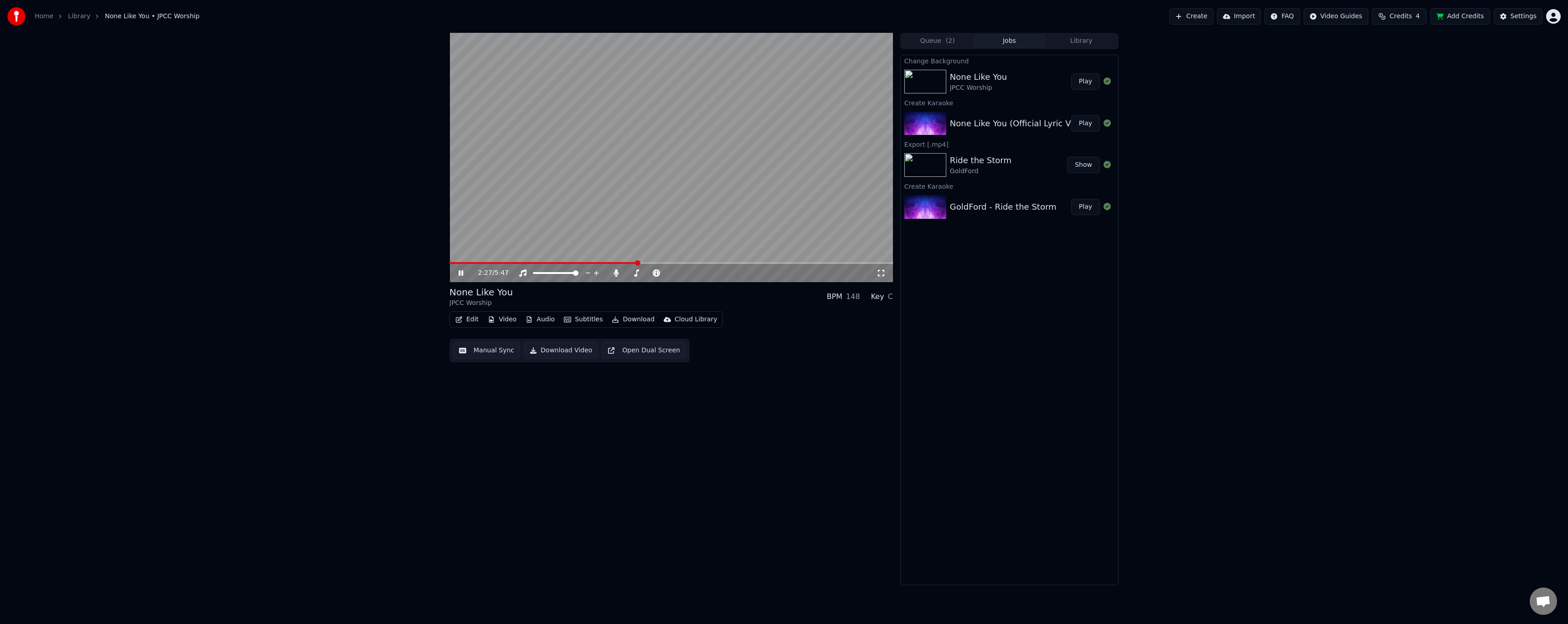
click at [357, 255] on span at bounding box center [671, 263] width 443 height 2
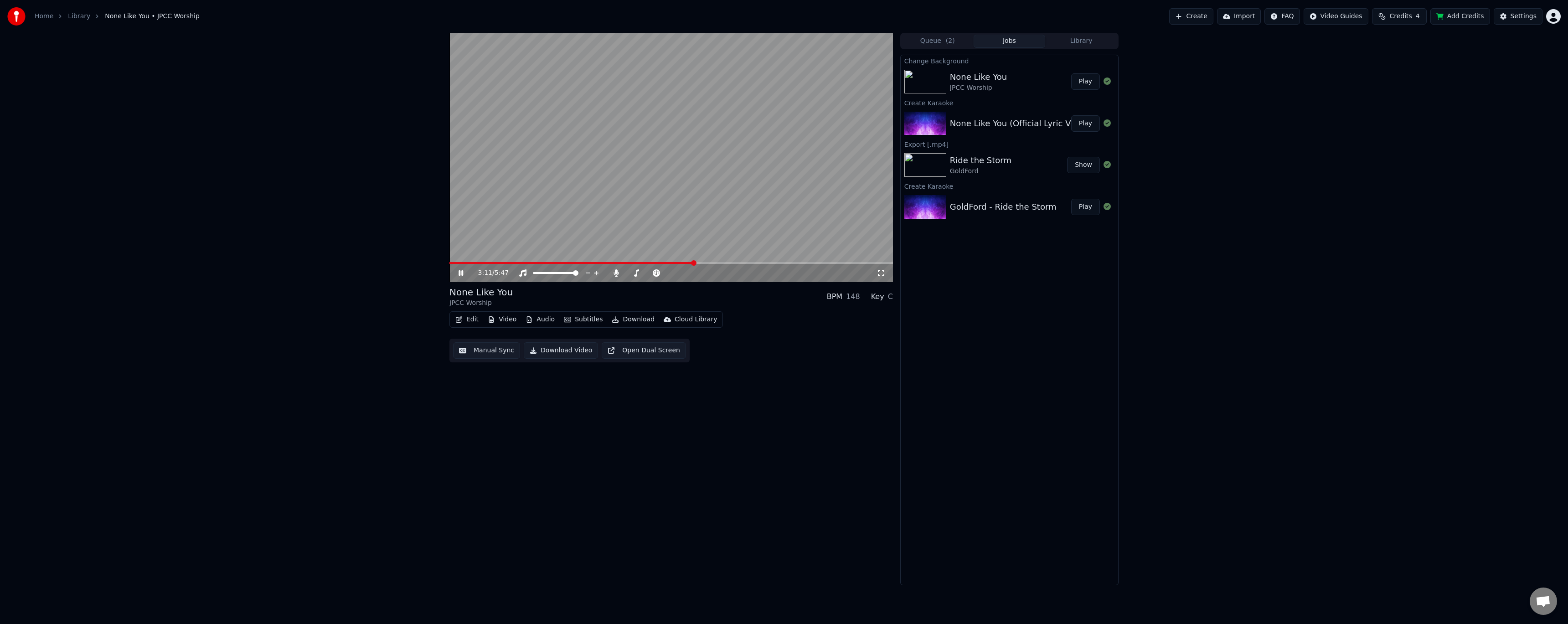
click at [357, 255] on span at bounding box center [671, 263] width 443 height 2
click at [357, 255] on video at bounding box center [671, 157] width 443 height 249
click at [357, 255] on span at bounding box center [671, 263] width 443 height 2
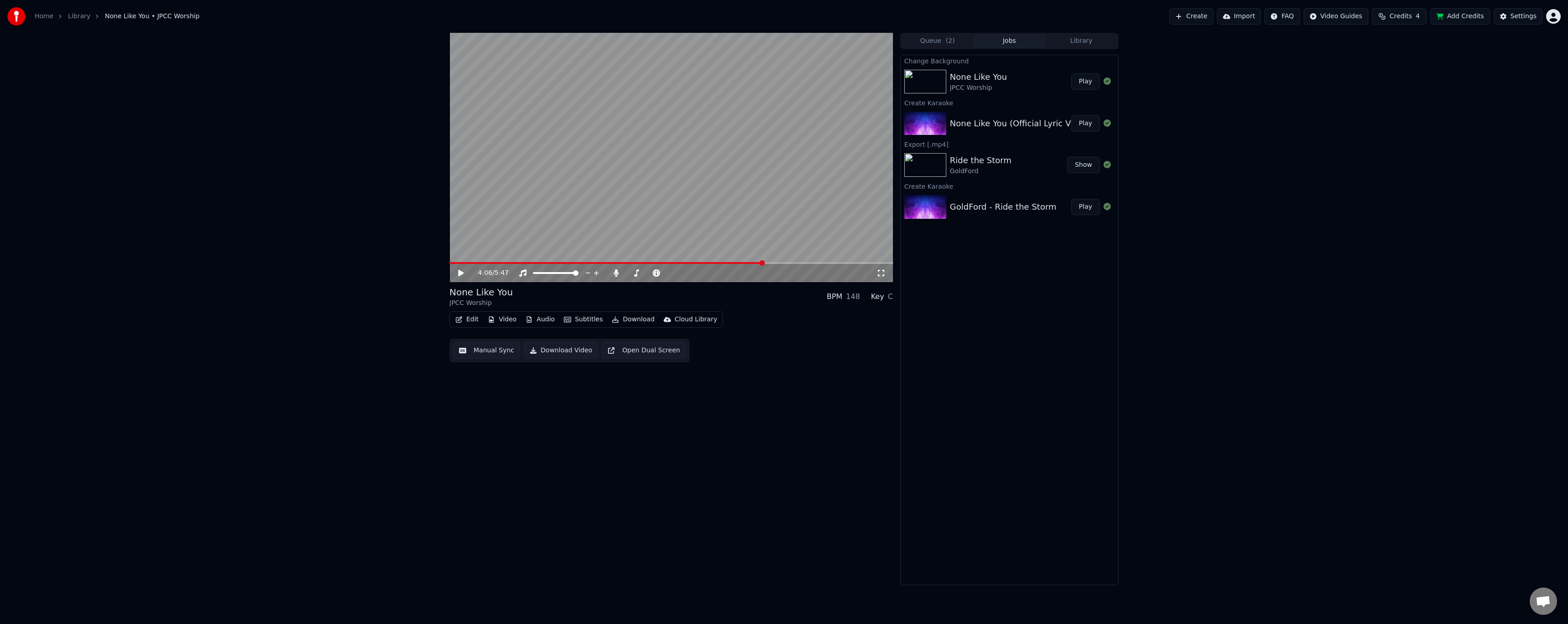
click at [357, 210] on video at bounding box center [671, 157] width 443 height 249
click at [357, 181] on video at bounding box center [671, 157] width 443 height 249
click at [357, 255] on button "Download" at bounding box center [633, 319] width 50 height 13
click at [357, 255] on div "Video [.mp4]" at bounding box center [641, 338] width 41 height 9
